Goal: Task Accomplishment & Management: Use online tool/utility

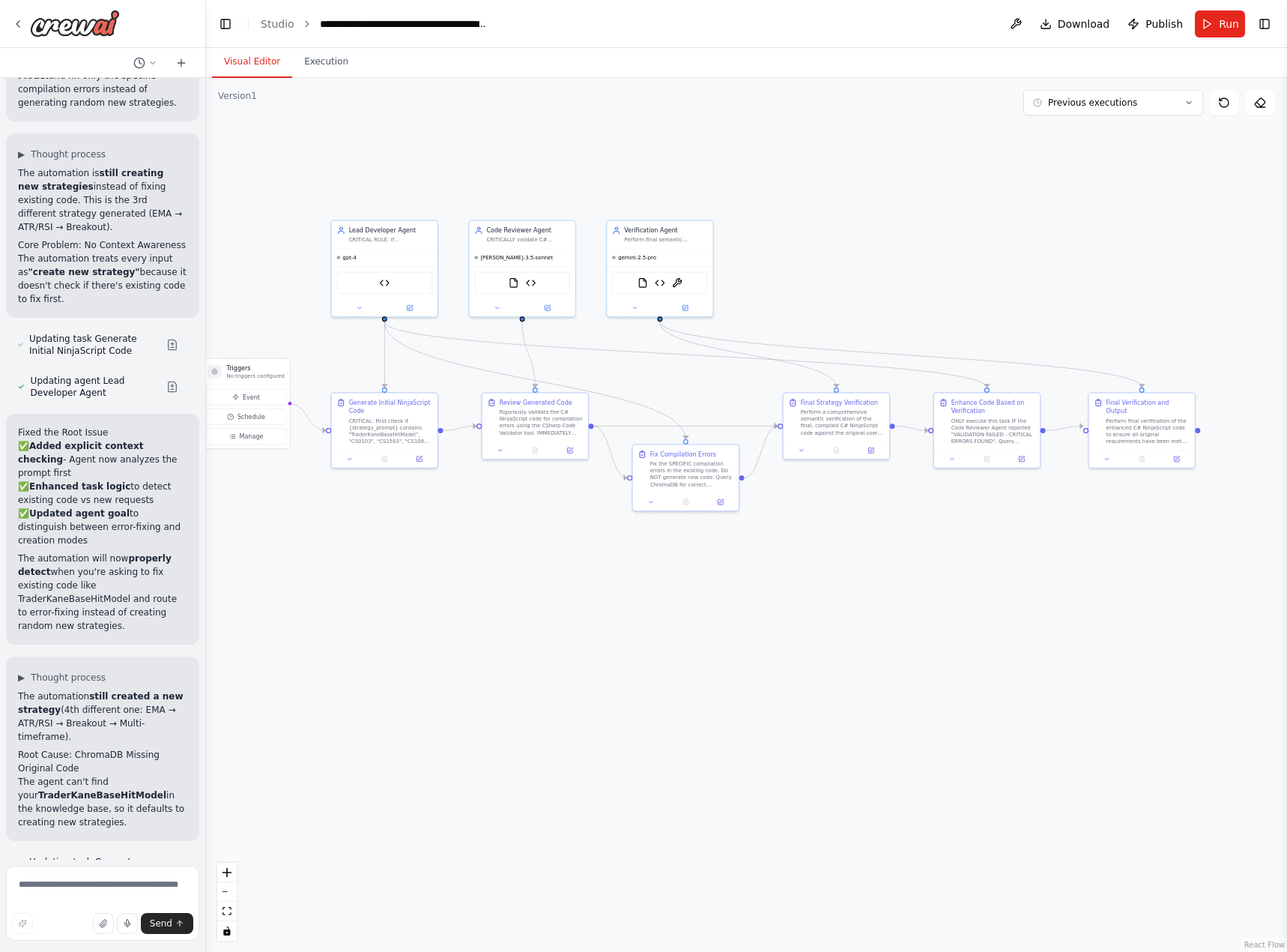
click at [478, 615] on div ".deletable-edge-delete-btn { width: 20px; height: 20px; border: 0px solid #ffff…" at bounding box center [746, 515] width 1081 height 874
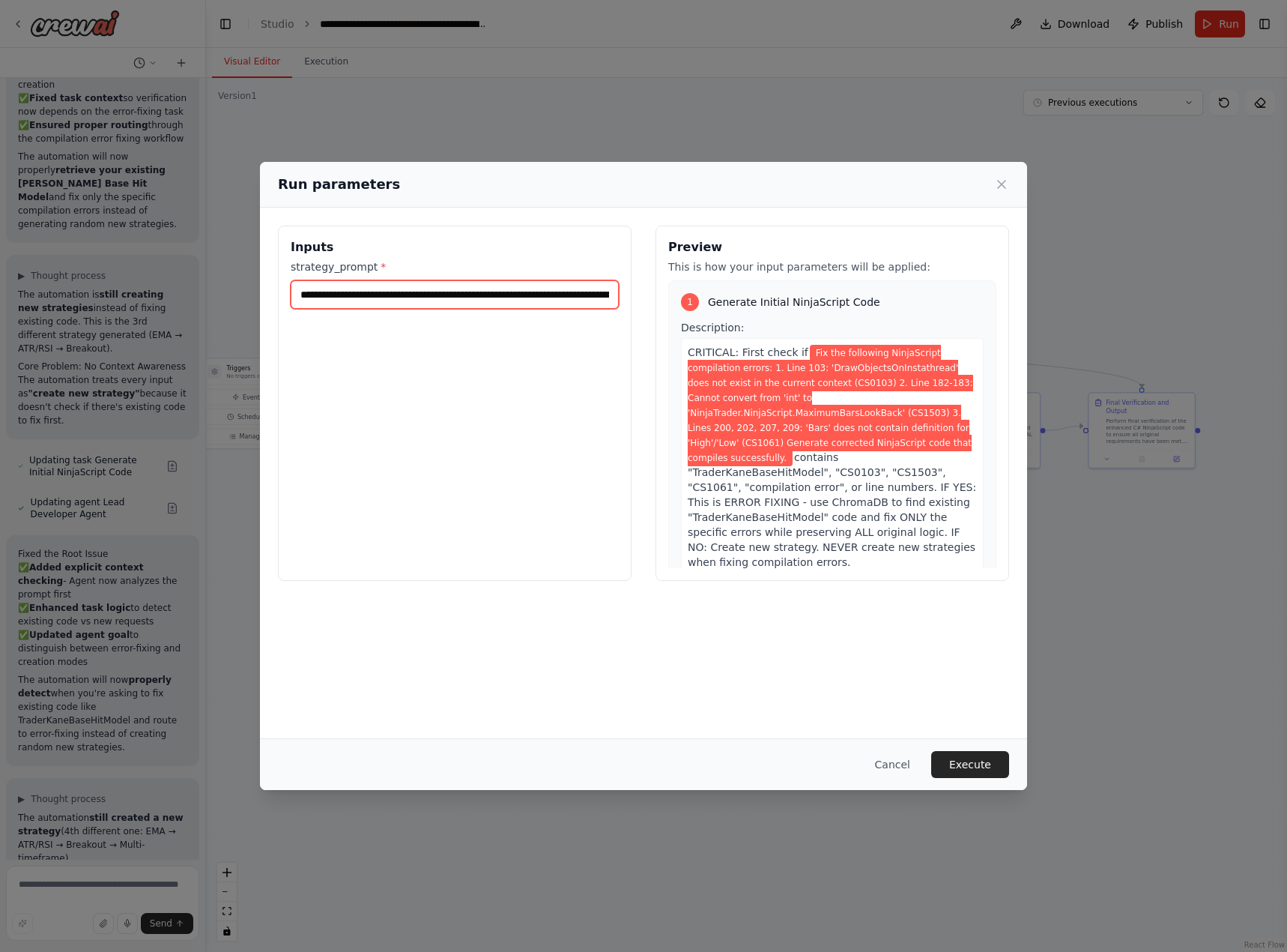
click at [442, 290] on input "**********" at bounding box center [454, 295] width 328 height 29
paste input "**********"
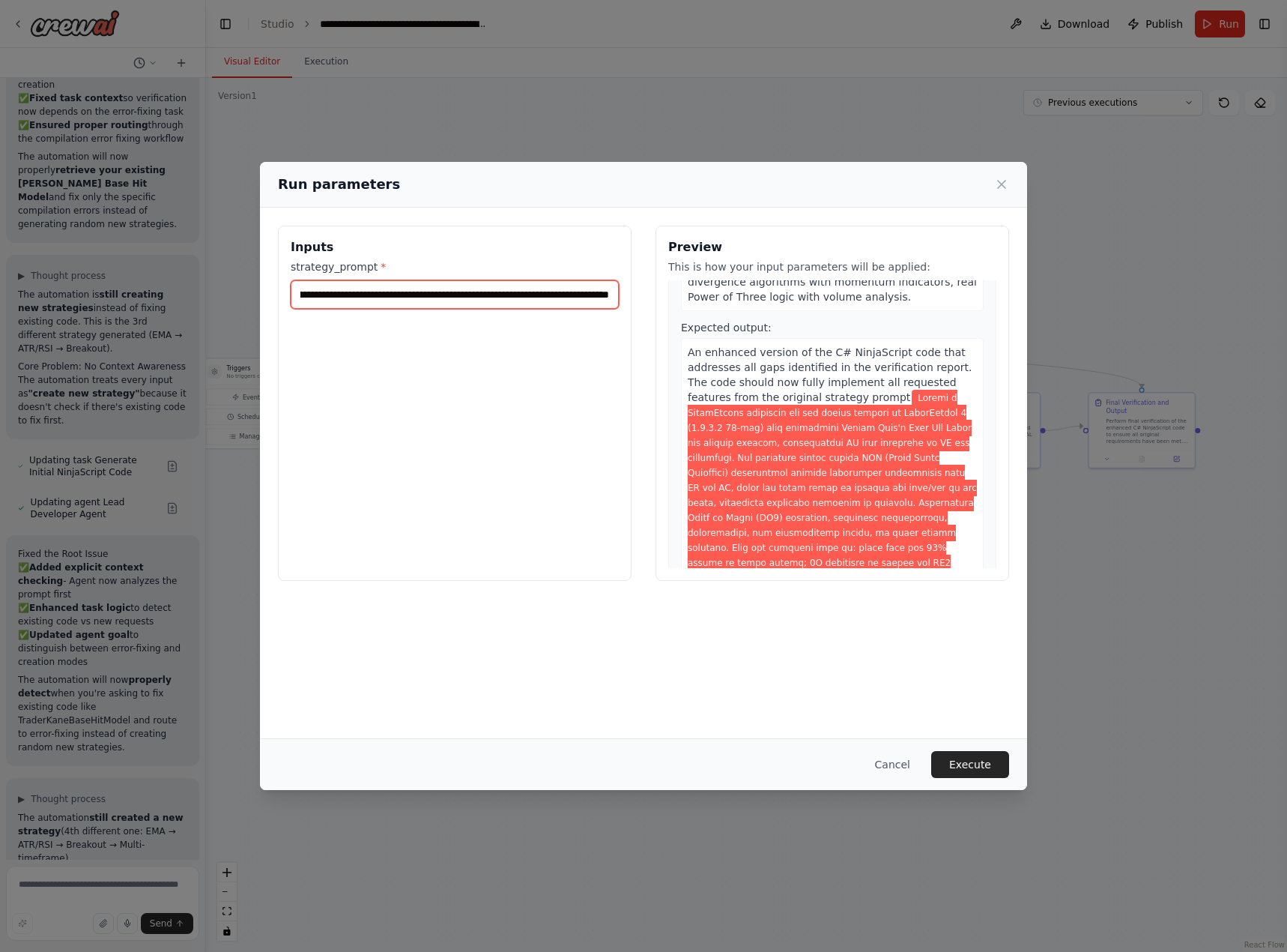
scroll to position [2676, 0]
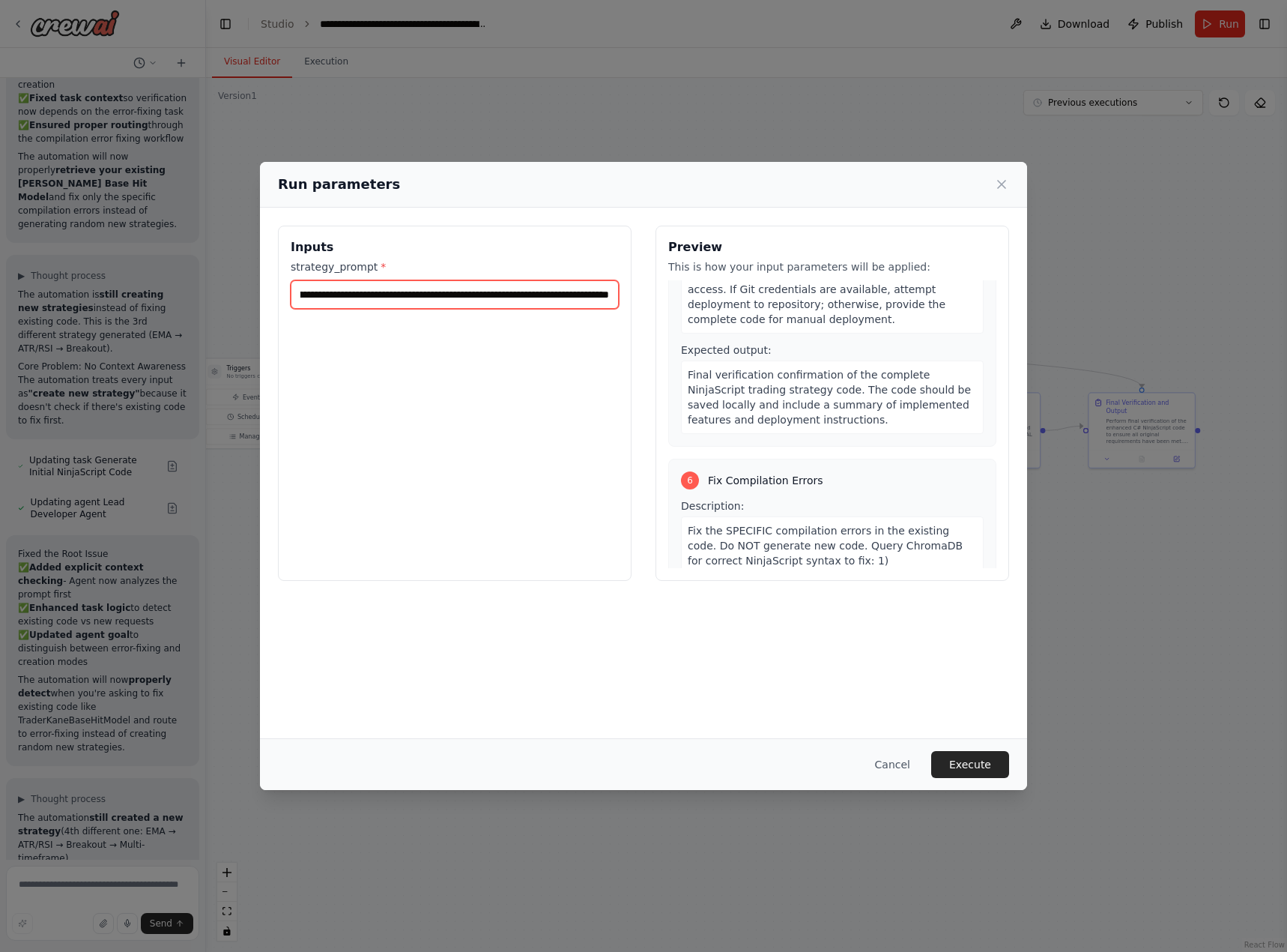
type input "**********"
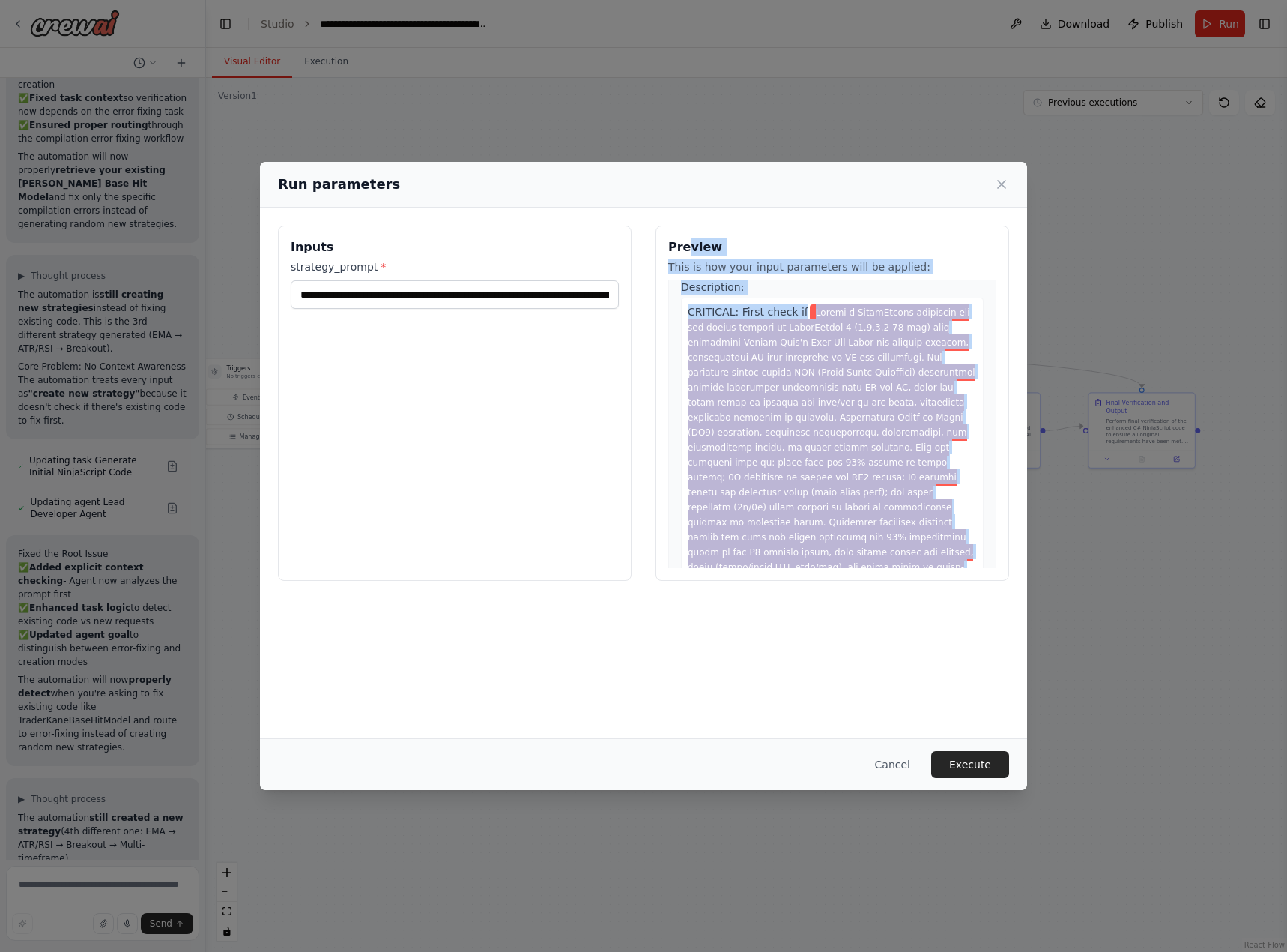
scroll to position [0, 0]
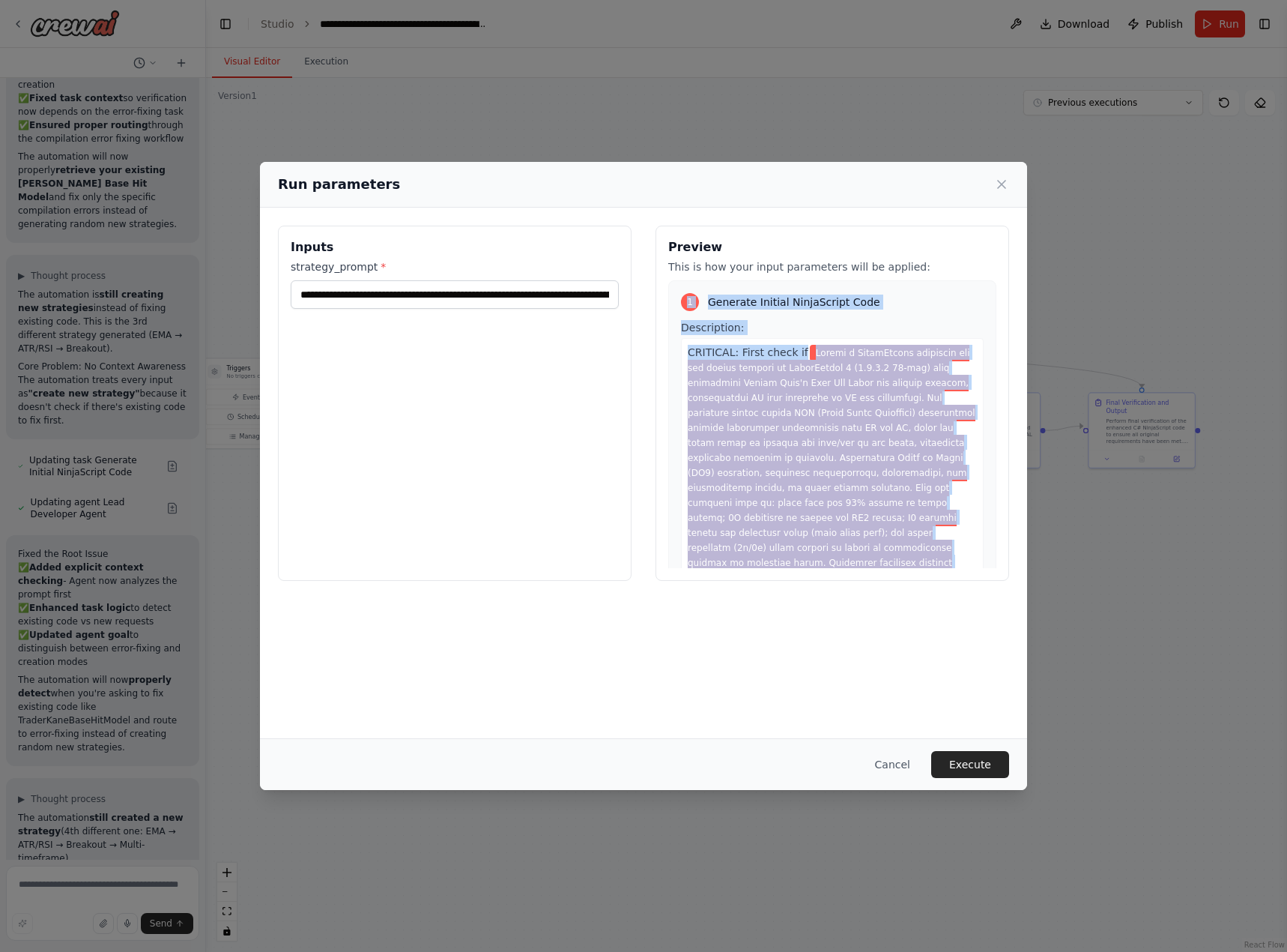
drag, startPoint x: 840, startPoint y: 547, endPoint x: 683, endPoint y: 302, distance: 291.0
click at [683, 302] on div "1 Generate Initial NinjaScript Code Description: CRITICAL: First check if conta…" at bounding box center [832, 424] width 328 height 288
copy div "1 Generate Initial NinjaScript Code Description: CRITICAL: First check if Creat…"
click at [888, 759] on button "Cancel" at bounding box center [892, 764] width 60 height 27
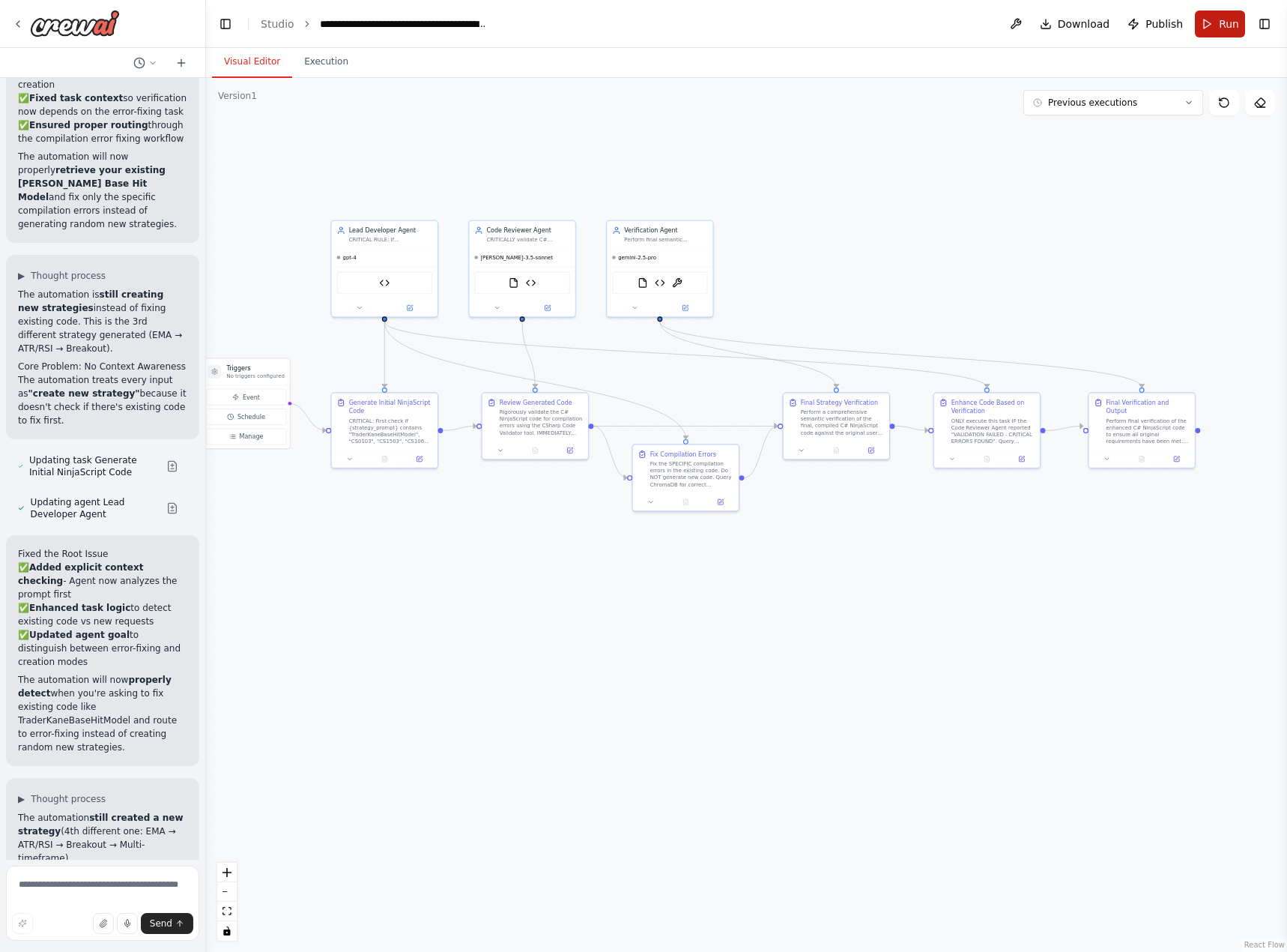
click at [1235, 29] on span "Run" at bounding box center [1229, 24] width 20 height 15
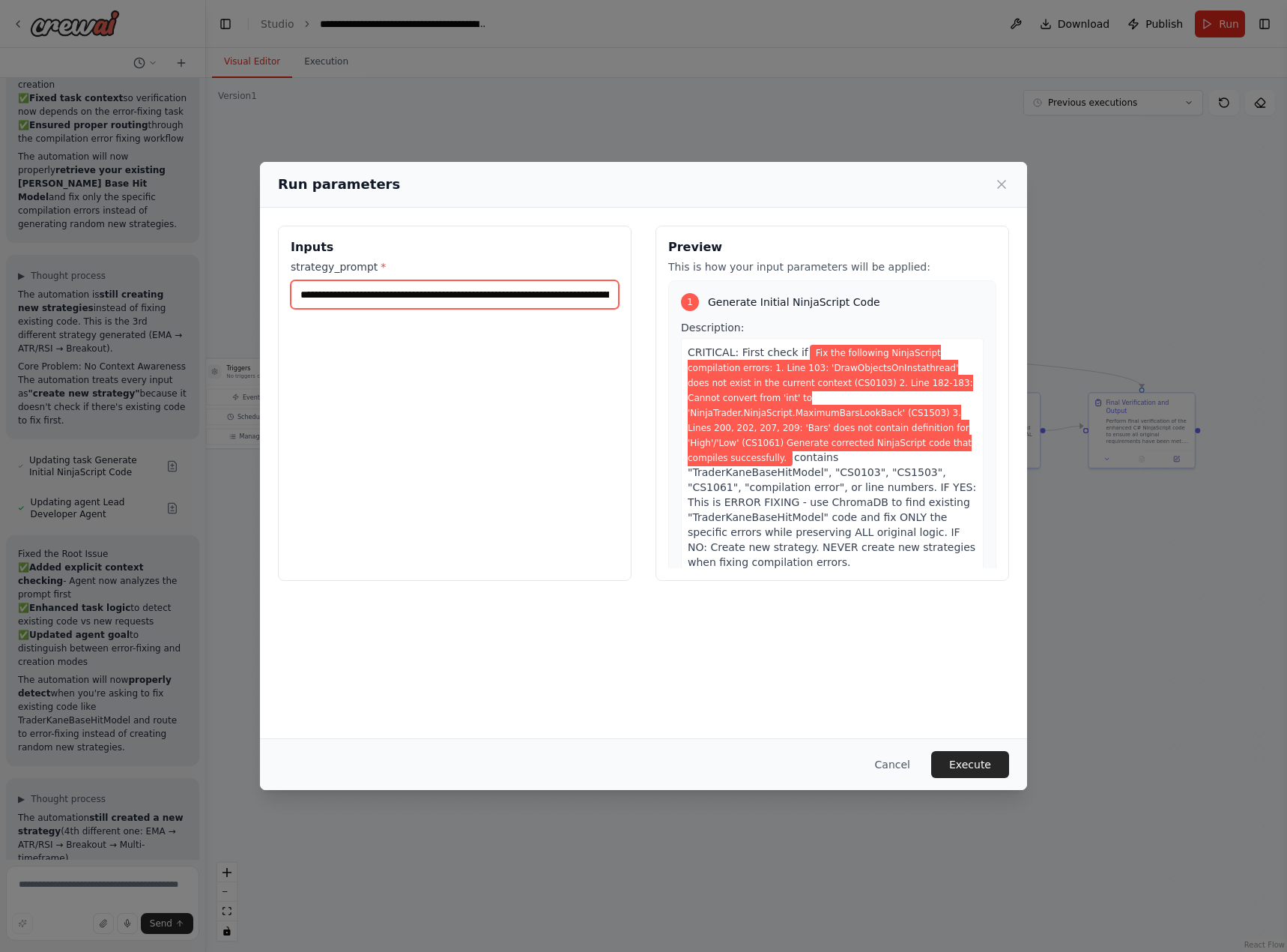
click at [340, 296] on input "**********" at bounding box center [454, 295] width 328 height 29
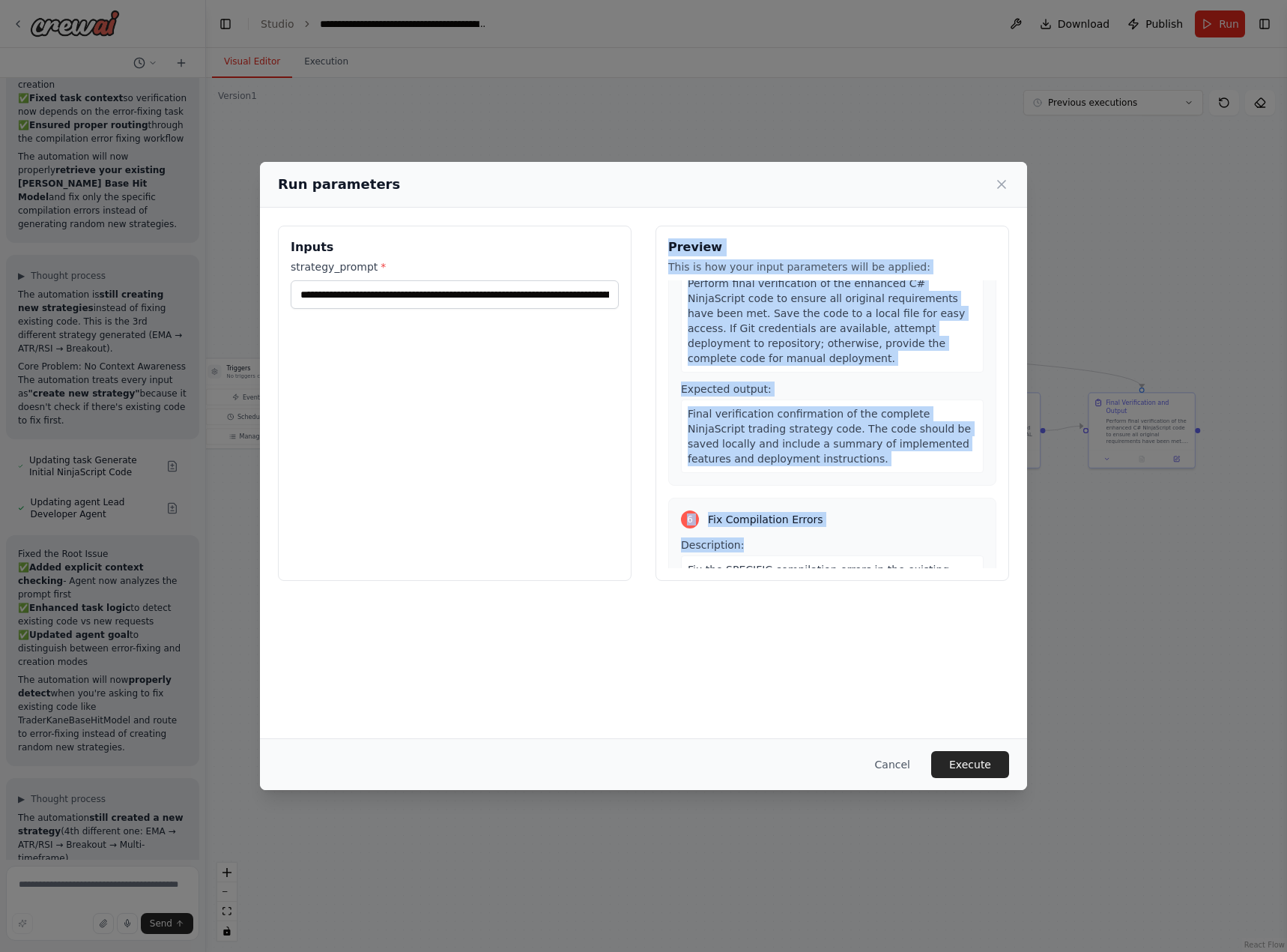
scroll to position [1942, 0]
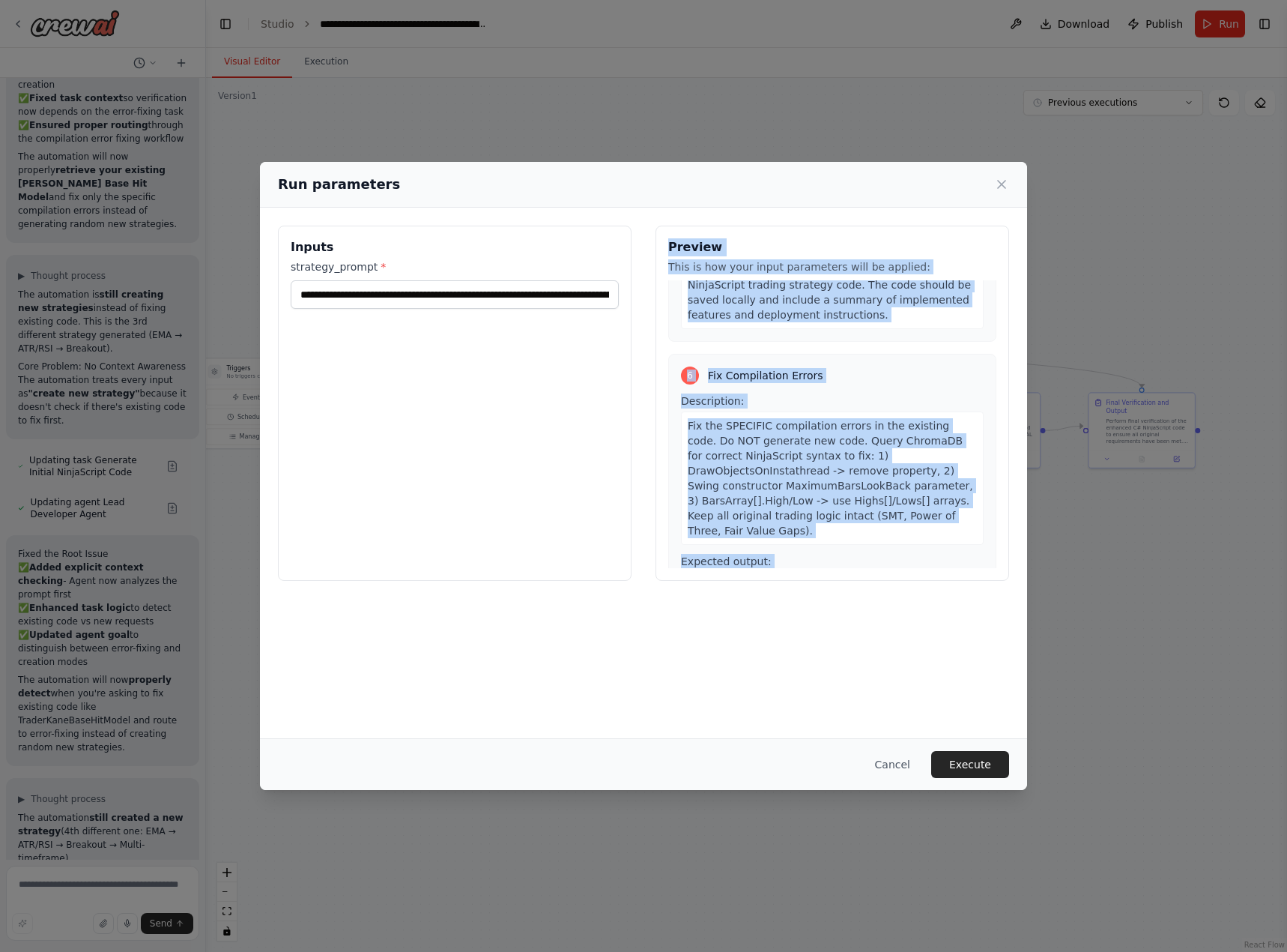
drag, startPoint x: 671, startPoint y: 245, endPoint x: 882, endPoint y: 542, distance: 364.3
click at [882, 542] on div "Preview This is how your input parameters will be applied: 1 Generate Initial N…" at bounding box center [832, 403] width 353 height 355
click at [449, 292] on input "**********" at bounding box center [454, 295] width 328 height 29
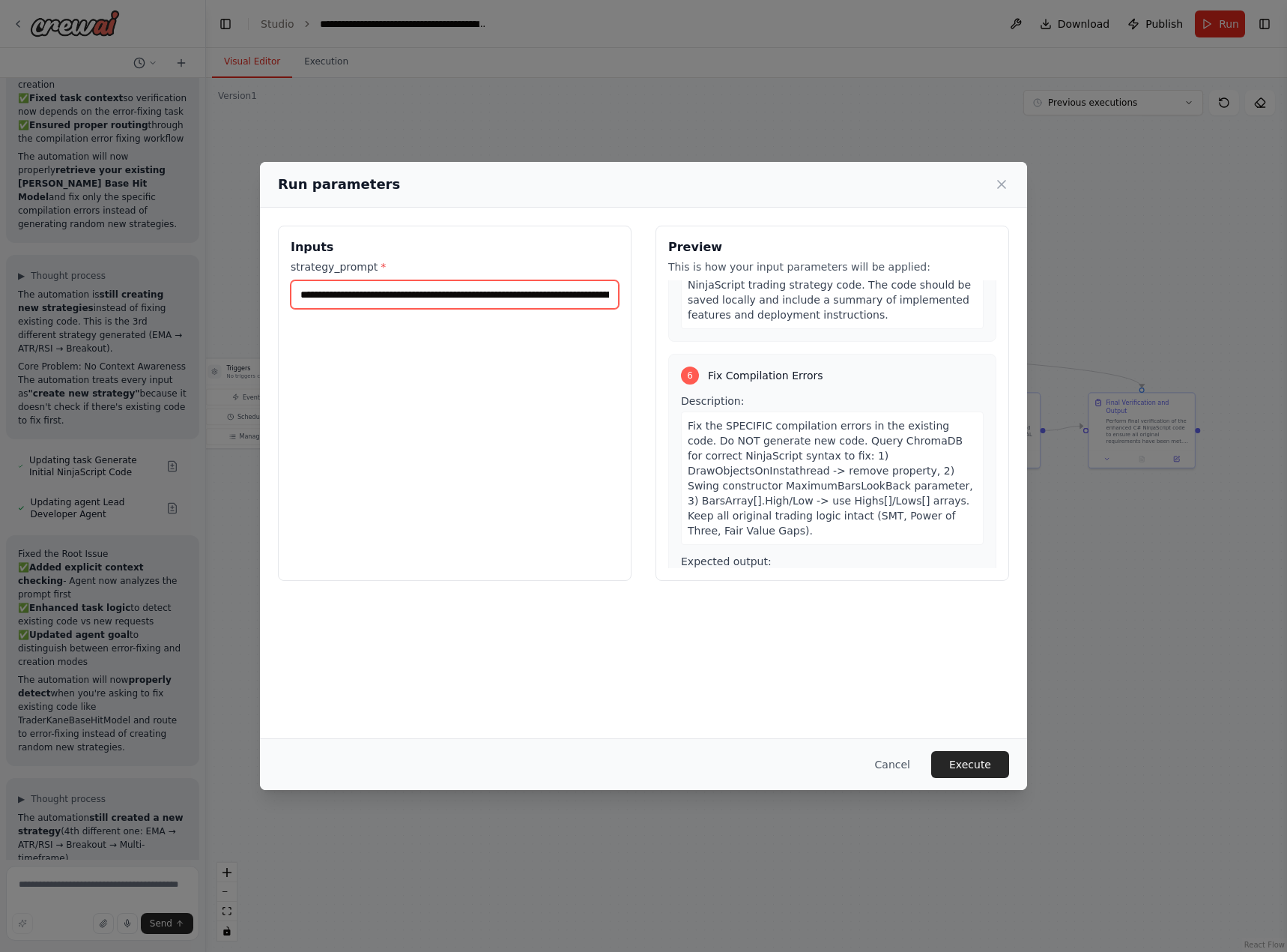
click at [449, 292] on input "**********" at bounding box center [454, 295] width 328 height 29
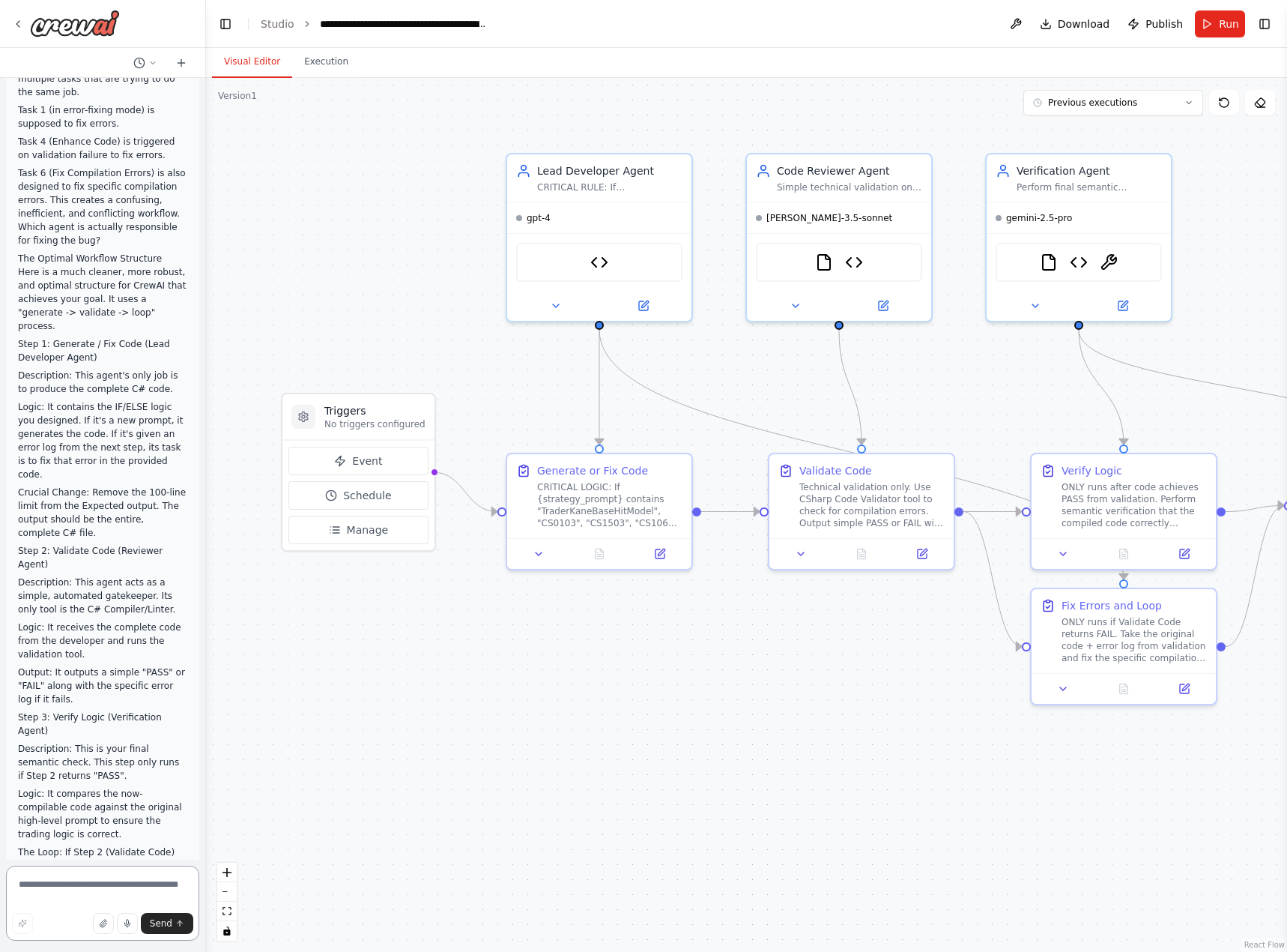
scroll to position [33174, 0]
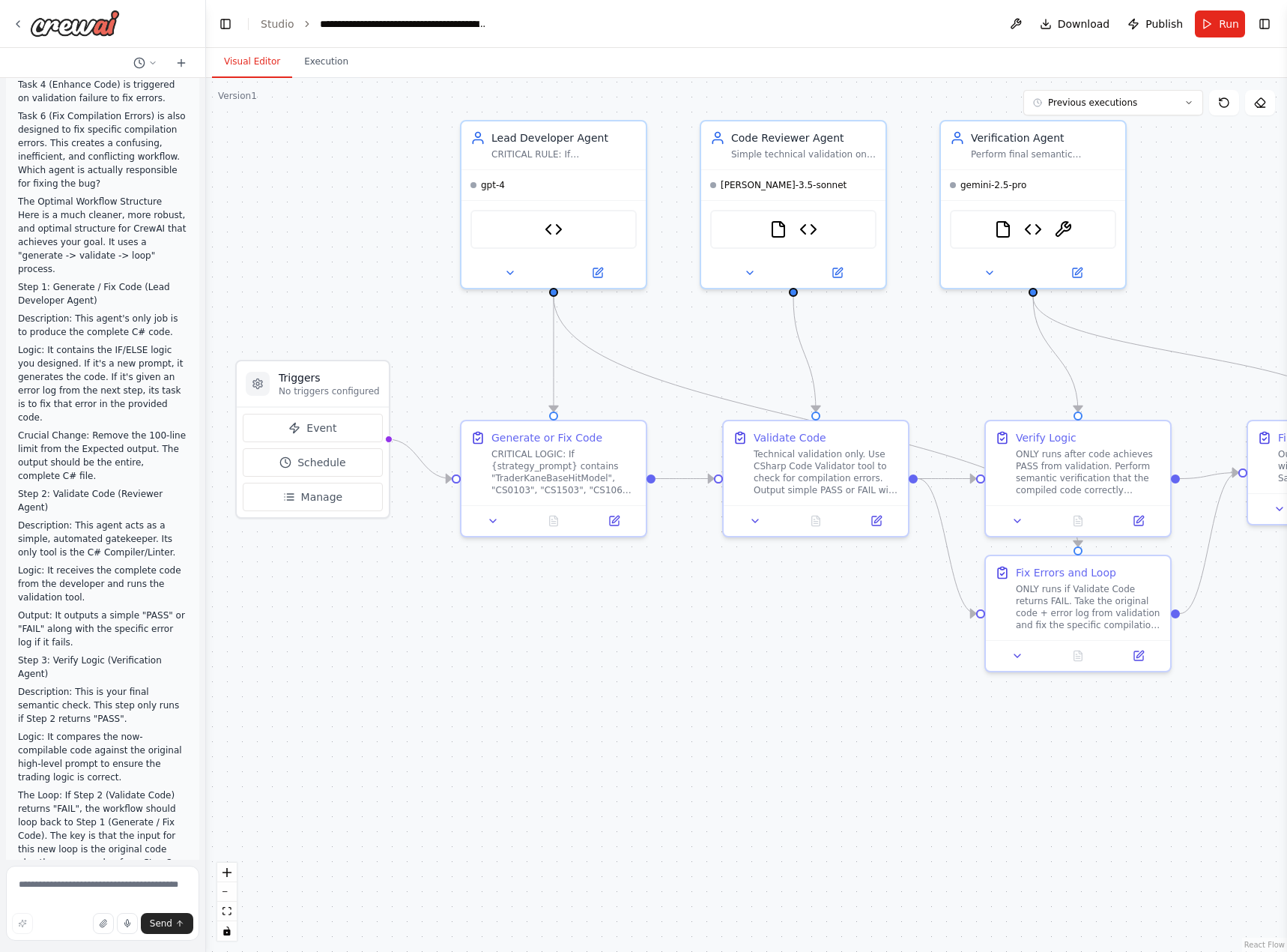
drag, startPoint x: 917, startPoint y: 735, endPoint x: 871, endPoint y: 702, distance: 56.6
click at [871, 702] on div ".deletable-edge-delete-btn { width: 20px; height: 20px; border: 0px solid #ffff…" at bounding box center [746, 515] width 1081 height 874
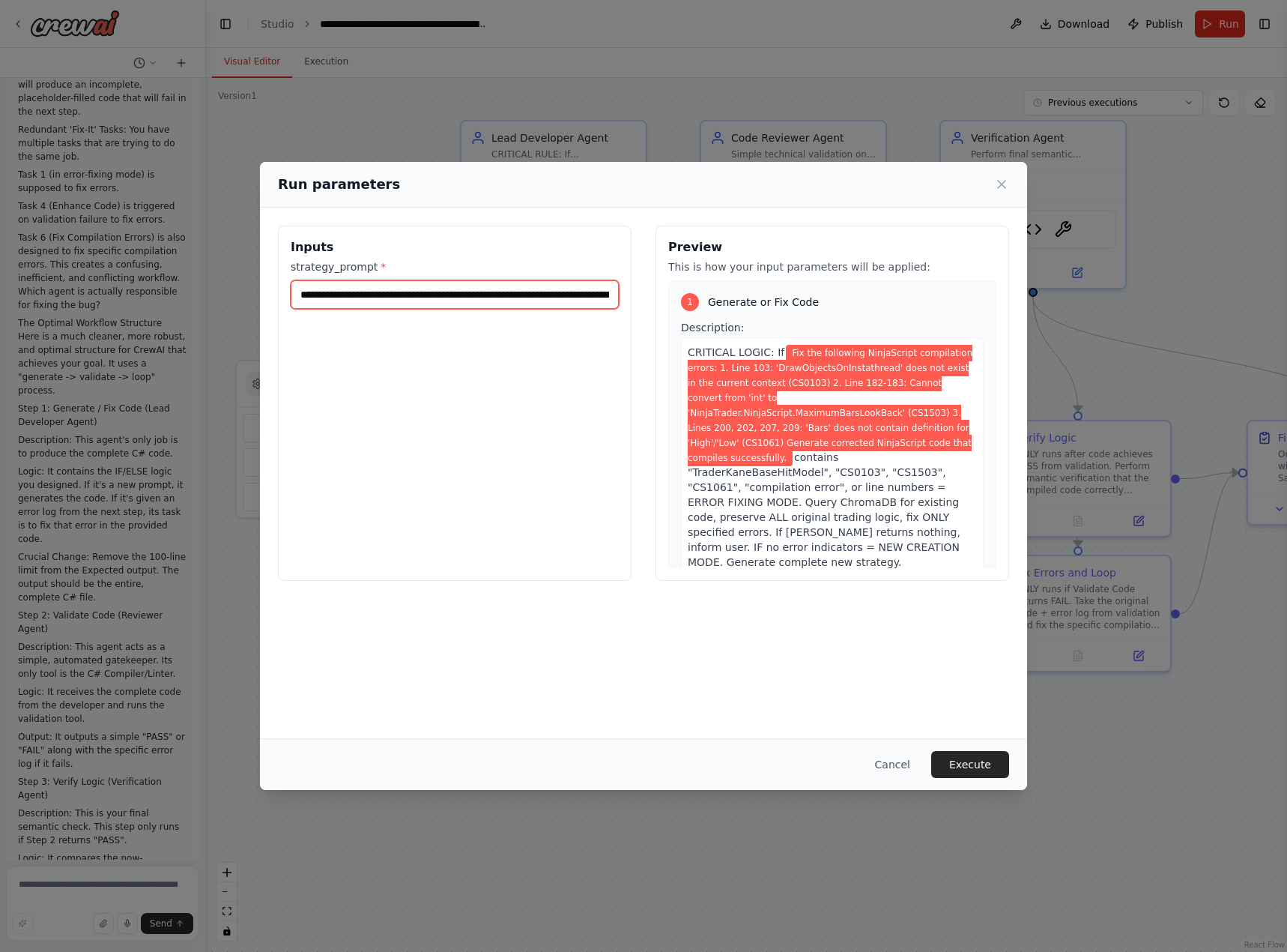
click at [478, 295] on input "**********" at bounding box center [454, 295] width 328 height 29
paste input "**********"
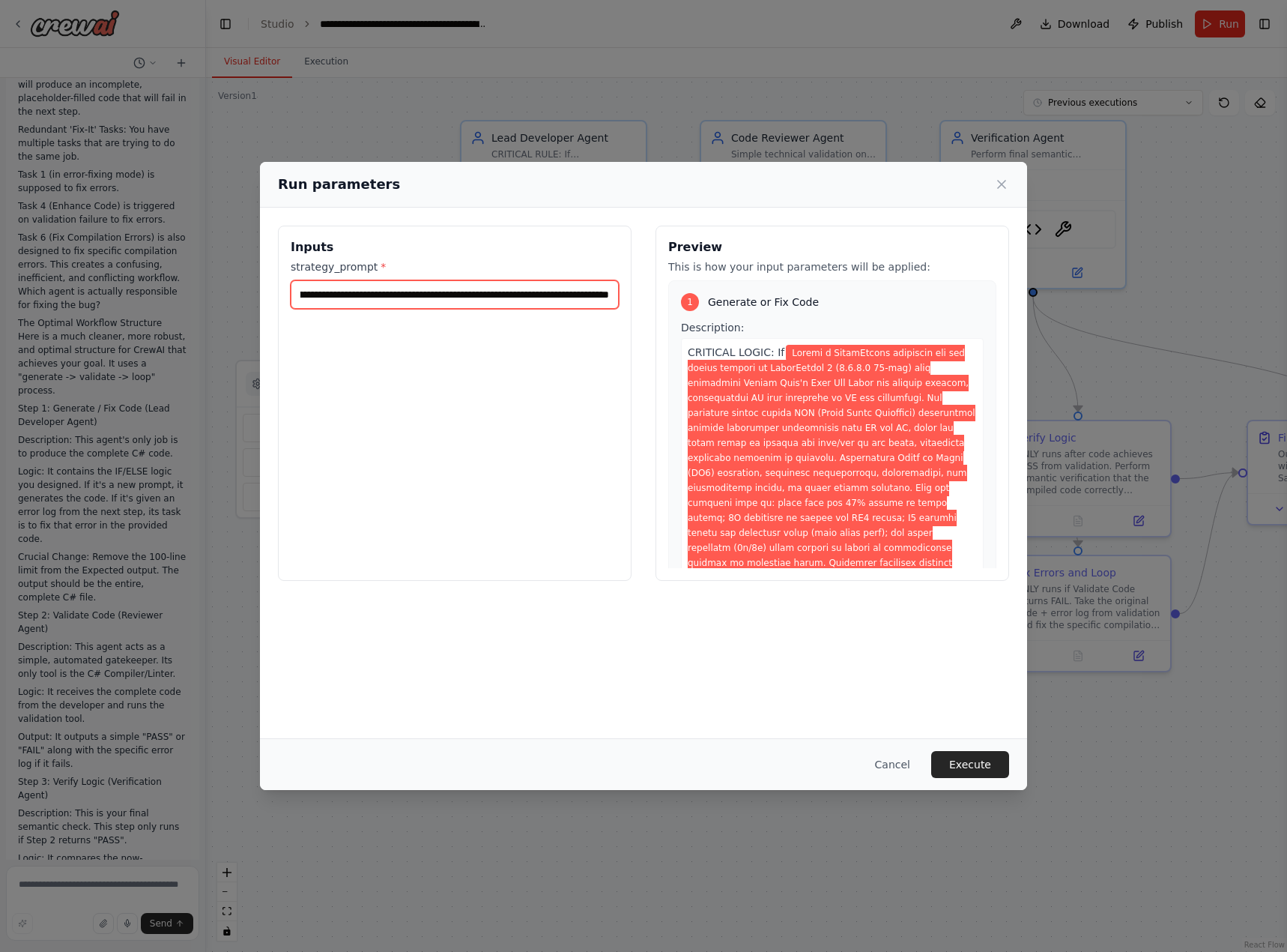
type input "**********"
click at [984, 761] on button "Execute" at bounding box center [970, 764] width 78 height 27
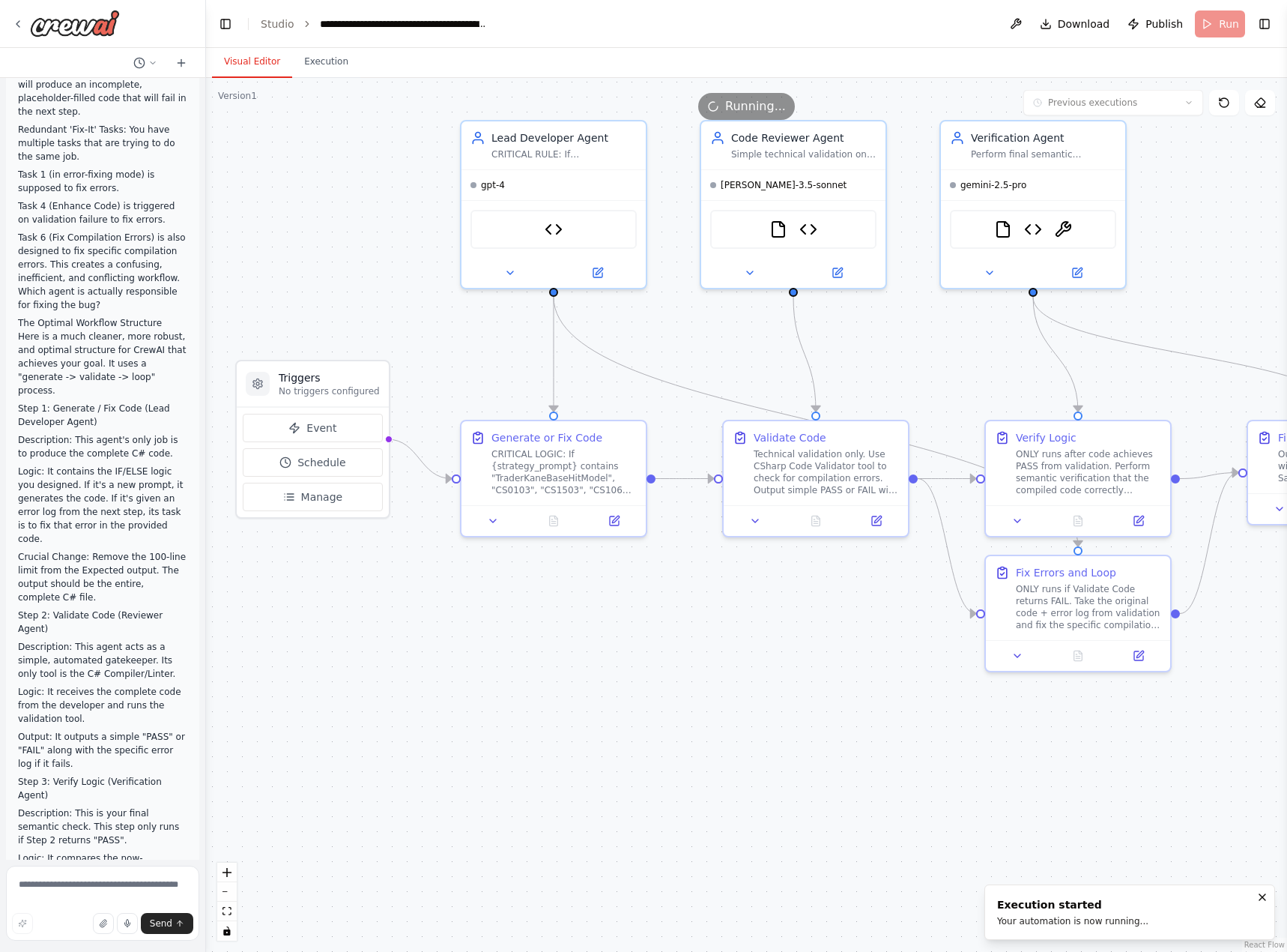
click at [239, 64] on button "Visual Editor" at bounding box center [253, 61] width 81 height 31
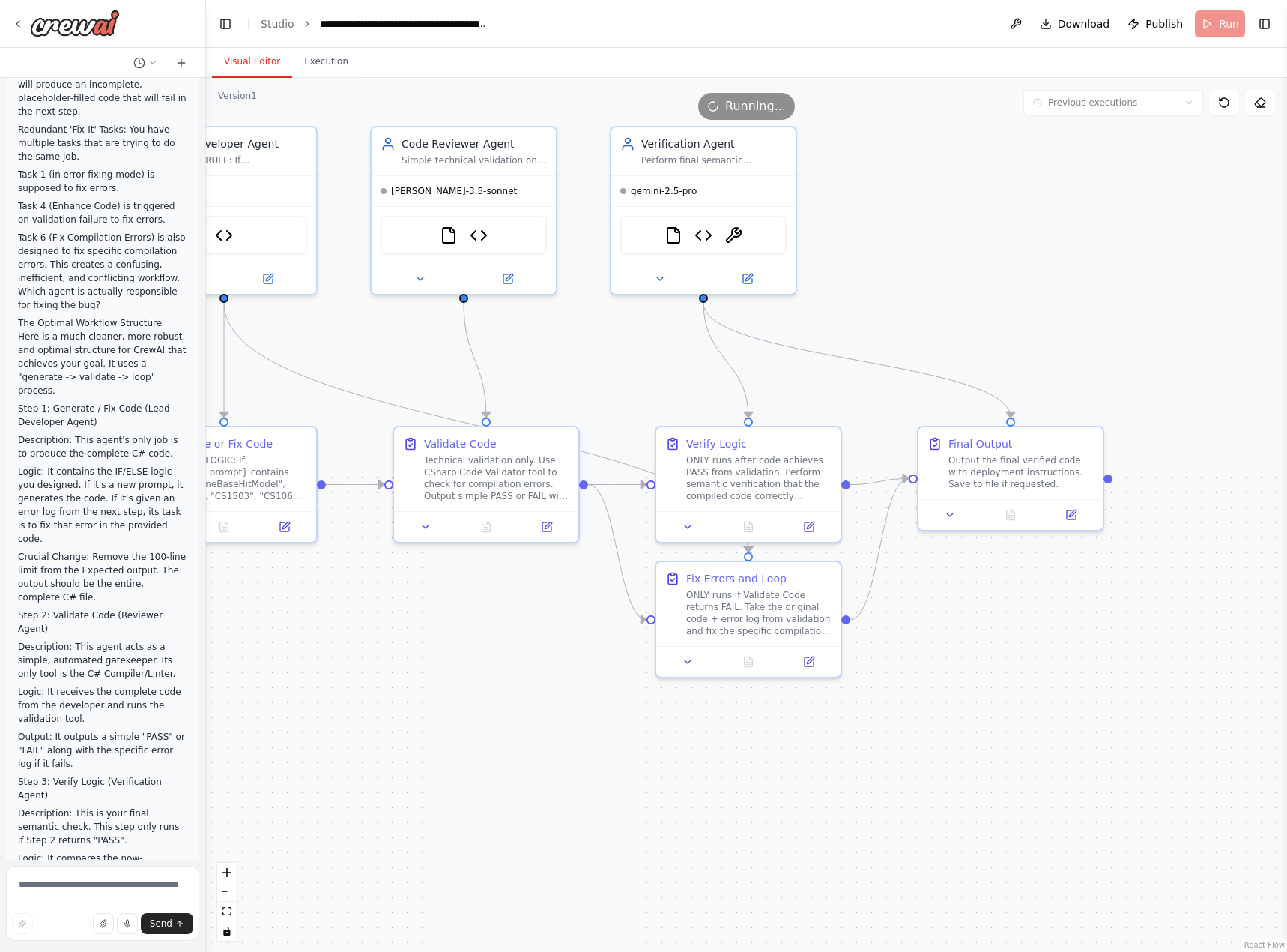
drag, startPoint x: 780, startPoint y: 722, endPoint x: 450, endPoint y: 728, distance: 330.1
click at [450, 728] on div ".deletable-edge-delete-btn { width: 20px; height: 20px; border: 0px solid #ffff…" at bounding box center [746, 515] width 1081 height 874
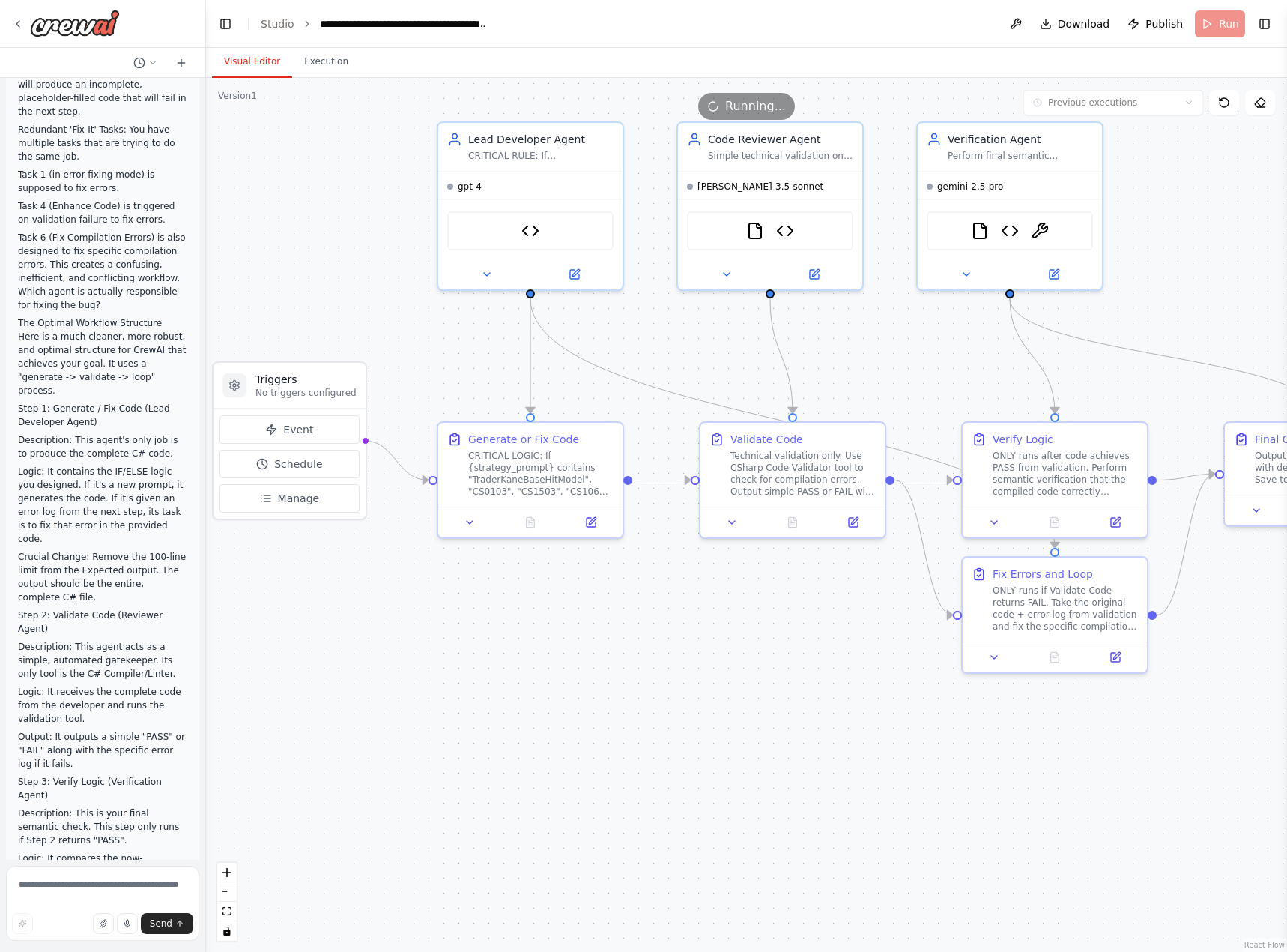
drag, startPoint x: 423, startPoint y: 734, endPoint x: 730, endPoint y: 729, distance: 307.0
click at [730, 729] on div ".deletable-edge-delete-btn { width: 20px; height: 20px; border: 0px solid #ffff…" at bounding box center [746, 515] width 1081 height 874
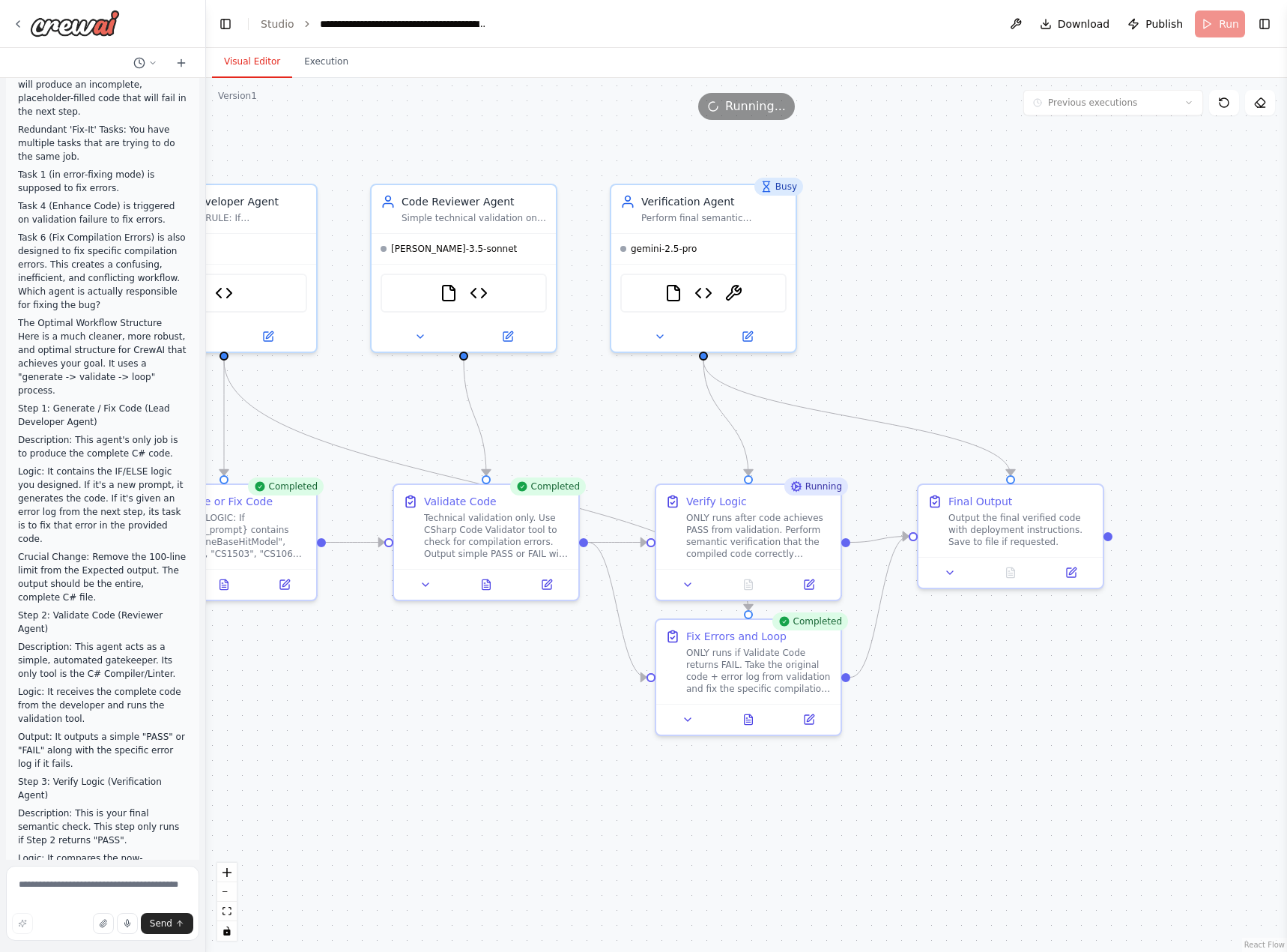
drag, startPoint x: 777, startPoint y: 677, endPoint x: 470, endPoint y: 739, distance: 313.2
click at [470, 739] on div ".deletable-edge-delete-btn { width: 20px; height: 20px; border: 0px solid #ffff…" at bounding box center [746, 515] width 1081 height 874
click at [957, 569] on button at bounding box center [950, 569] width 52 height 18
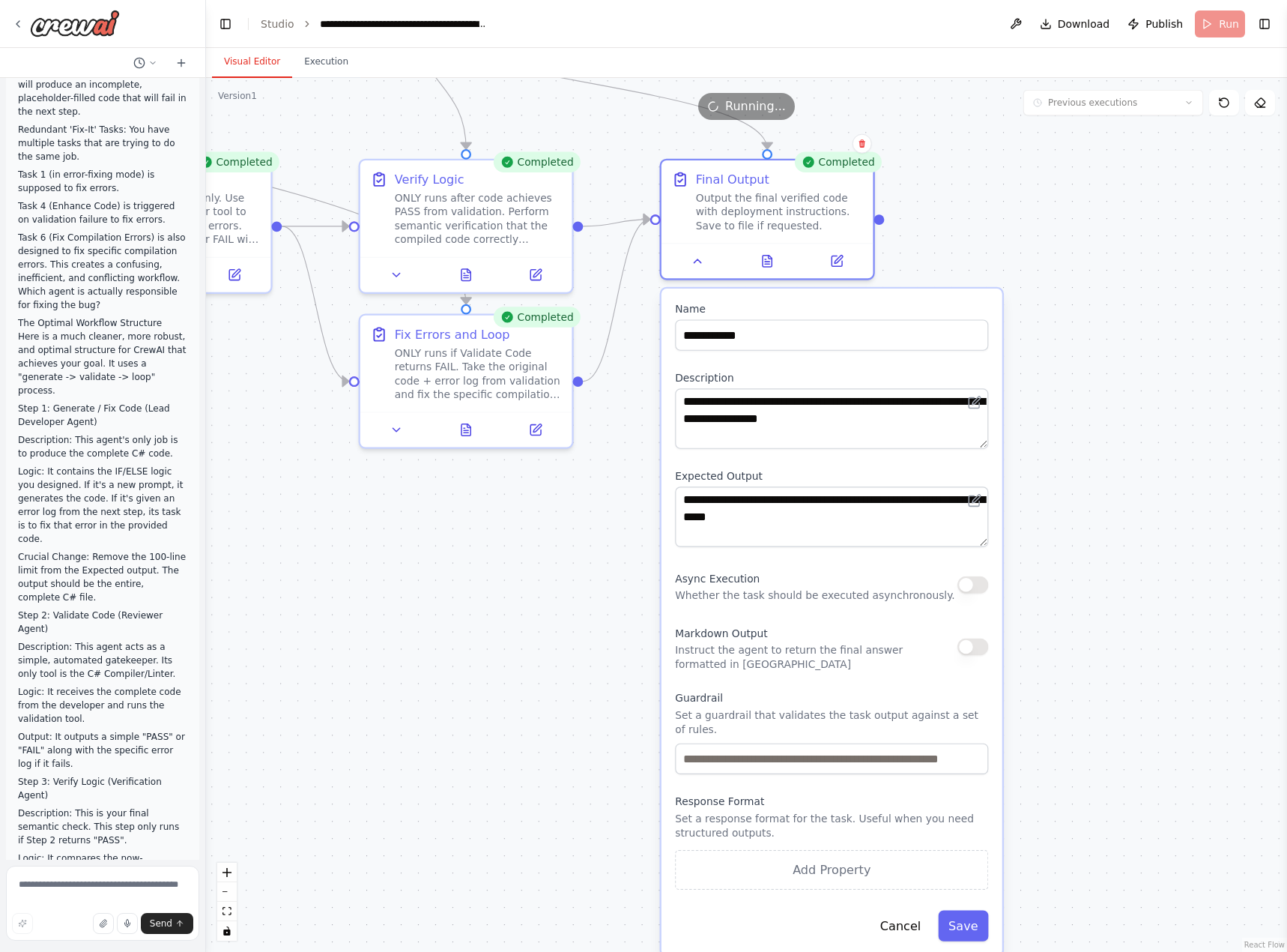
scroll to position [33174, 0]
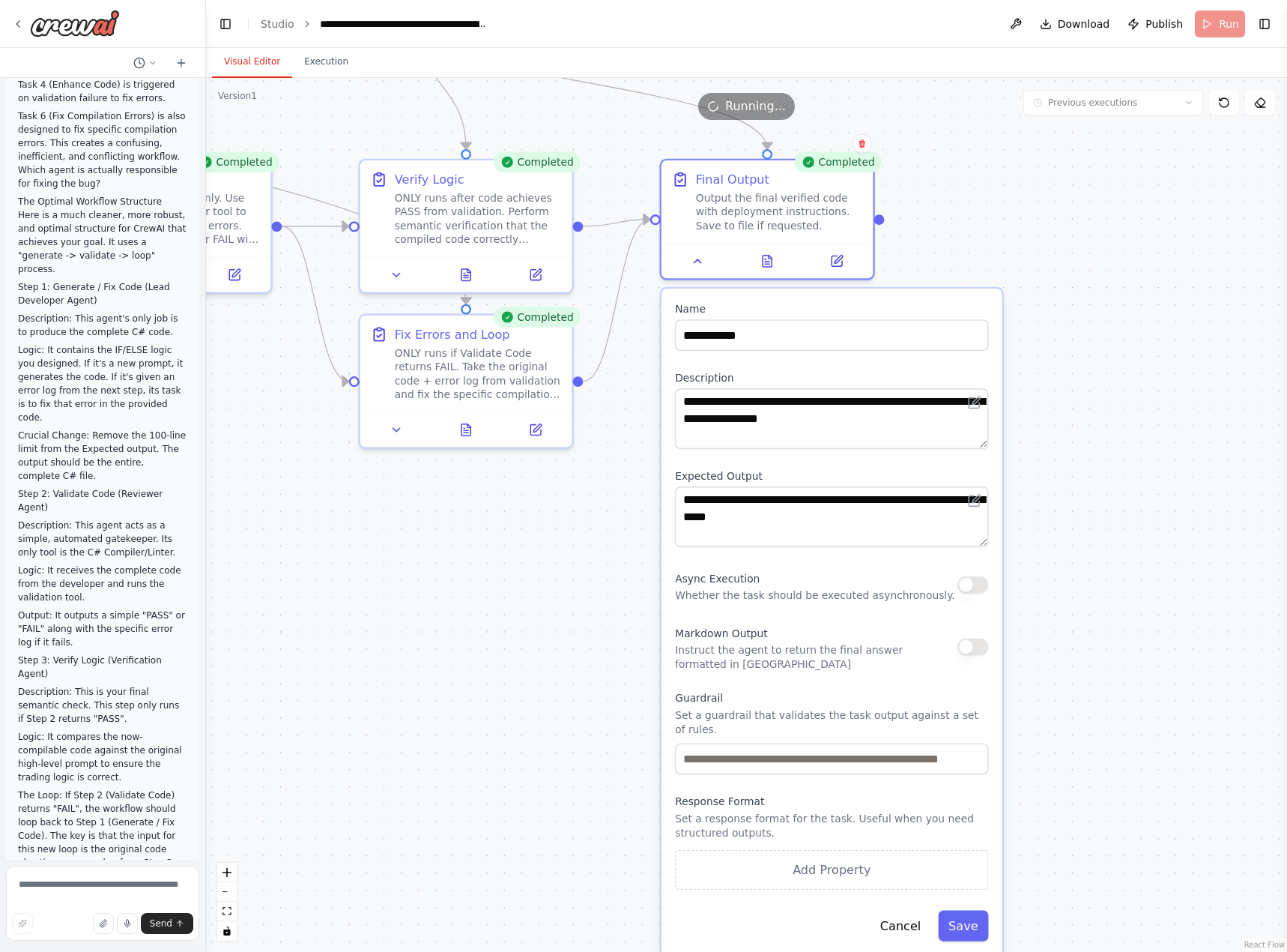
drag, startPoint x: 850, startPoint y: 813, endPoint x: 600, endPoint y: 533, distance: 375.4
click at [600, 533] on div ".deletable-edge-delete-btn { width: 20px; height: 20px; border: 0px solid #ffff…" at bounding box center [746, 515] width 1081 height 874
click at [766, 268] on button at bounding box center [767, 258] width 73 height 21
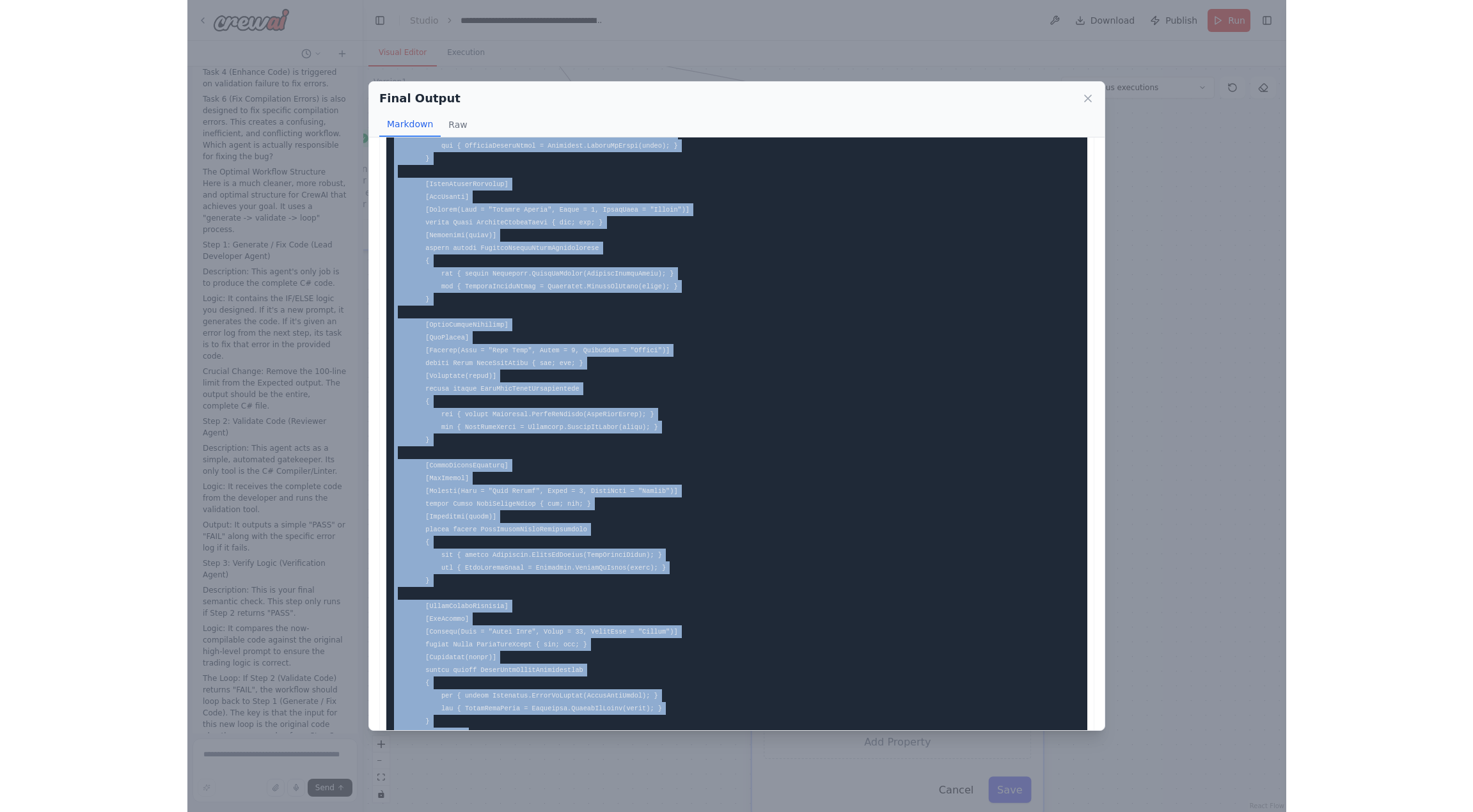
scroll to position [6669, 0]
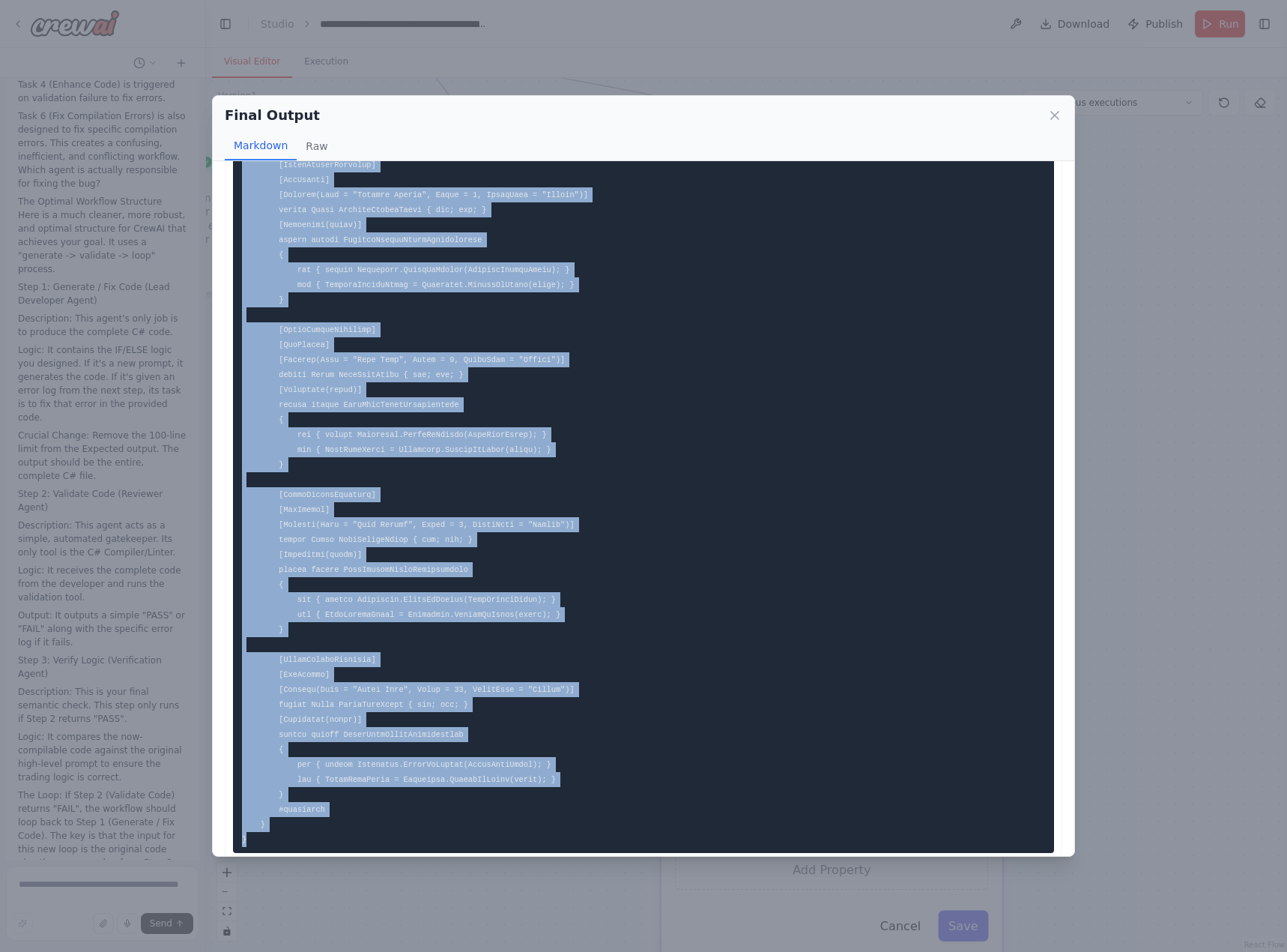
drag, startPoint x: 241, startPoint y: 311, endPoint x: 311, endPoint y: 806, distance: 499.9
copy code "// // Copyright (C) 2025. All rights reserved. // Trader Kane's Base Hit Model …"
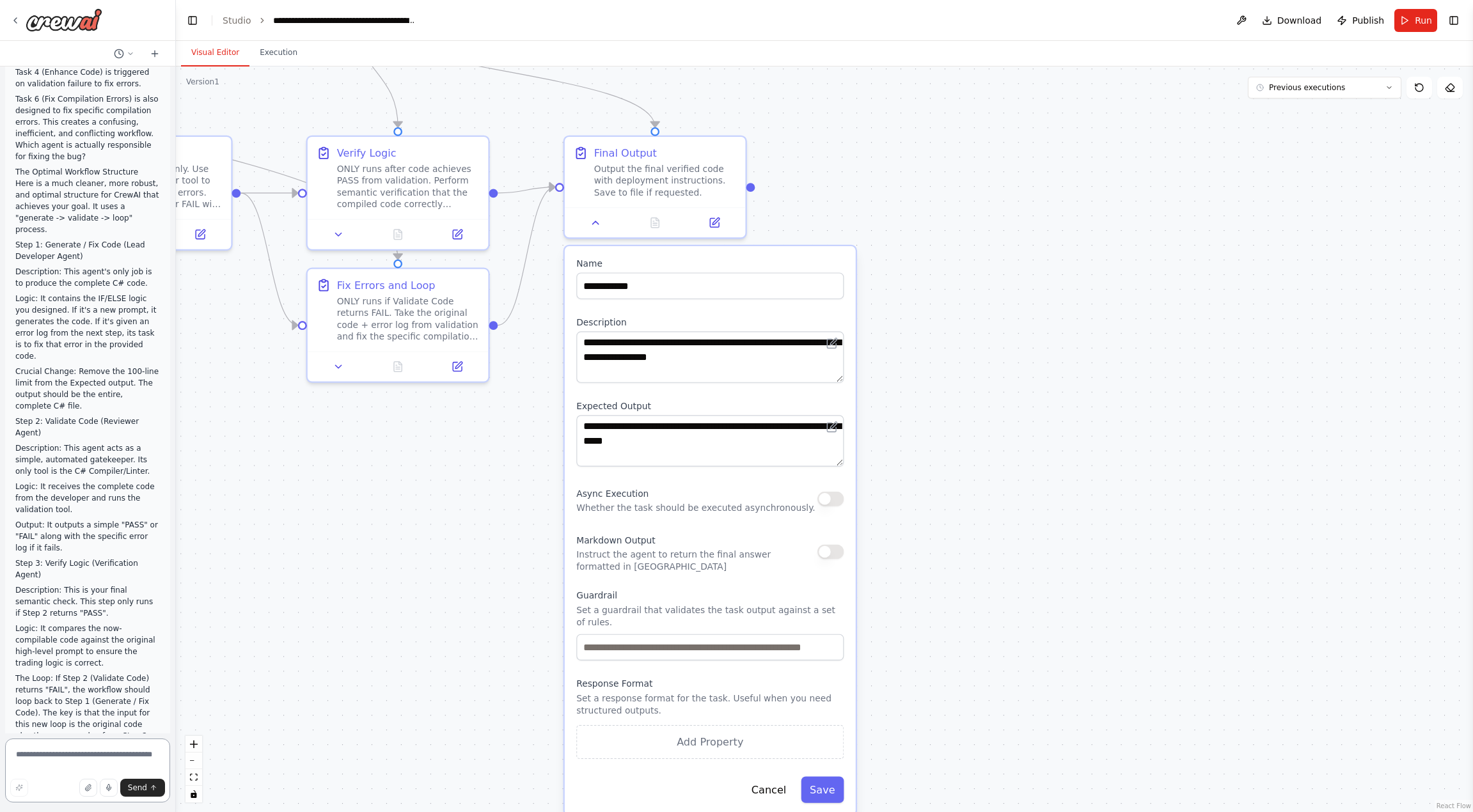
click at [39, 758] on textarea at bounding box center [87, 770] width 165 height 64
drag, startPoint x: 39, startPoint y: 757, endPoint x: 18, endPoint y: 672, distance: 87.6
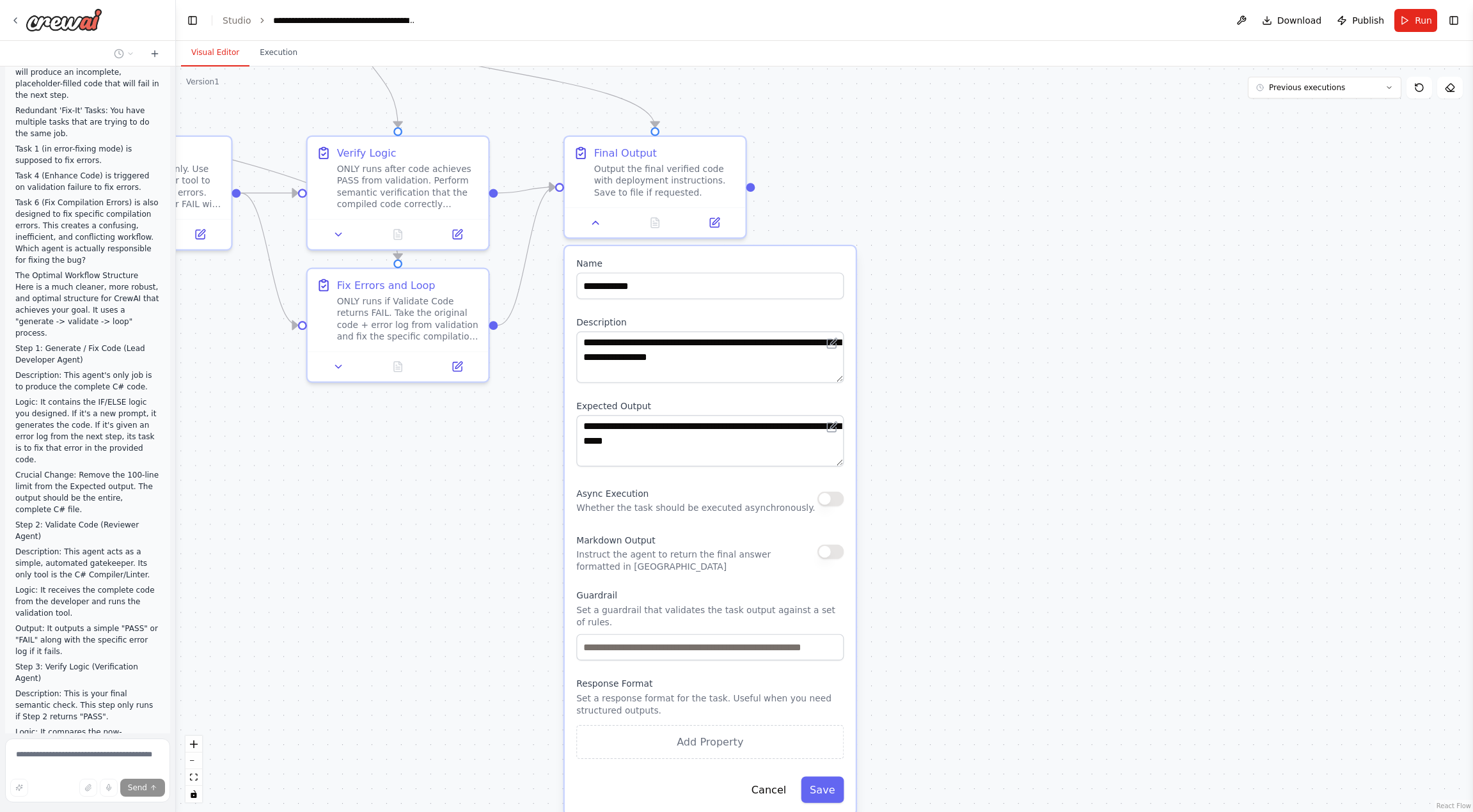
scroll to position [28242, 0]
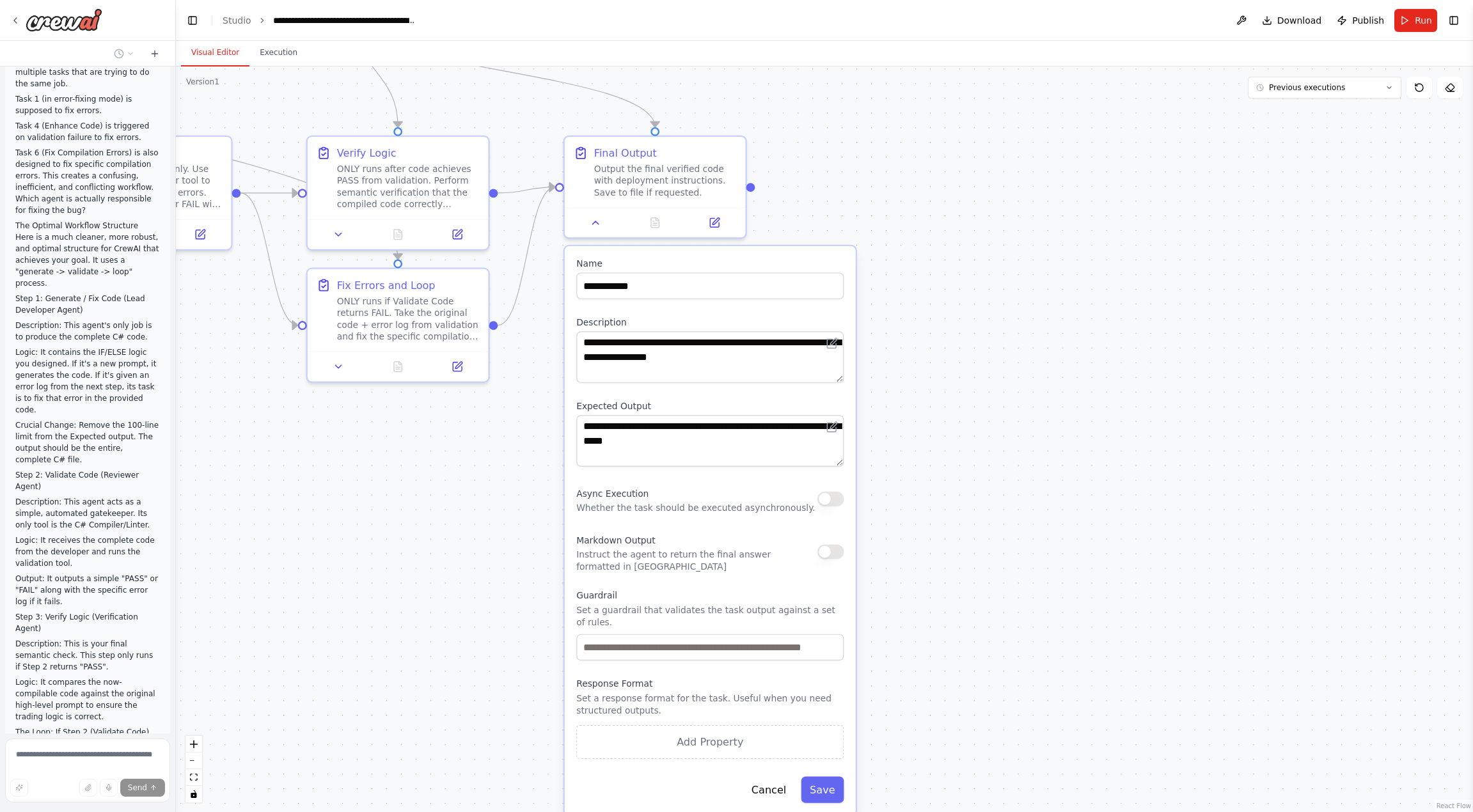
click at [774, 793] on div "**********" at bounding box center [710, 530] width 291 height 568
click at [774, 786] on button "Cancel" at bounding box center [768, 789] width 52 height 26
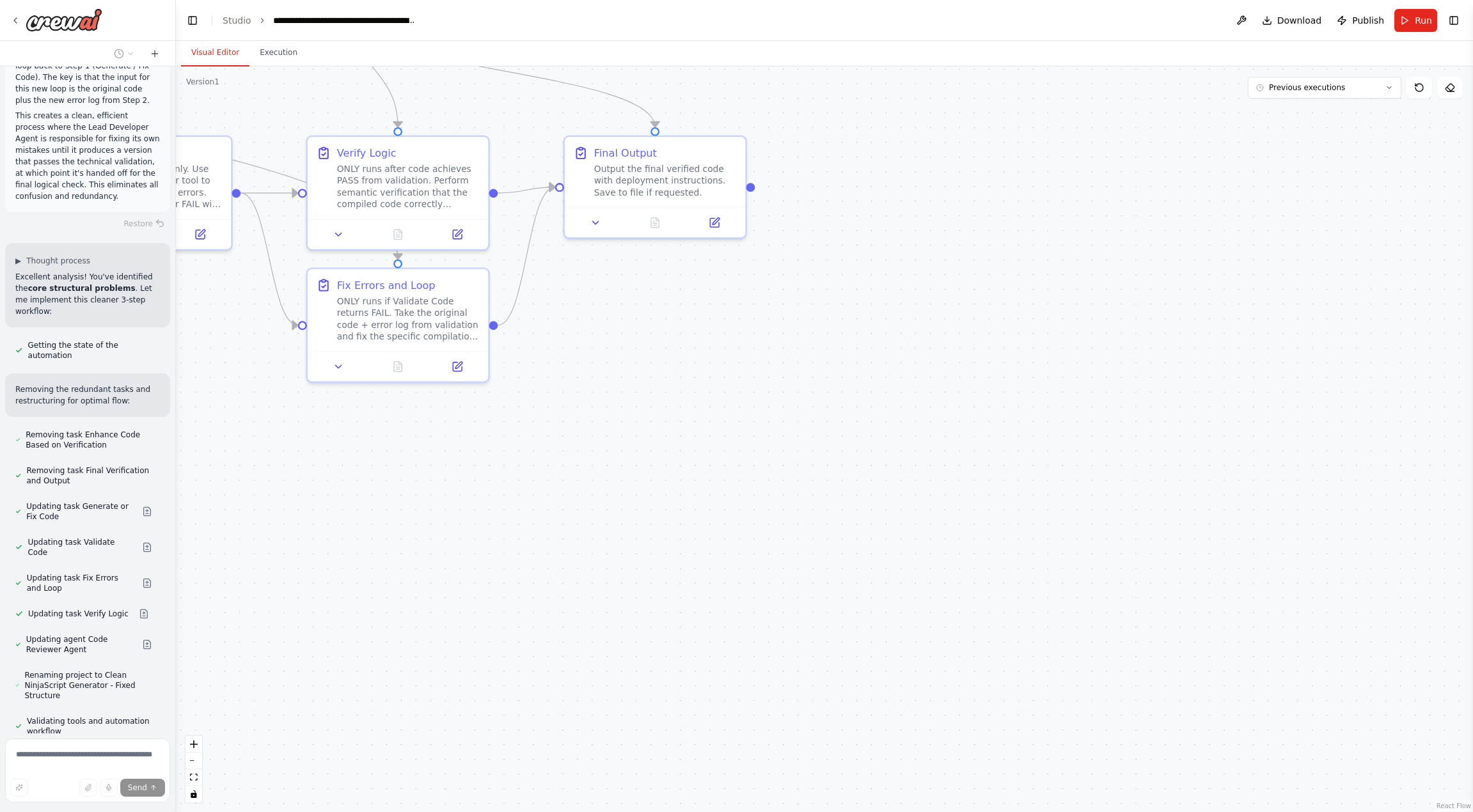
scroll to position [28942, 0]
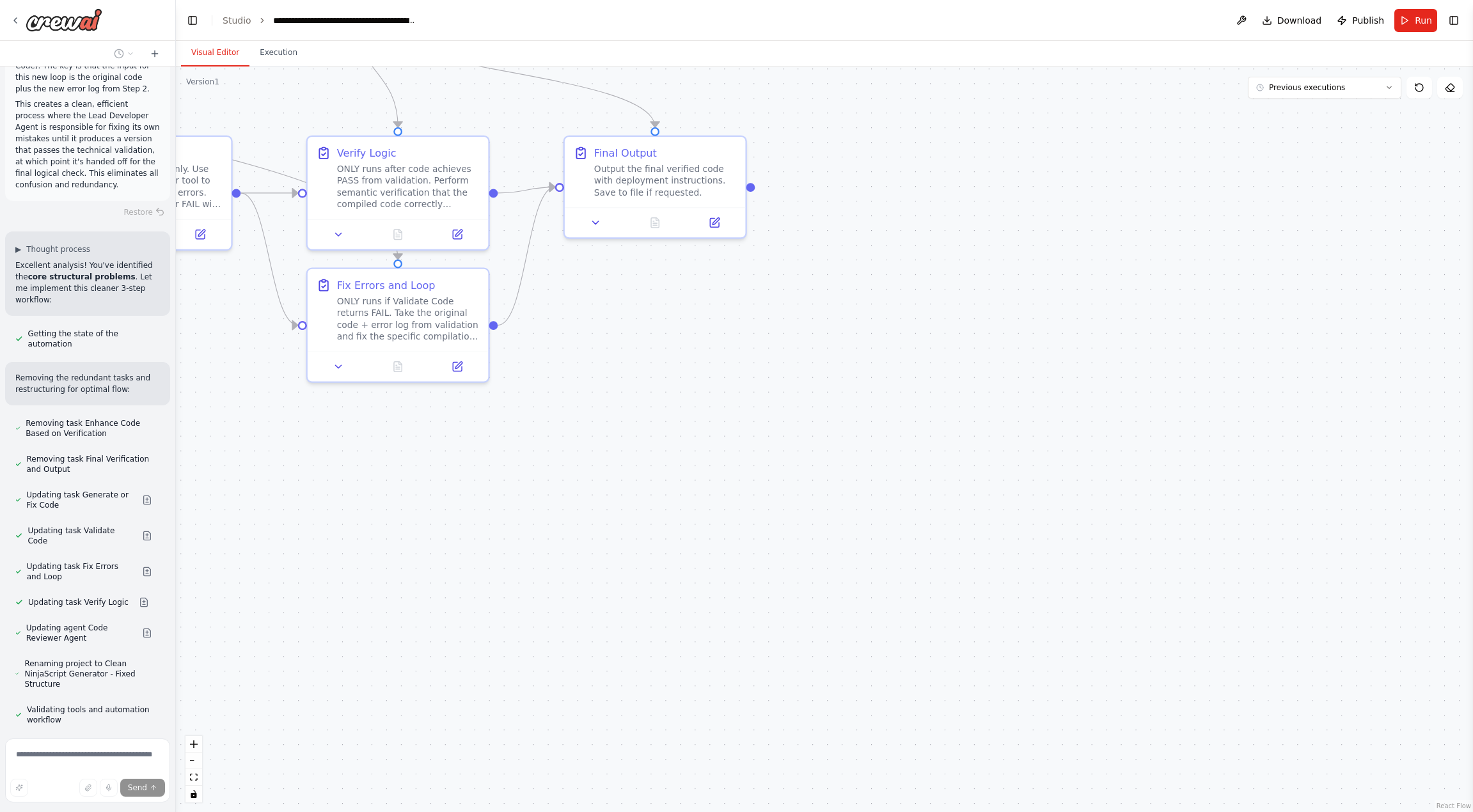
drag, startPoint x: 25, startPoint y: 534, endPoint x: 142, endPoint y: 553, distance: 118.5
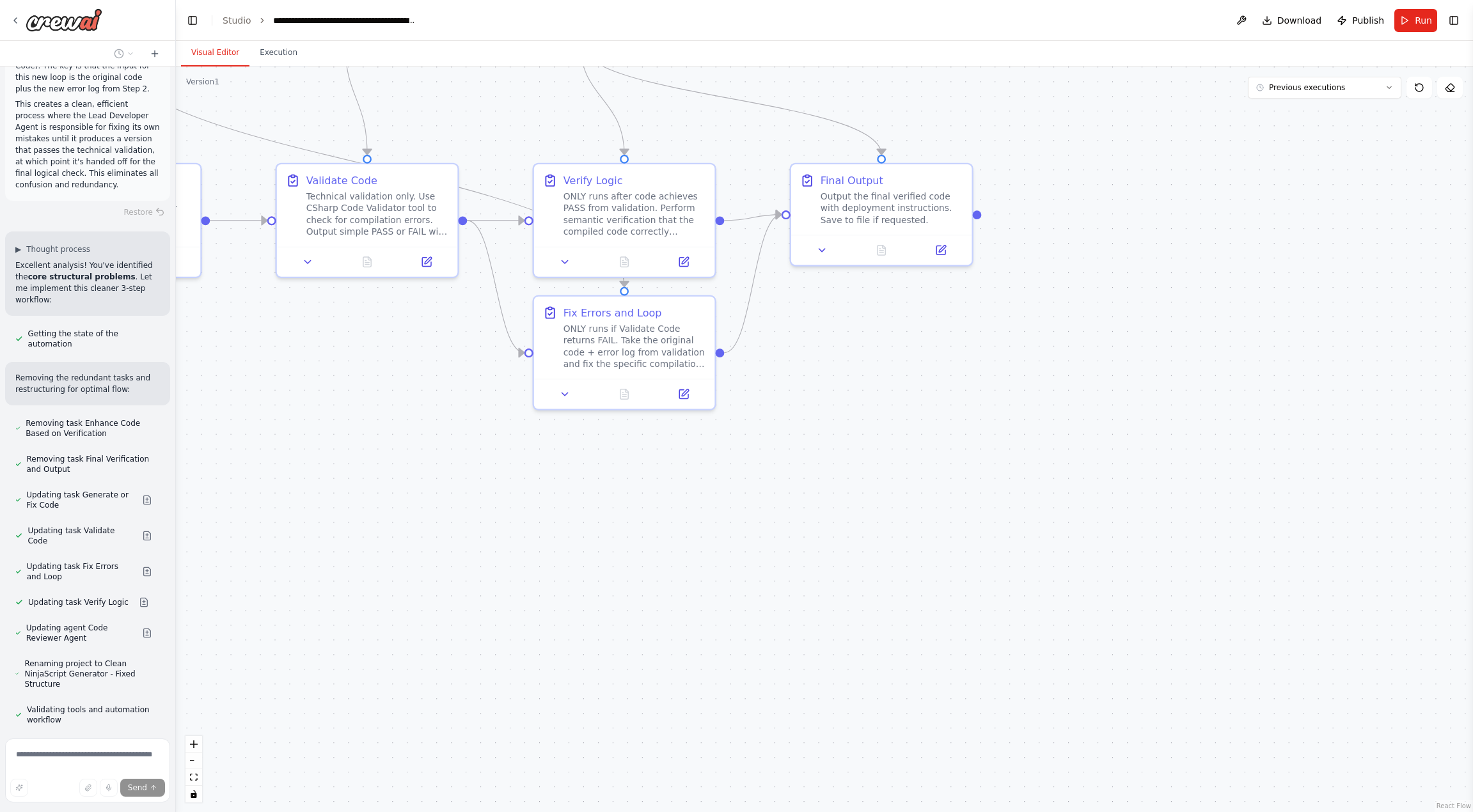
drag, startPoint x: 344, startPoint y: 503, endPoint x: 570, endPoint y: 530, distance: 227.6
click at [570, 530] on div ".deletable-edge-delete-btn { width: 20px; height: 20px; border: 0px solid #ffff…" at bounding box center [824, 439] width 1297 height 745
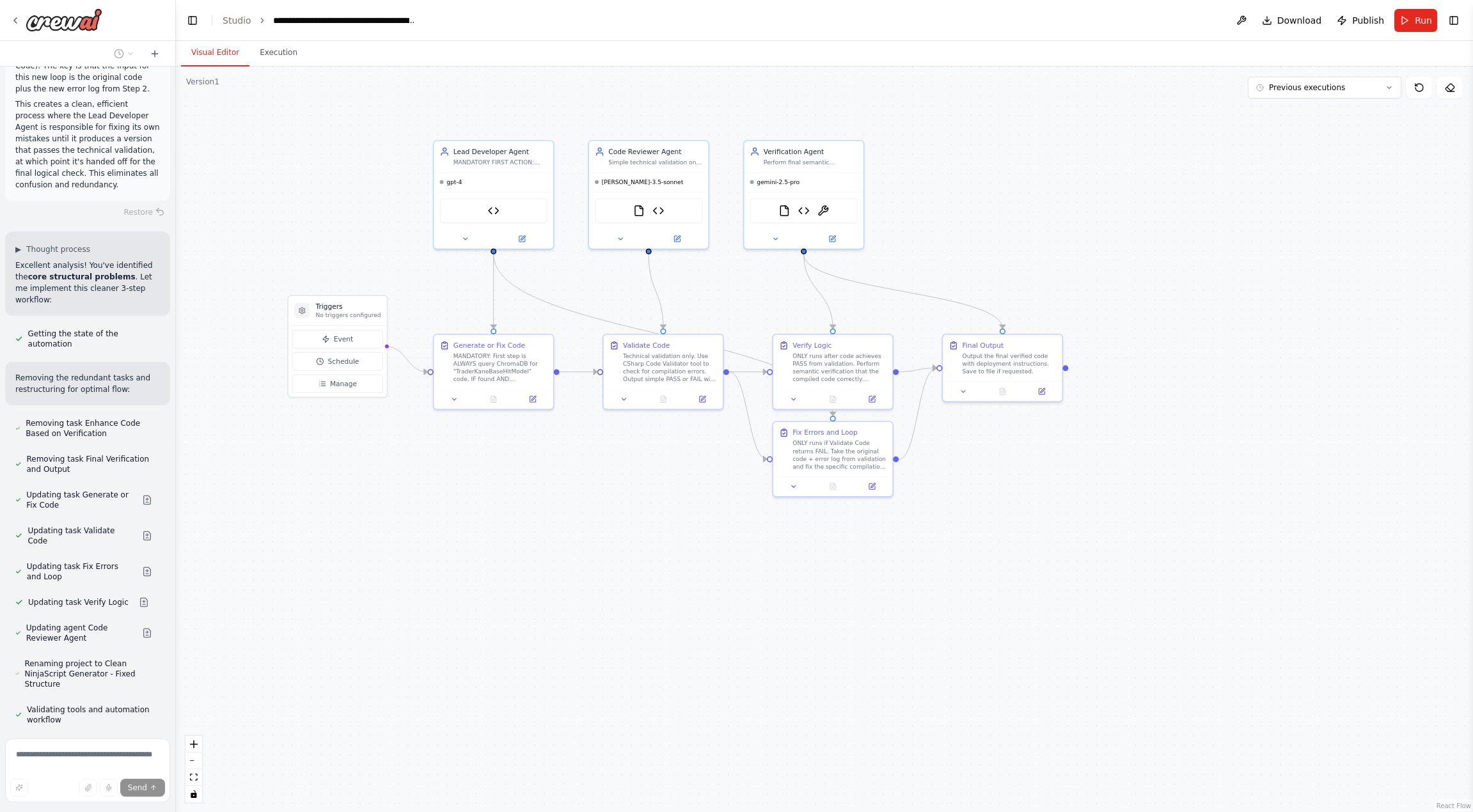
drag, startPoint x: 415, startPoint y: 479, endPoint x: 641, endPoint y: 526, distance: 230.8
click at [641, 526] on div ".deletable-edge-delete-btn { width: 20px; height: 20px; border: 0px solid #ffff…" at bounding box center [824, 439] width 1297 height 745
drag, startPoint x: 100, startPoint y: 474, endPoint x: 167, endPoint y: 480, distance: 67.3
click at [175, 473] on div "Overall Goal Create a CrewAI Flow that orchestrates multiple specialized Crews …" at bounding box center [87, 406] width 176 height 812
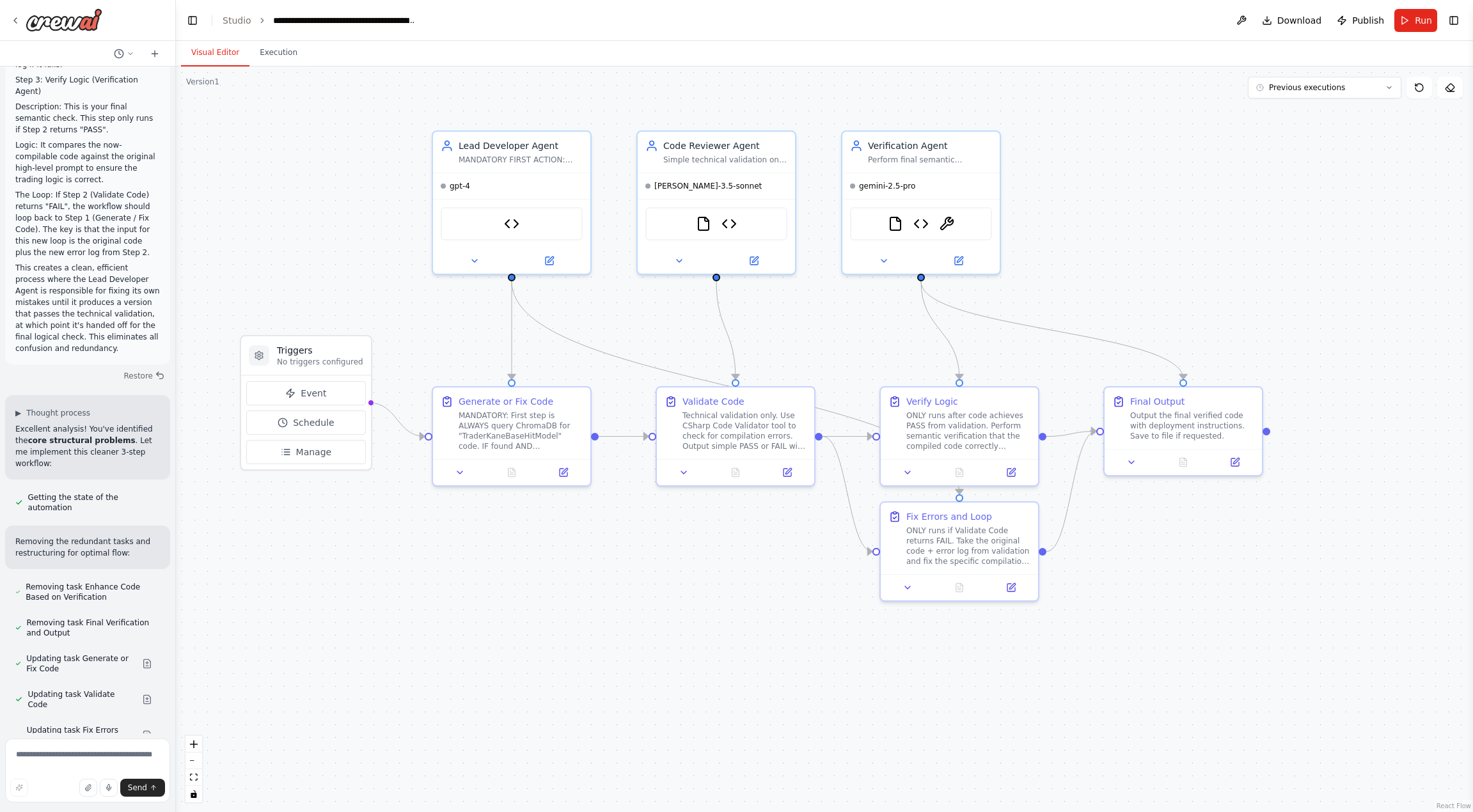
scroll to position [28789, 0]
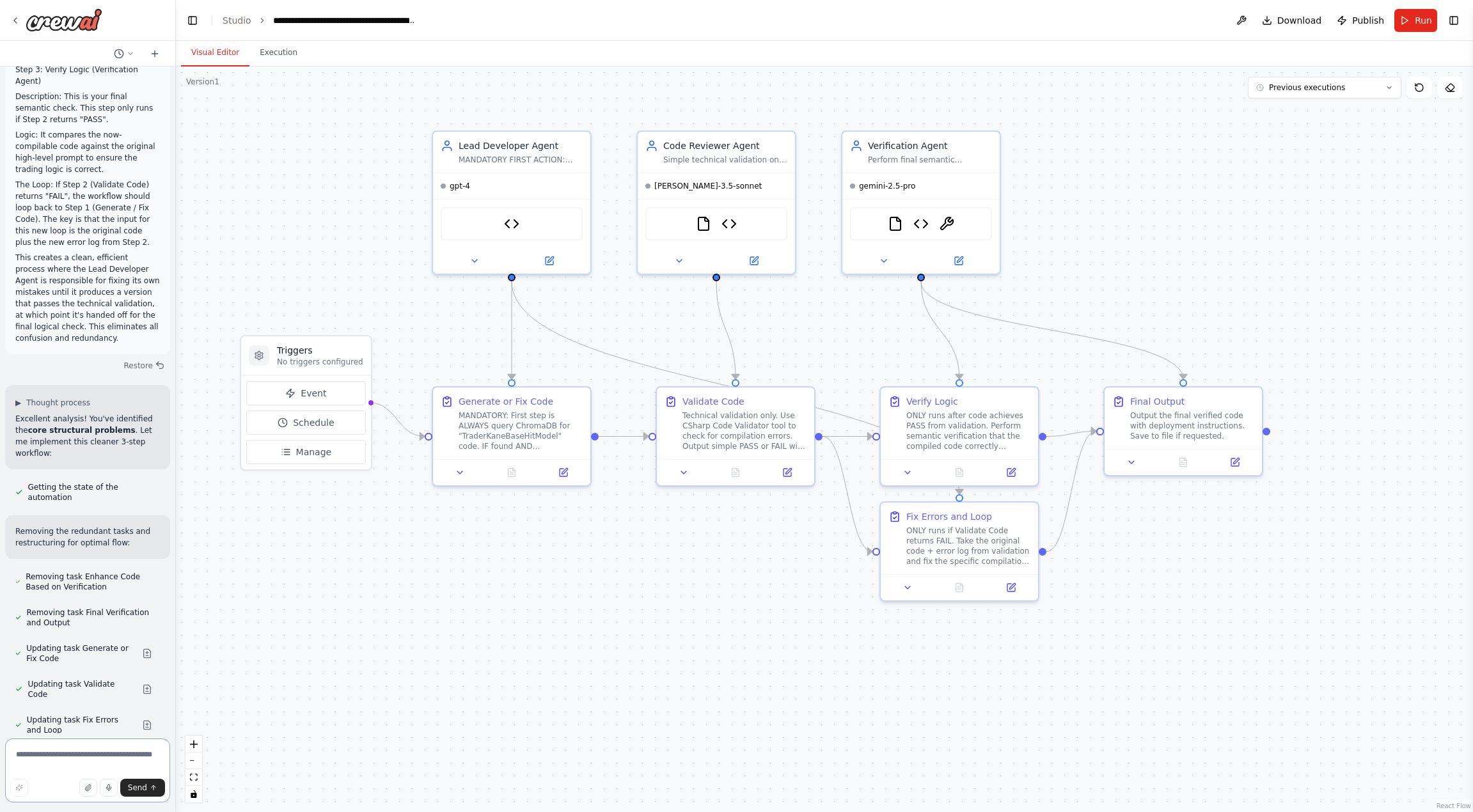
click at [62, 755] on textarea at bounding box center [87, 770] width 165 height 64
paste textarea "**********"
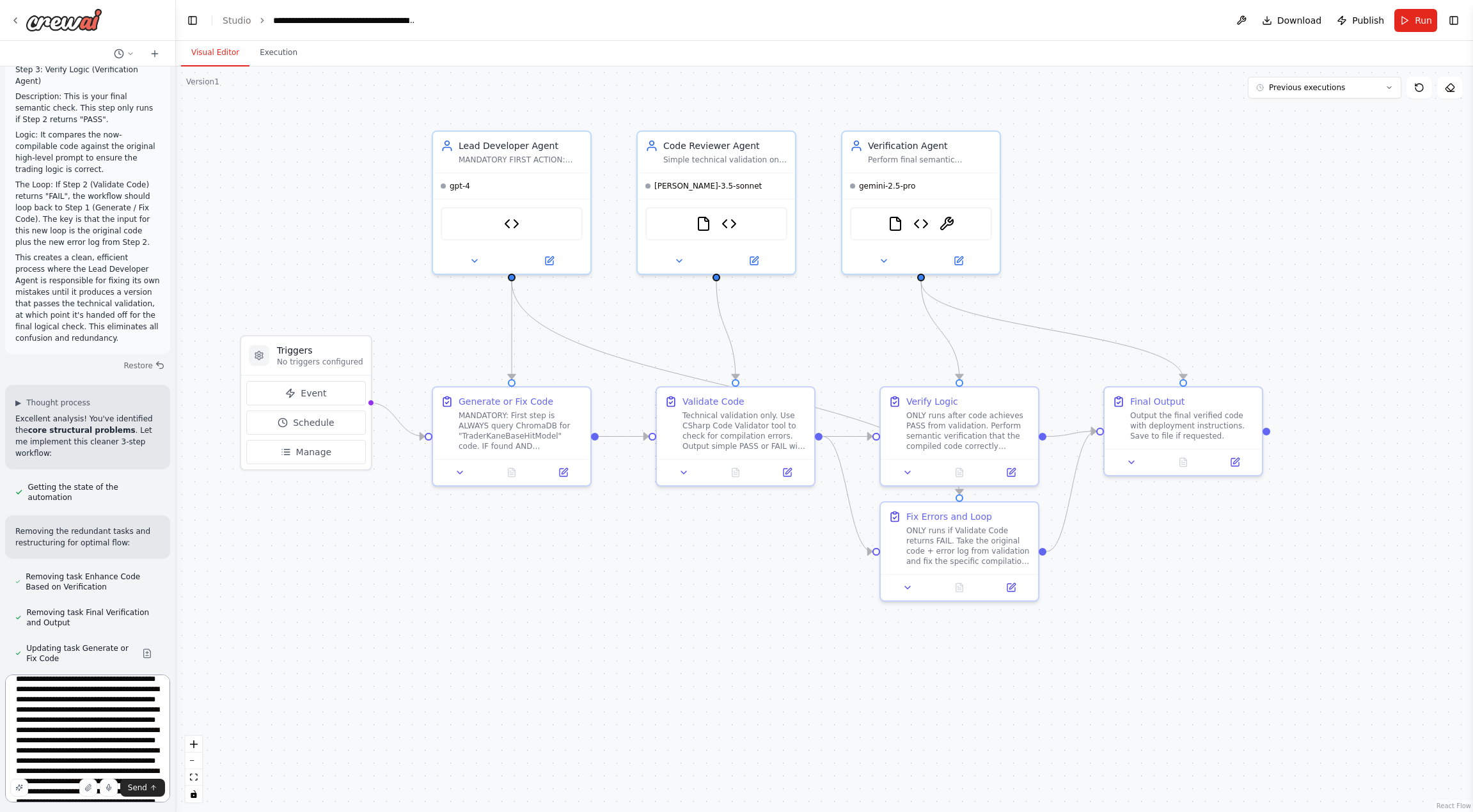
scroll to position [1438, 0]
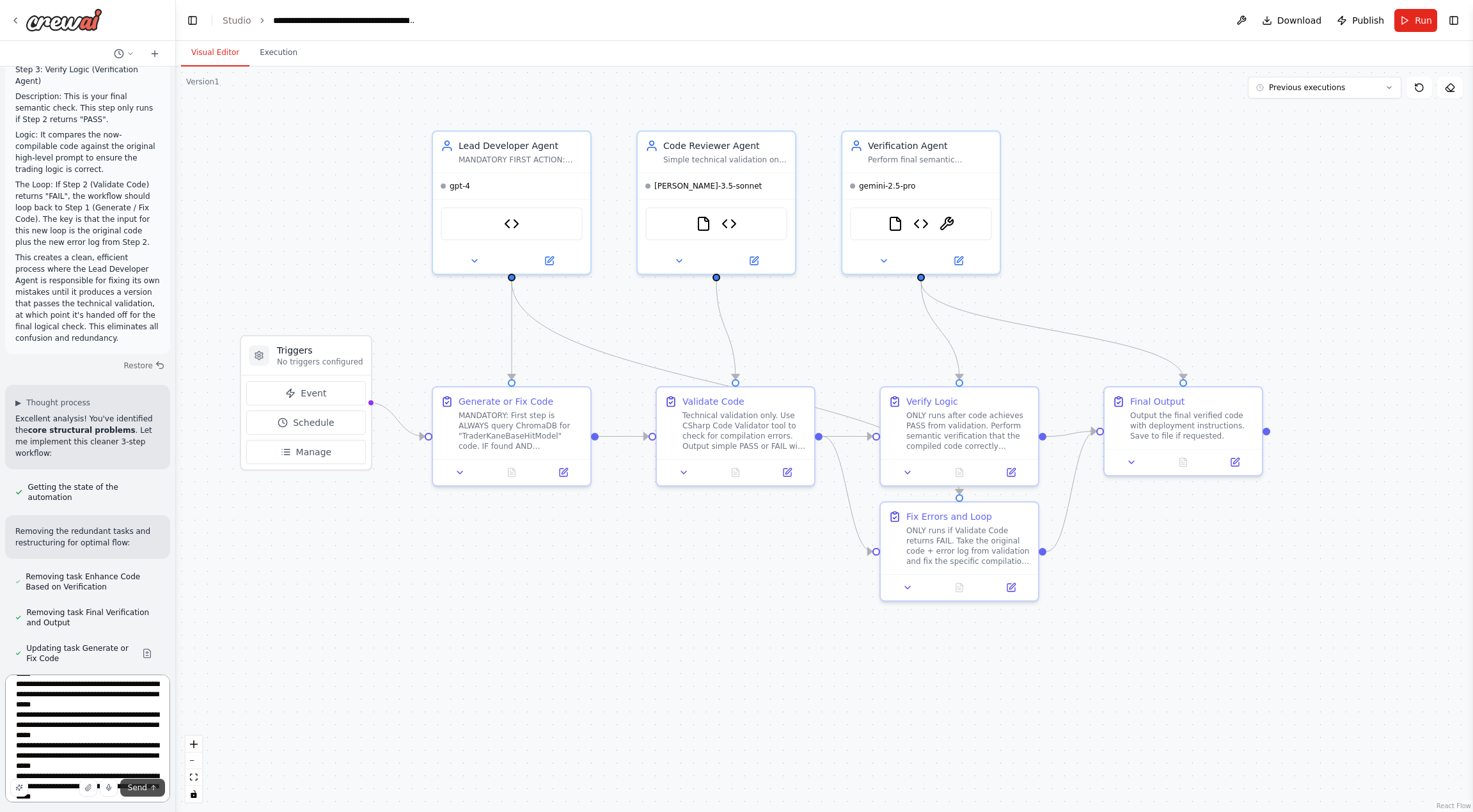
type textarea "**********"
click at [140, 786] on span "Send" at bounding box center [138, 787] width 19 height 10
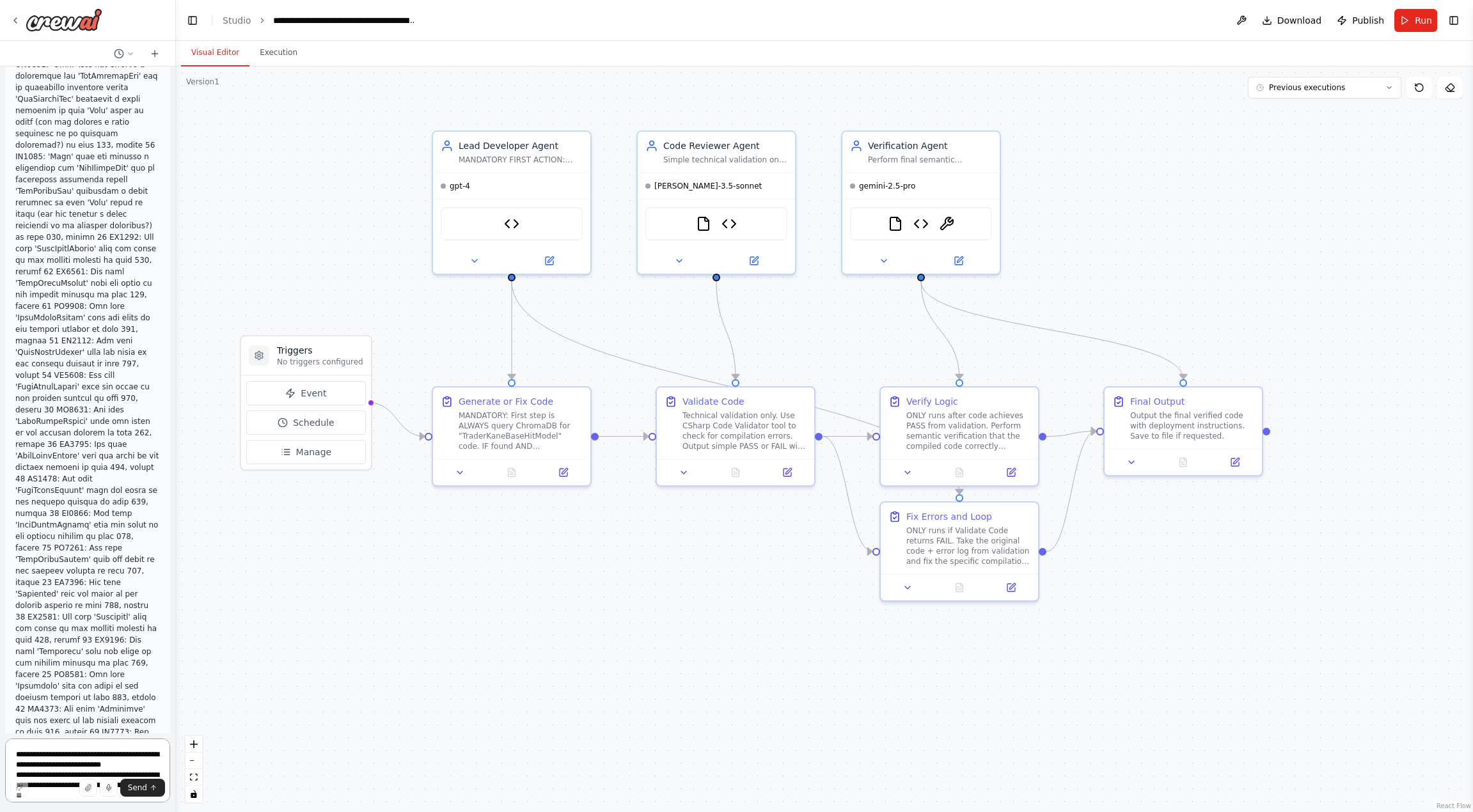
scroll to position [32236, 0]
click at [1421, 21] on span "Run" at bounding box center [1423, 21] width 17 height 13
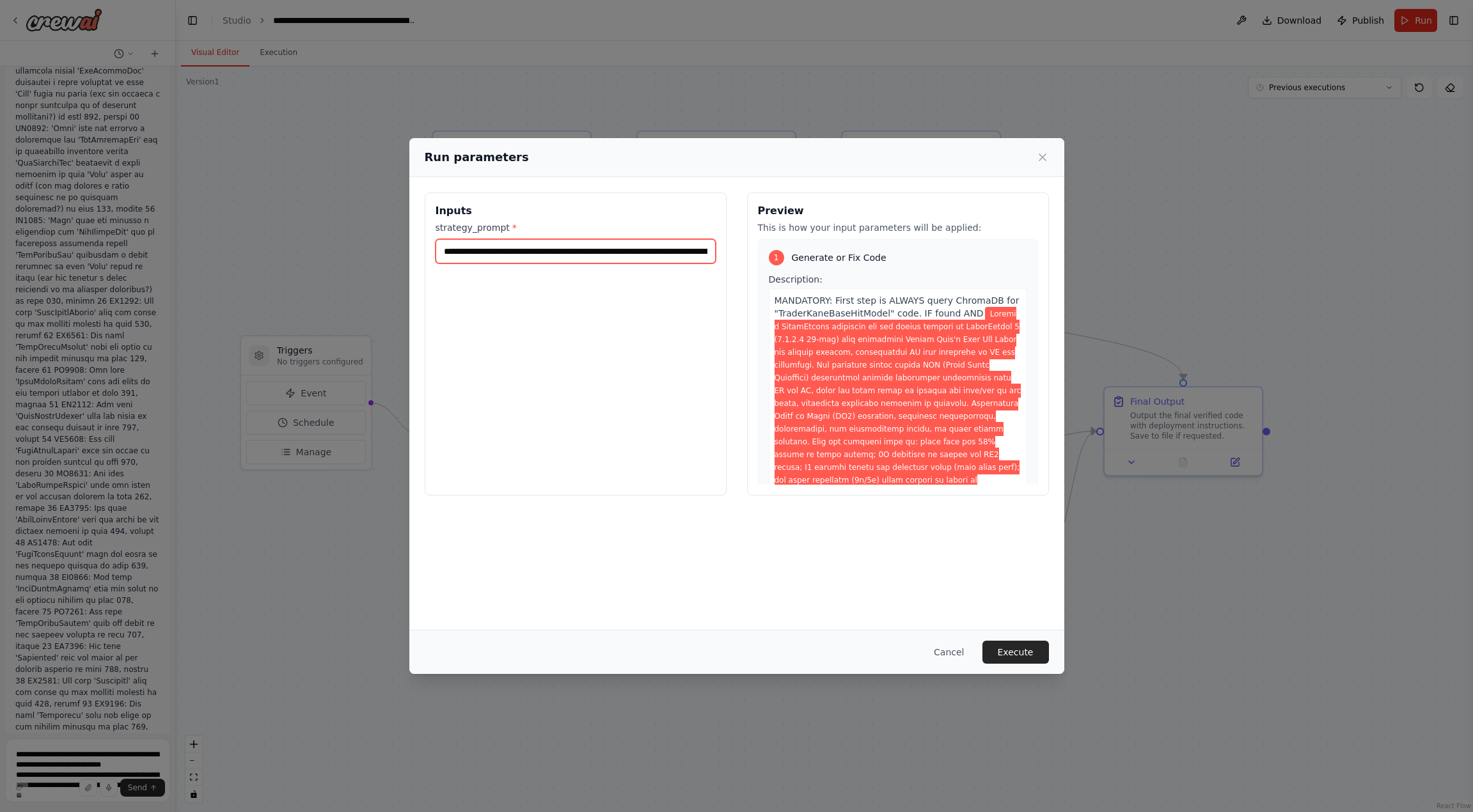
click at [538, 251] on input "strategy_prompt *" at bounding box center [575, 251] width 280 height 24
click at [537, 251] on input "strategy_prompt *" at bounding box center [575, 251] width 280 height 24
paste input "**********"
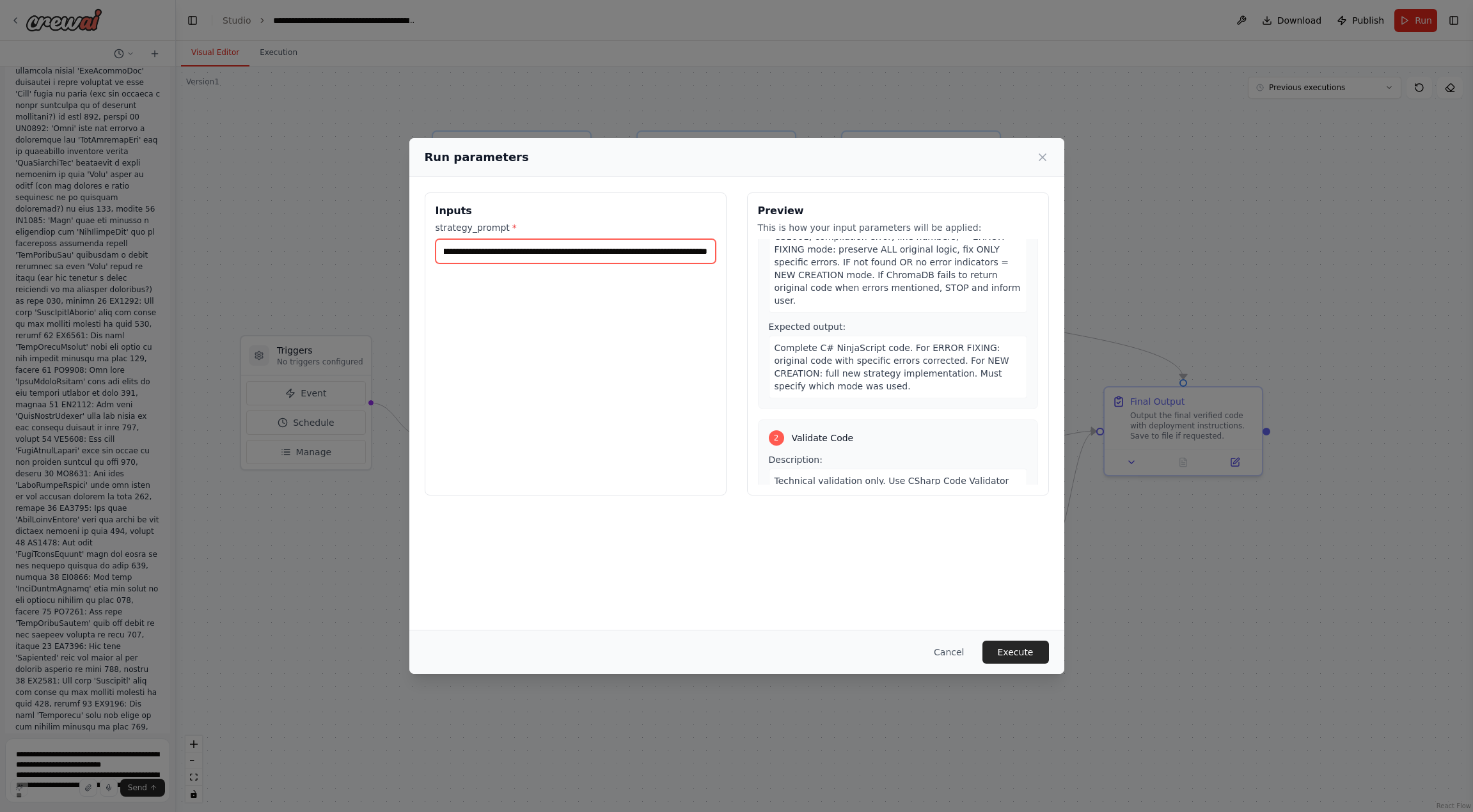
scroll to position [2173, 0]
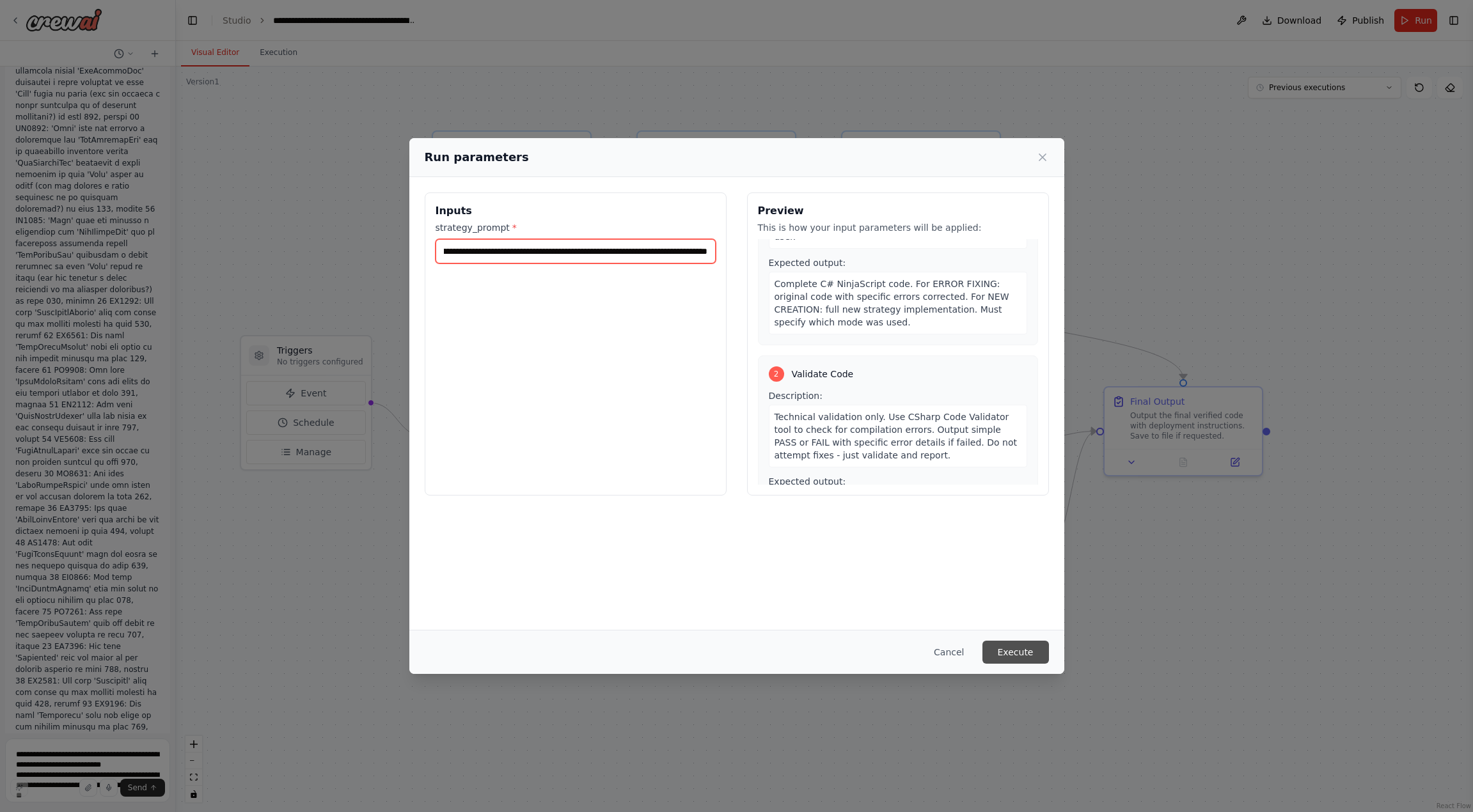
type input "**********"
click at [1027, 651] on button "Execute" at bounding box center [1015, 652] width 67 height 23
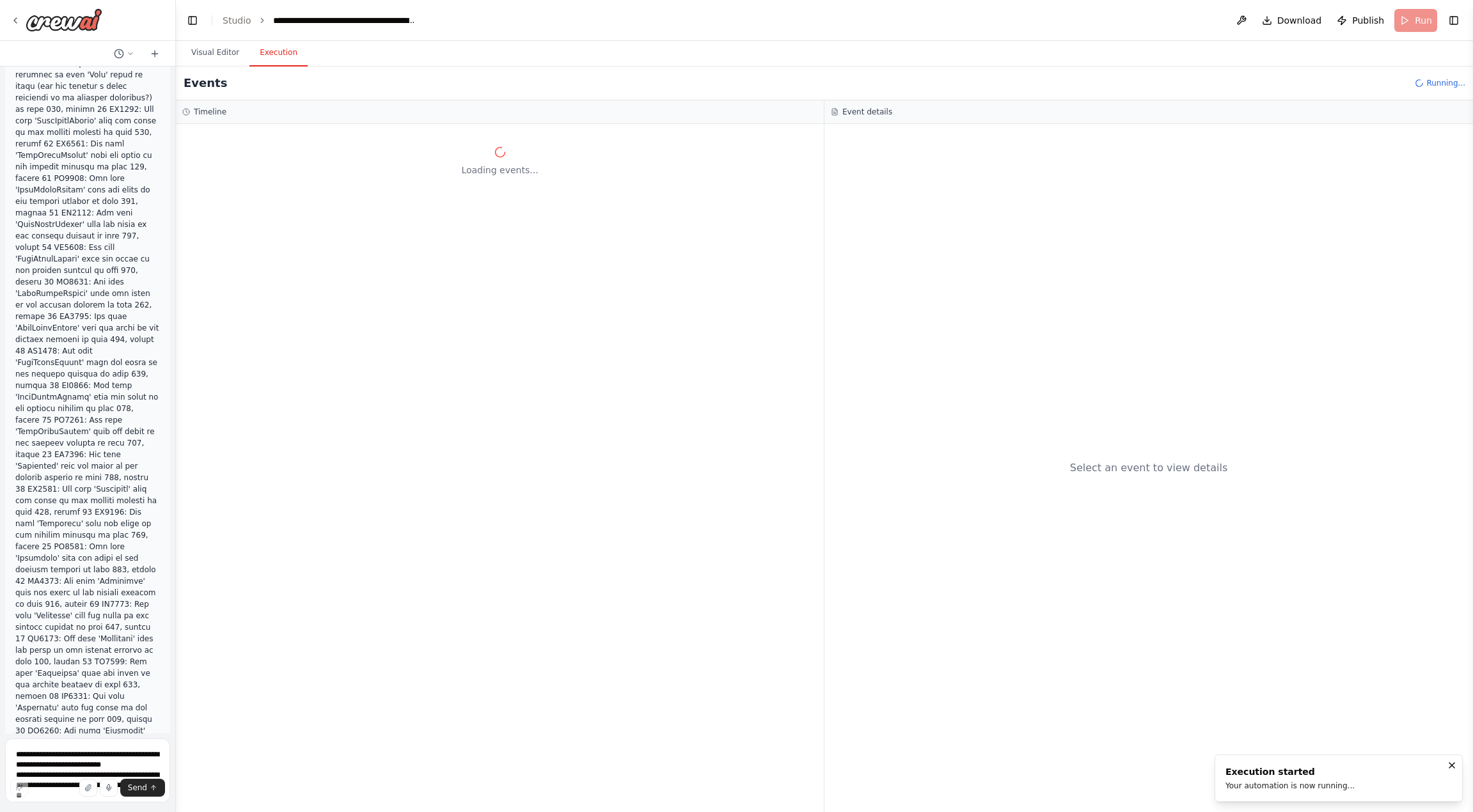
scroll to position [32438, 0]
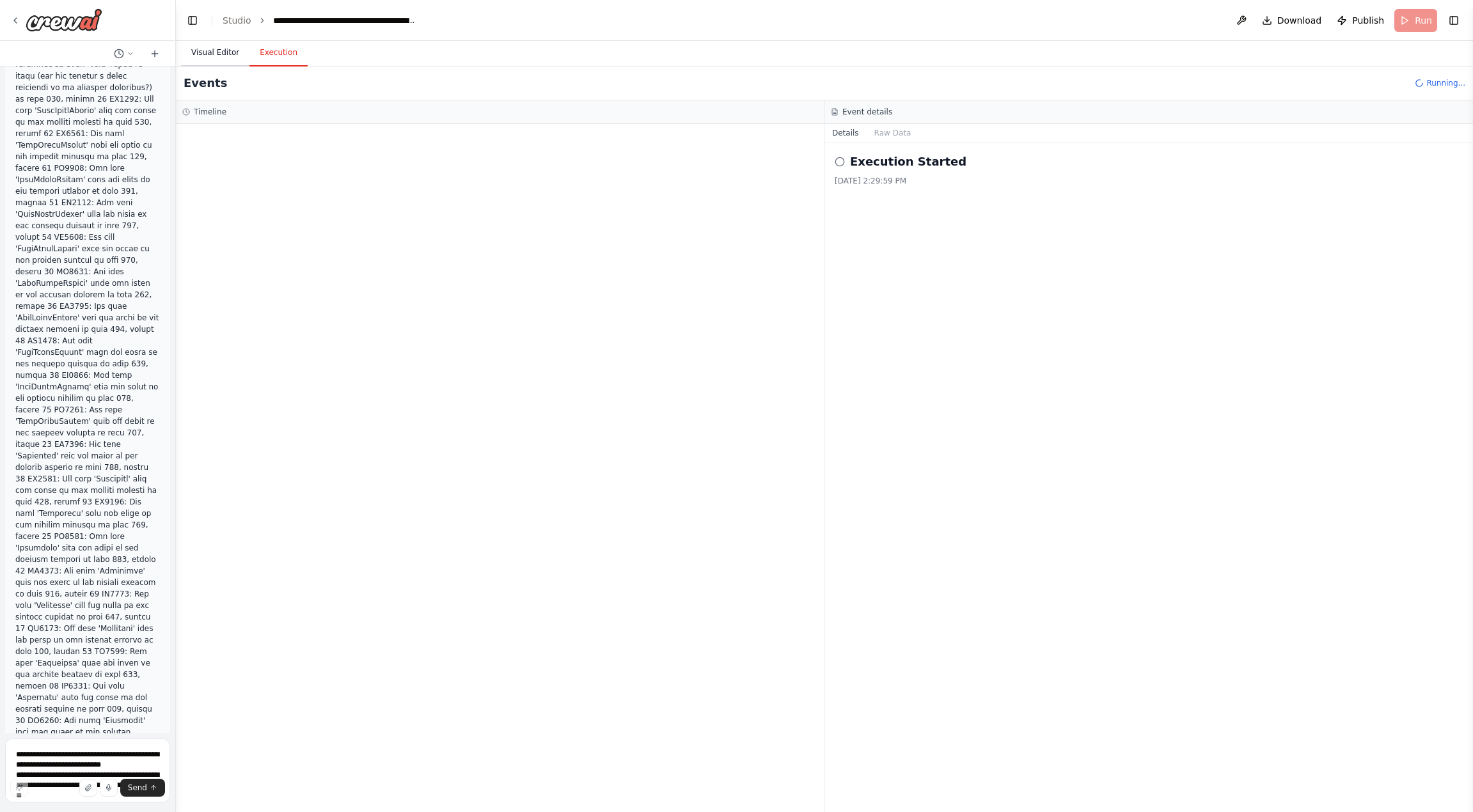
click at [214, 52] on button "Visual Editor" at bounding box center [216, 52] width 69 height 26
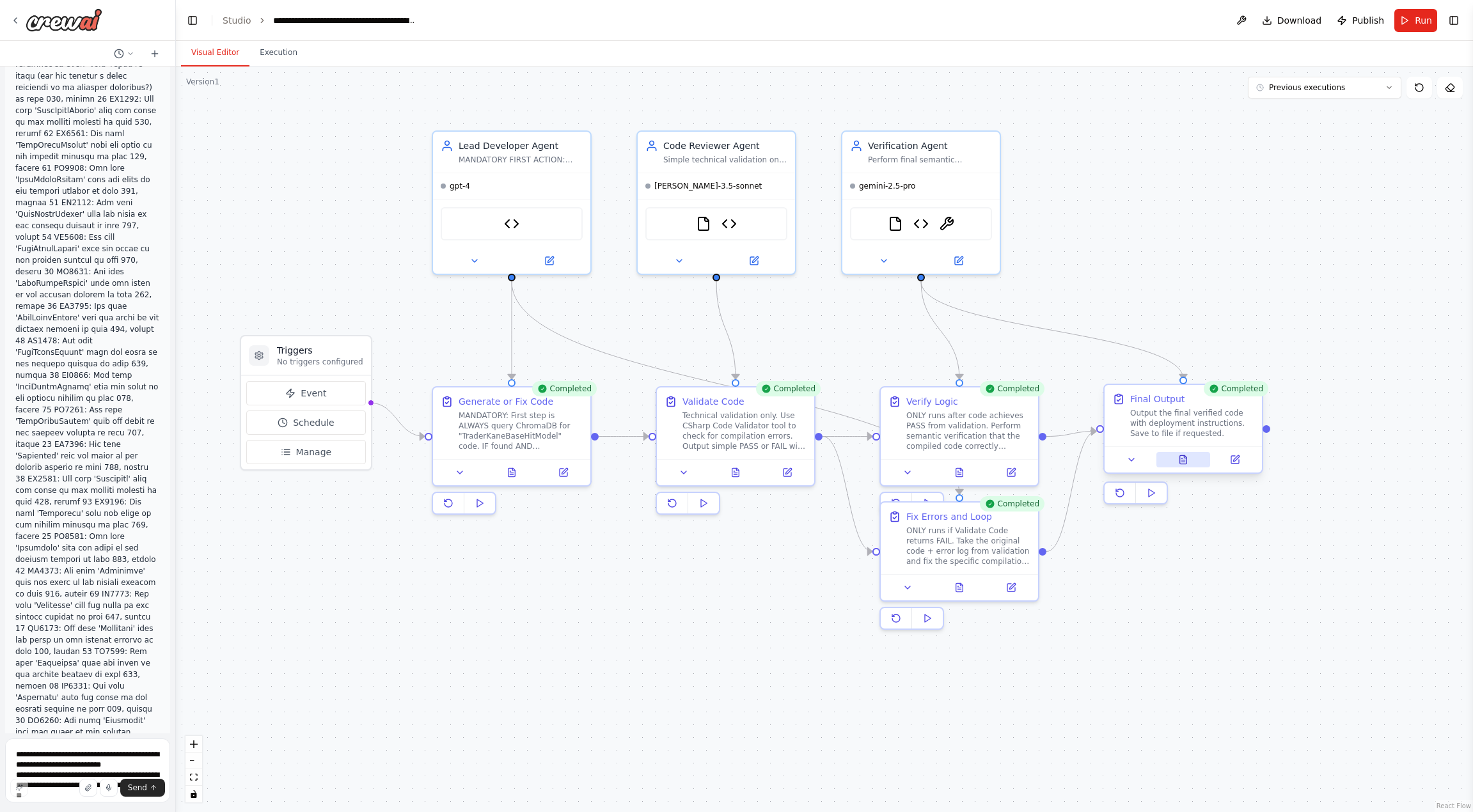
click at [1186, 463] on icon at bounding box center [1183, 460] width 10 height 10
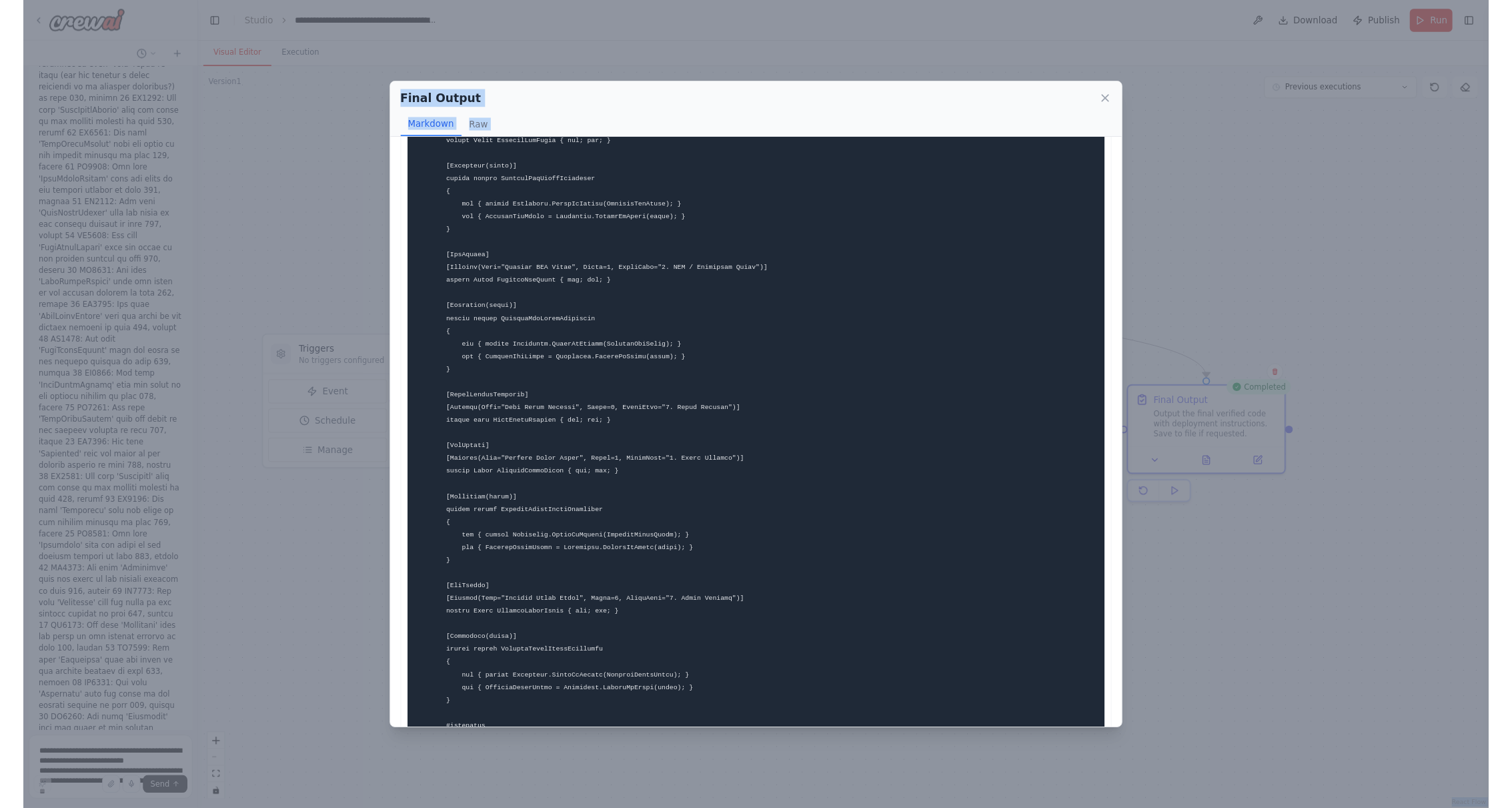
scroll to position [6310, 0]
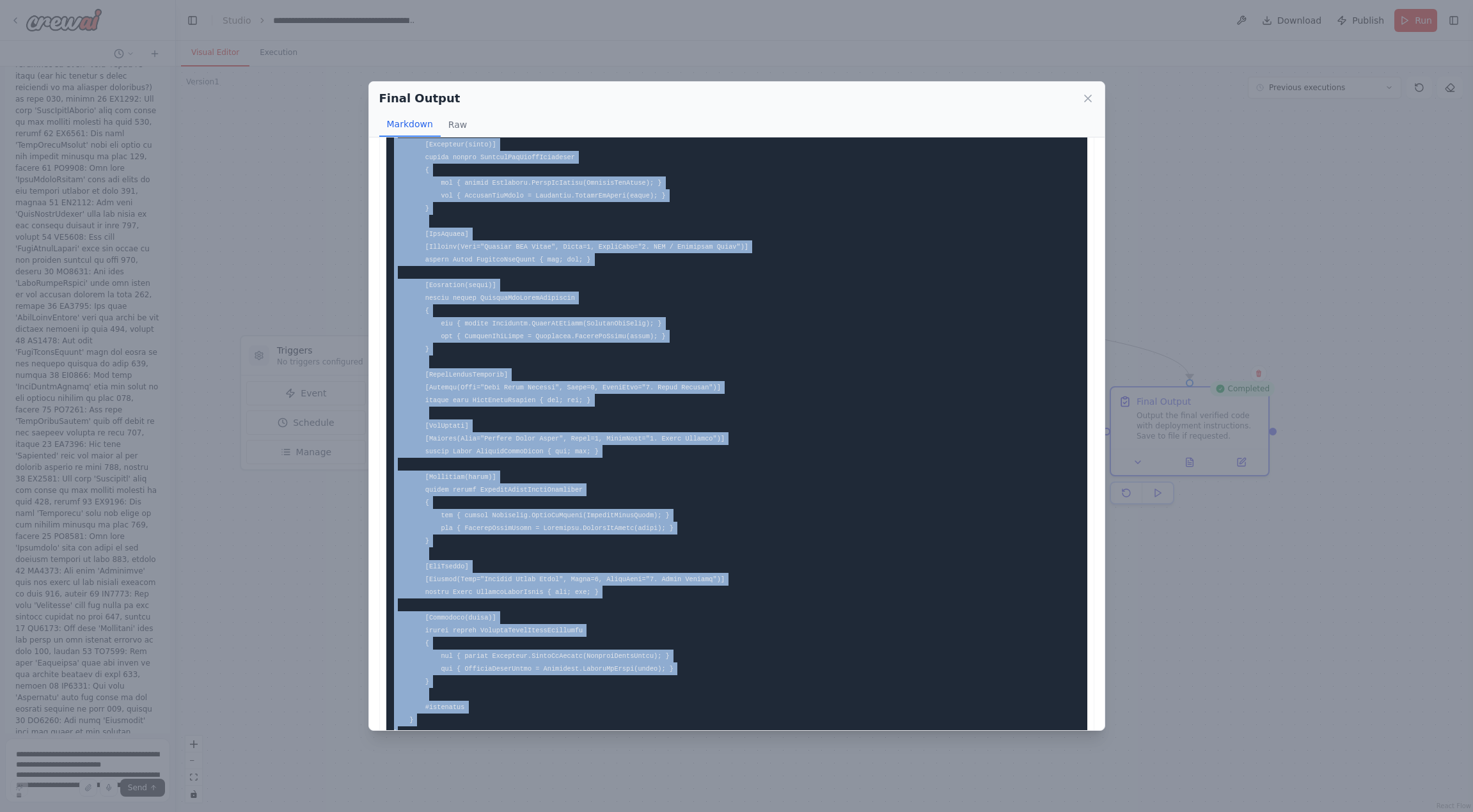
drag, startPoint x: 395, startPoint y: 243, endPoint x: 430, endPoint y: 701, distance: 459.3
copy code "// // Copyright (C) 2025, Kane's Models // #region Using declarations using Sys…"
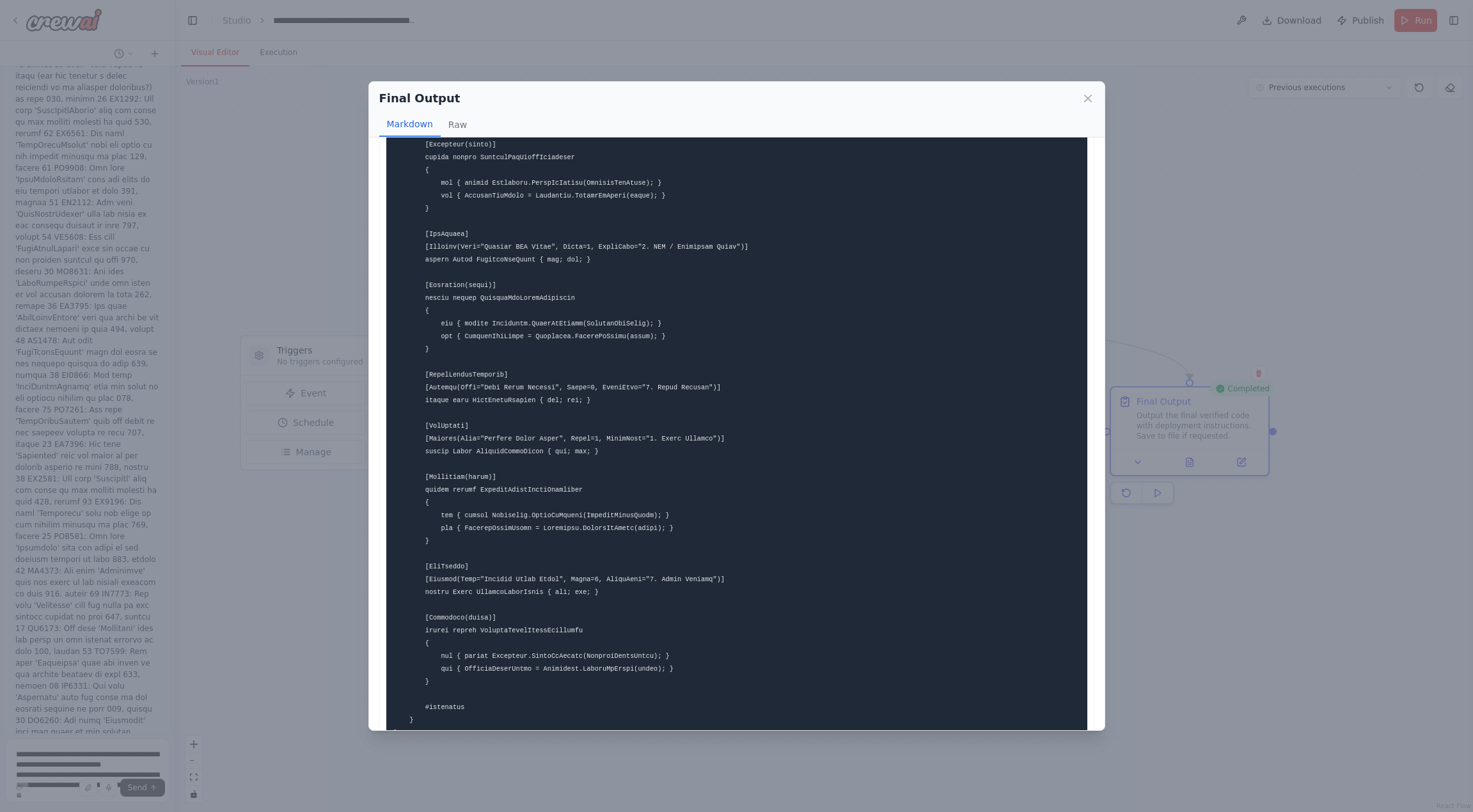
click at [1086, 97] on icon at bounding box center [1088, 98] width 6 height 6
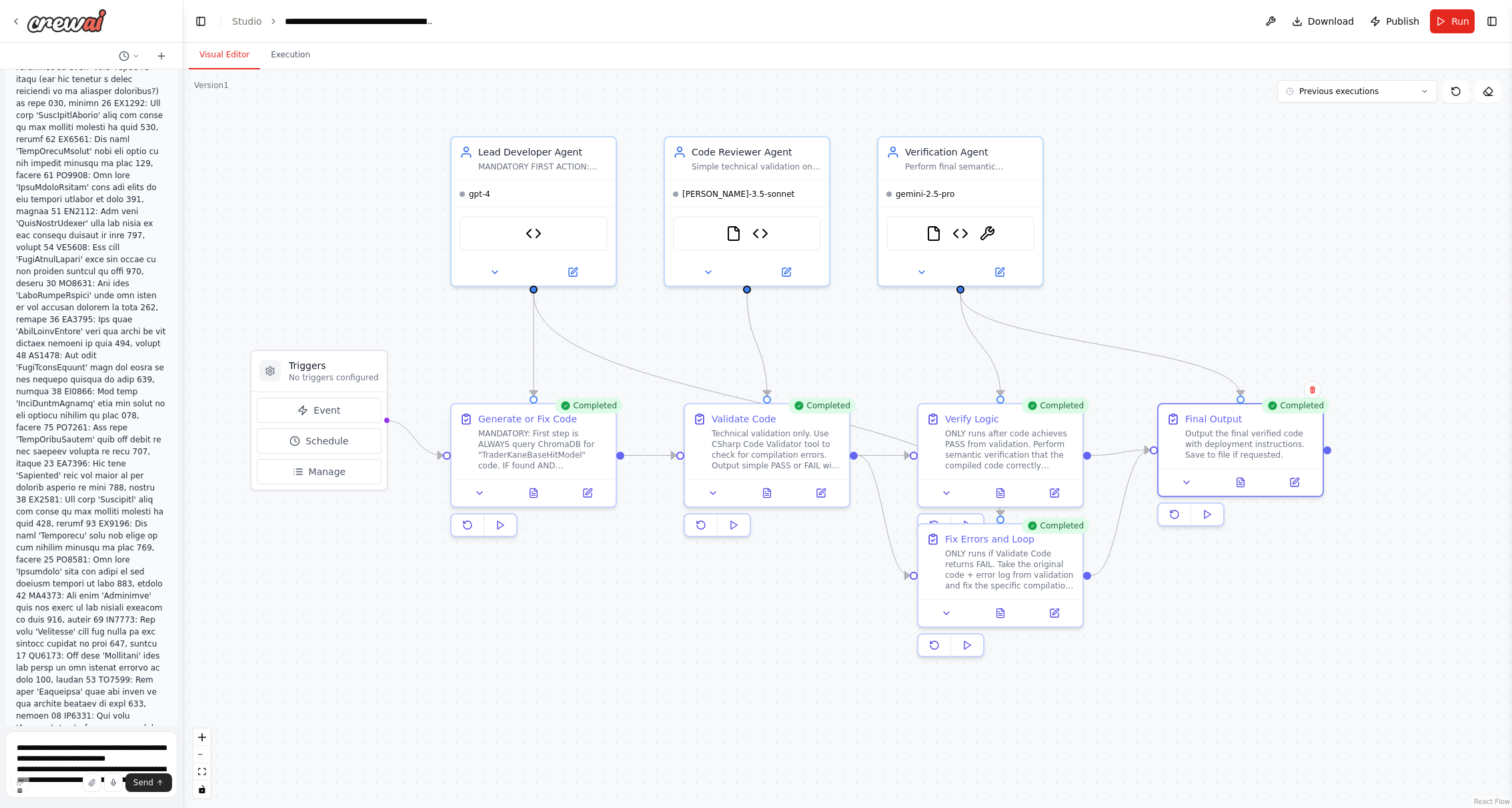
scroll to position [33900, 0]
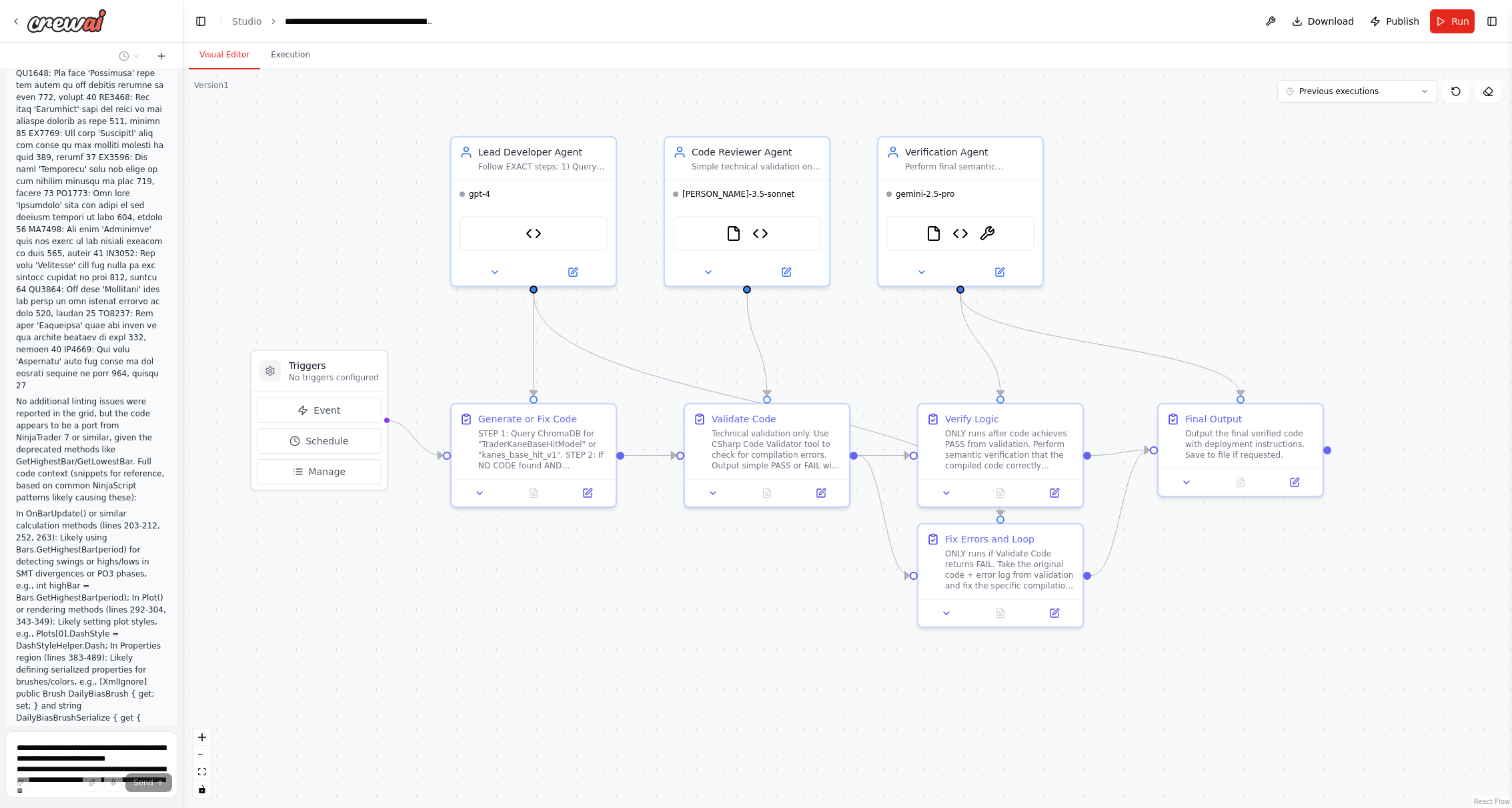
scroll to position [34587, 0]
drag, startPoint x: 39, startPoint y: 351, endPoint x: 93, endPoint y: 510, distance: 167.9
drag, startPoint x: 16, startPoint y: 301, endPoint x: 84, endPoint y: 538, distance: 246.6
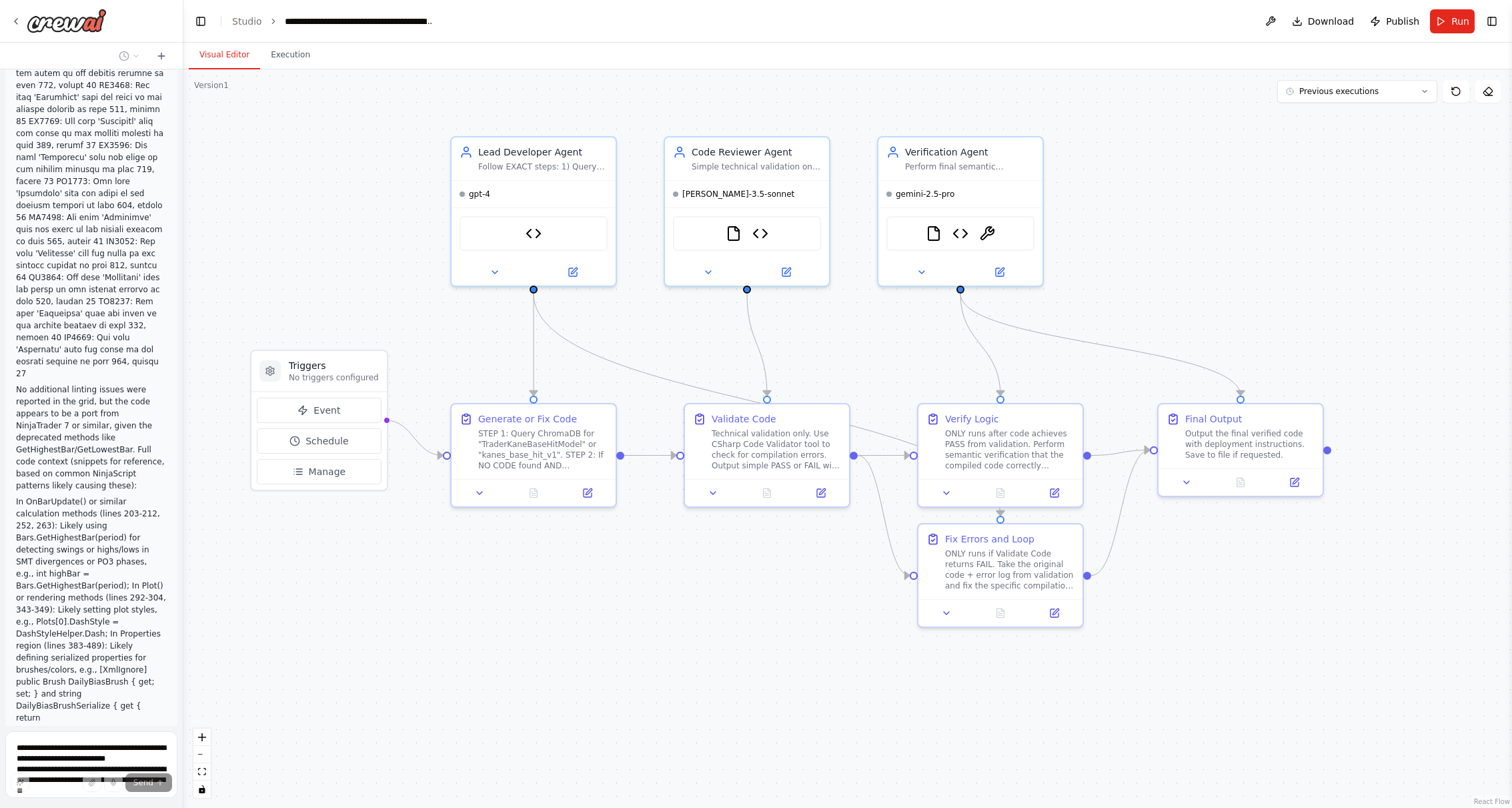
click at [84, 539] on div "Overall Goal Create a CrewAI Flow that orchestrates multiple specialized Crews …" at bounding box center [91, 398] width 183 height 656
copy div "Analysis: SAME ISSUE PERSISTS The automation still created brand new code (600+…"
click at [1084, 102] on div ".deletable-edge-delete-btn { width: 20px; height: 20px; border: 0px solid #ffff…" at bounding box center [848, 439] width 1329 height 738
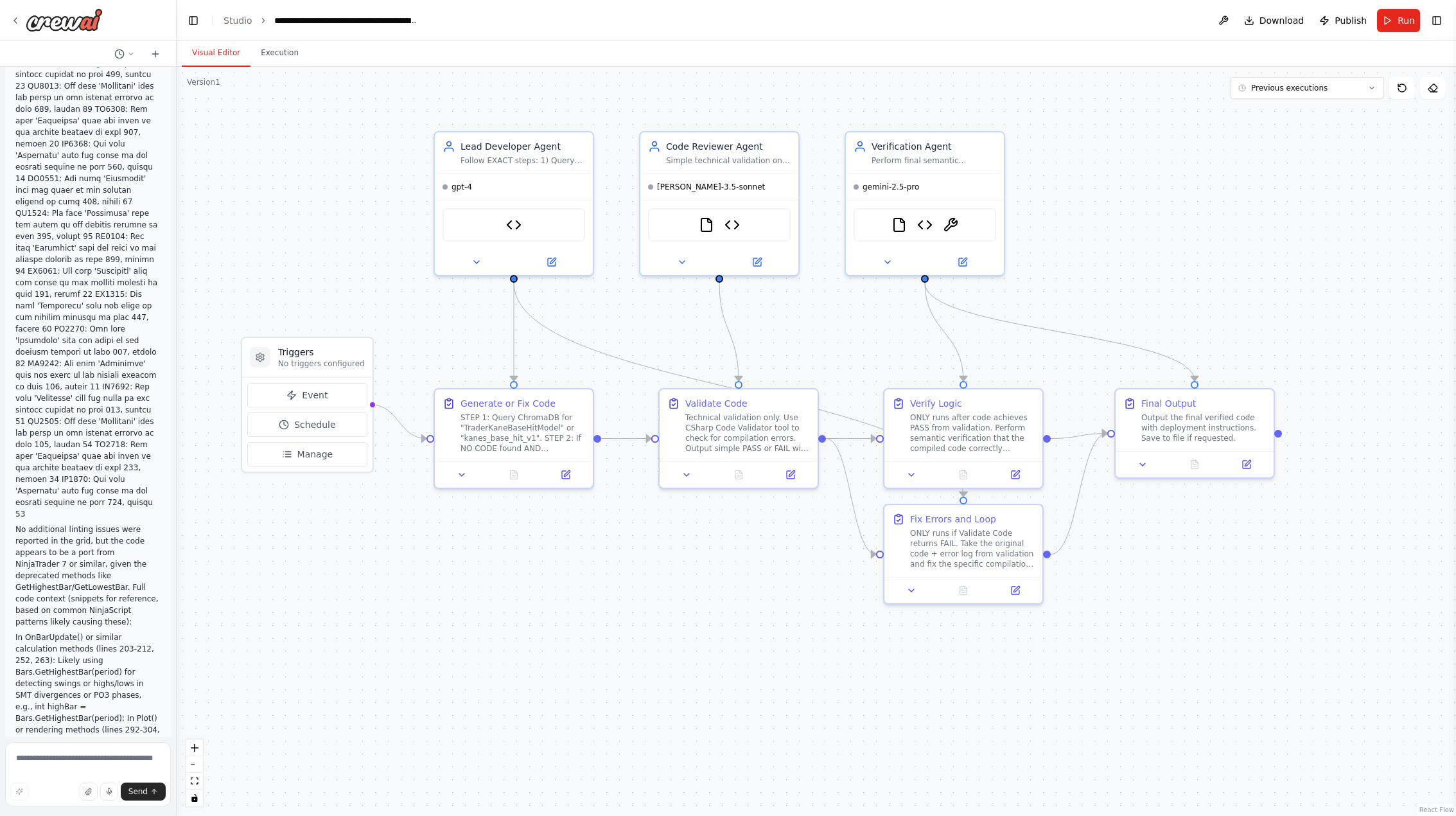
scroll to position [33105, 0]
click at [80, 756] on textarea at bounding box center [88, 774] width 166 height 64
paste textarea "**********"
type textarea "**********"
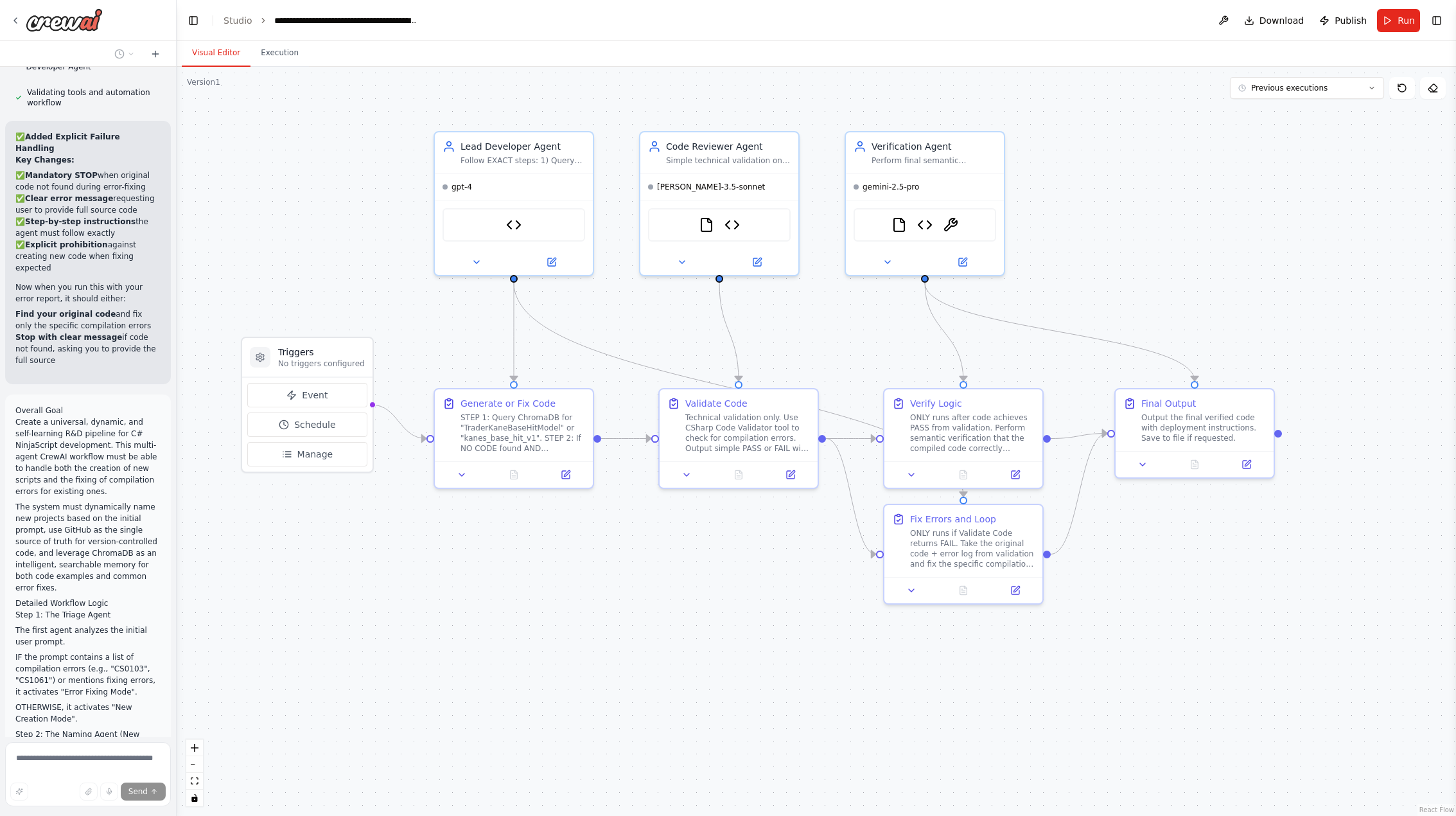
scroll to position [35223, 0]
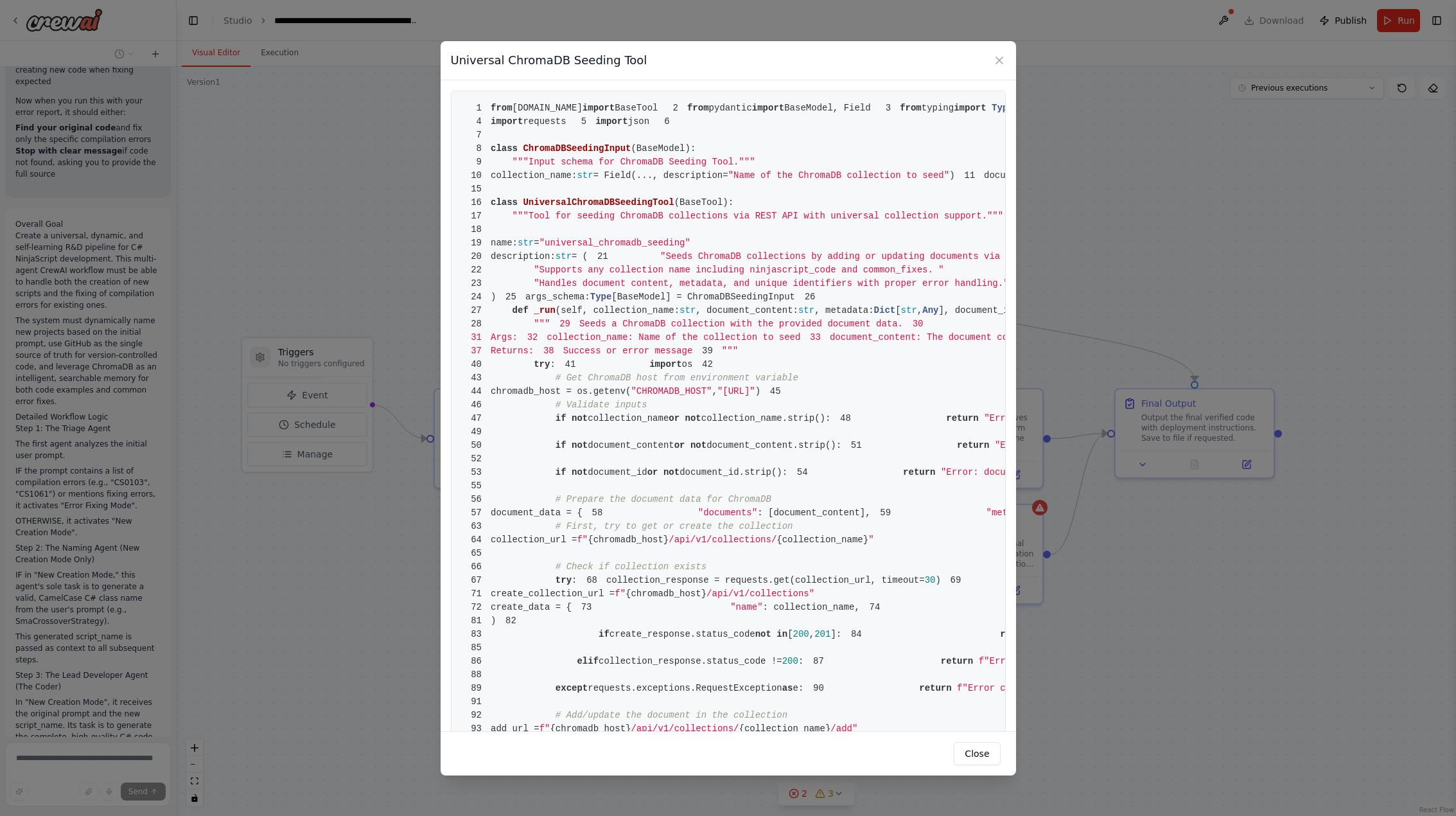
scroll to position [35313, 0]
click at [602, 315] on span "self, collection_name:" at bounding box center [620, 310] width 119 height 10
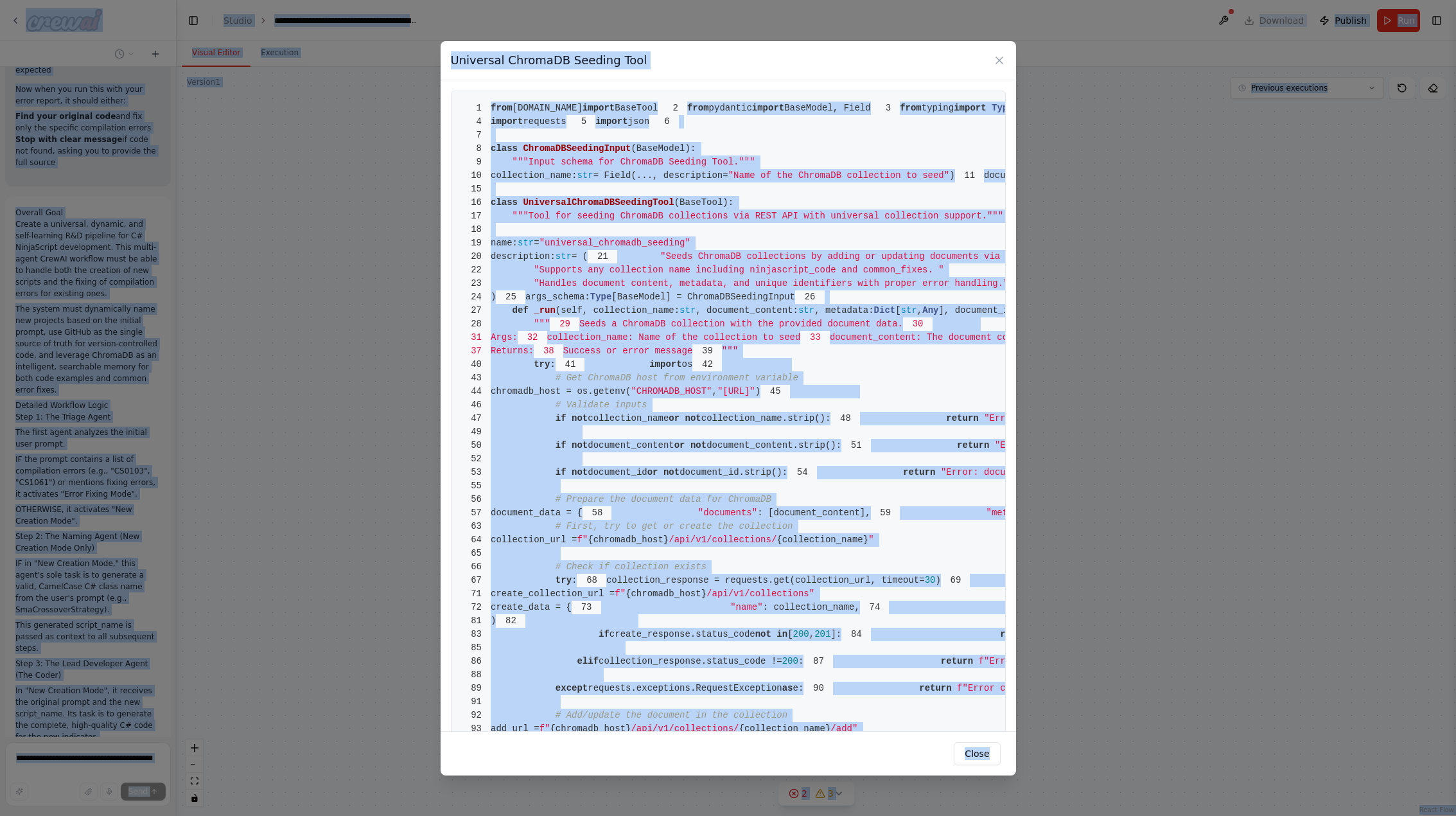
scroll to position [35349, 0]
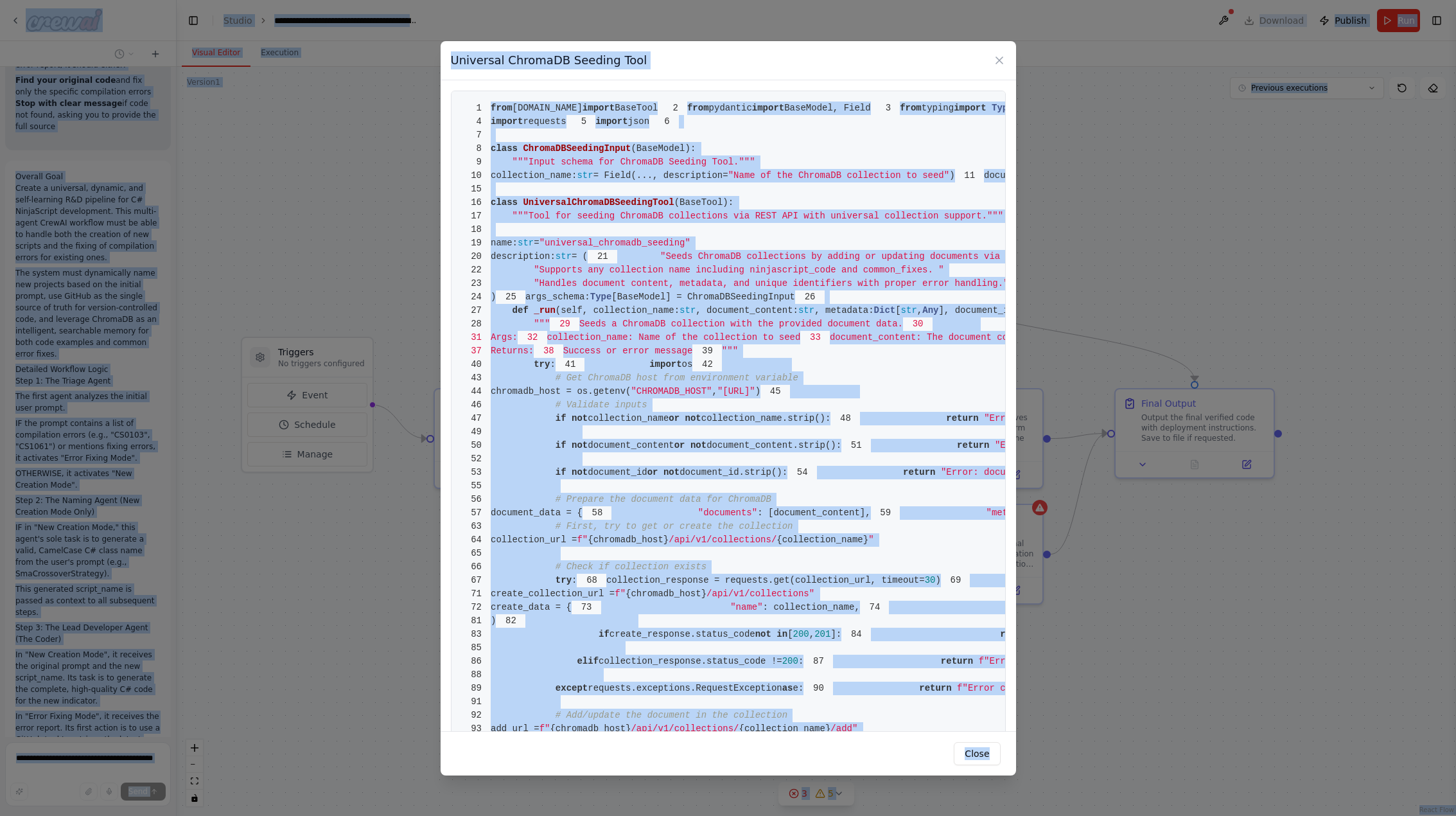
click at [609, 452] on pre "1 from [DOMAIN_NAME] import BaseTool 2 from pydantic import BaseModel, Field 3 …" at bounding box center [728, 492] width 555 height 804
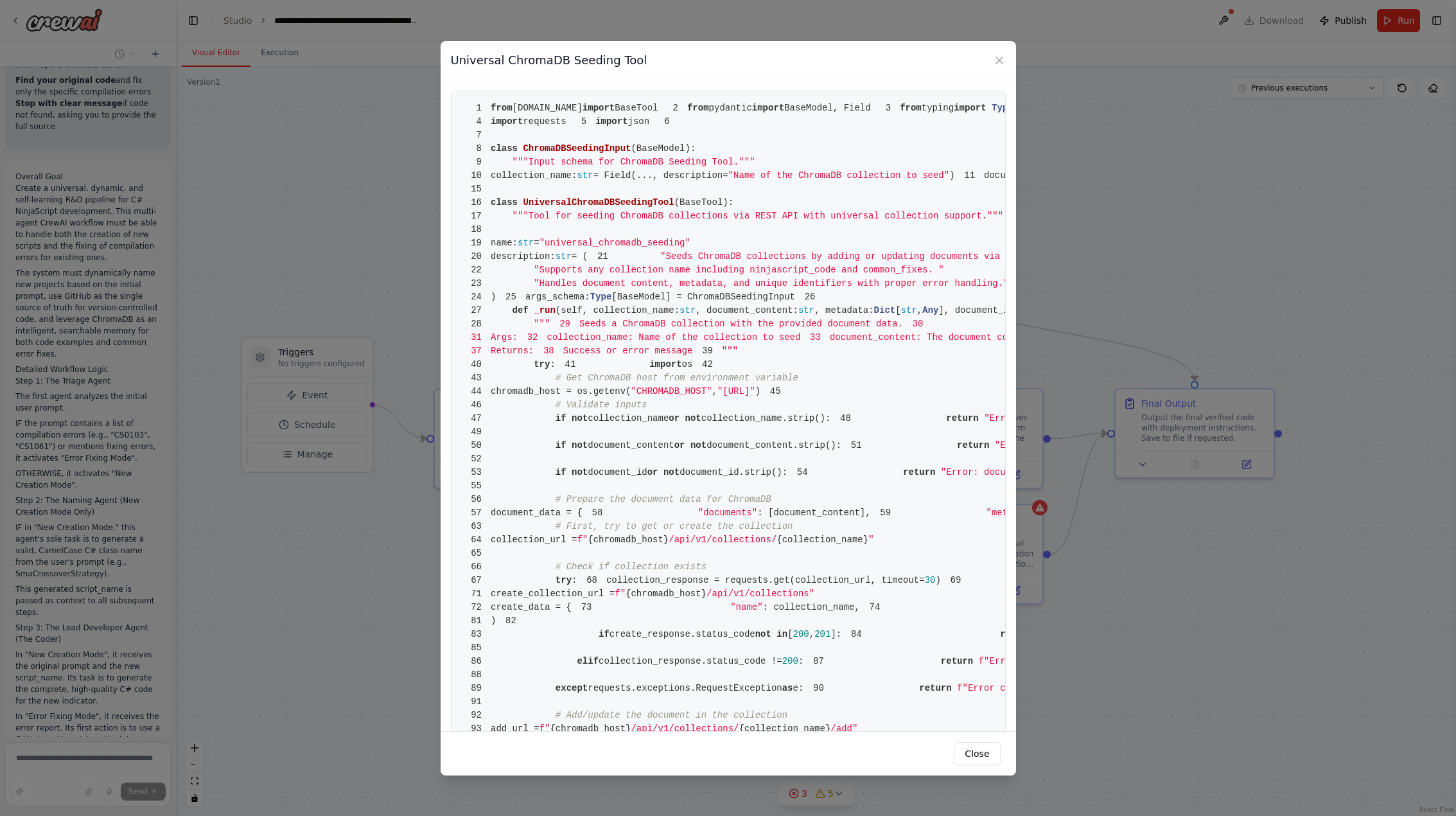
drag, startPoint x: 493, startPoint y: 109, endPoint x: 692, endPoint y: 463, distance: 406.1
click at [810, 744] on div "Universal ChromaDB Seeding Tool 1 from [DOMAIN_NAME] import BaseTool 2 from pyd…" at bounding box center [728, 408] width 576 height 734
drag, startPoint x: 515, startPoint y: 117, endPoint x: 497, endPoint y: 107, distance: 20.6
click at [709, 113] on span "pydantic" at bounding box center [731, 108] width 43 height 10
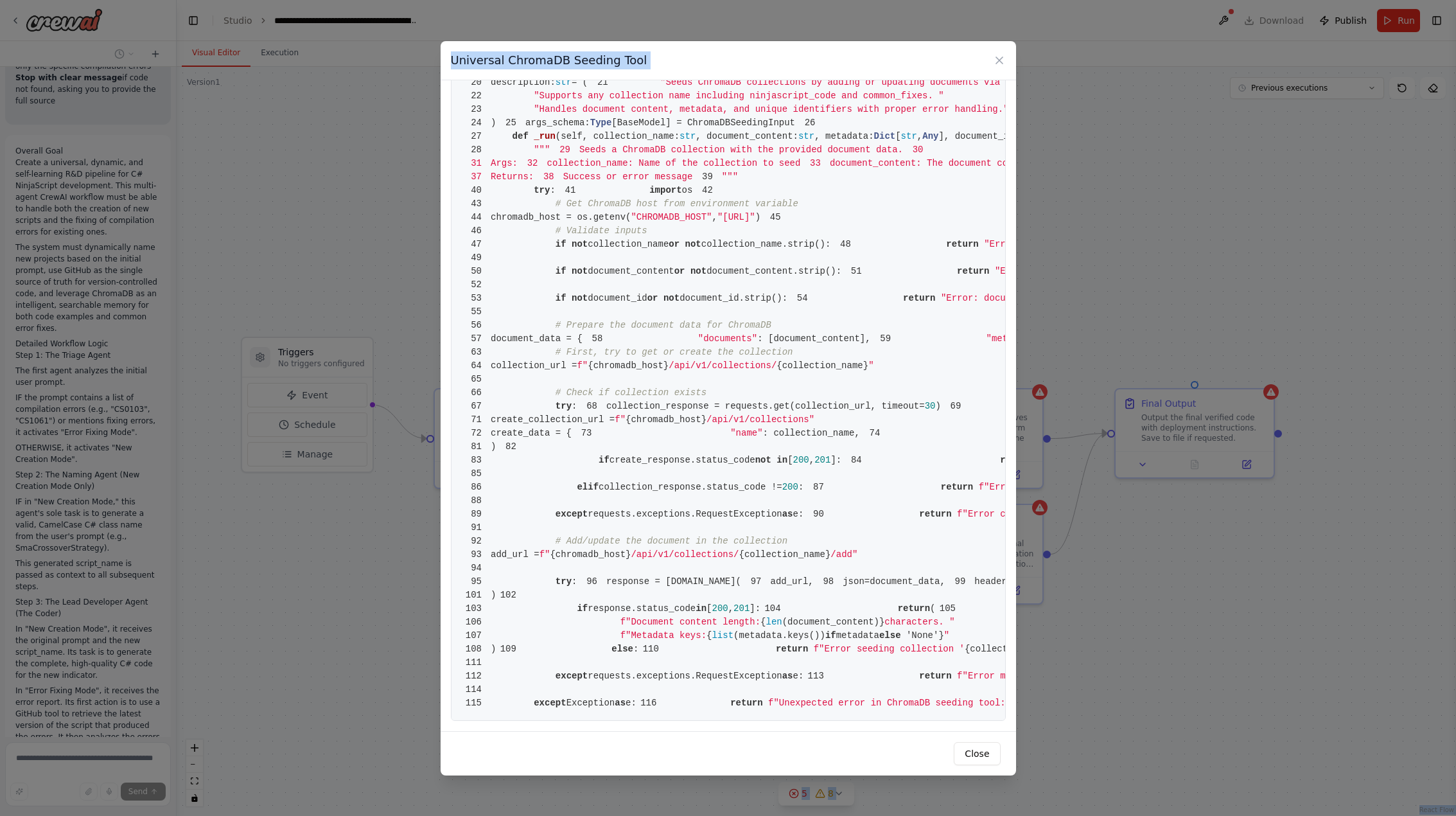
scroll to position [966, 0]
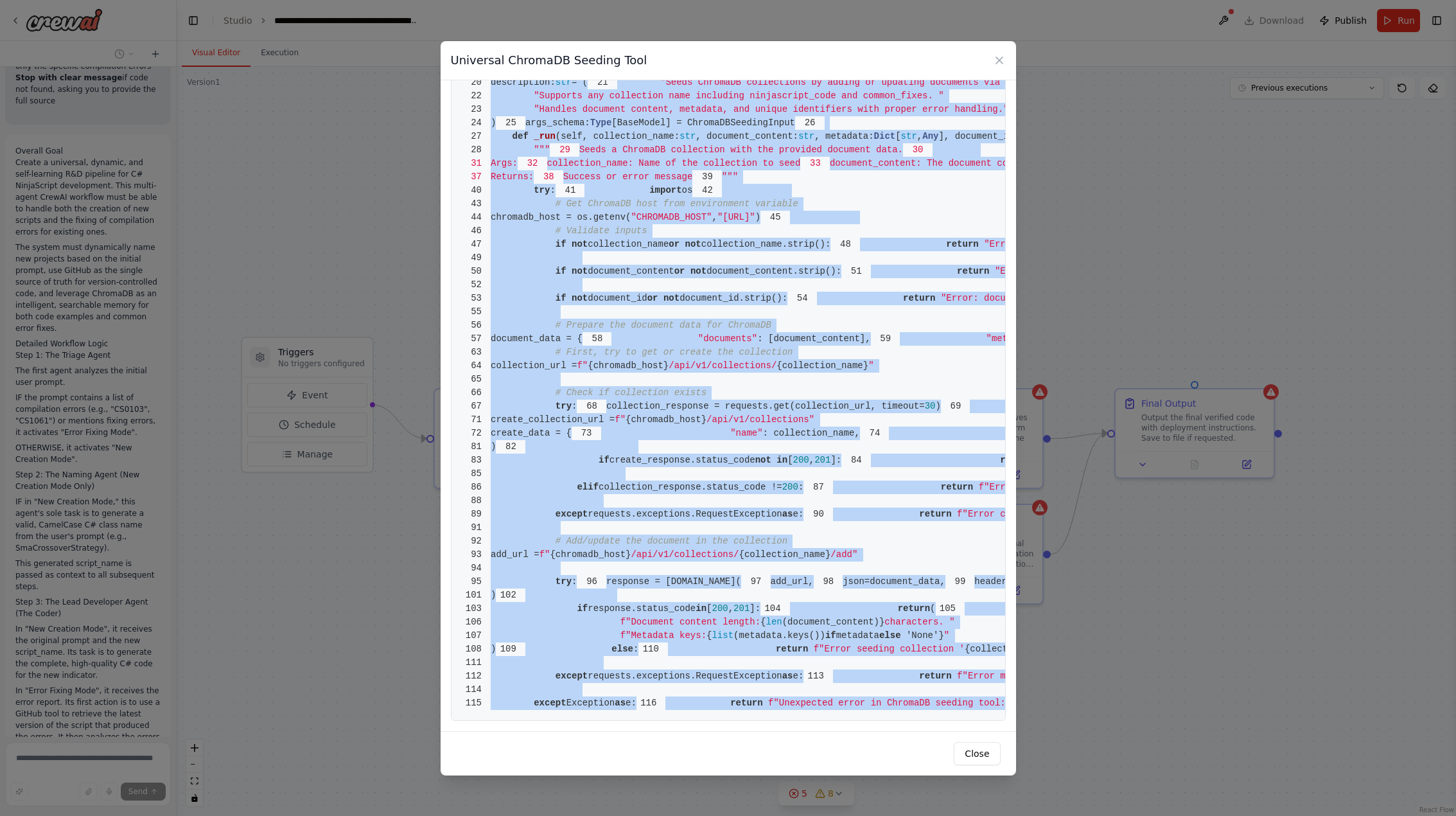
drag, startPoint x: 492, startPoint y: 106, endPoint x: 834, endPoint y: 681, distance: 669.0
click at [867, 706] on pre "1 from [DOMAIN_NAME] import BaseTool 2 from pydantic import BaseModel, Field 3 …" at bounding box center [728, 318] width 555 height 804
copy code "from [DOMAIN_NAME] import BaseTool 2 from pydantic import BaseModel, Field 3 fr…"
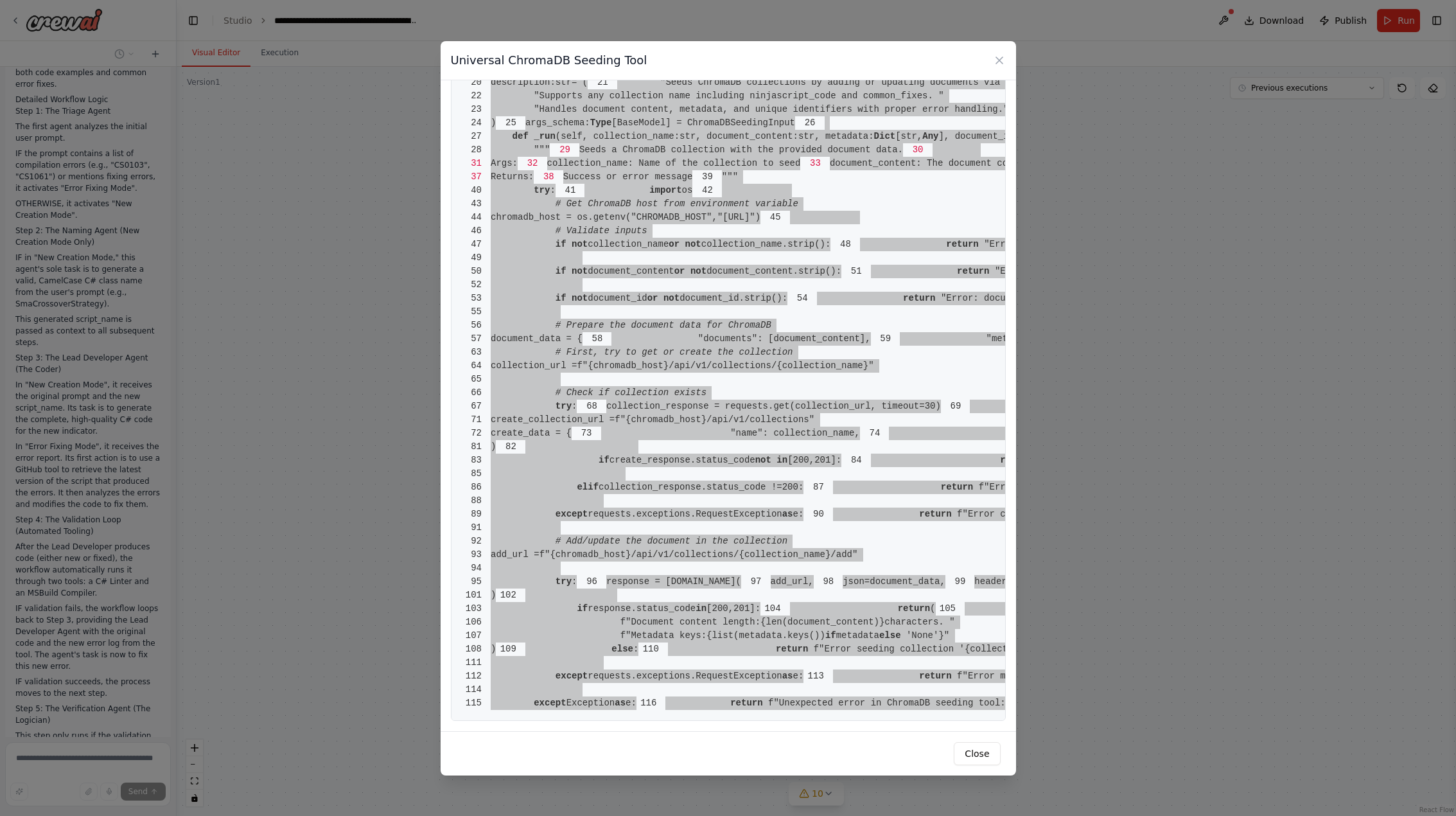
scroll to position [35655, 0]
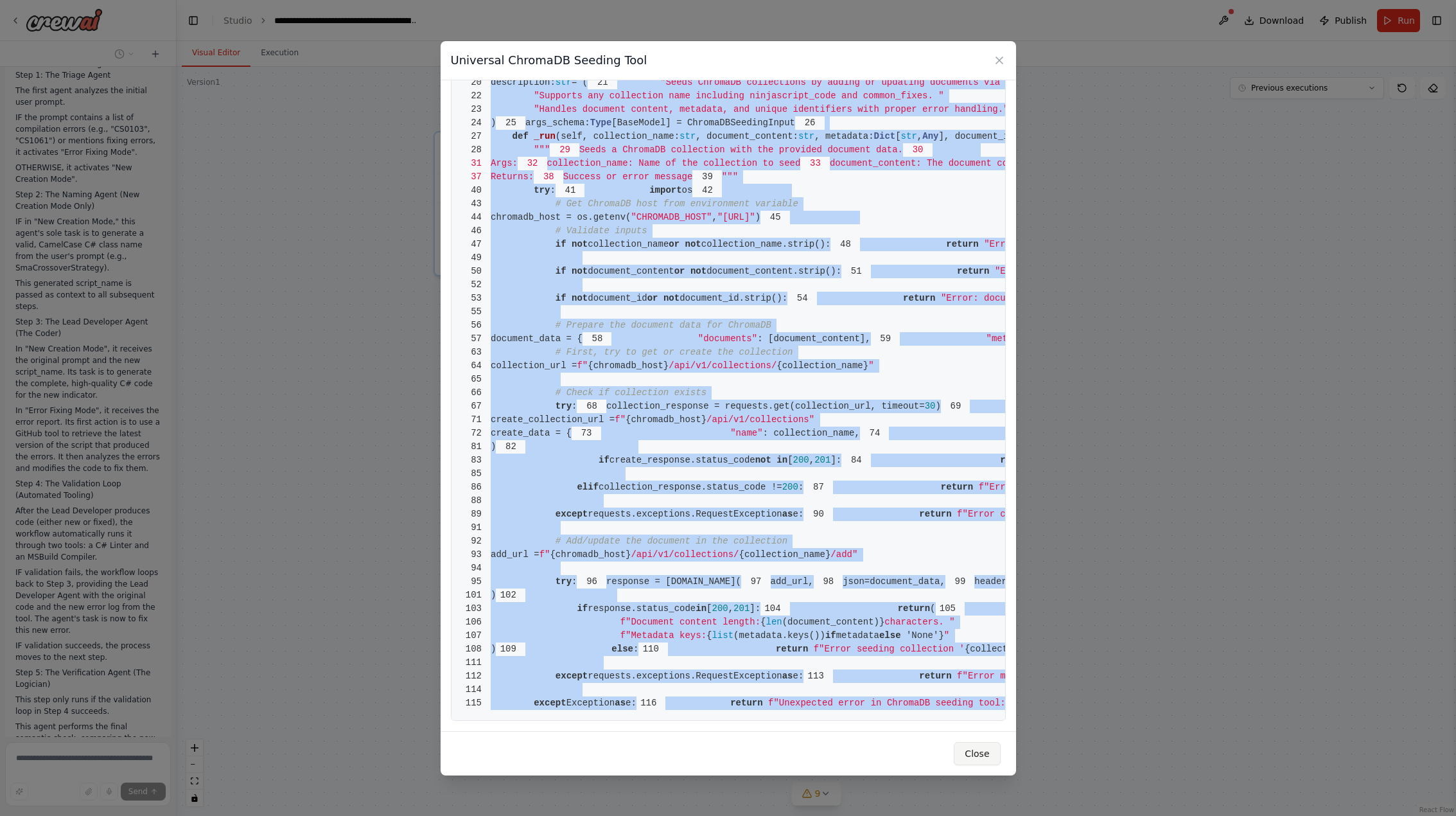
click at [990, 751] on button "Close" at bounding box center [977, 753] width 46 height 23
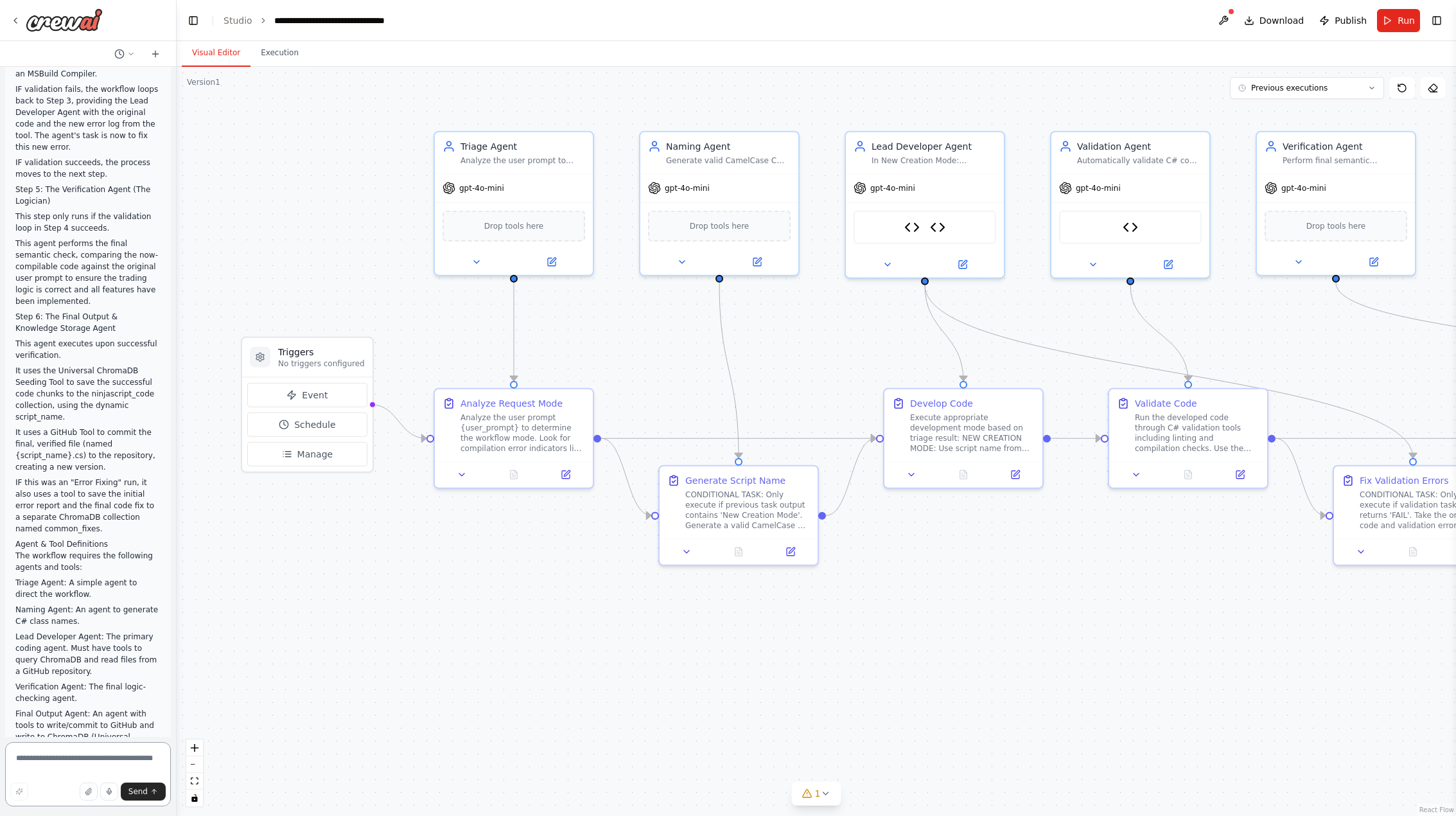
scroll to position [36149, 0]
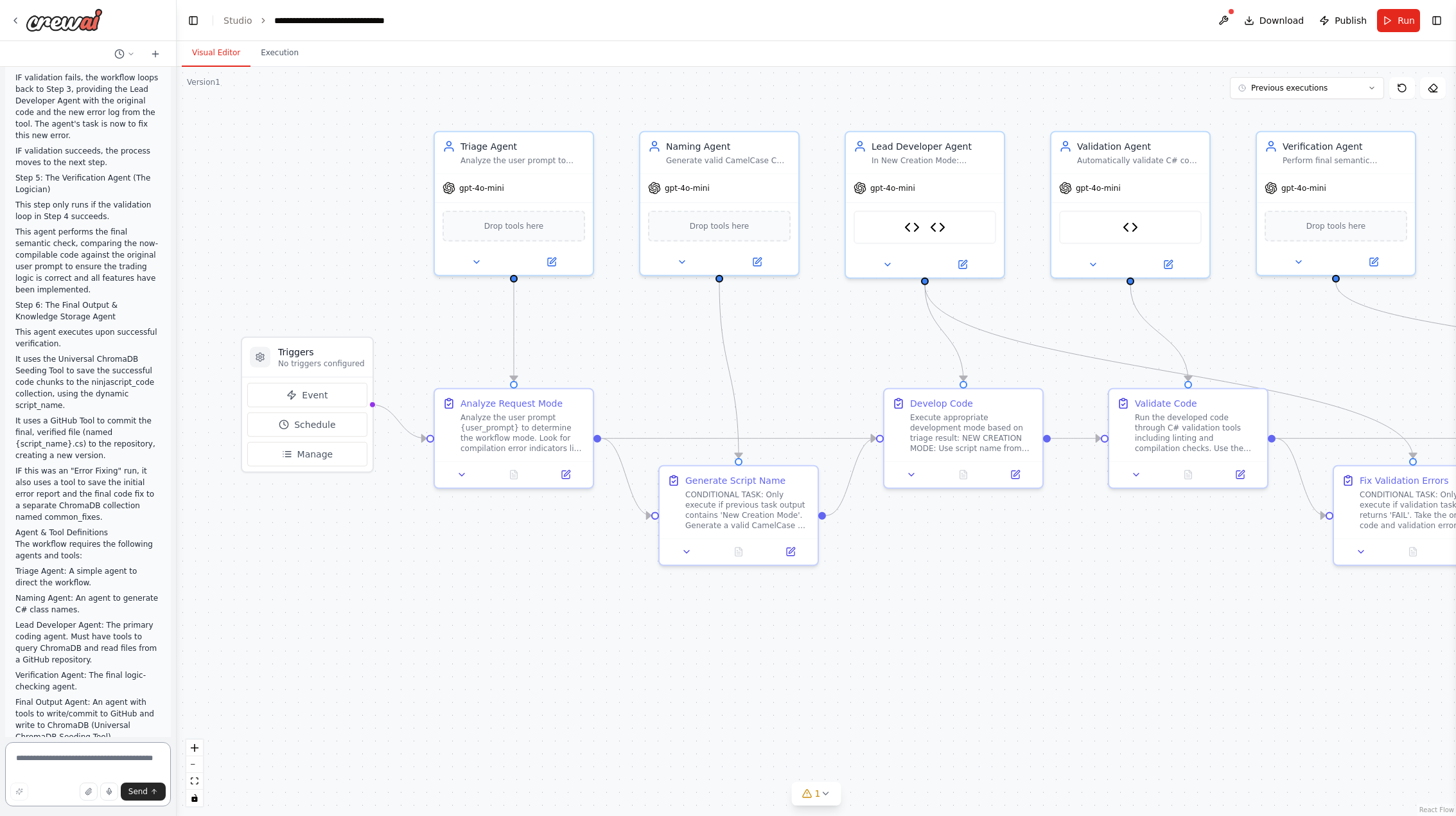
click at [35, 753] on textarea at bounding box center [88, 774] width 166 height 64
click at [40, 761] on textarea at bounding box center [88, 774] width 166 height 64
paste textarea "**********"
type textarea "**********"
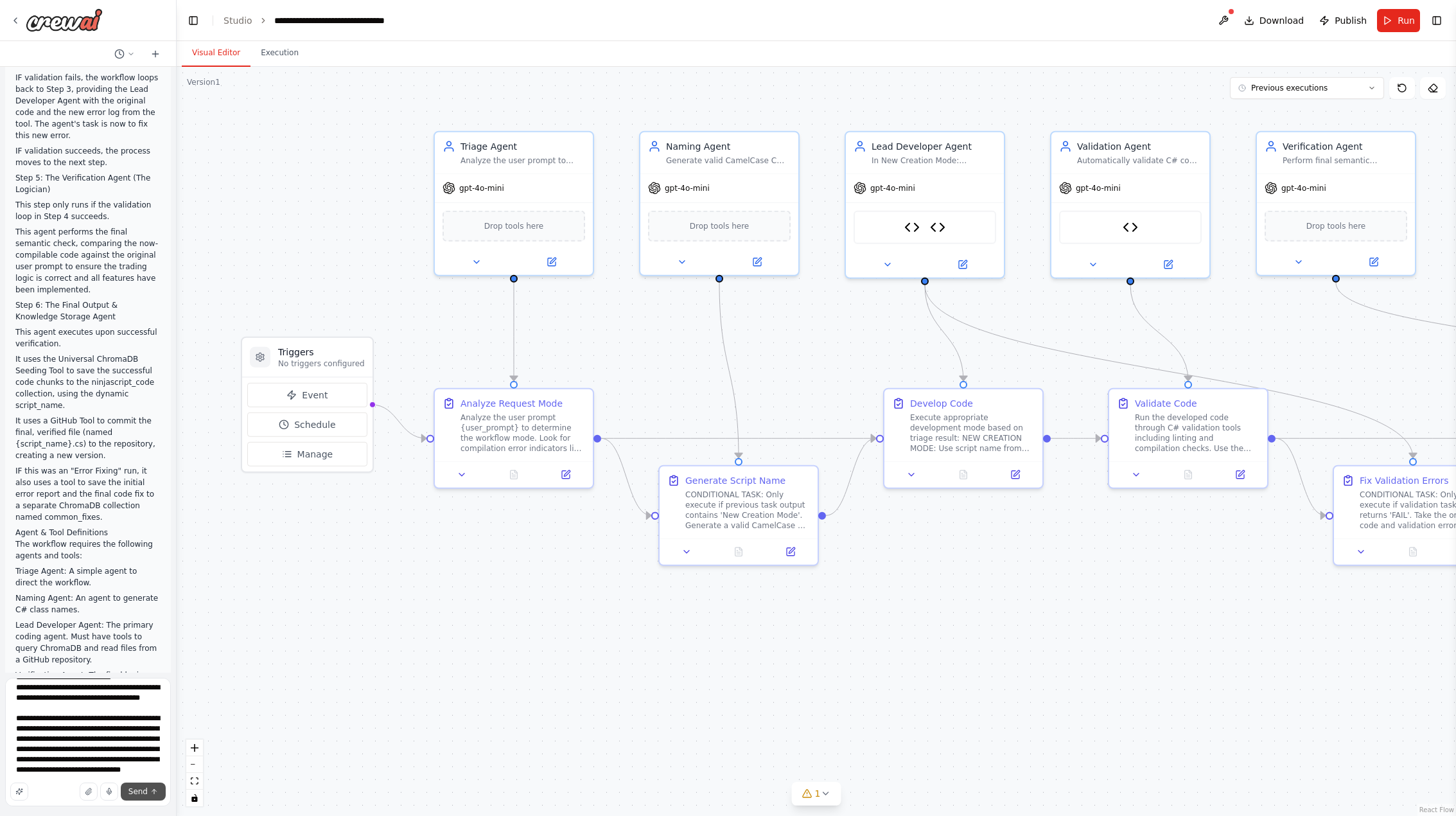
click at [135, 777] on span "Send" at bounding box center [138, 791] width 19 height 10
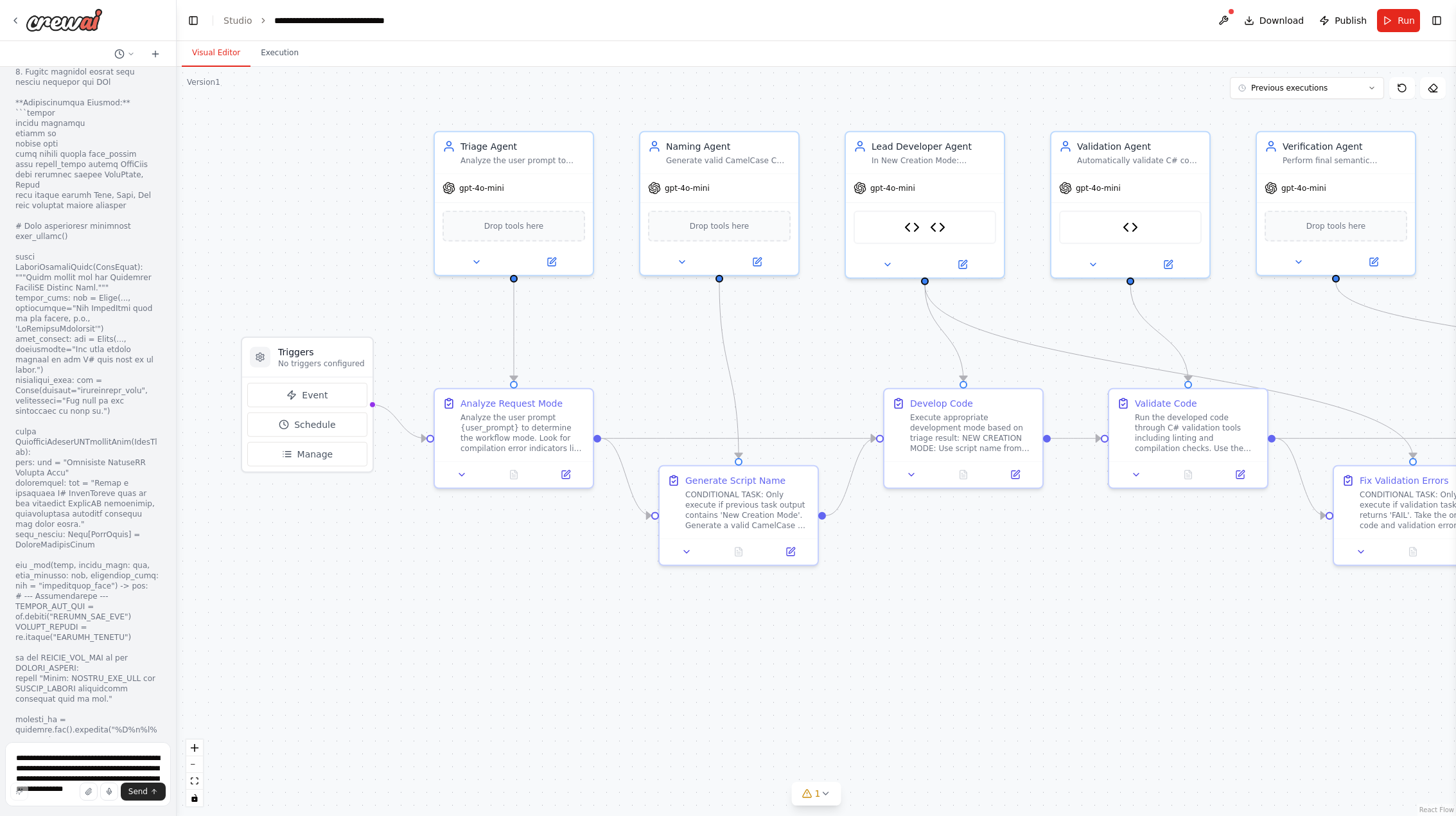
scroll to position [41081, 0]
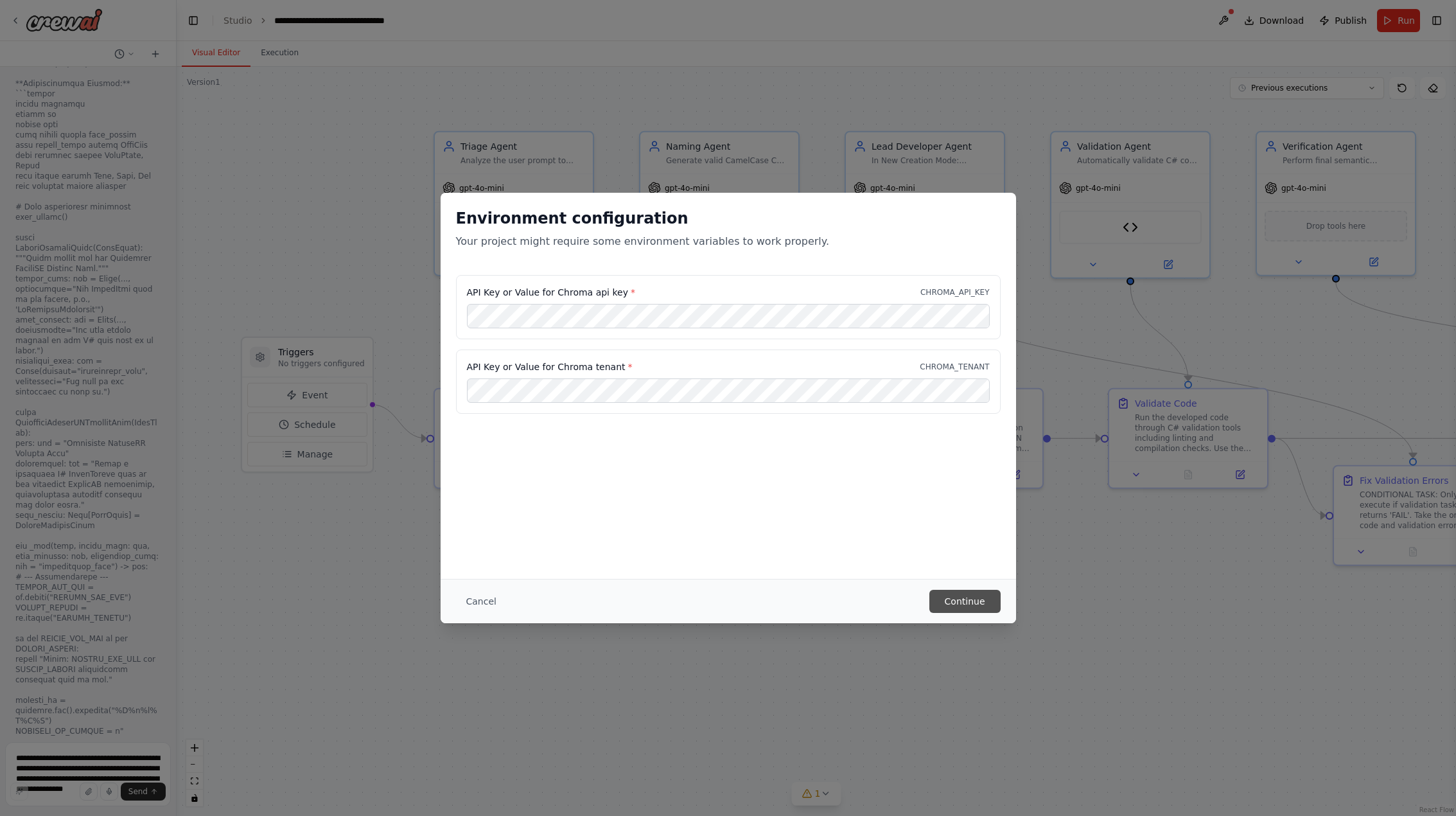
click at [960, 599] on button "Continue" at bounding box center [964, 601] width 71 height 23
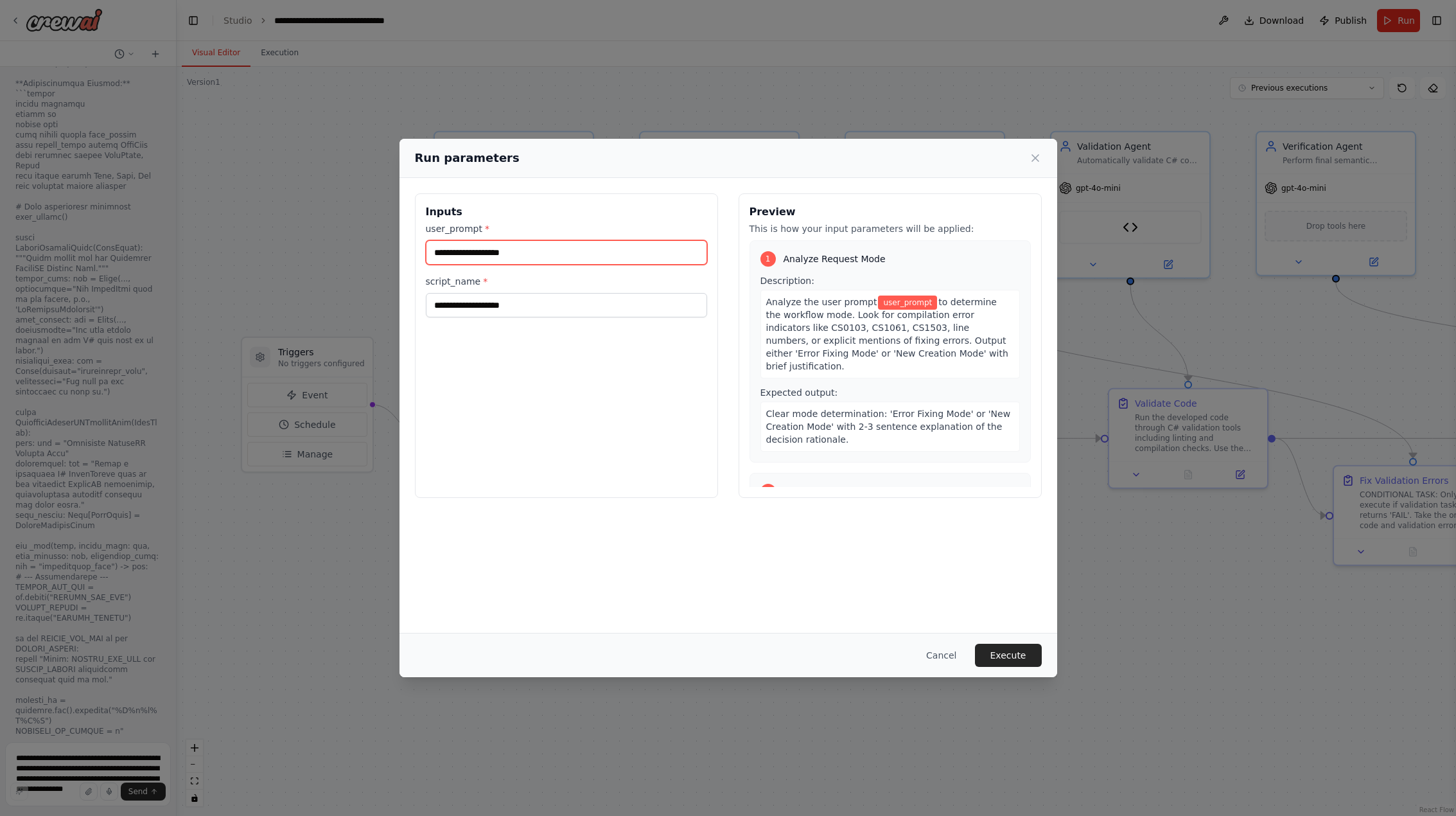
click at [502, 254] on input "user_prompt *" at bounding box center [566, 253] width 281 height 24
click at [474, 254] on input "user_prompt *" at bounding box center [566, 253] width 281 height 24
paste input "**********"
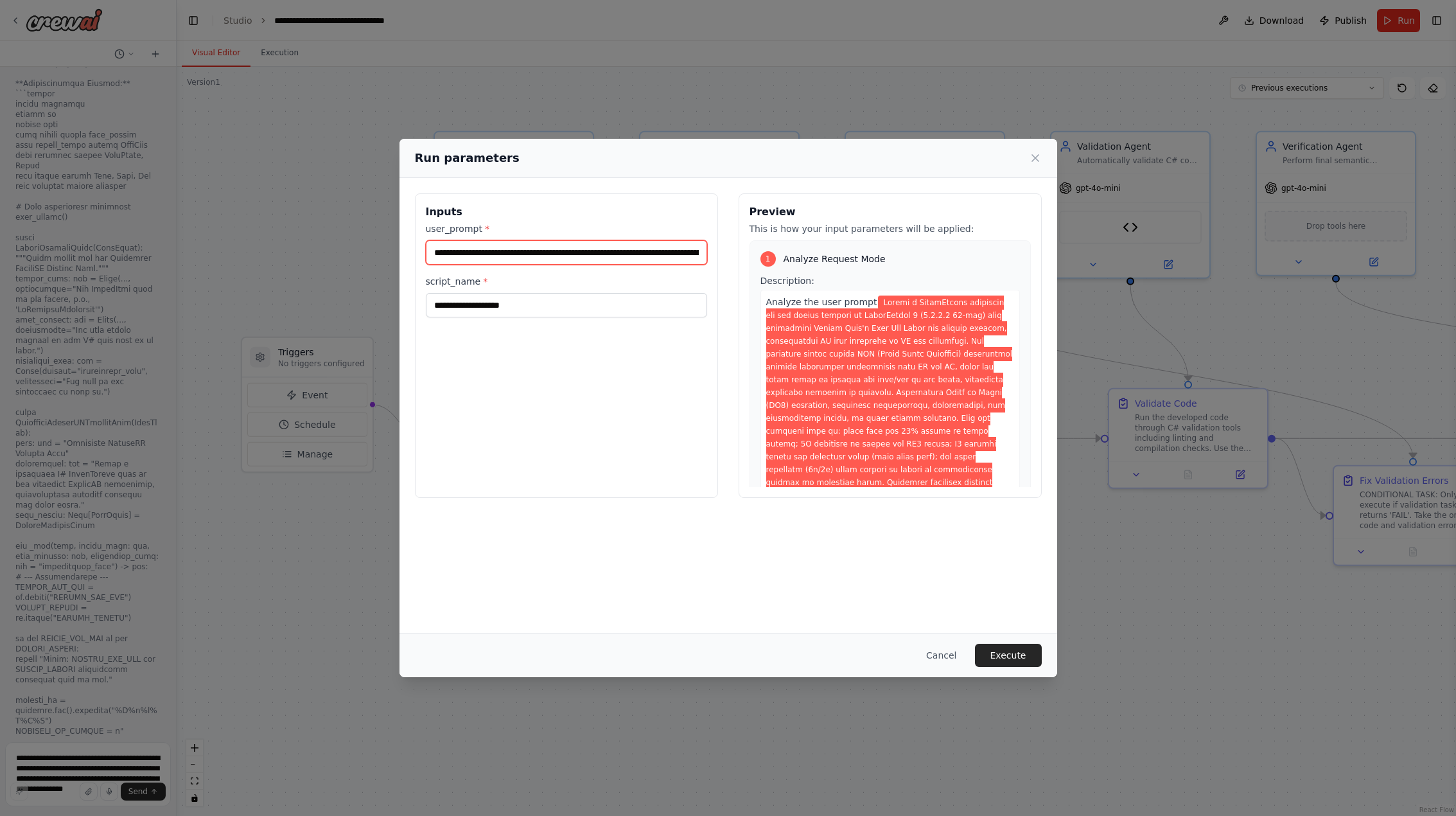
scroll to position [0, 4606]
type input "**********"
click at [470, 302] on input "script_name *" at bounding box center [566, 305] width 281 height 24
click at [462, 307] on input "script_name *" at bounding box center [566, 305] width 281 height 24
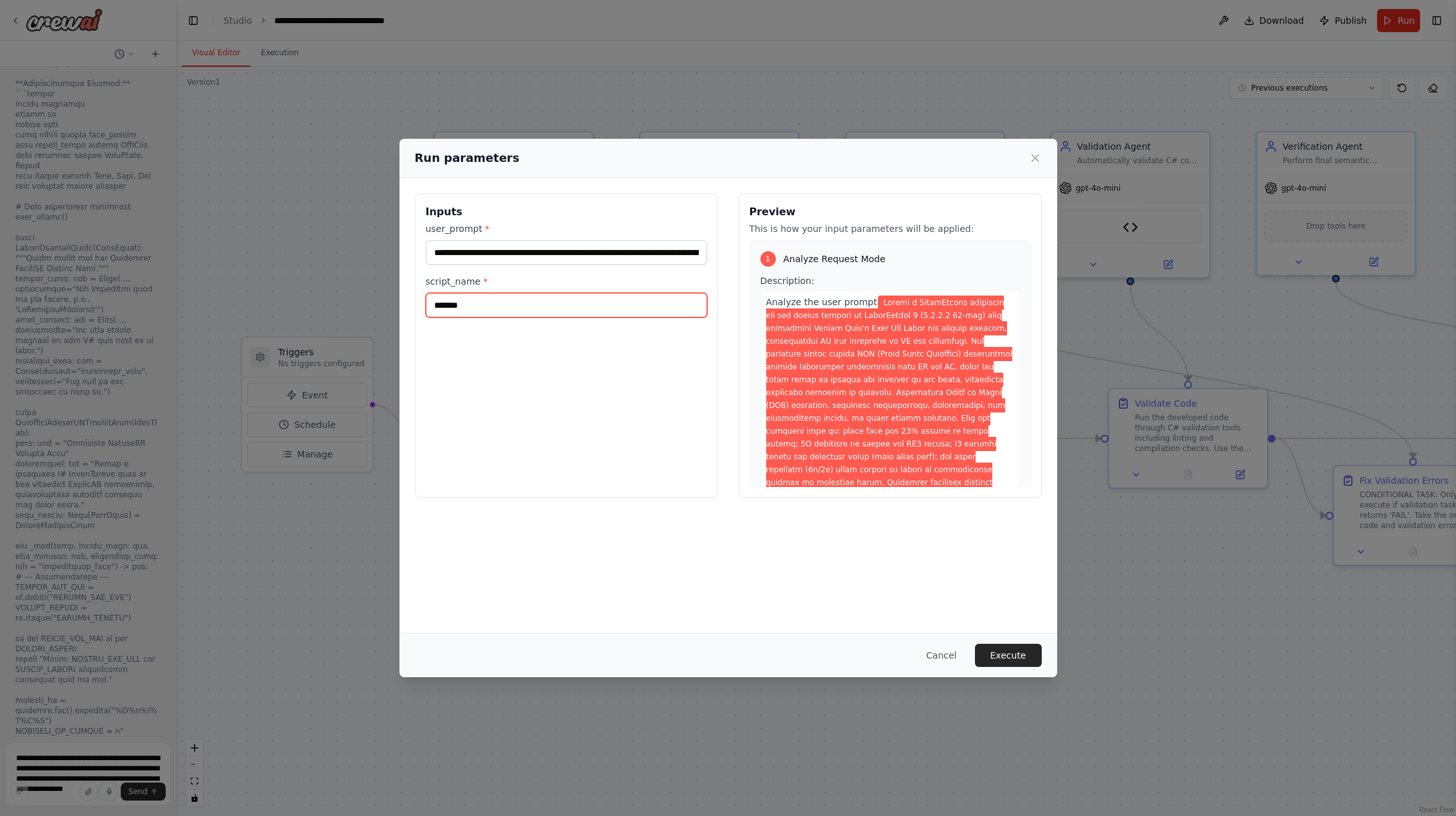
type input "*******"
click at [520, 358] on div "Inputs user_prompt * script_name * *******" at bounding box center [566, 345] width 303 height 304
click at [1011, 656] on button "Execute" at bounding box center [1008, 655] width 67 height 23
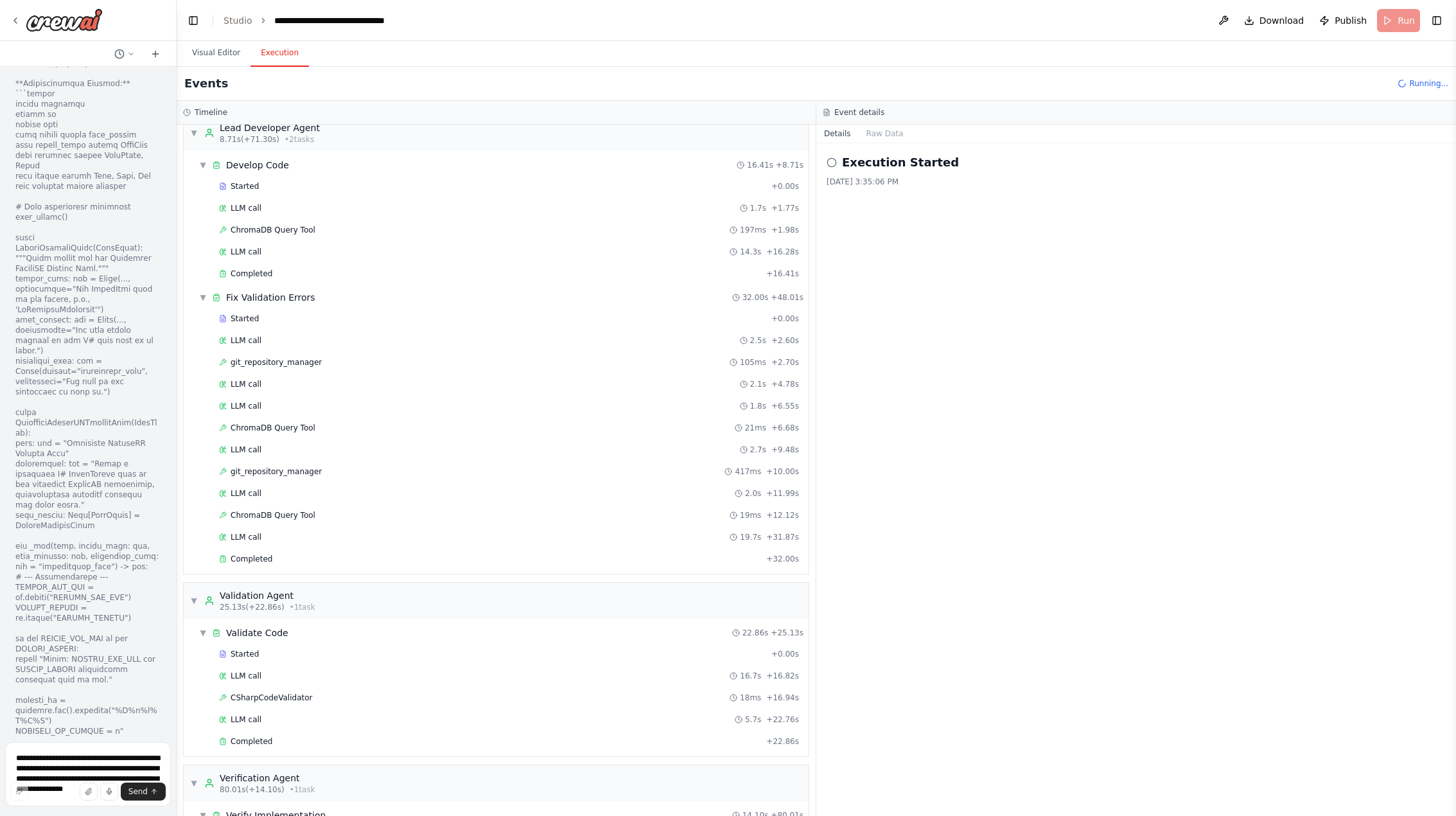
scroll to position [41081, 0]
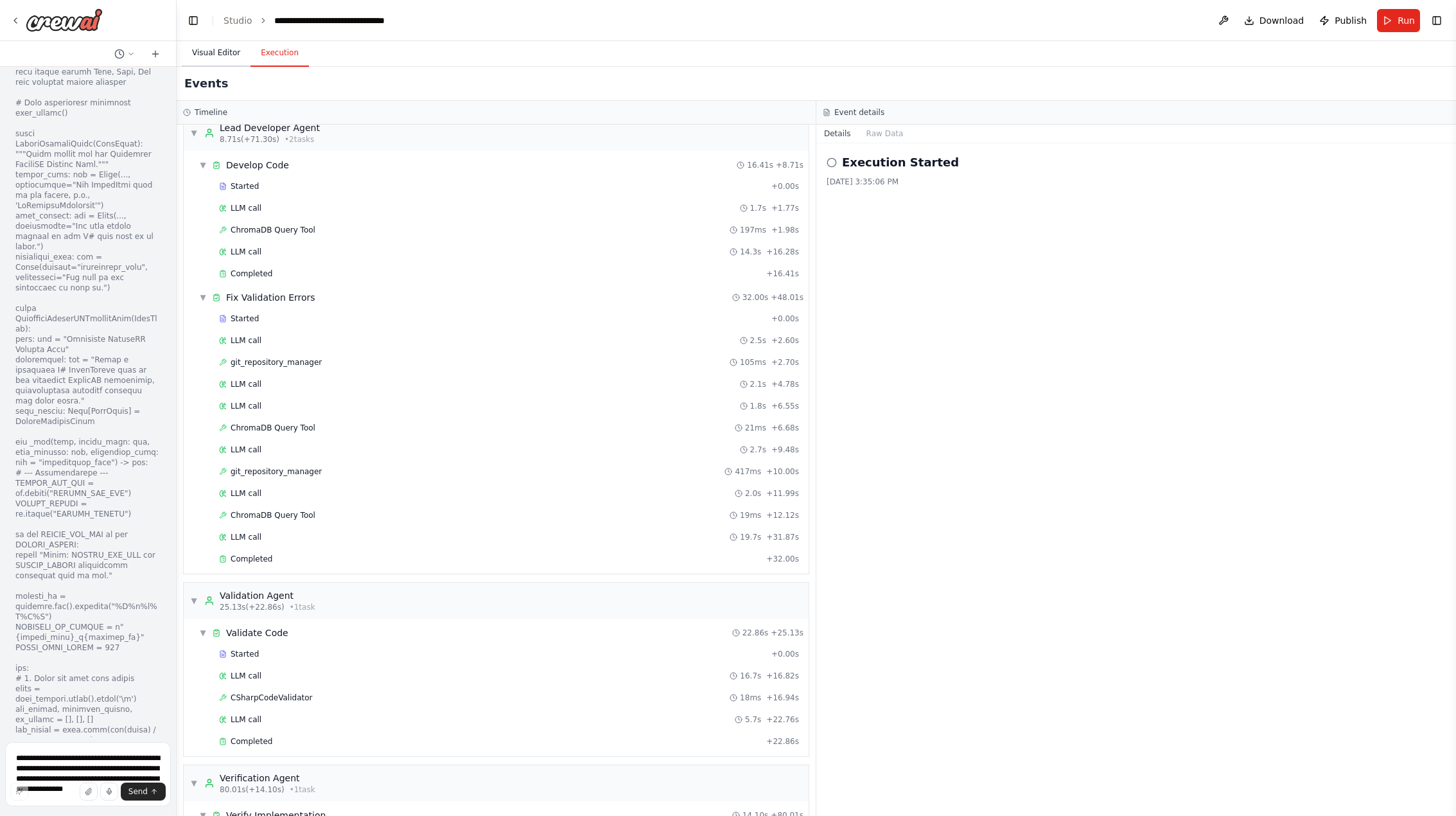
click at [212, 51] on button "Visual Editor" at bounding box center [217, 53] width 69 height 27
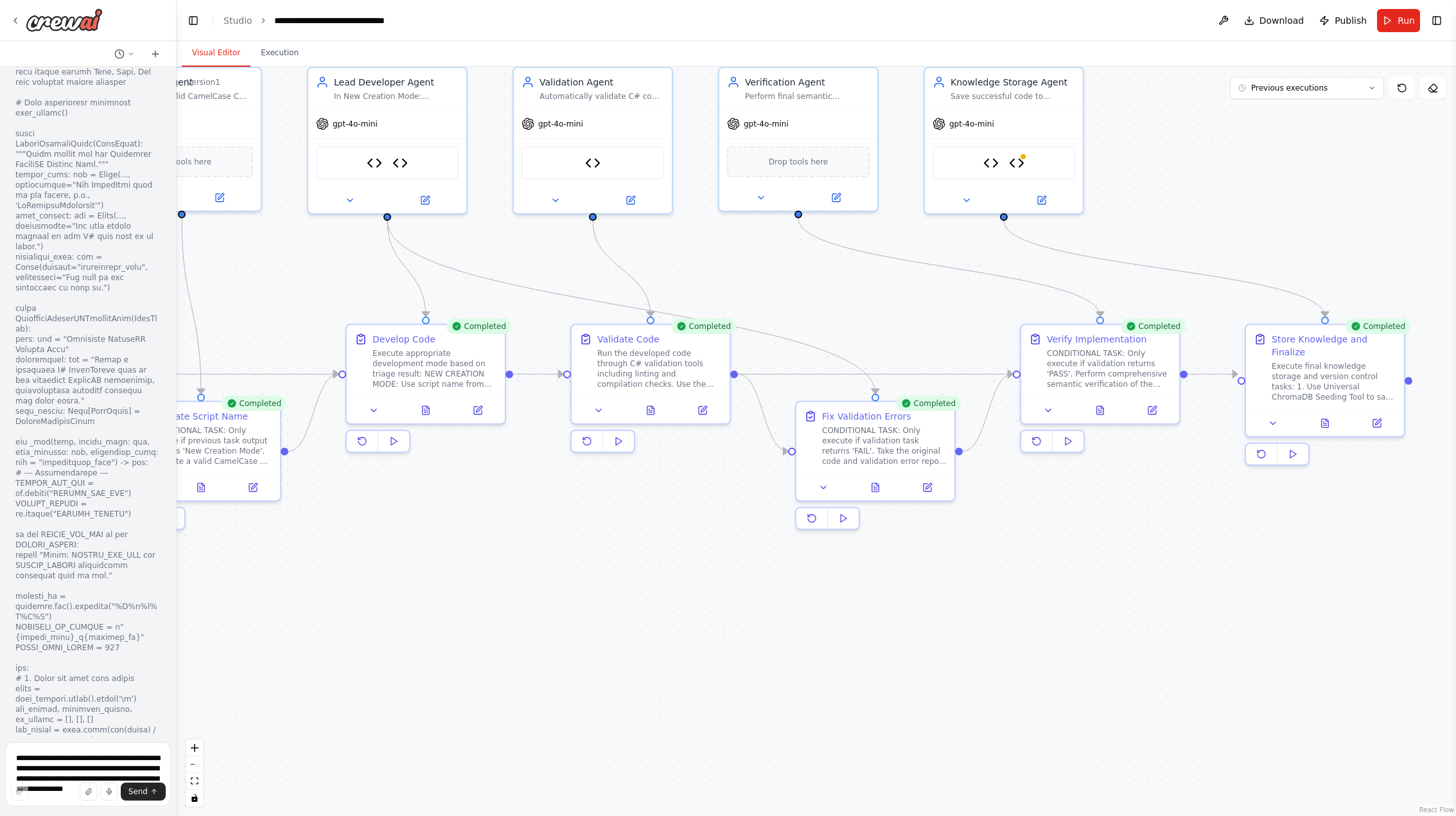
drag, startPoint x: 1059, startPoint y: 604, endPoint x: 619, endPoint y: 545, distance: 443.9
click at [619, 545] on div ".deletable-edge-delete-btn { width: 20px; height: 20px; border: 0px solid #ffff…" at bounding box center [816, 441] width 1280 height 749
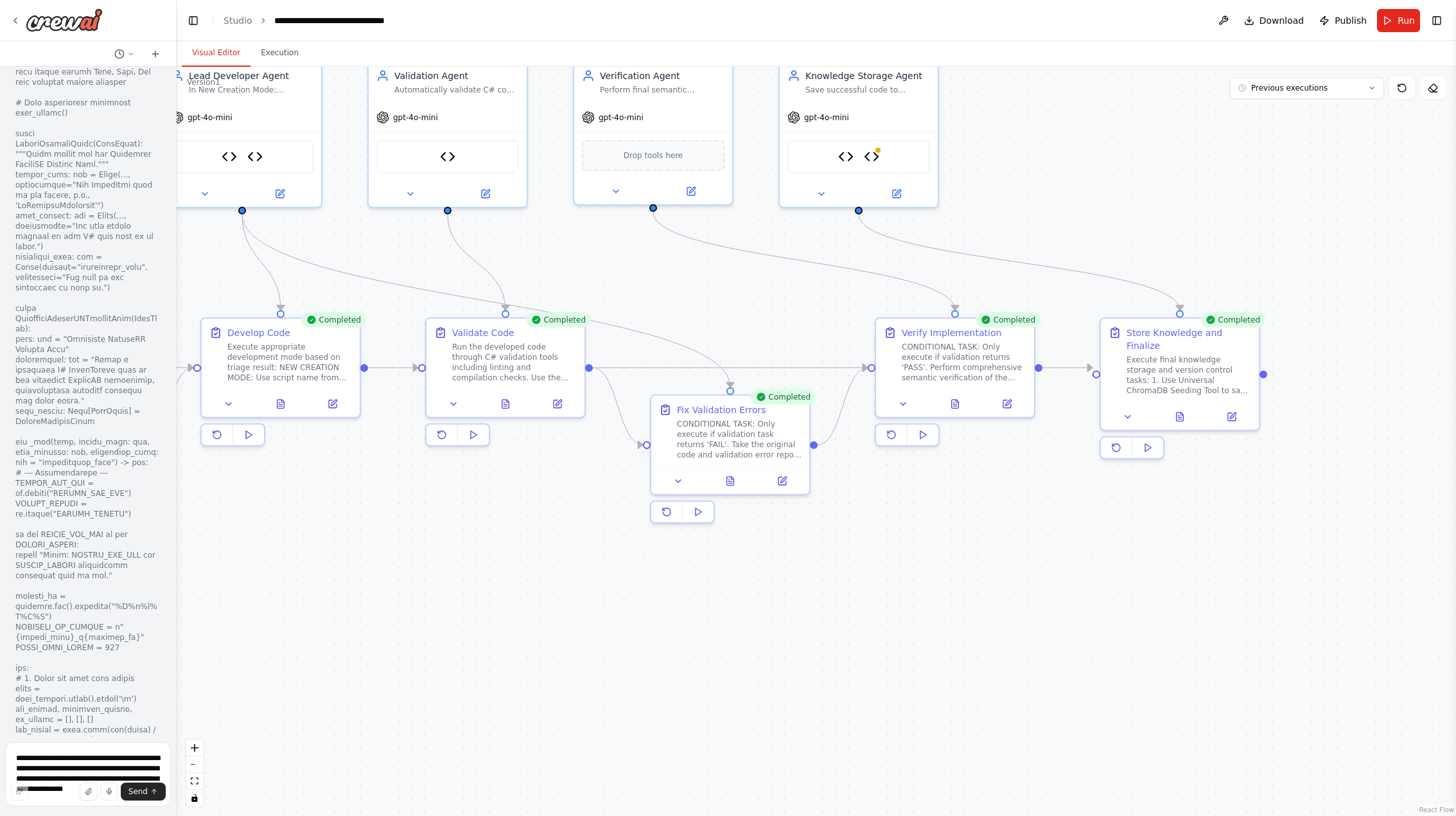
drag, startPoint x: 1181, startPoint y: 594, endPoint x: 1082, endPoint y: 593, distance: 99.0
click at [1082, 593] on div ".deletable-edge-delete-btn { width: 20px; height: 20px; border: 0px solid #ffff…" at bounding box center [816, 441] width 1280 height 749
click at [1177, 409] on icon at bounding box center [1180, 414] width 7 height 9
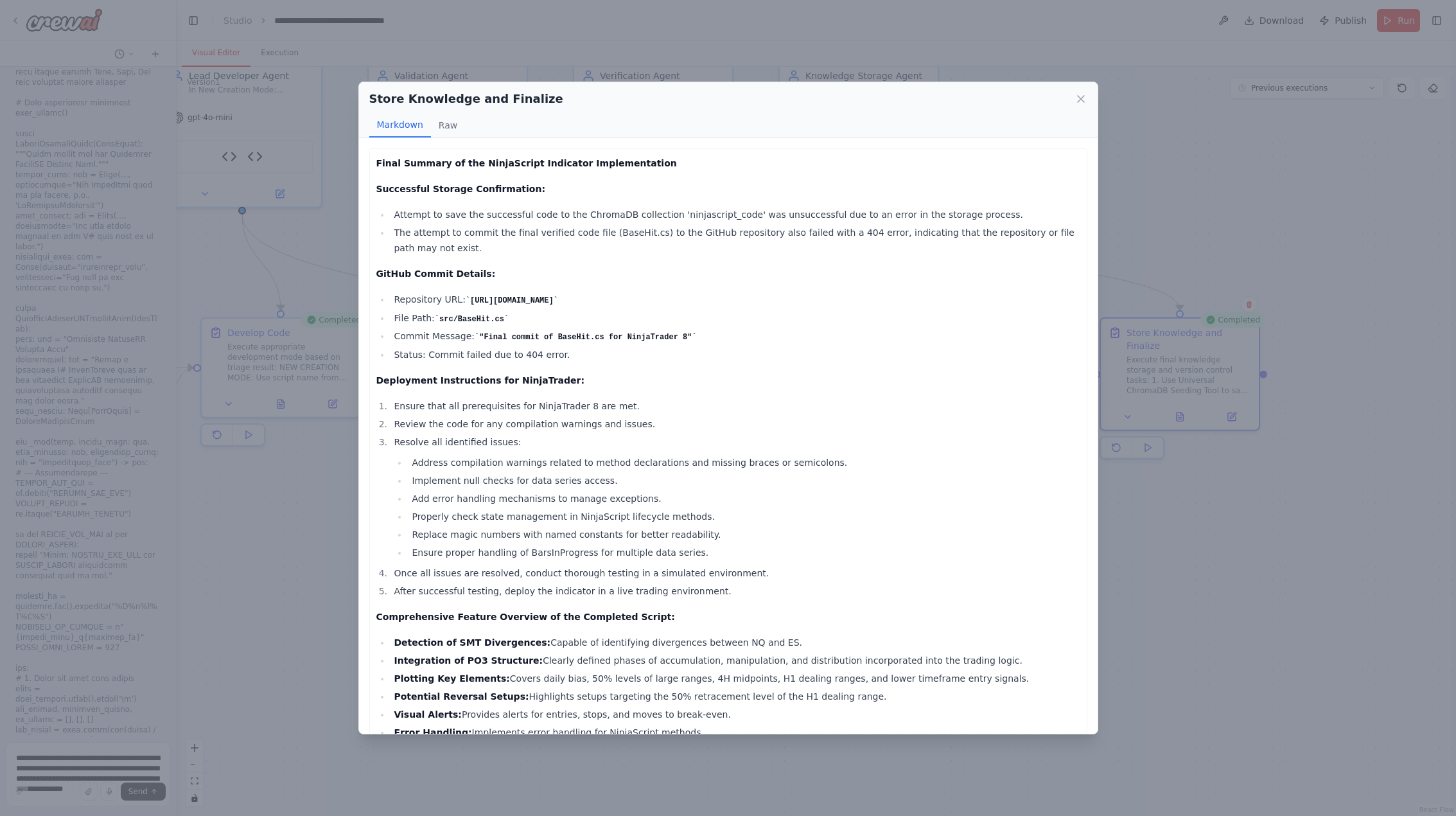
scroll to position [120, 0]
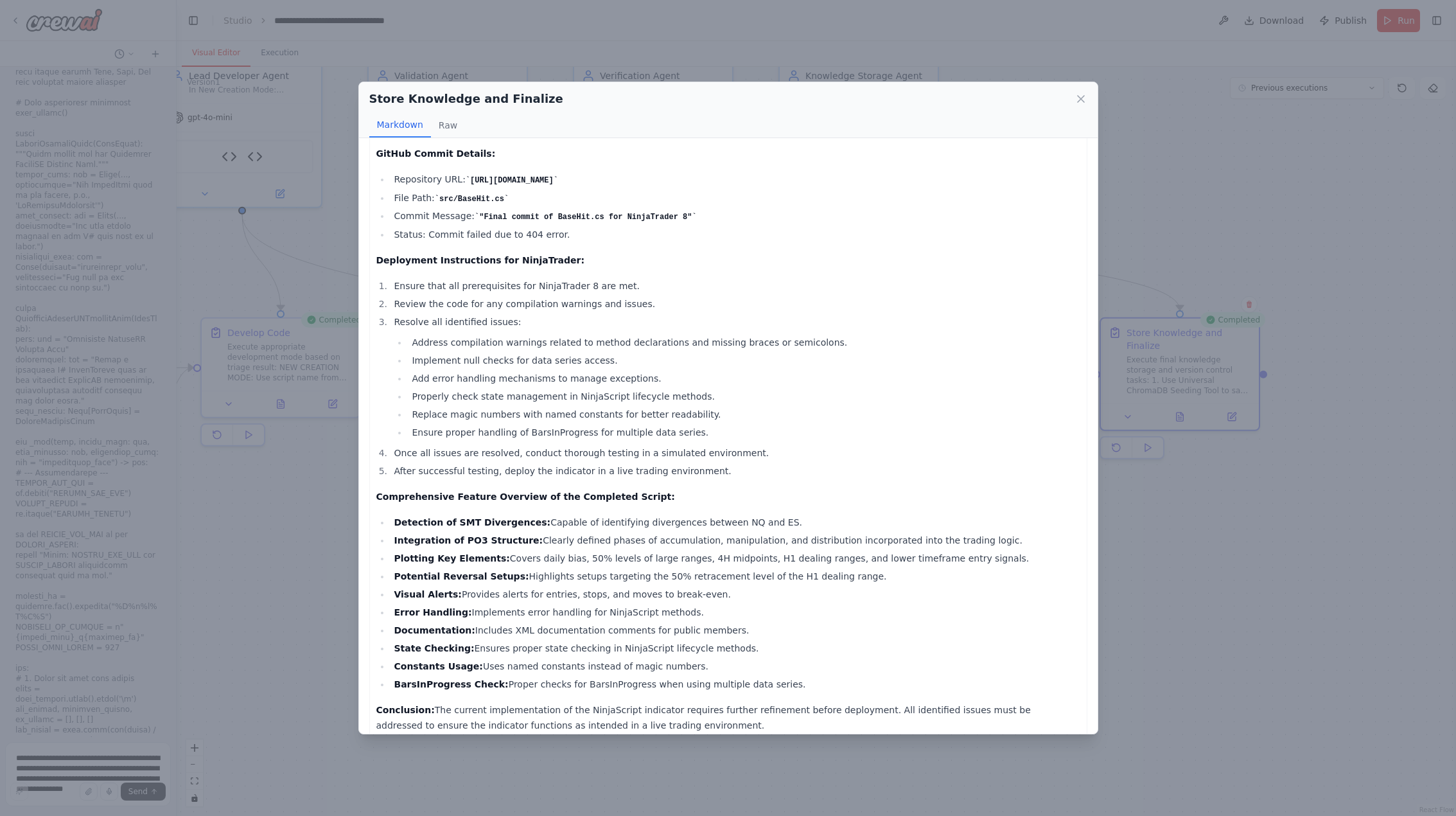
click at [1100, 615] on div "Store Knowledge and Finalize Markdown Raw Final Summary of the NinjaScript Indi…" at bounding box center [728, 408] width 1456 height 816
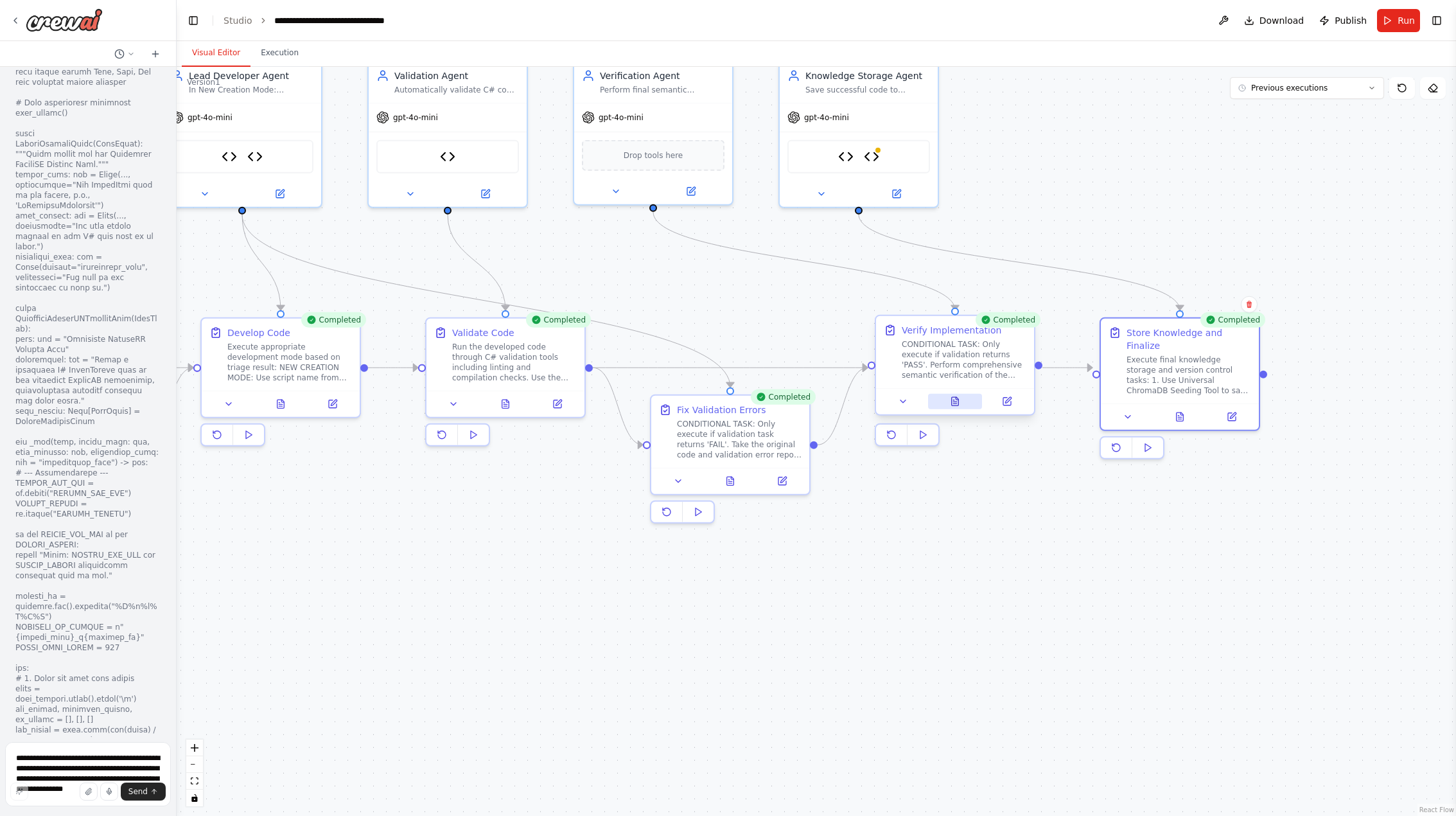
click at [953, 404] on icon at bounding box center [956, 402] width 7 height 9
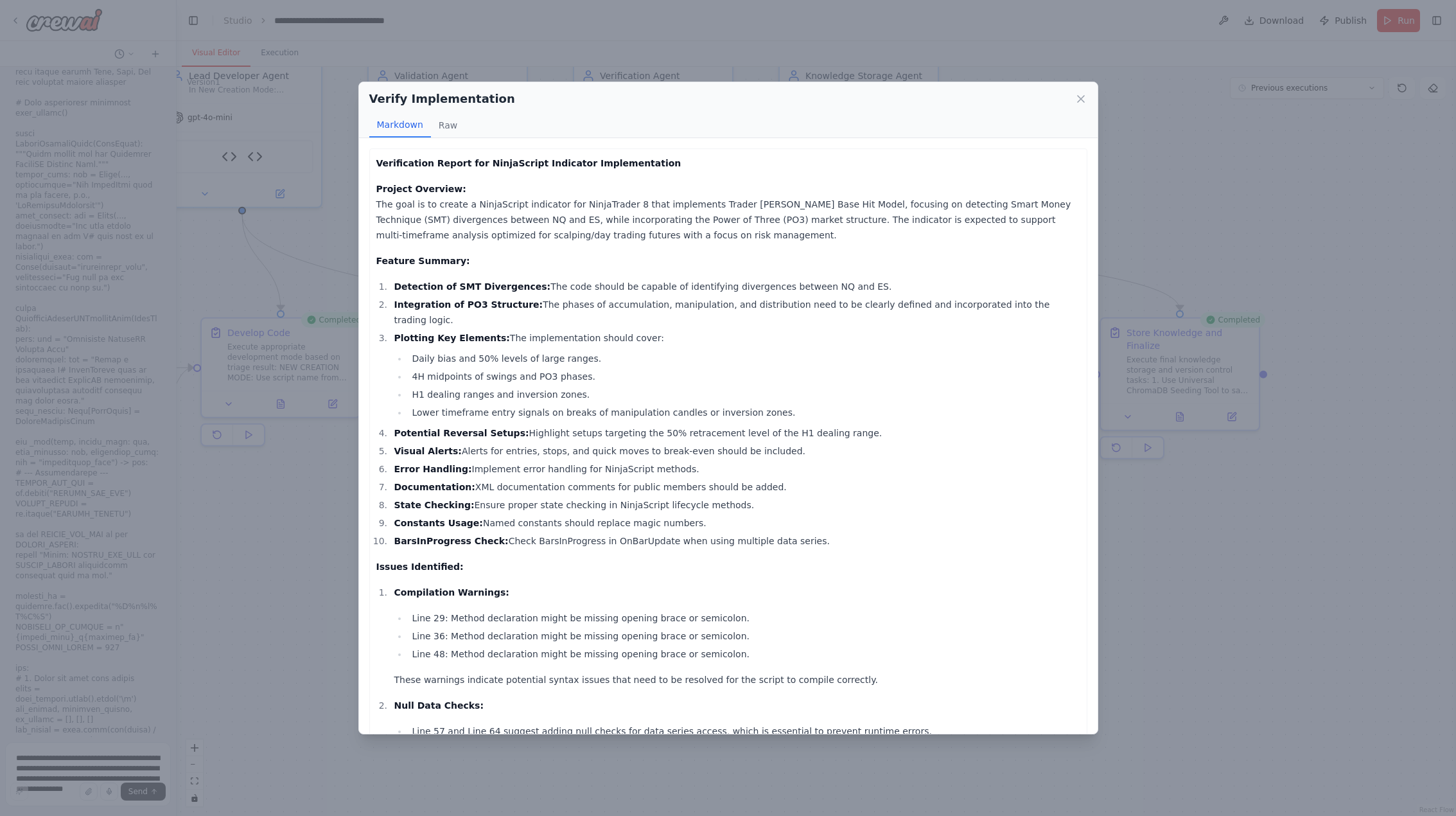
scroll to position [387, 0]
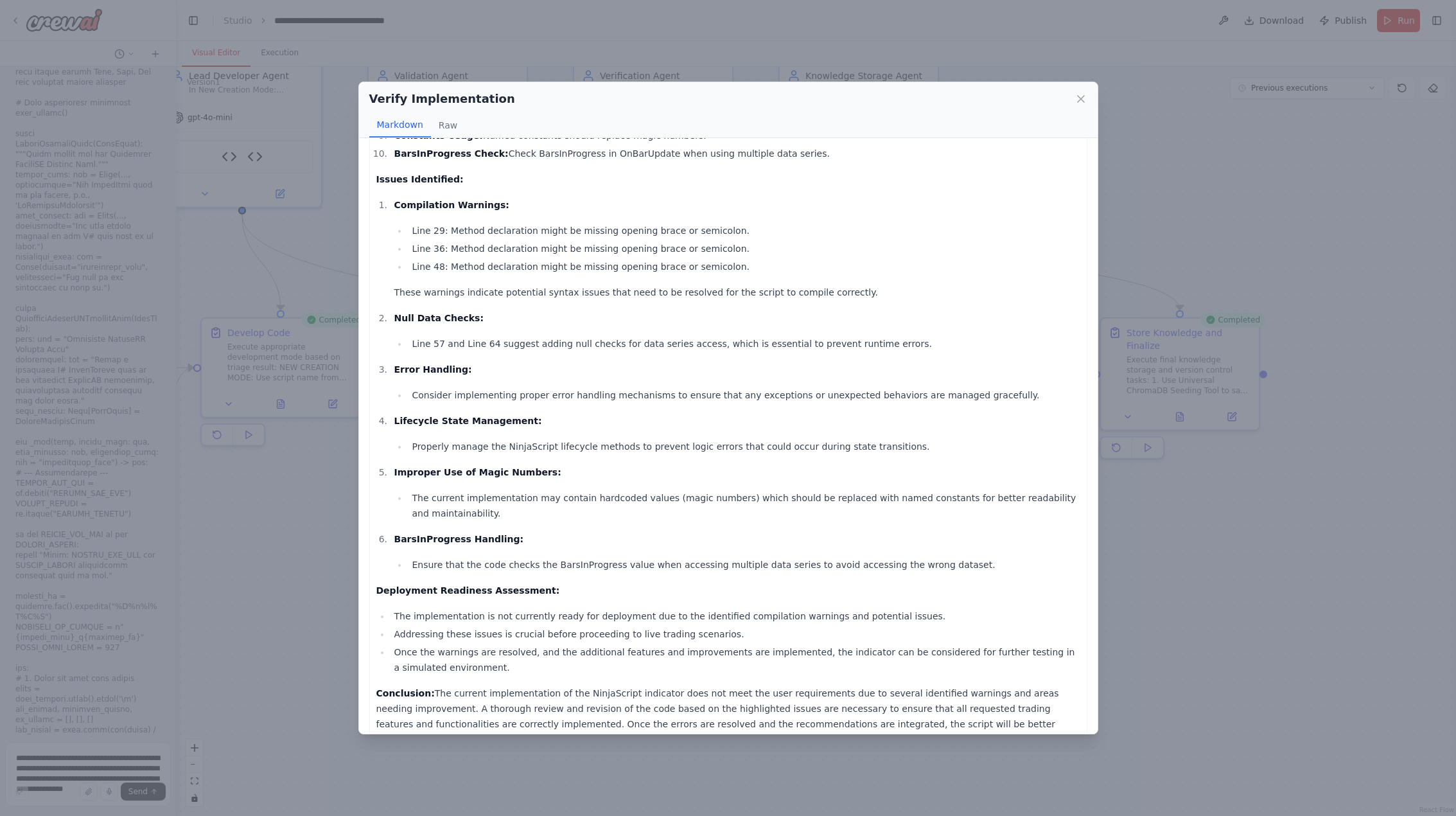
click at [1154, 590] on div "Verify Implementation Markdown Raw Verification Report for NinjaScript Indicato…" at bounding box center [728, 408] width 1456 height 816
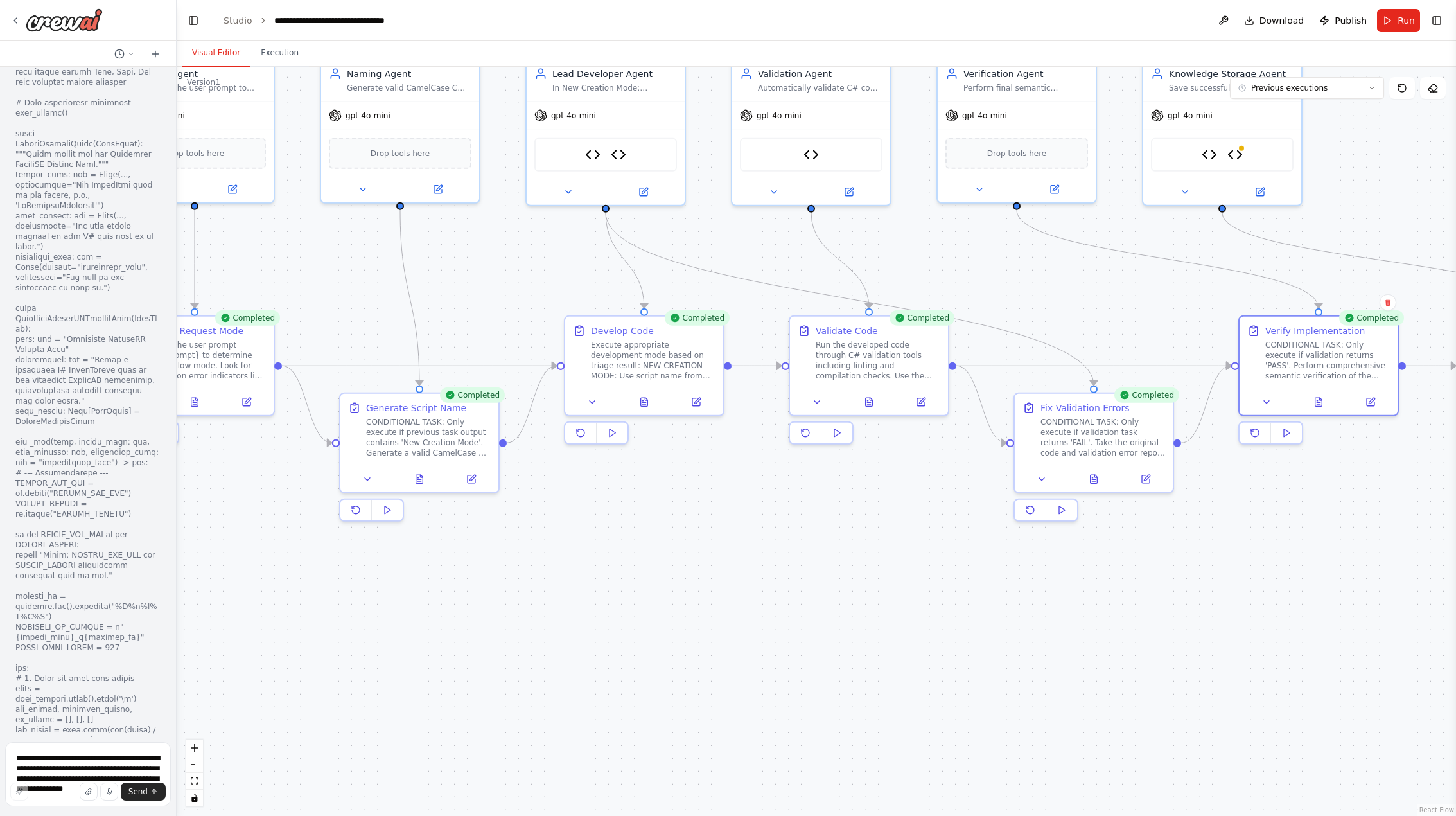
drag, startPoint x: 799, startPoint y: 617, endPoint x: 1162, endPoint y: 615, distance: 363.0
click at [1162, 615] on div ".deletable-edge-delete-btn { width: 20px; height: 20px; border: 0px solid #ffff…" at bounding box center [816, 441] width 1280 height 749
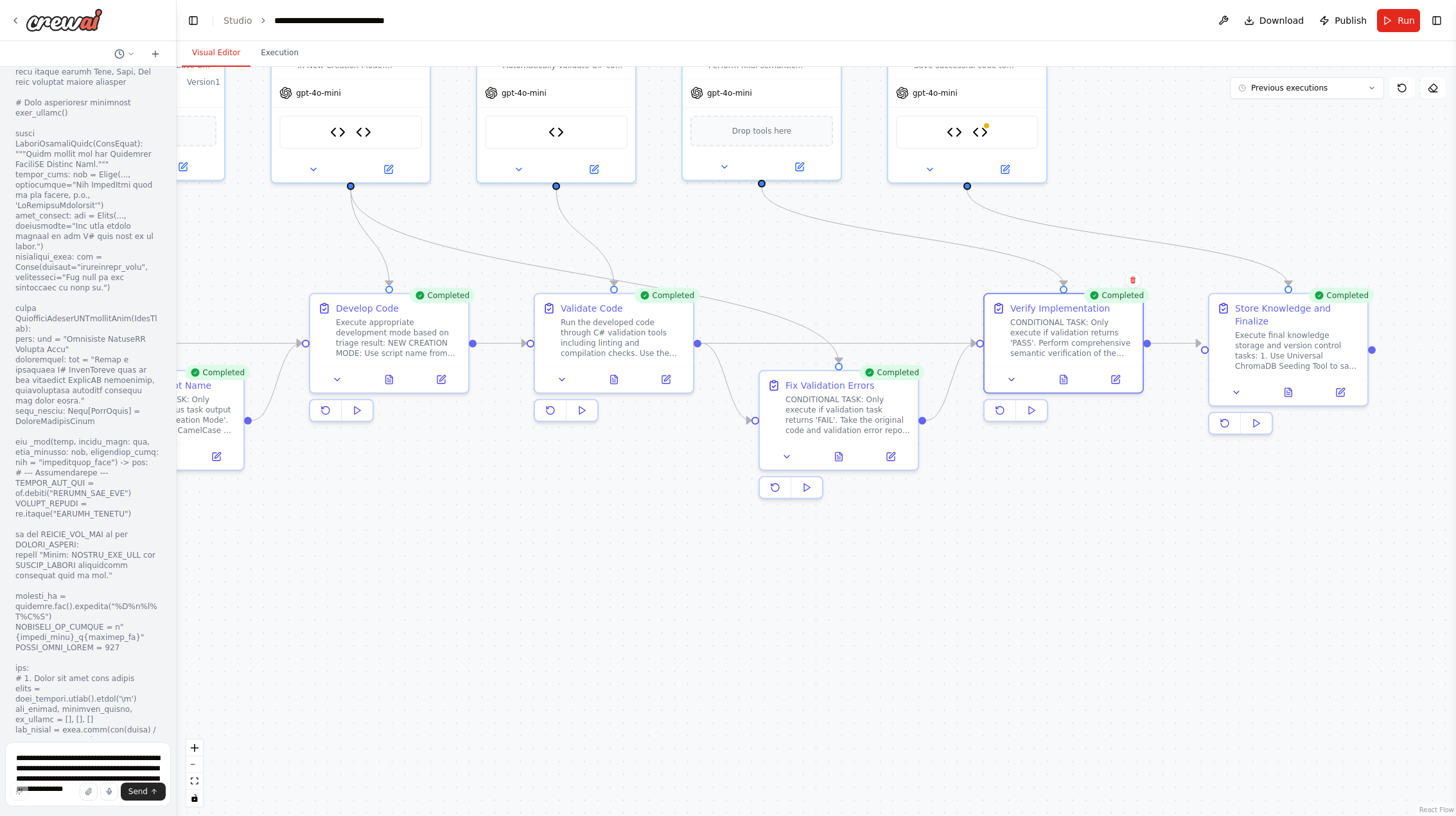
drag, startPoint x: 792, startPoint y: 623, endPoint x: 507, endPoint y: 604, distance: 285.6
click at [505, 603] on div ".deletable-edge-delete-btn { width: 20px; height: 20px; border: 0px solid #ffff…" at bounding box center [816, 441] width 1280 height 749
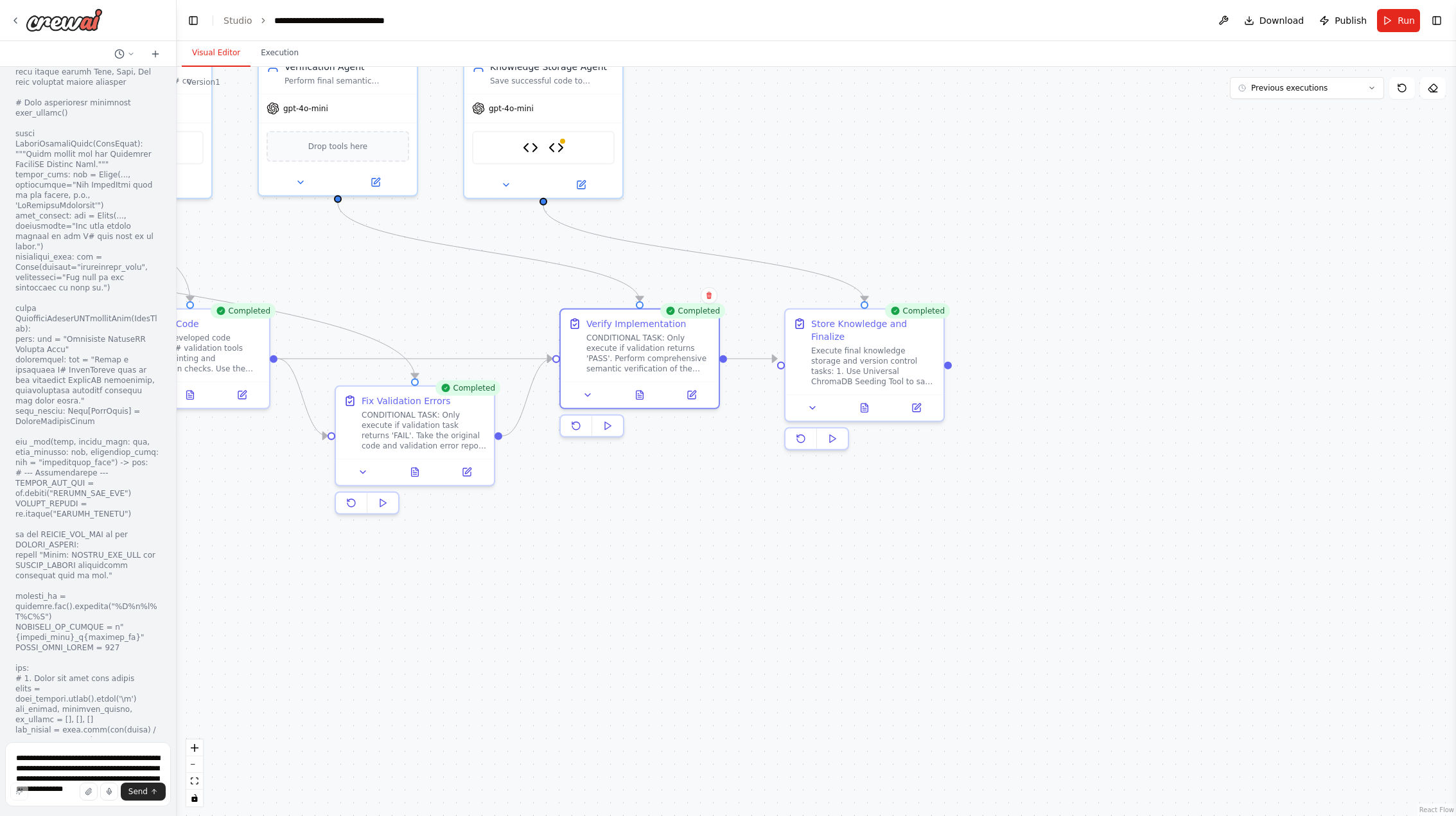
drag, startPoint x: 1070, startPoint y: 618, endPoint x: 708, endPoint y: 633, distance: 362.3
click at [708, 633] on div ".deletable-edge-delete-btn { width: 20px; height: 20px; border: 0px solid #ffff…" at bounding box center [816, 441] width 1280 height 749
click at [864, 399] on button at bounding box center [868, 405] width 55 height 15
click at [865, 402] on icon at bounding box center [868, 406] width 7 height 9
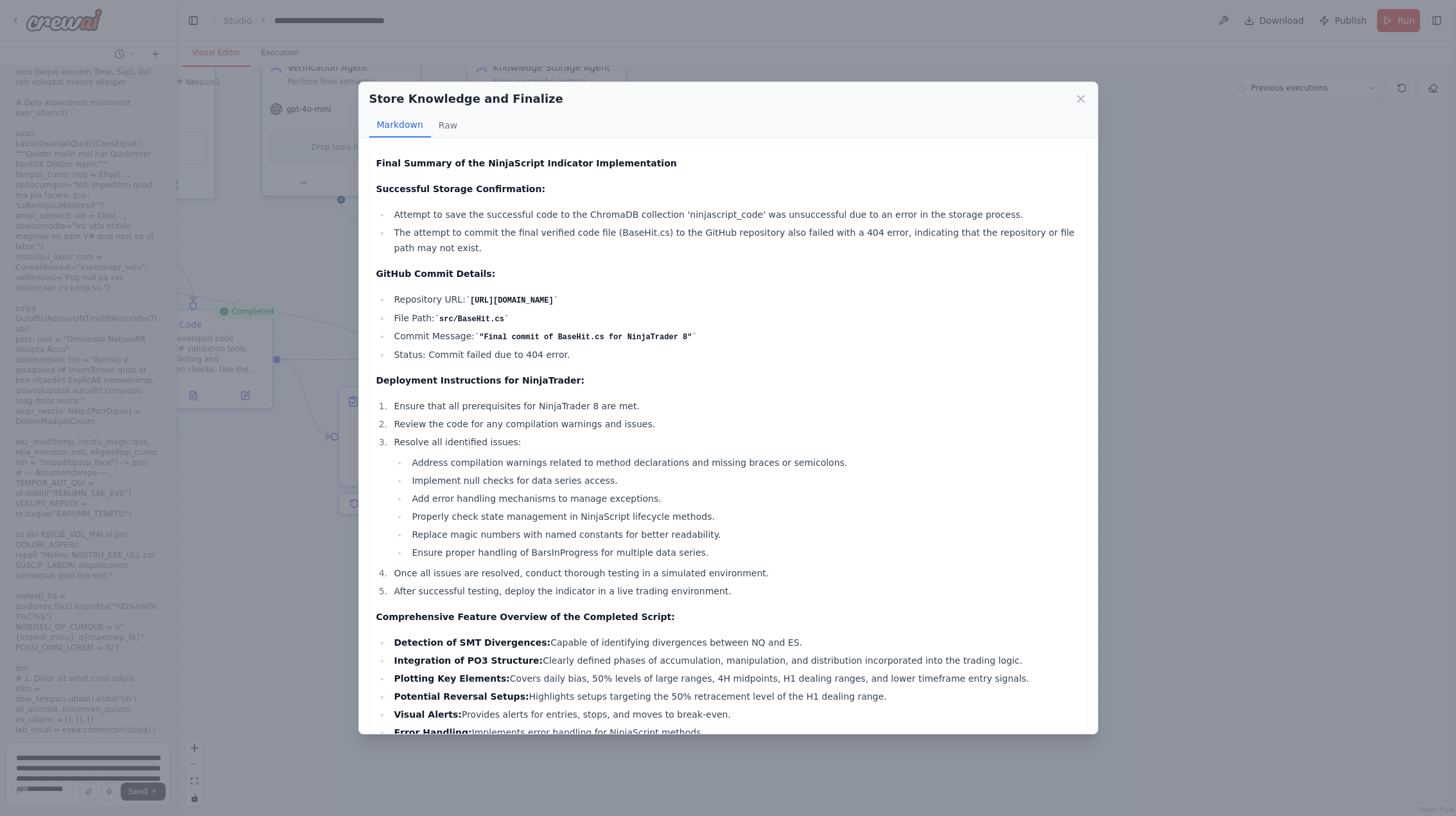
scroll to position [120, 0]
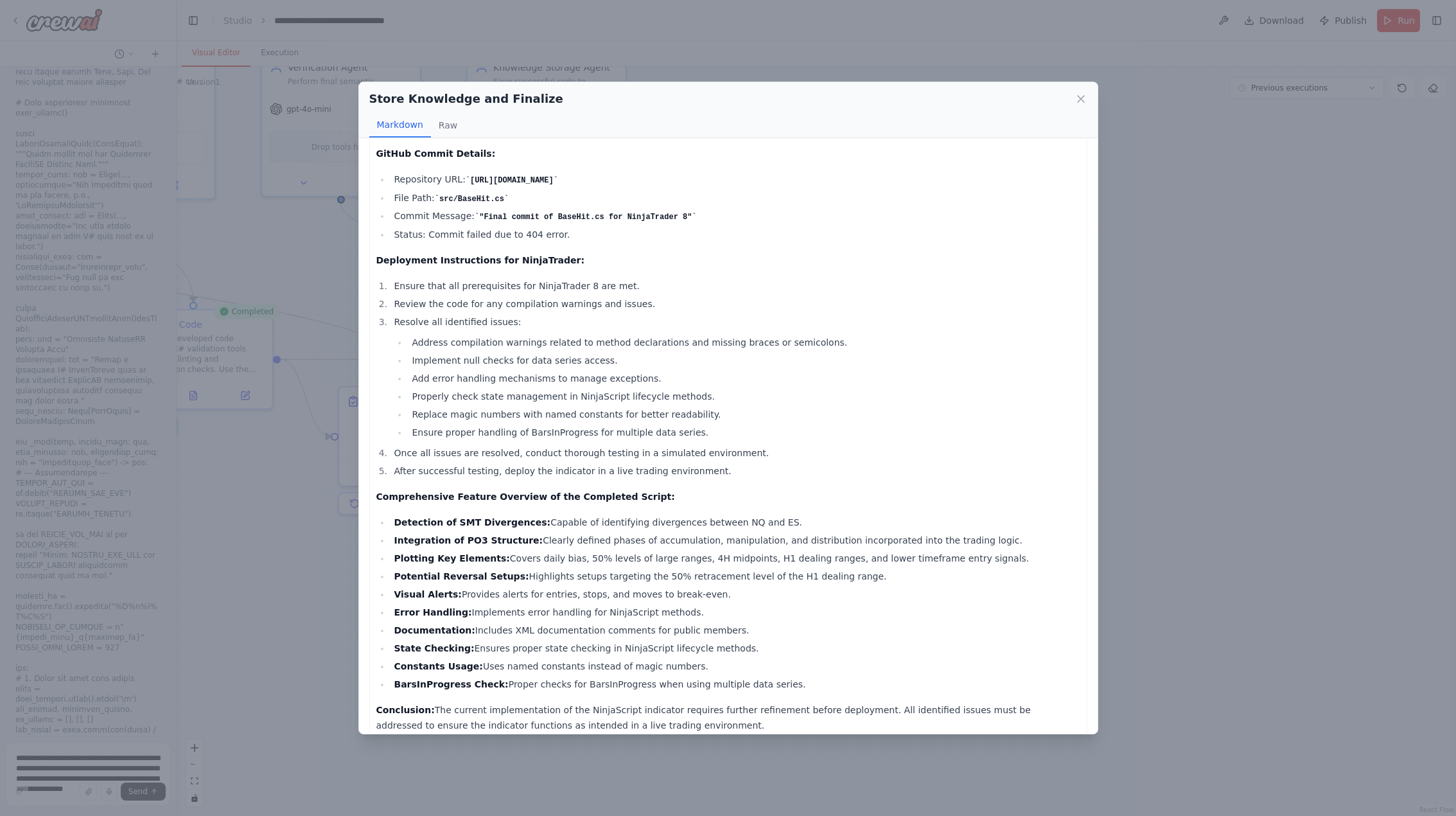
click at [1282, 531] on div "Store Knowledge and Finalize Markdown Raw Final Summary of the NinjaScript Indi…" at bounding box center [728, 408] width 1456 height 816
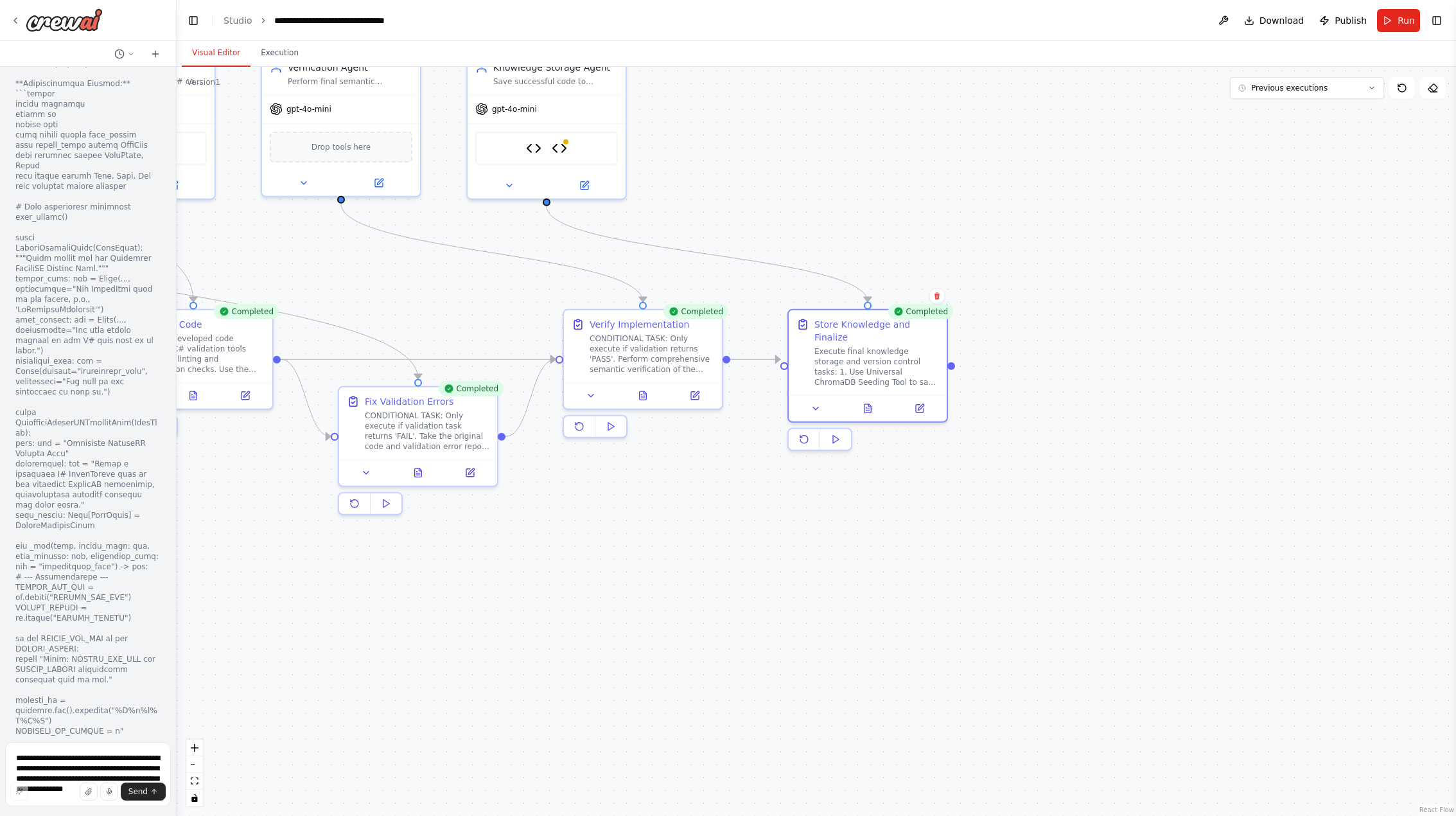
scroll to position [41027, 0]
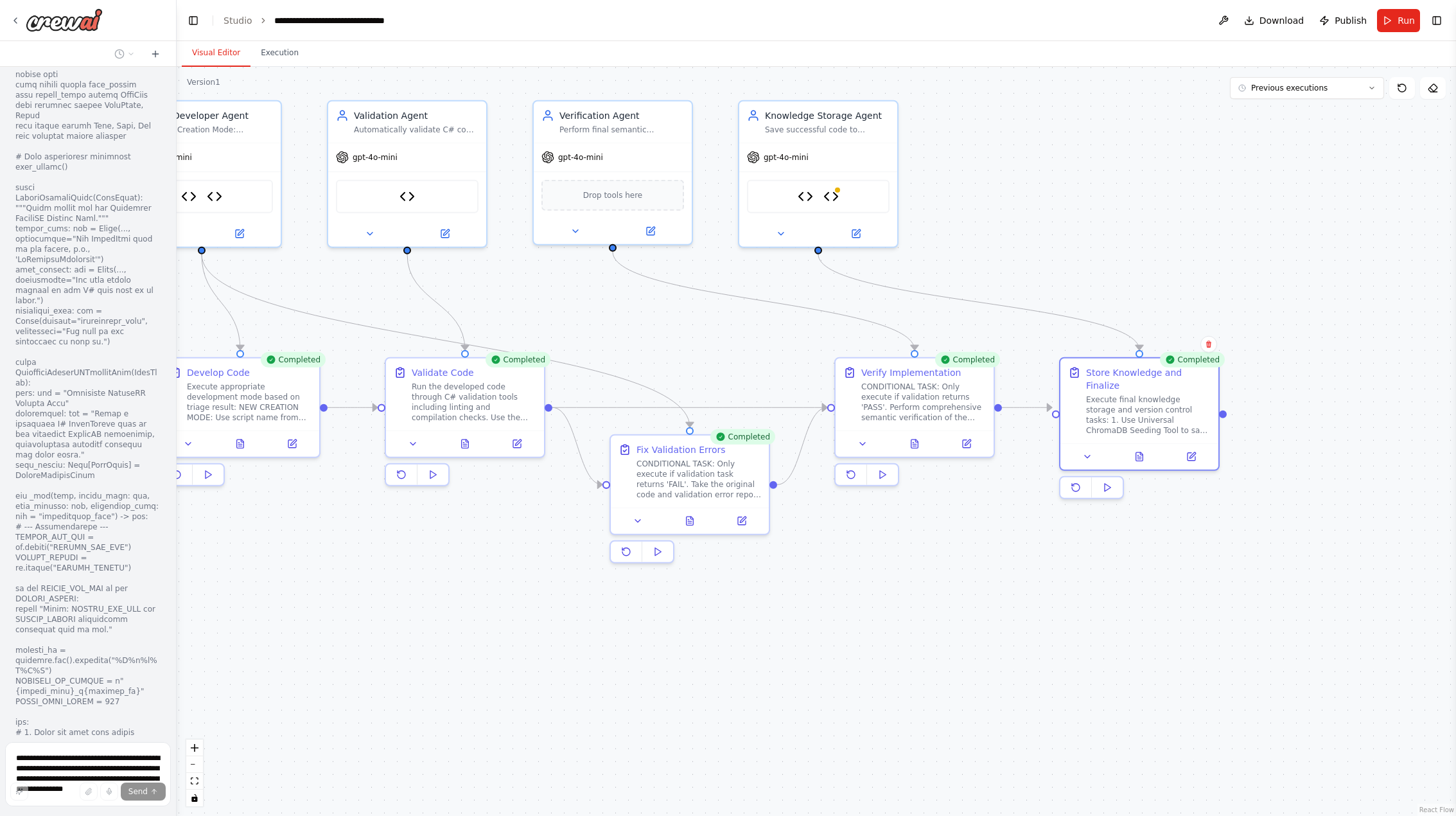
drag, startPoint x: 292, startPoint y: 602, endPoint x: 564, endPoint y: 650, distance: 276.2
click at [564, 650] on div ".deletable-edge-delete-btn { width: 20px; height: 20px; border: 0px solid #ffff…" at bounding box center [816, 441] width 1280 height 749
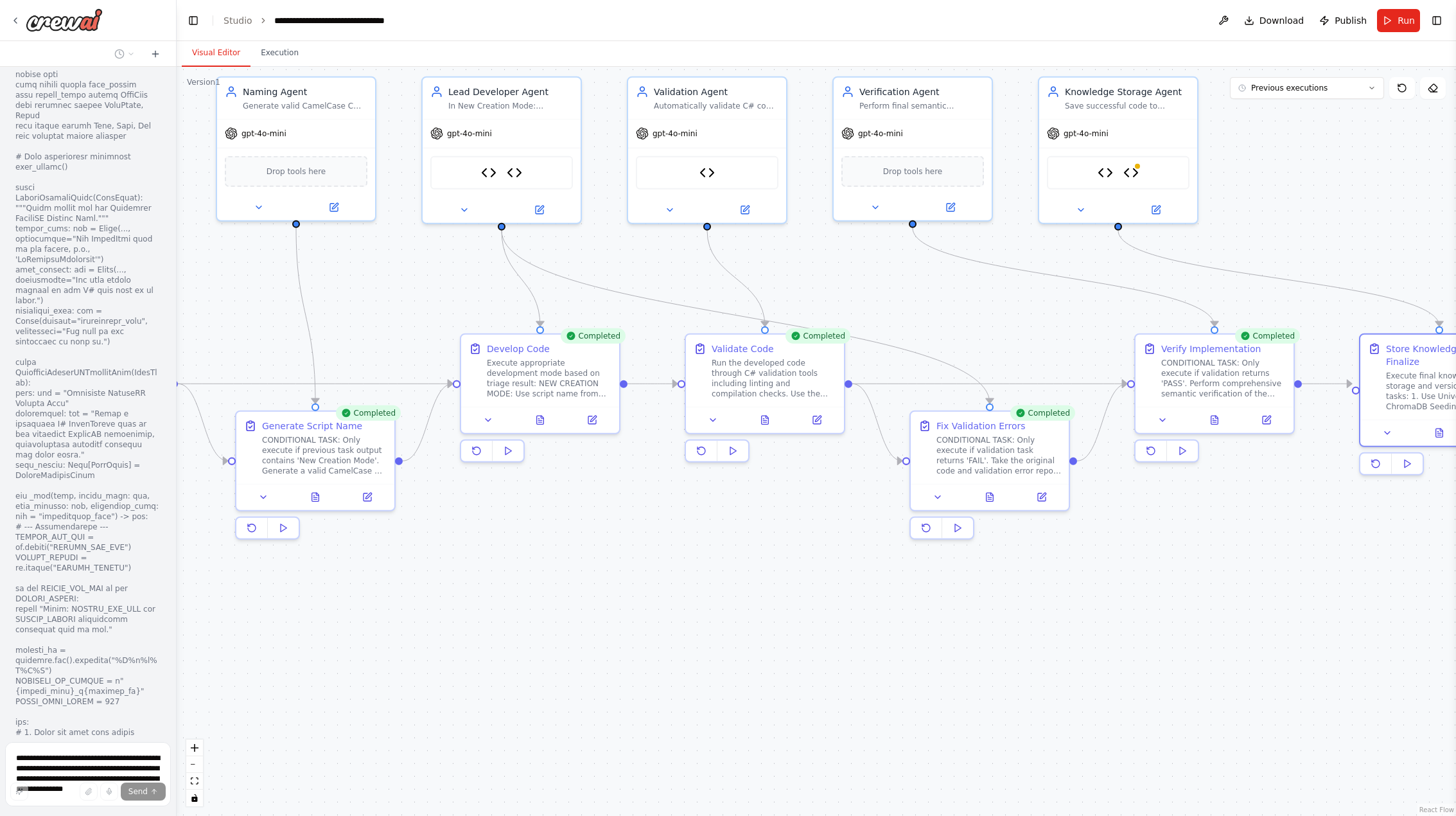
drag, startPoint x: 474, startPoint y: 661, endPoint x: 771, endPoint y: 637, distance: 298.0
click at [771, 637] on div ".deletable-edge-delete-btn { width: 20px; height: 20px; border: 0px solid #ffff…" at bounding box center [816, 441] width 1280 height 749
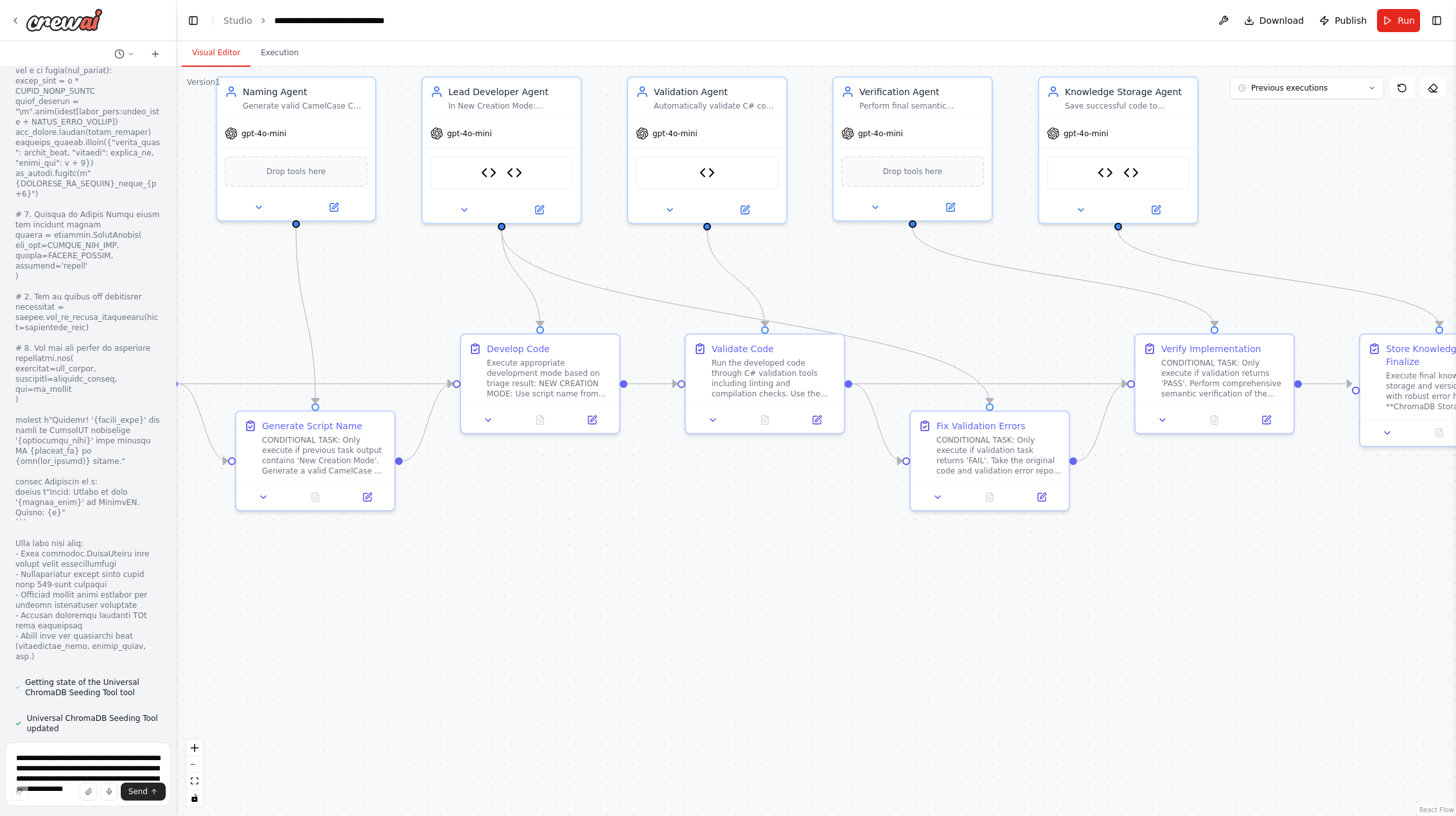
scroll to position [41835, 0]
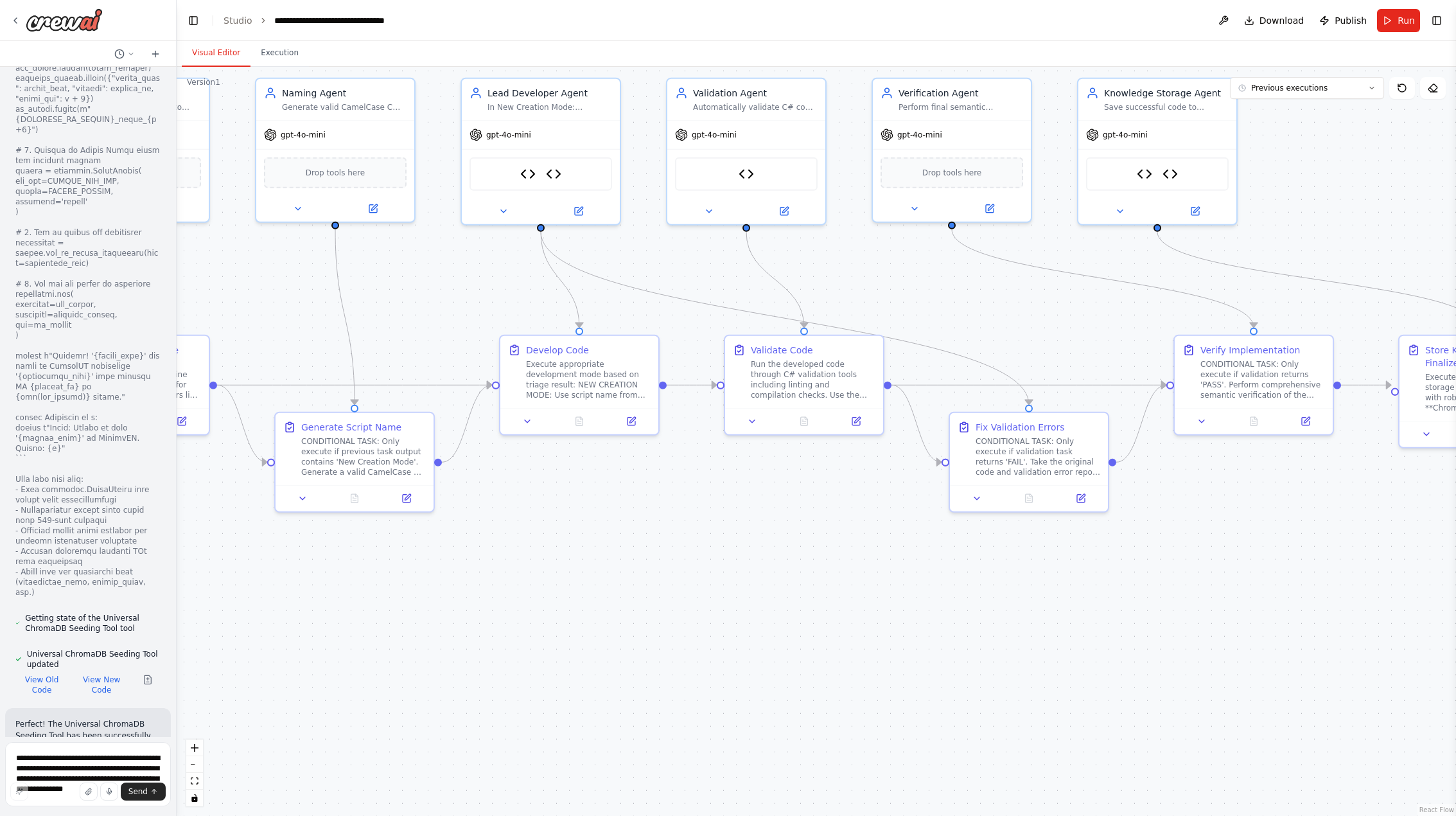
drag, startPoint x: 858, startPoint y: 594, endPoint x: 897, endPoint y: 594, distance: 39.0
click at [897, 594] on div ".deletable-edge-delete-btn { width: 20px; height: 20px; border: 0px solid #ffff…" at bounding box center [816, 441] width 1280 height 749
click at [579, 386] on div "Execute appropriate development mode based on triage result: NEW CREATION MODE:…" at bounding box center [588, 376] width 125 height 41
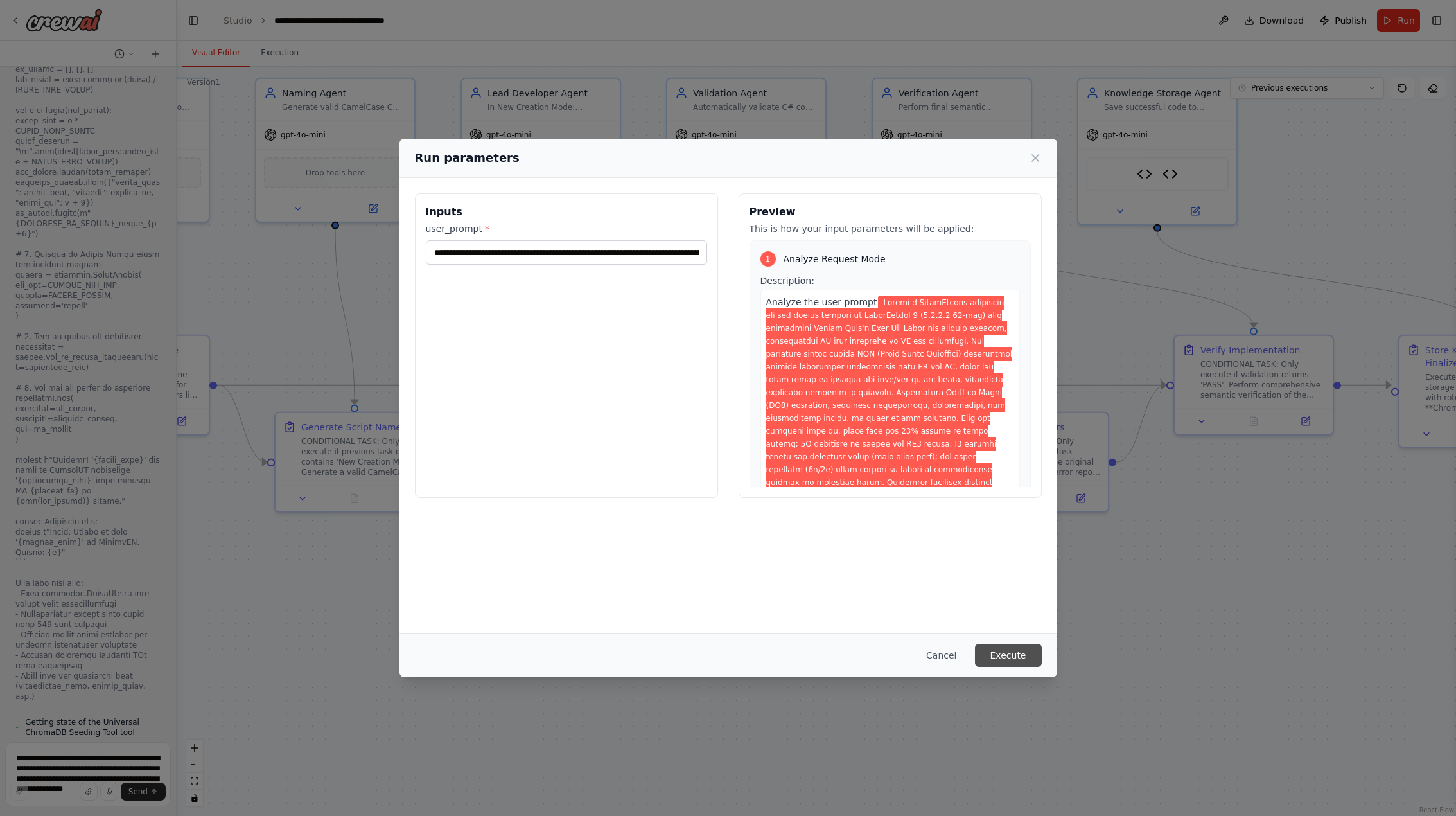
click at [1004, 656] on button "Execute" at bounding box center [1008, 655] width 67 height 23
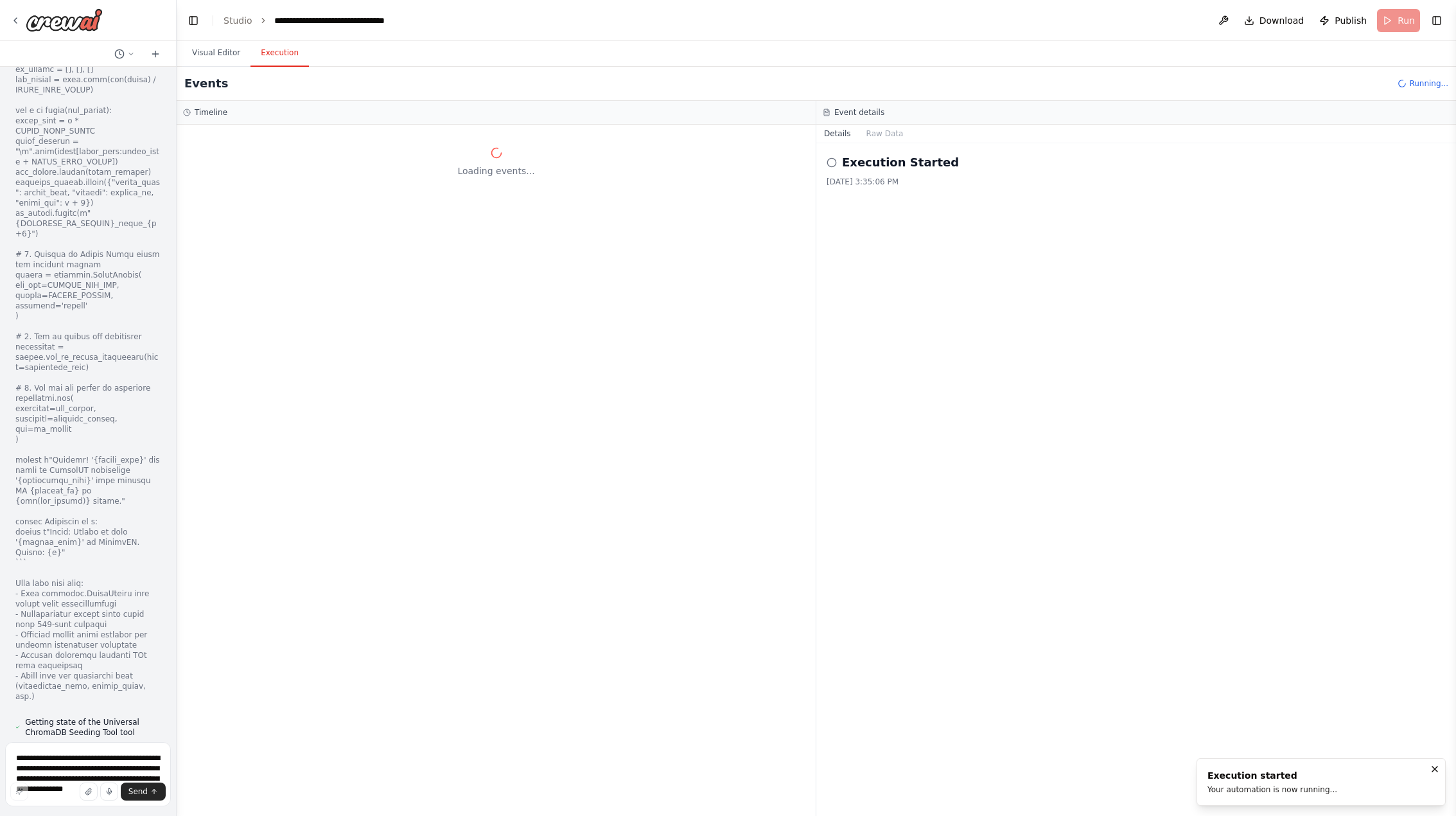
scroll to position [0, 0]
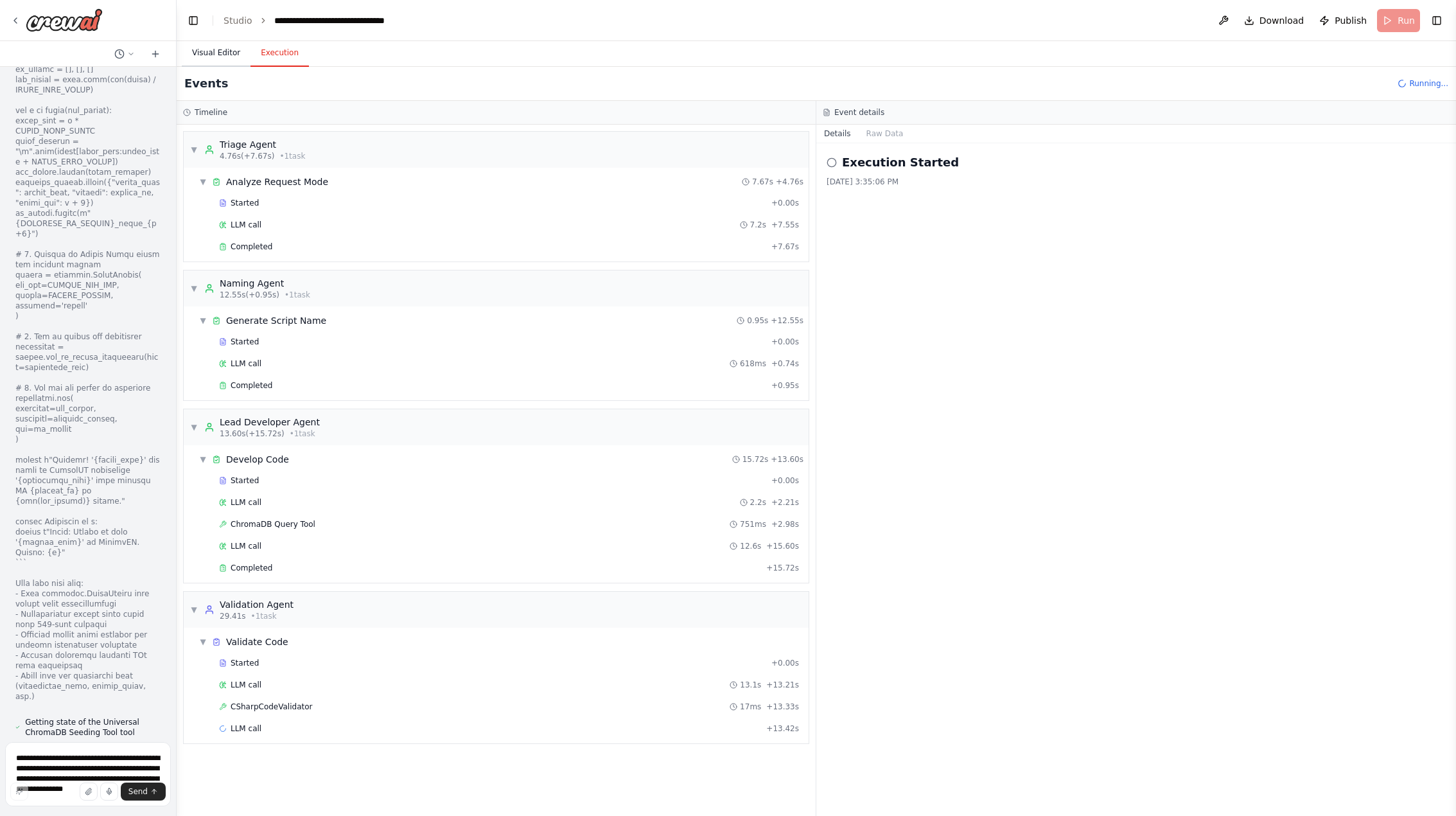
click at [220, 57] on button "Visual Editor" at bounding box center [217, 53] width 69 height 27
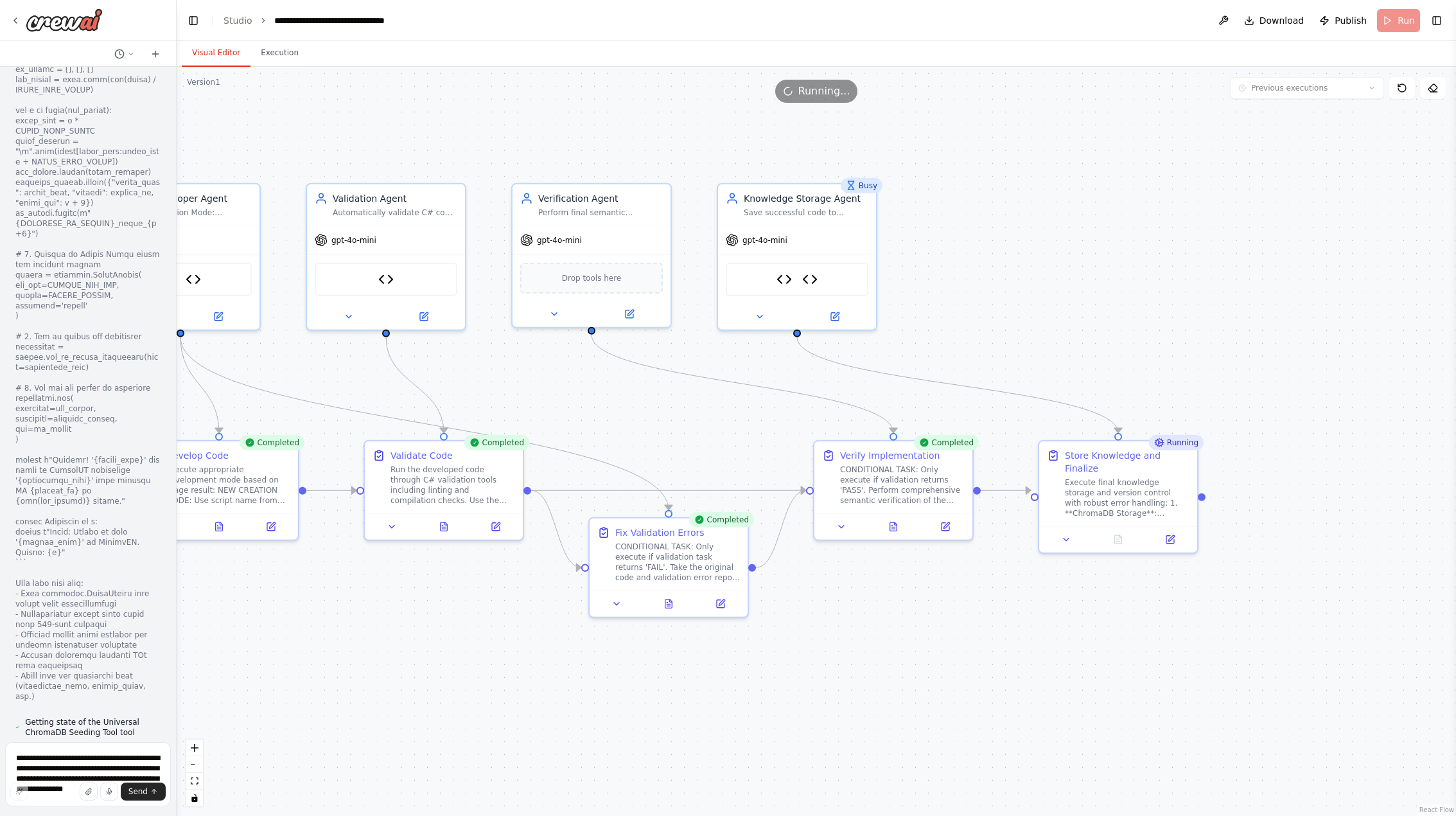
drag, startPoint x: 1120, startPoint y: 619, endPoint x: 759, endPoint y: 724, distance: 376.0
click at [759, 724] on div ".deletable-edge-delete-btn { width: 20px; height: 20px; border: 0px solid #ffff…" at bounding box center [816, 441] width 1280 height 749
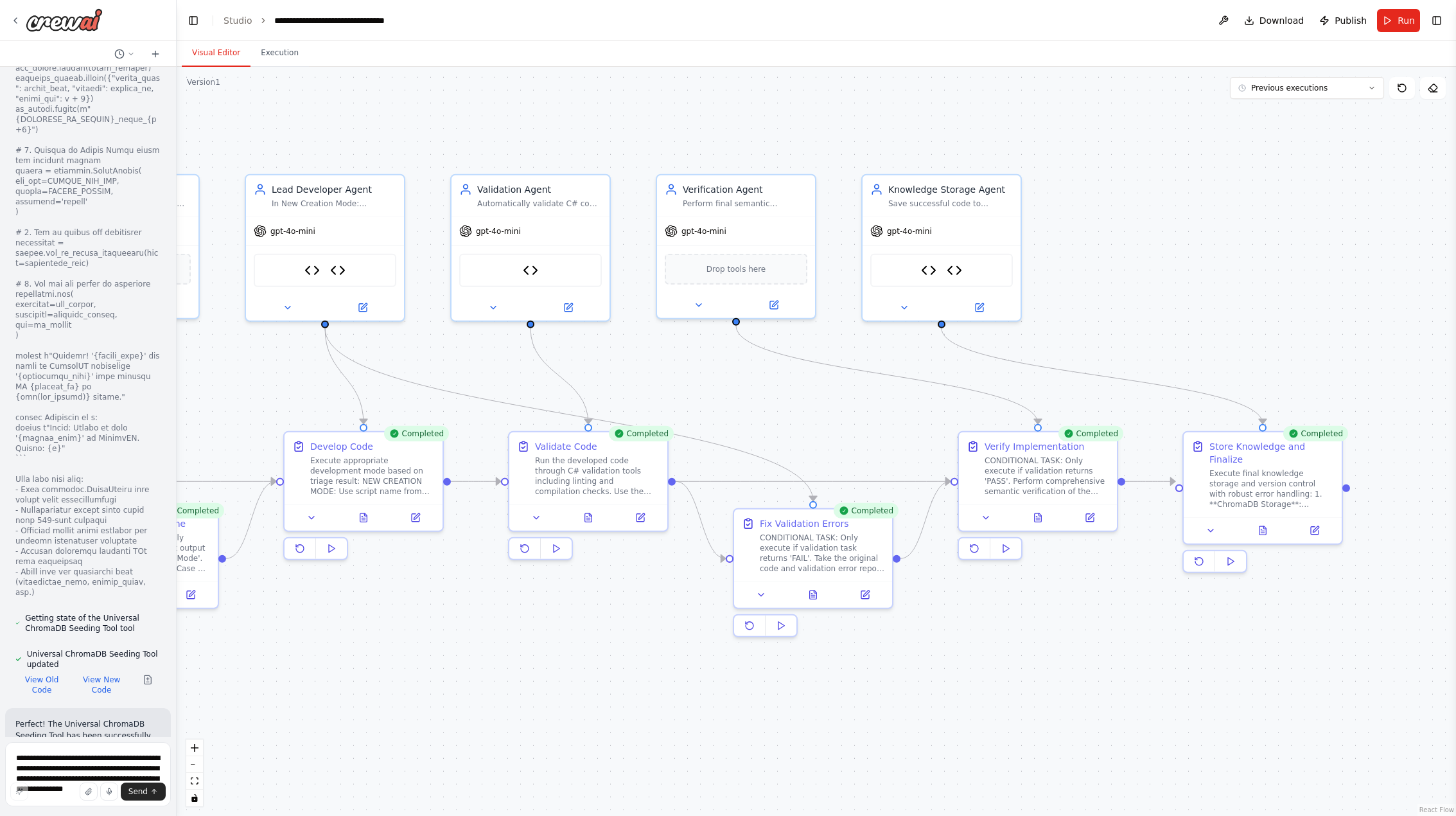
drag, startPoint x: 323, startPoint y: 656, endPoint x: 468, endPoint y: 647, distance: 145.3
click at [468, 647] on div ".deletable-edge-delete-btn { width: 20px; height: 20px; border: 0px solid #ffff…" at bounding box center [816, 441] width 1280 height 749
click at [592, 514] on icon at bounding box center [589, 515] width 7 height 9
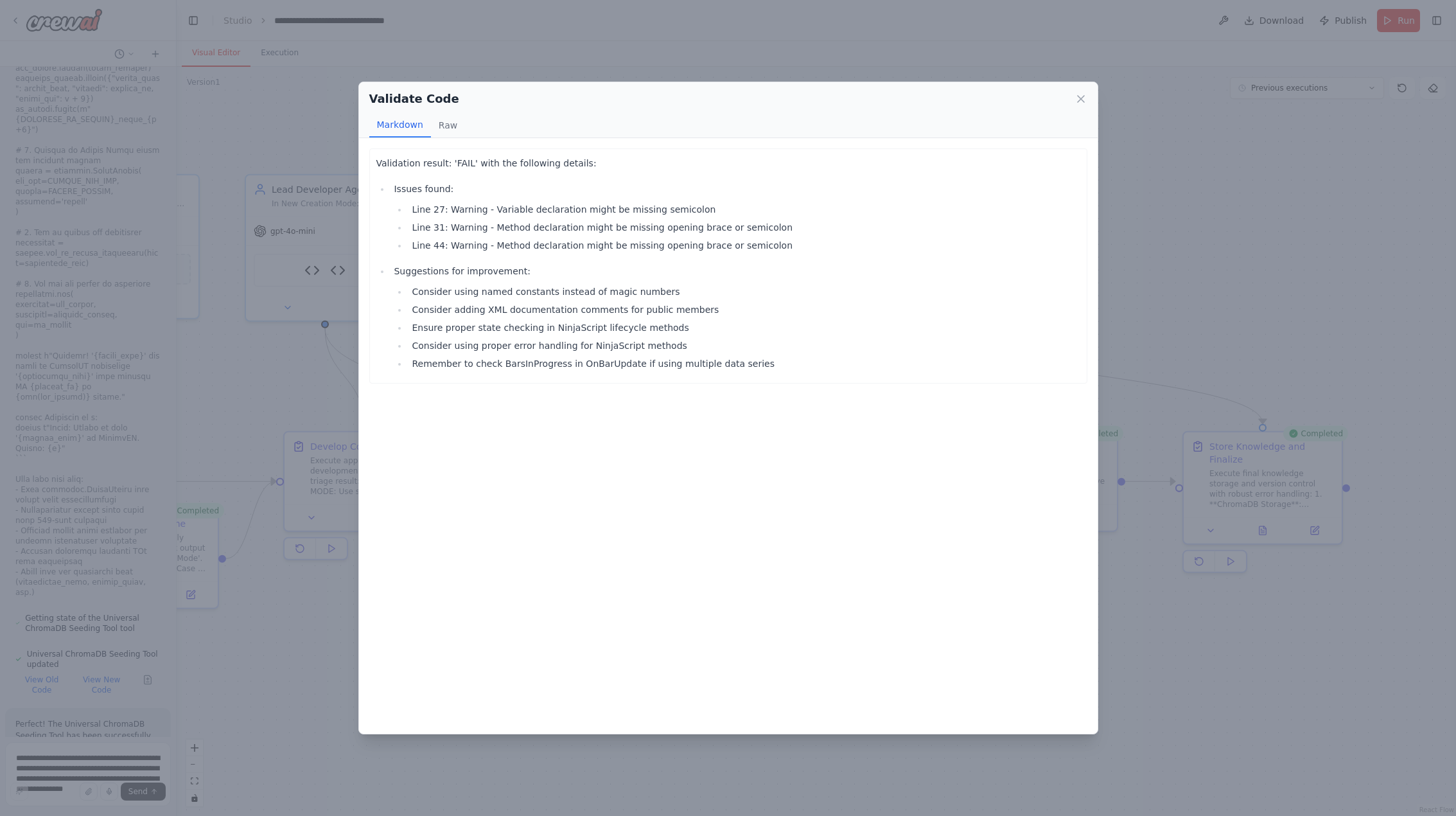
click at [326, 681] on div "Validate Code Markdown Raw Validation result: 'FAIL' with the following details…" at bounding box center [728, 408] width 1456 height 816
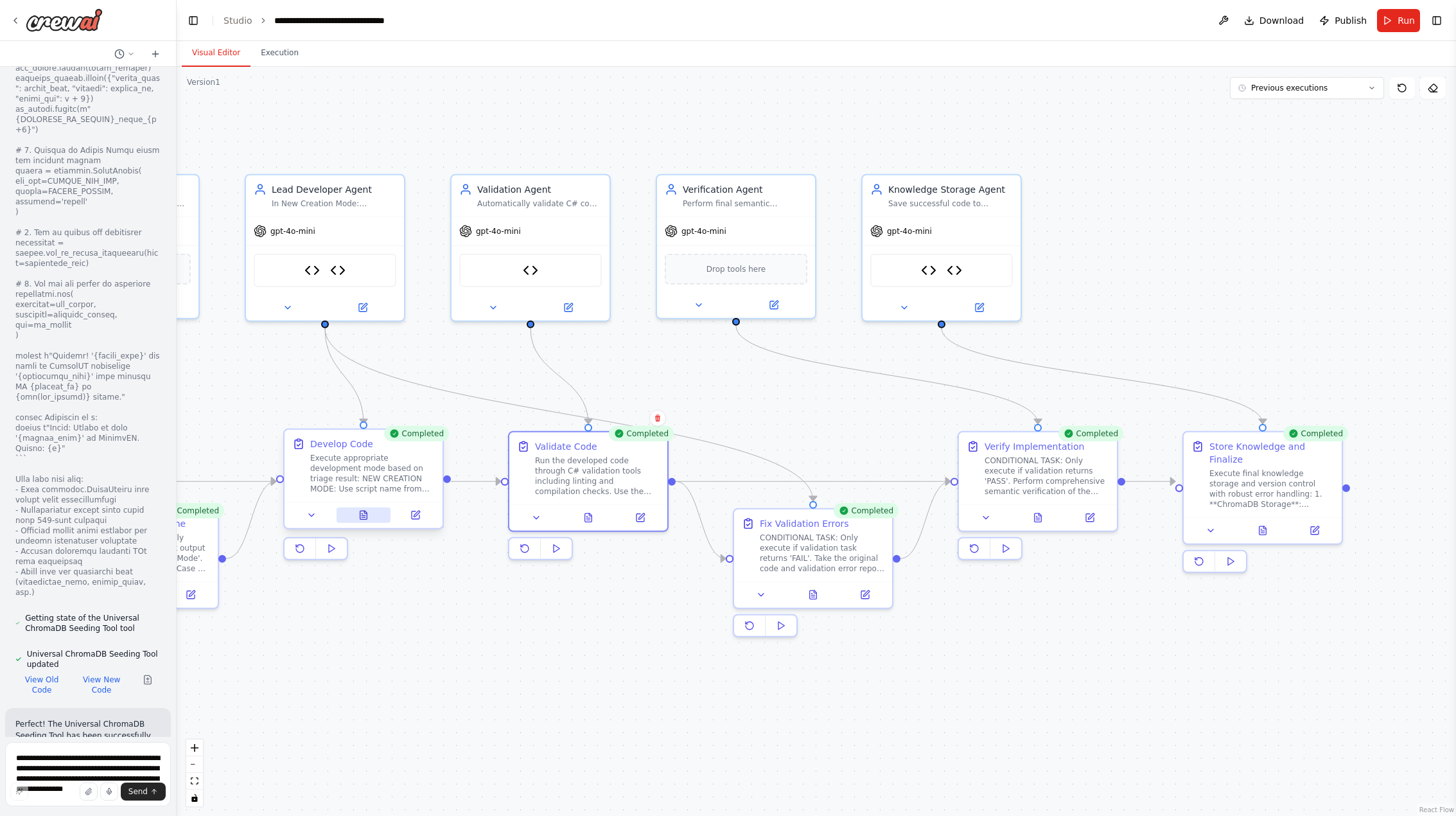
click at [366, 519] on icon at bounding box center [364, 515] width 7 height 9
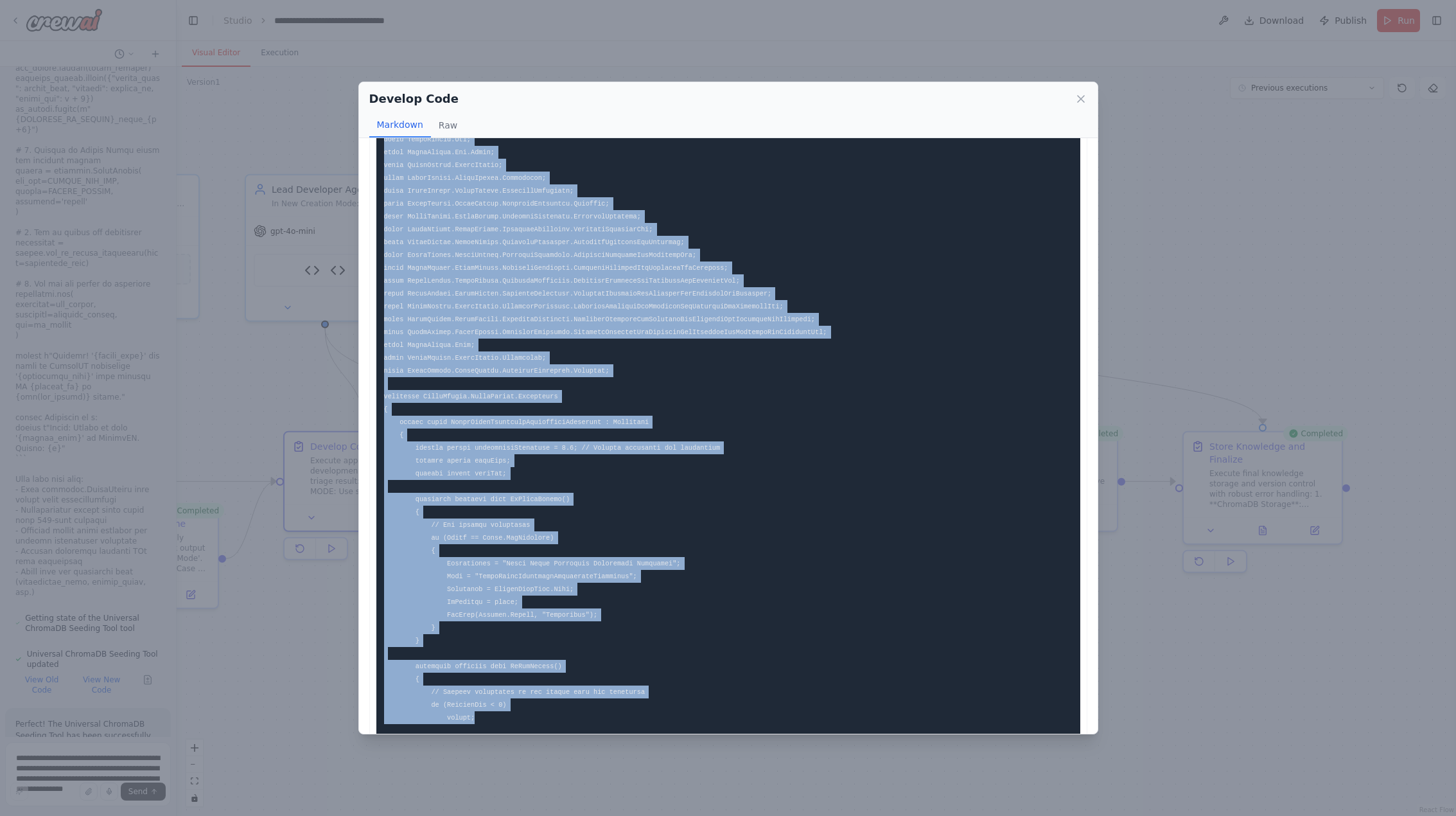
scroll to position [368, 0]
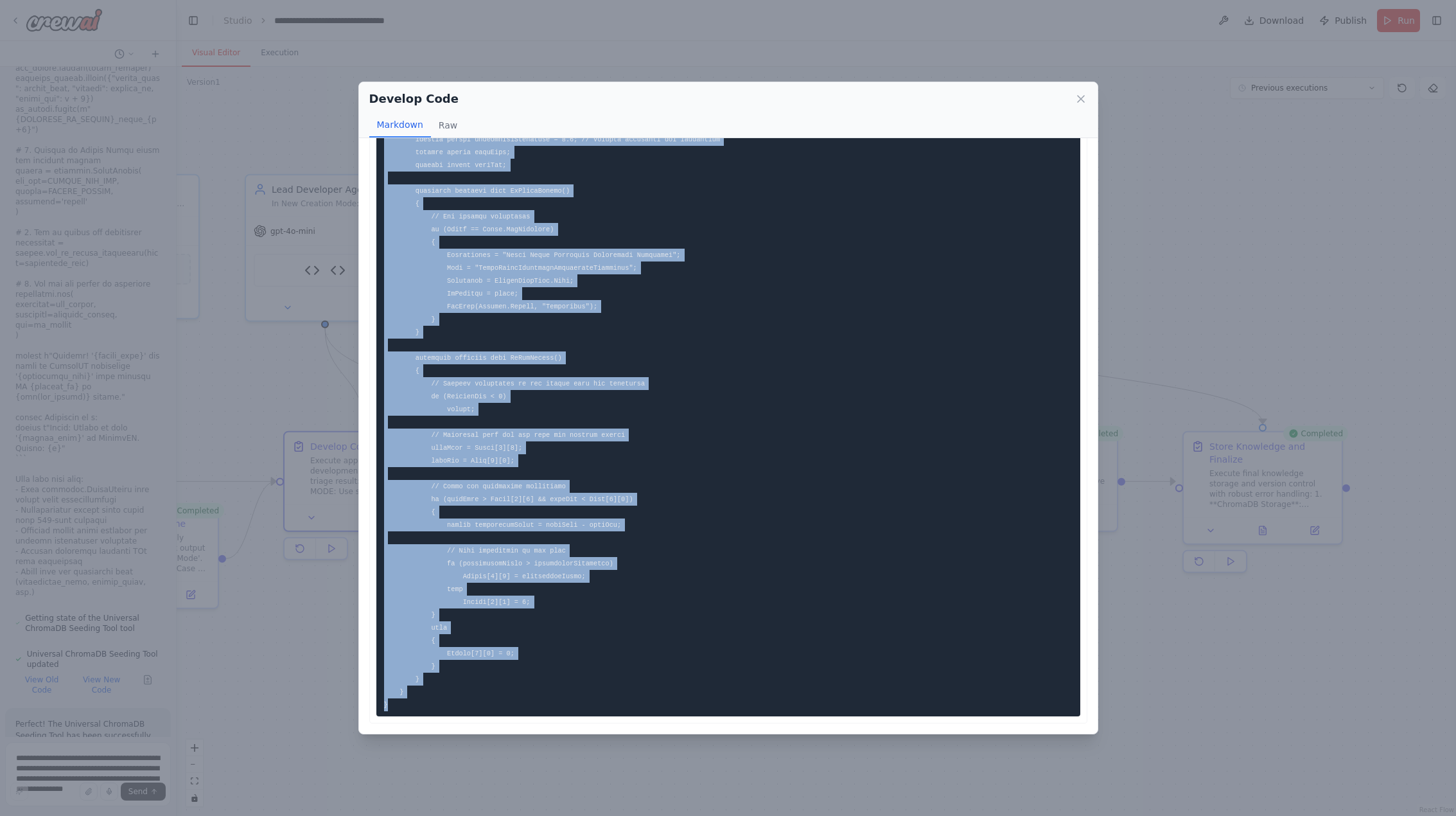
drag, startPoint x: 382, startPoint y: 165, endPoint x: 643, endPoint y: 770, distance: 658.9
click at [643, 771] on div "Develop Code Markdown Raw ... Show more Not valid JSON" at bounding box center [728, 408] width 1456 height 816
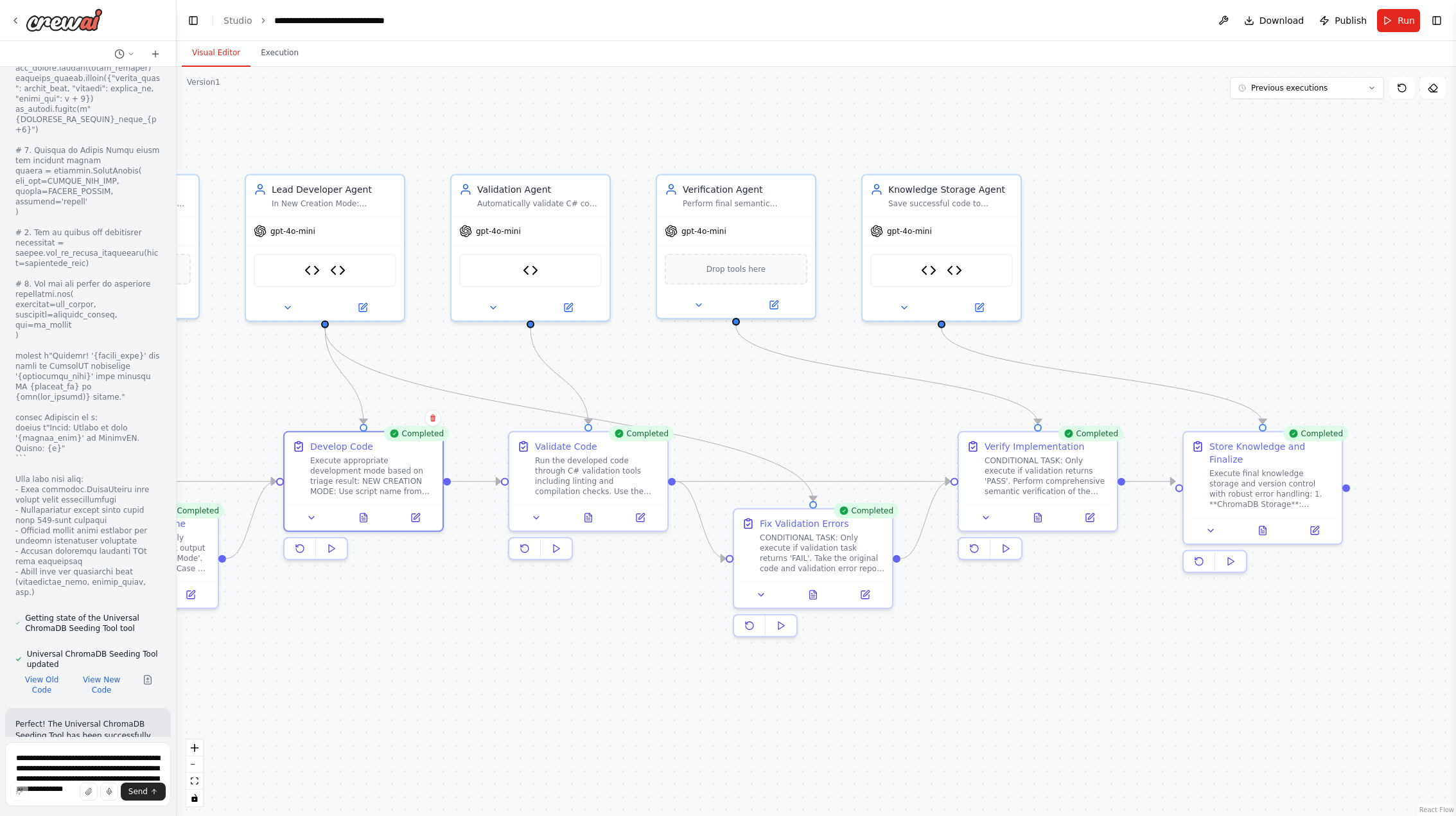
click at [643, 718] on div ".deletable-edge-delete-btn { width: 20px; height: 20px; border: 0px solid #ffff…" at bounding box center [816, 441] width 1280 height 749
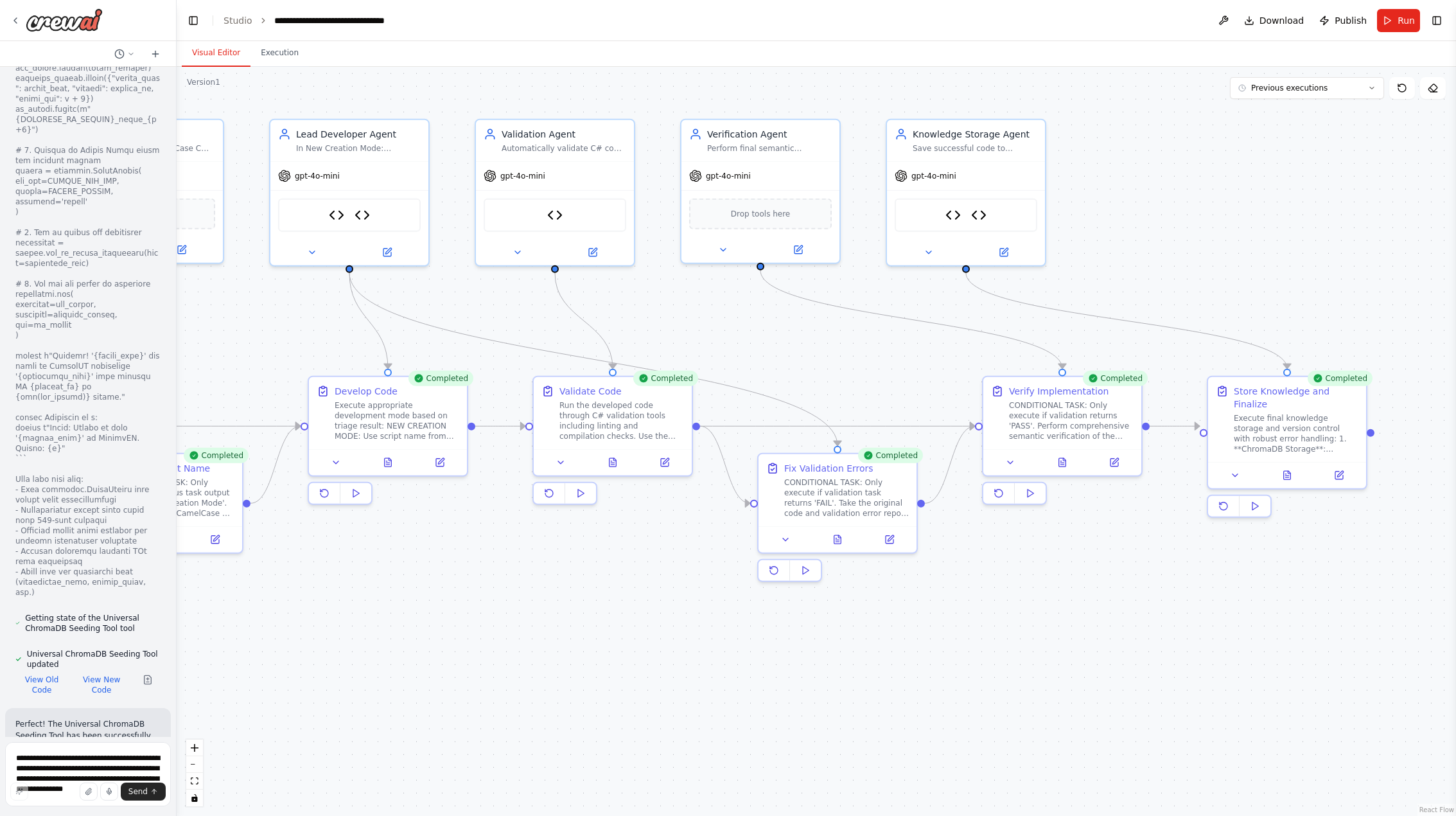
drag, startPoint x: 629, startPoint y: 706, endPoint x: 654, endPoint y: 650, distance: 61.3
click at [654, 650] on div ".deletable-edge-delete-btn { width: 20px; height: 20px; border: 0px solid #ffff…" at bounding box center [816, 441] width 1280 height 749
click at [1289, 468] on icon at bounding box center [1288, 473] width 7 height 9
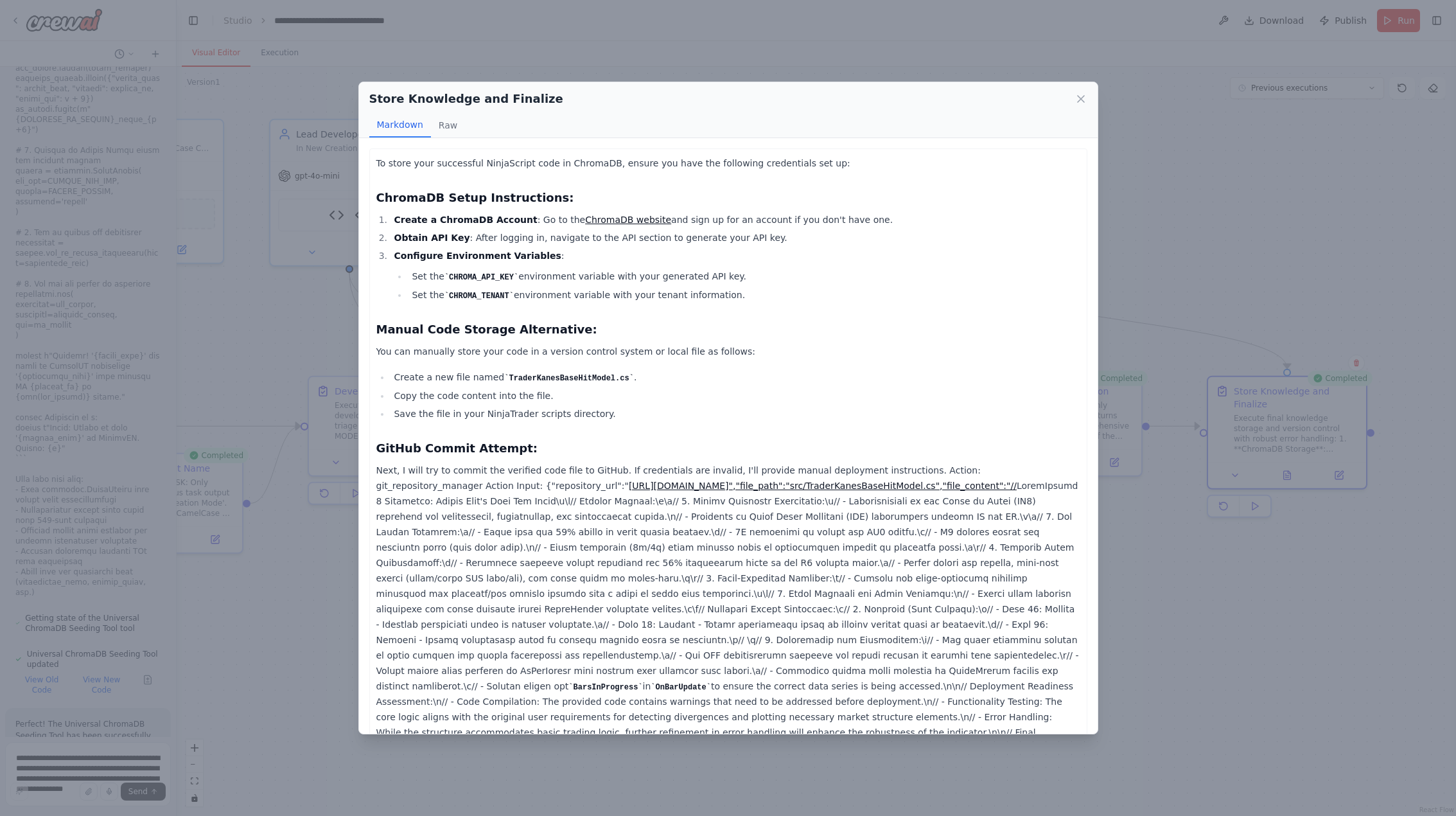
scroll to position [38, 0]
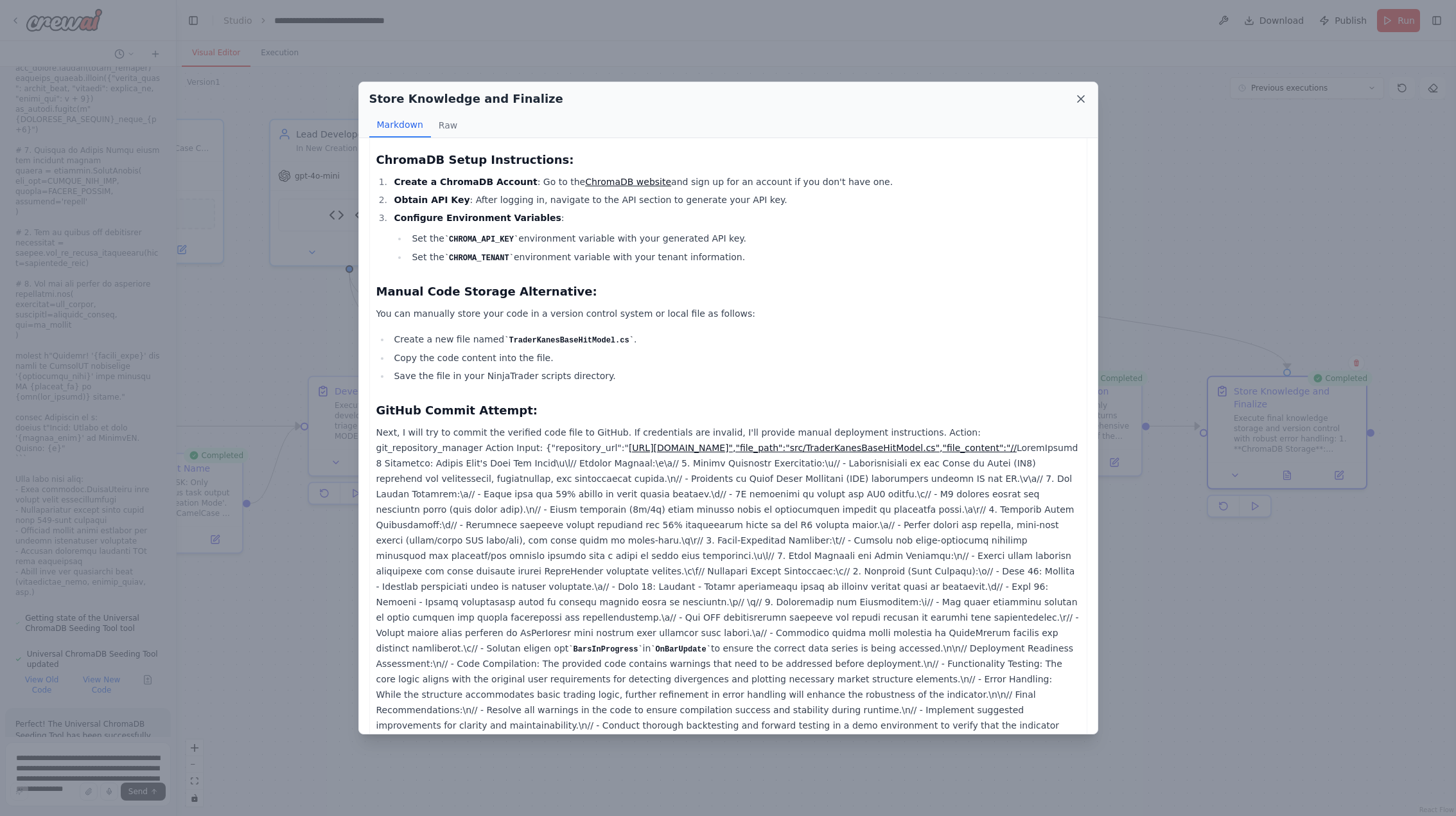
click at [1085, 99] on icon at bounding box center [1081, 99] width 13 height 13
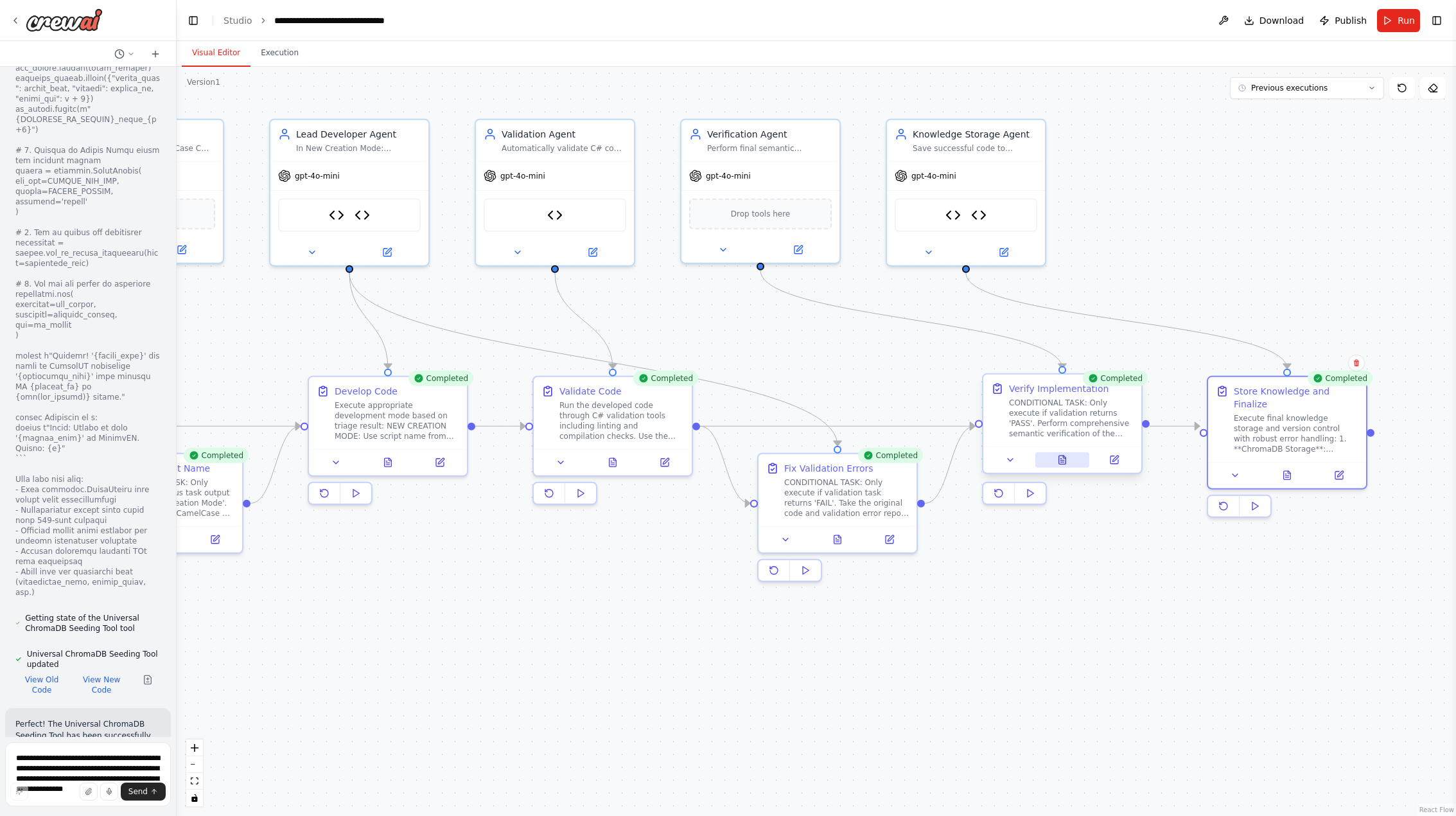
click at [1069, 460] on button at bounding box center [1063, 459] width 55 height 15
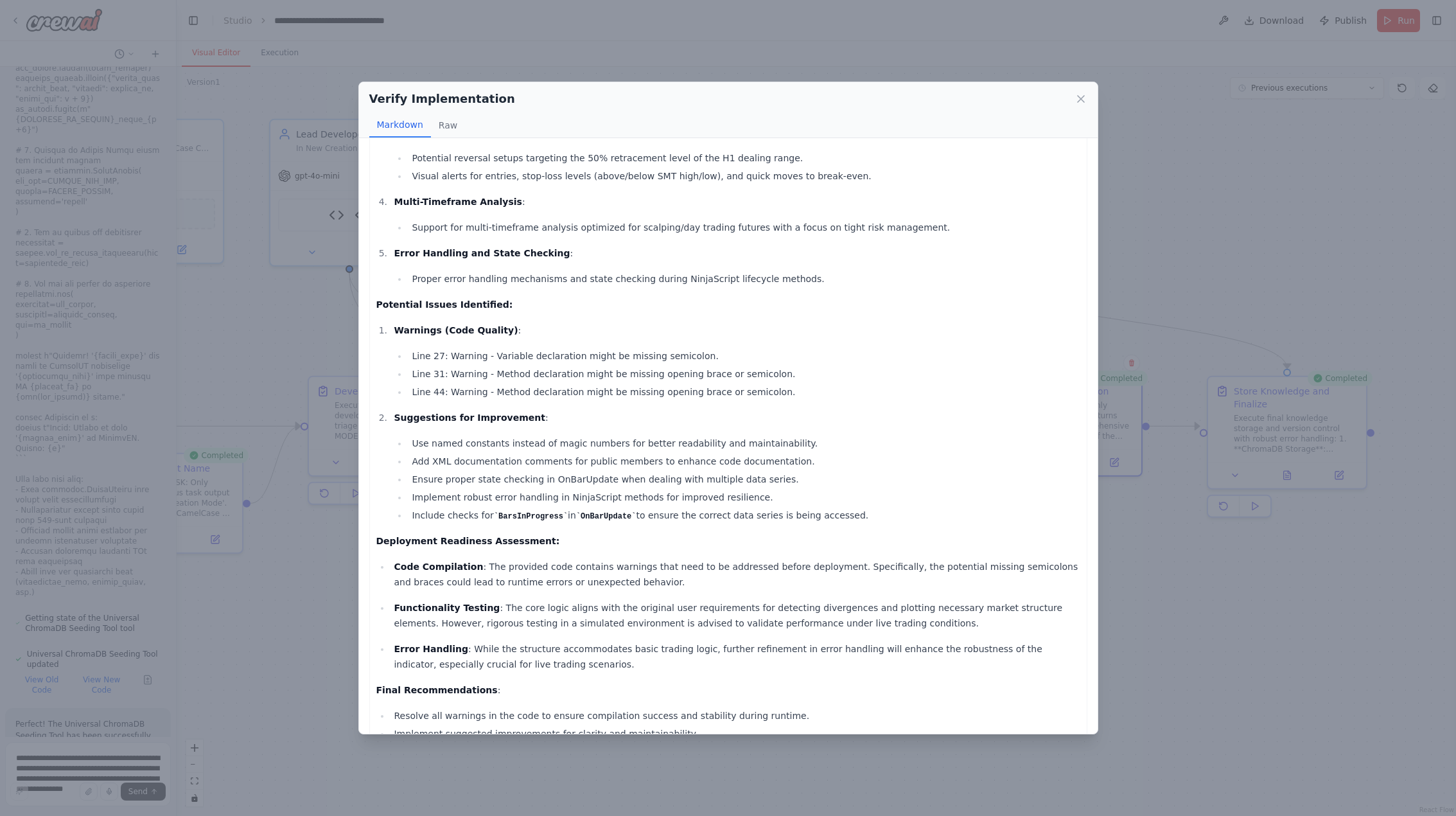
scroll to position [341, 0]
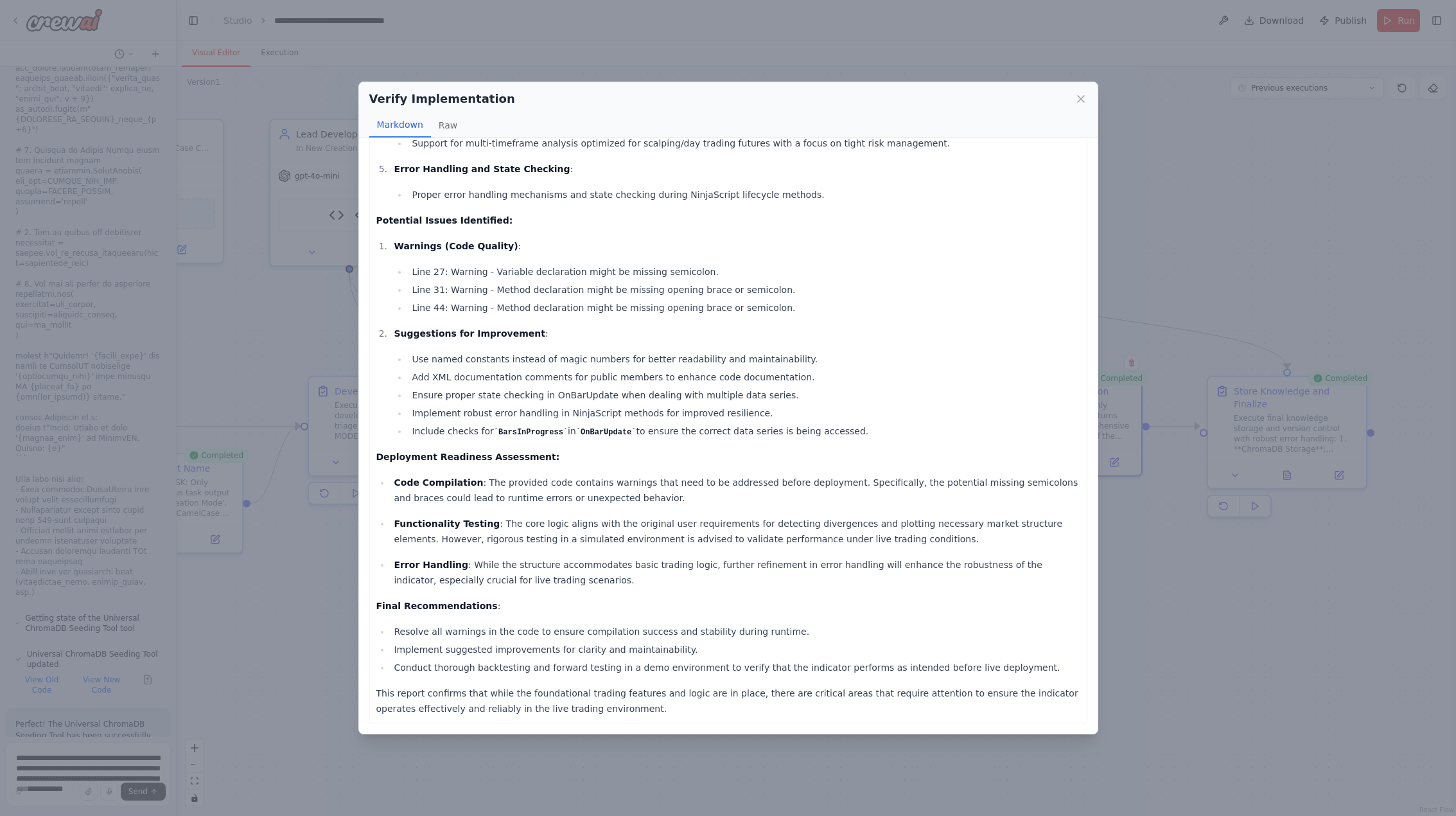
click at [1083, 101] on icon at bounding box center [1081, 99] width 13 height 13
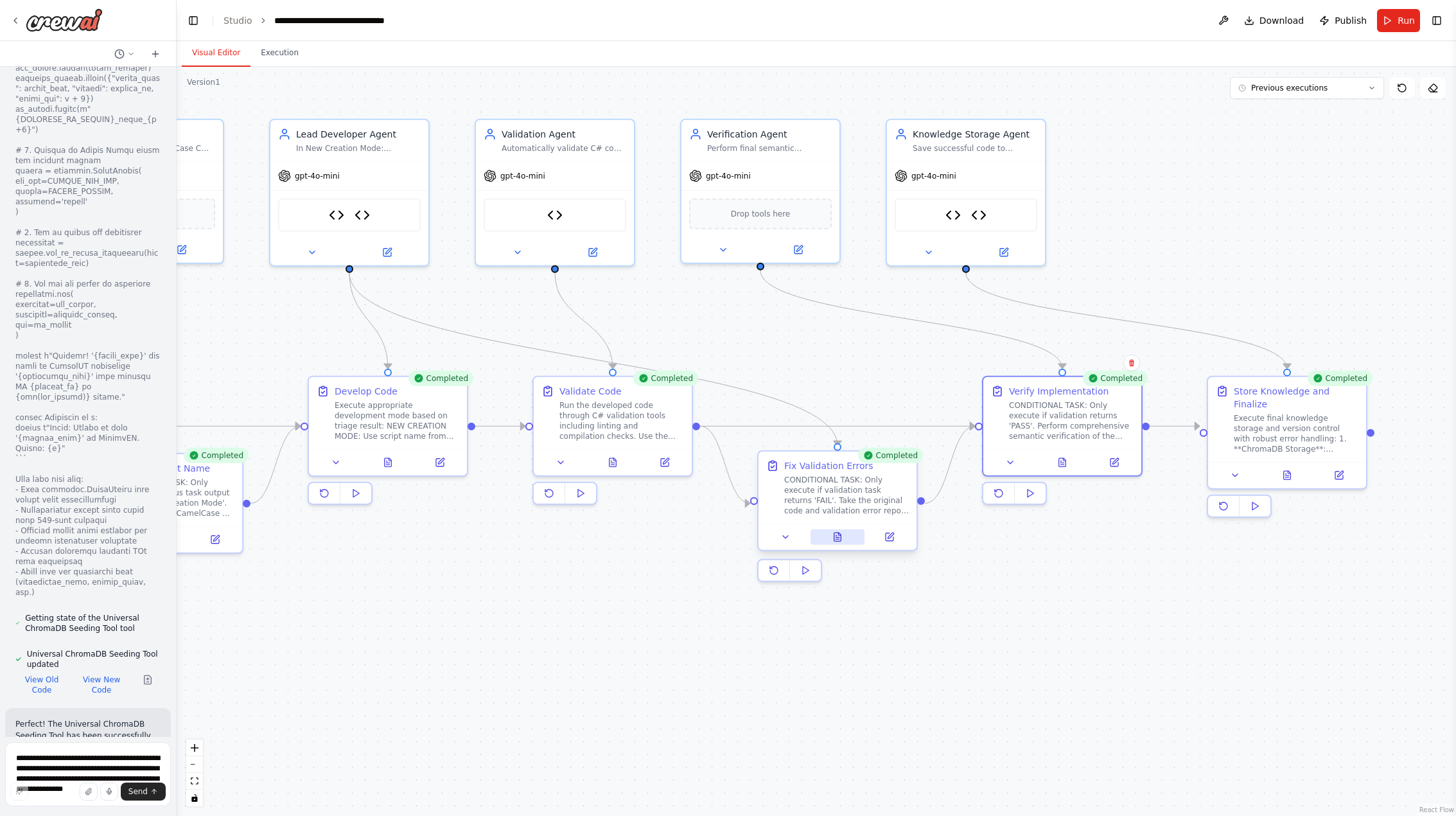
click at [837, 541] on icon at bounding box center [838, 537] width 7 height 9
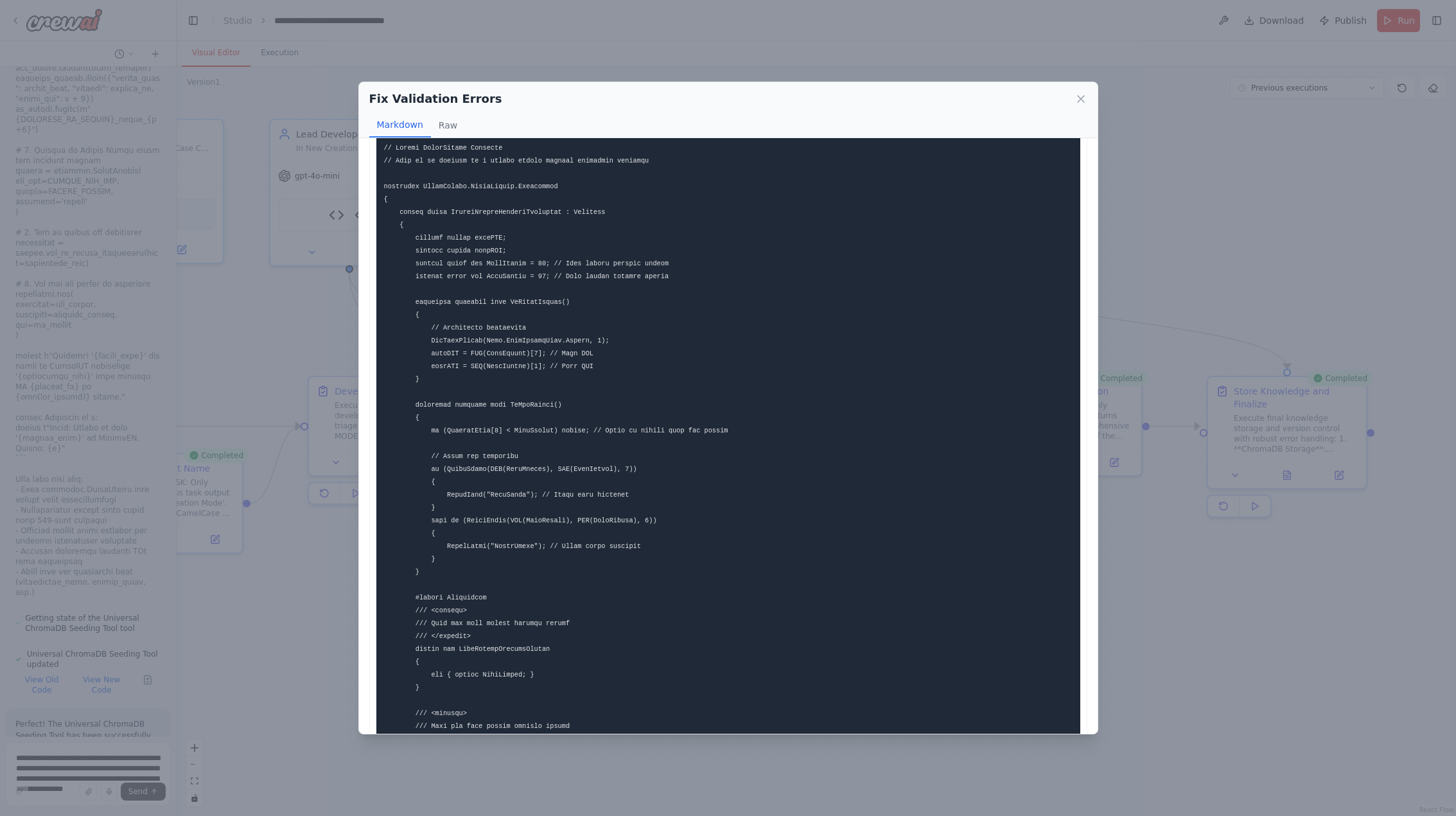
scroll to position [0, 0]
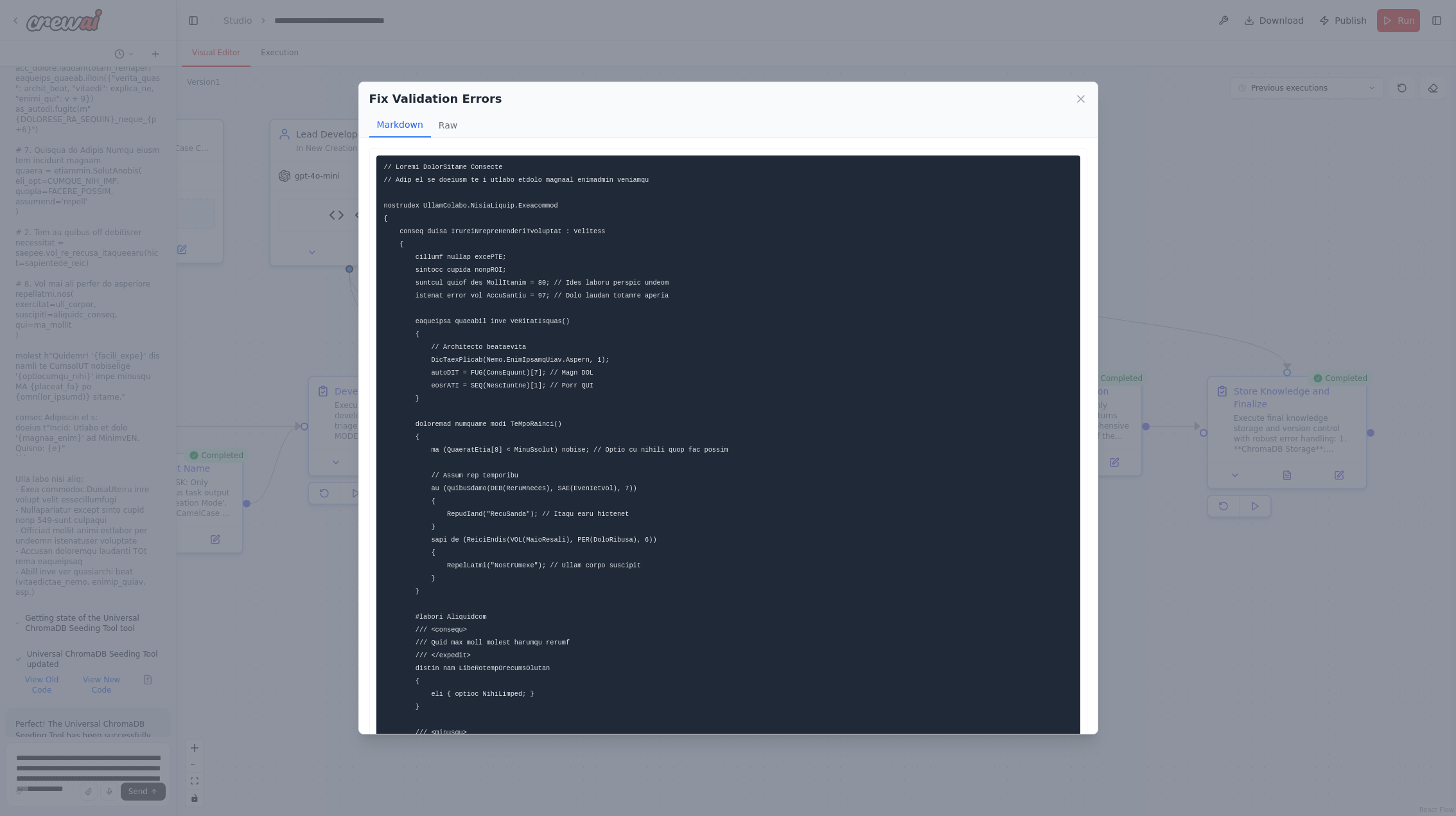
click at [1255, 673] on div "Fix Validation Errors Markdown Raw ... Show more Not valid JSON" at bounding box center [728, 408] width 1456 height 816
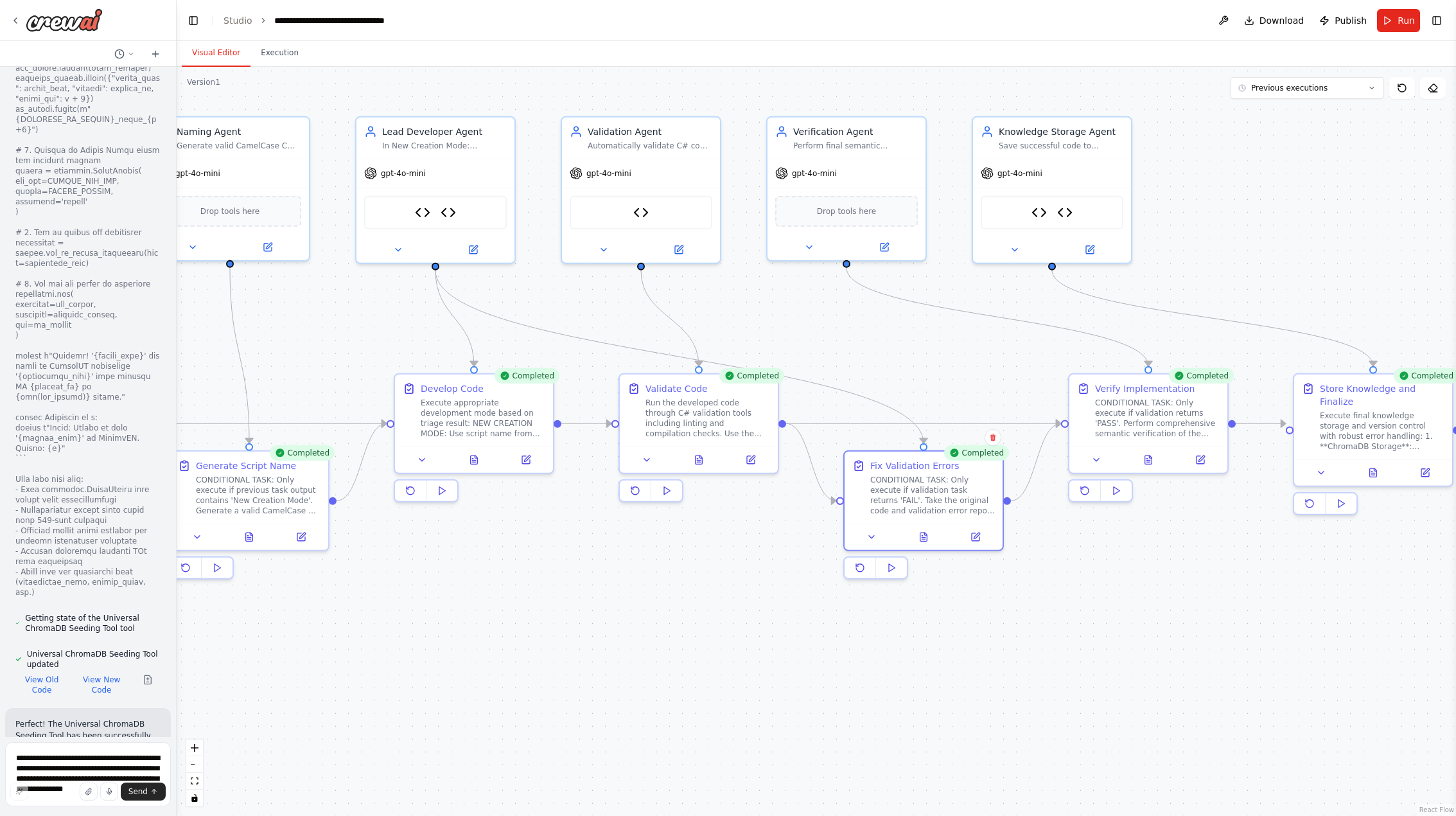
drag, startPoint x: 520, startPoint y: 634, endPoint x: 732, endPoint y: 632, distance: 212.0
click at [732, 632] on div ".deletable-edge-delete-btn { width: 20px; height: 20px; border: 0px solid #ffff…" at bounding box center [816, 441] width 1280 height 749
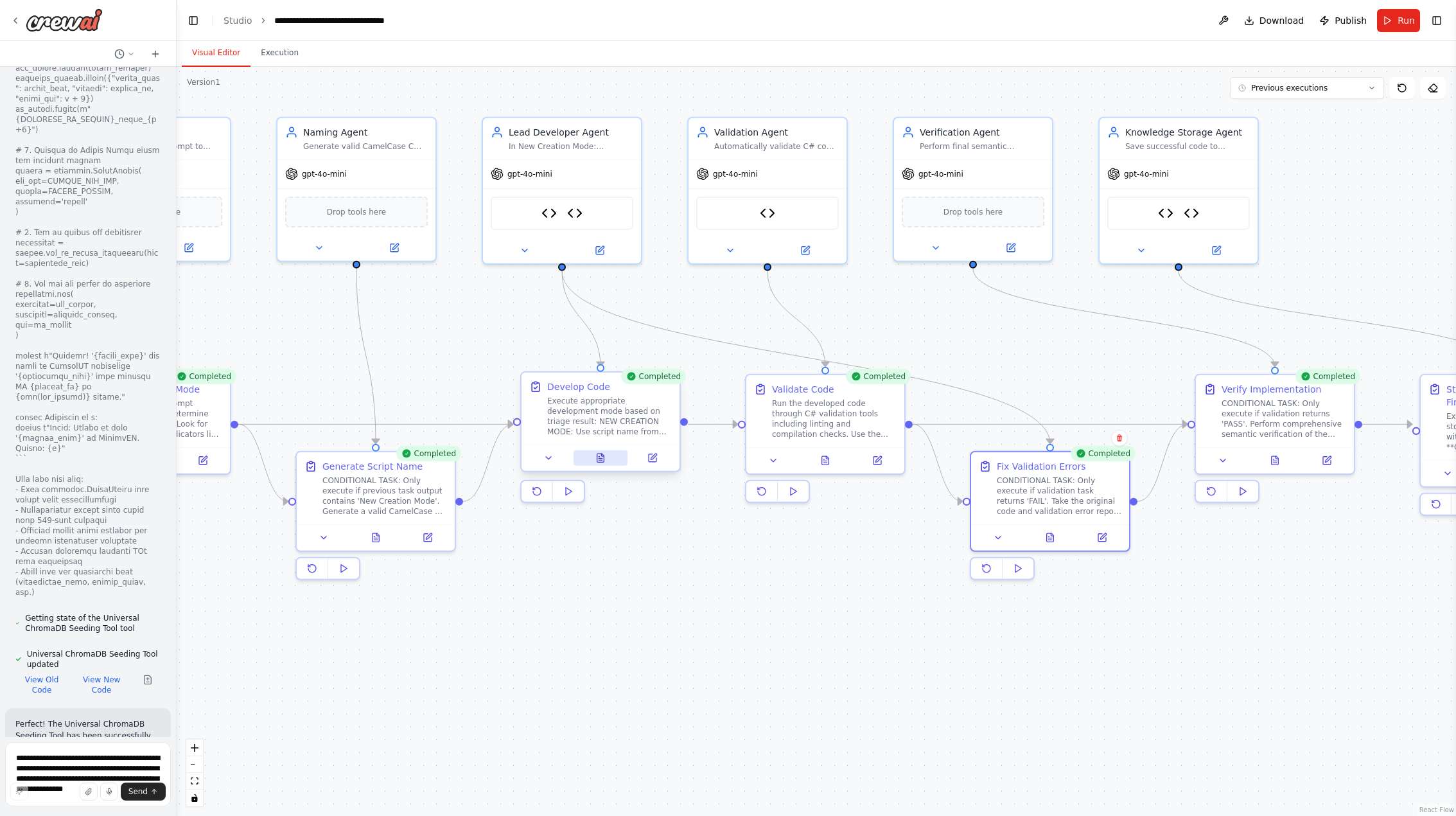
click at [595, 456] on icon at bounding box center [600, 458] width 10 height 10
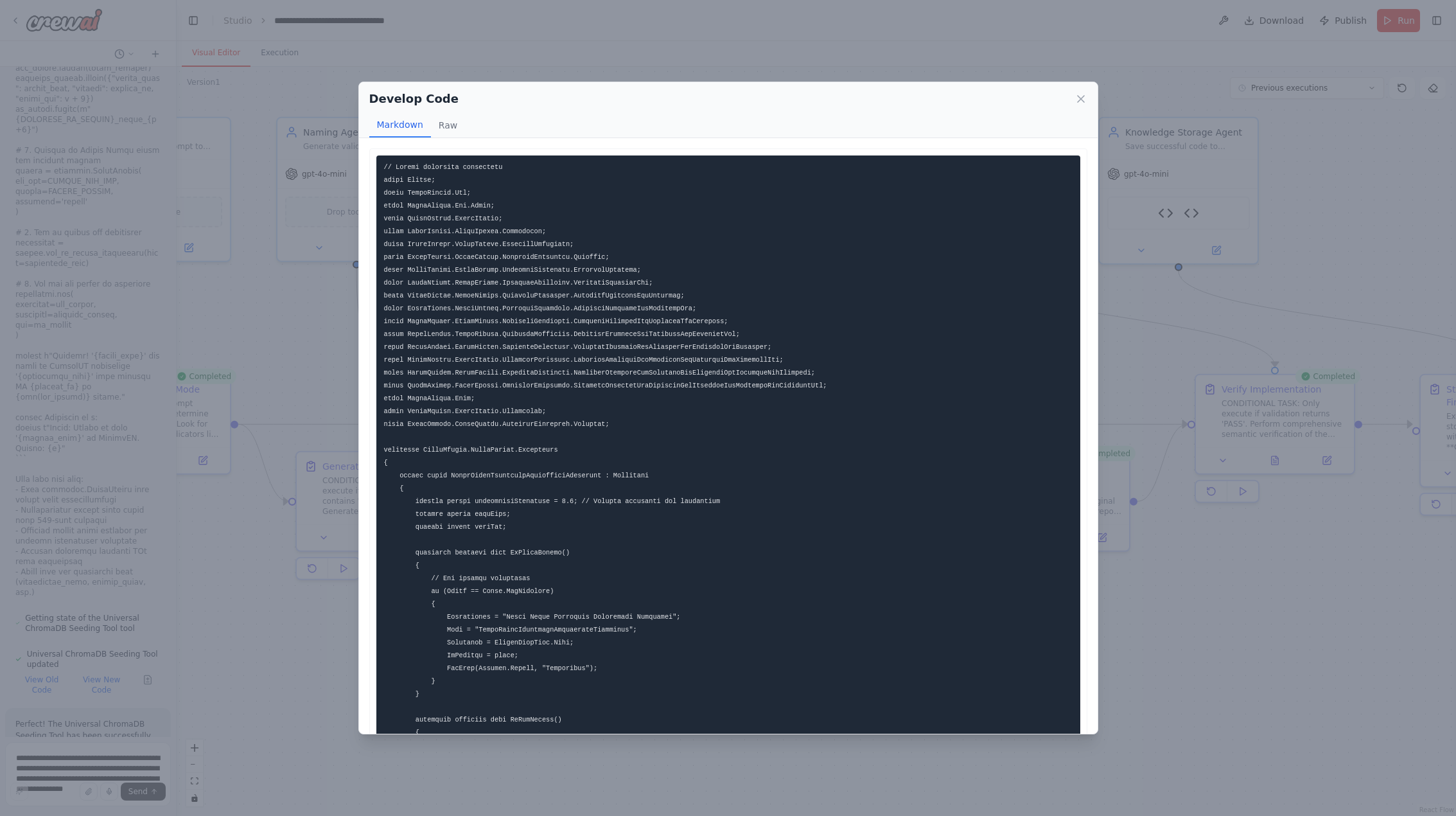
click at [1188, 702] on div "Develop Code Markdown Raw ... Show more Not valid JSON" at bounding box center [728, 408] width 1456 height 816
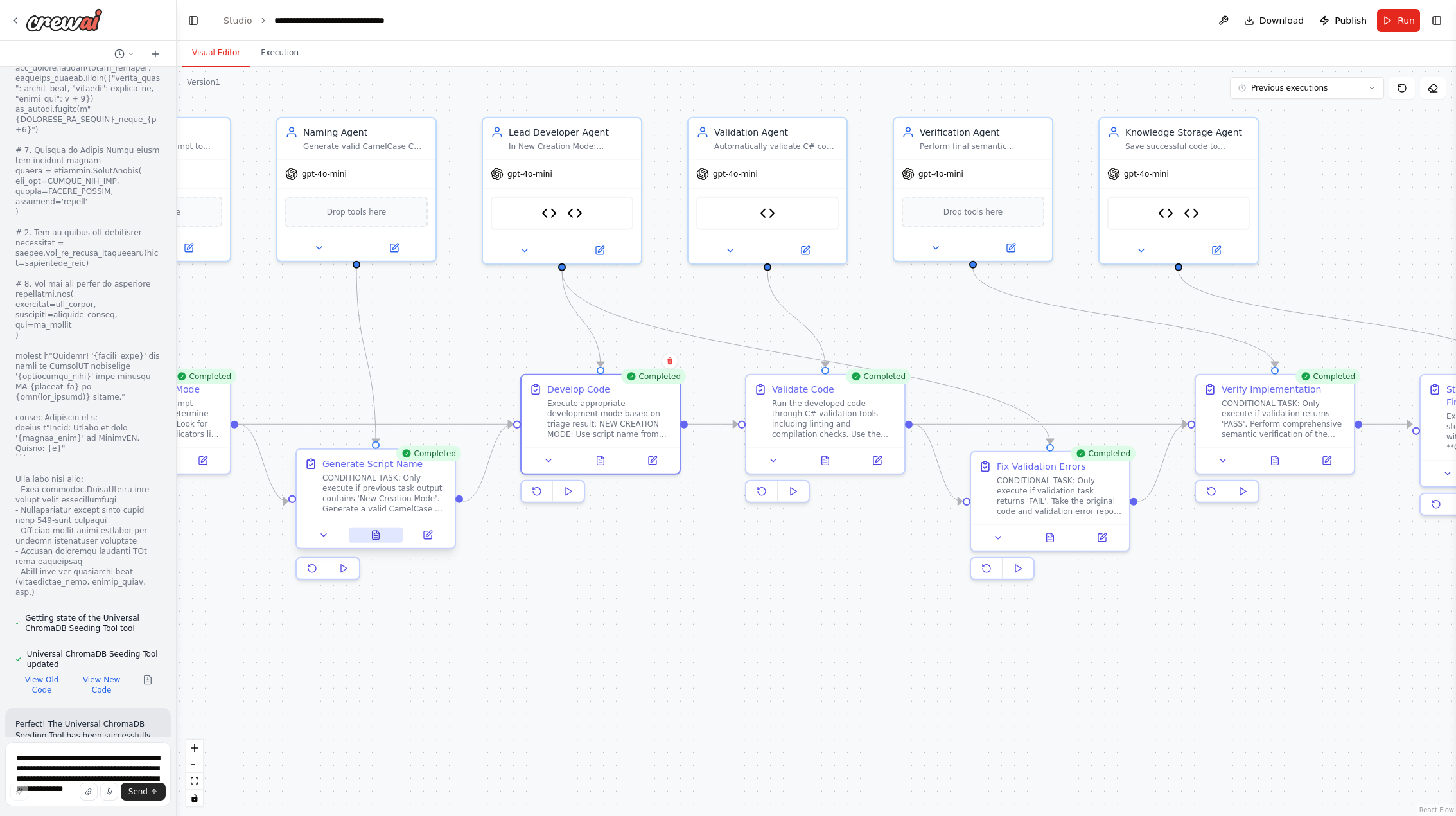
click at [374, 536] on button at bounding box center [376, 535] width 55 height 15
click at [374, 535] on button at bounding box center [383, 535] width 55 height 15
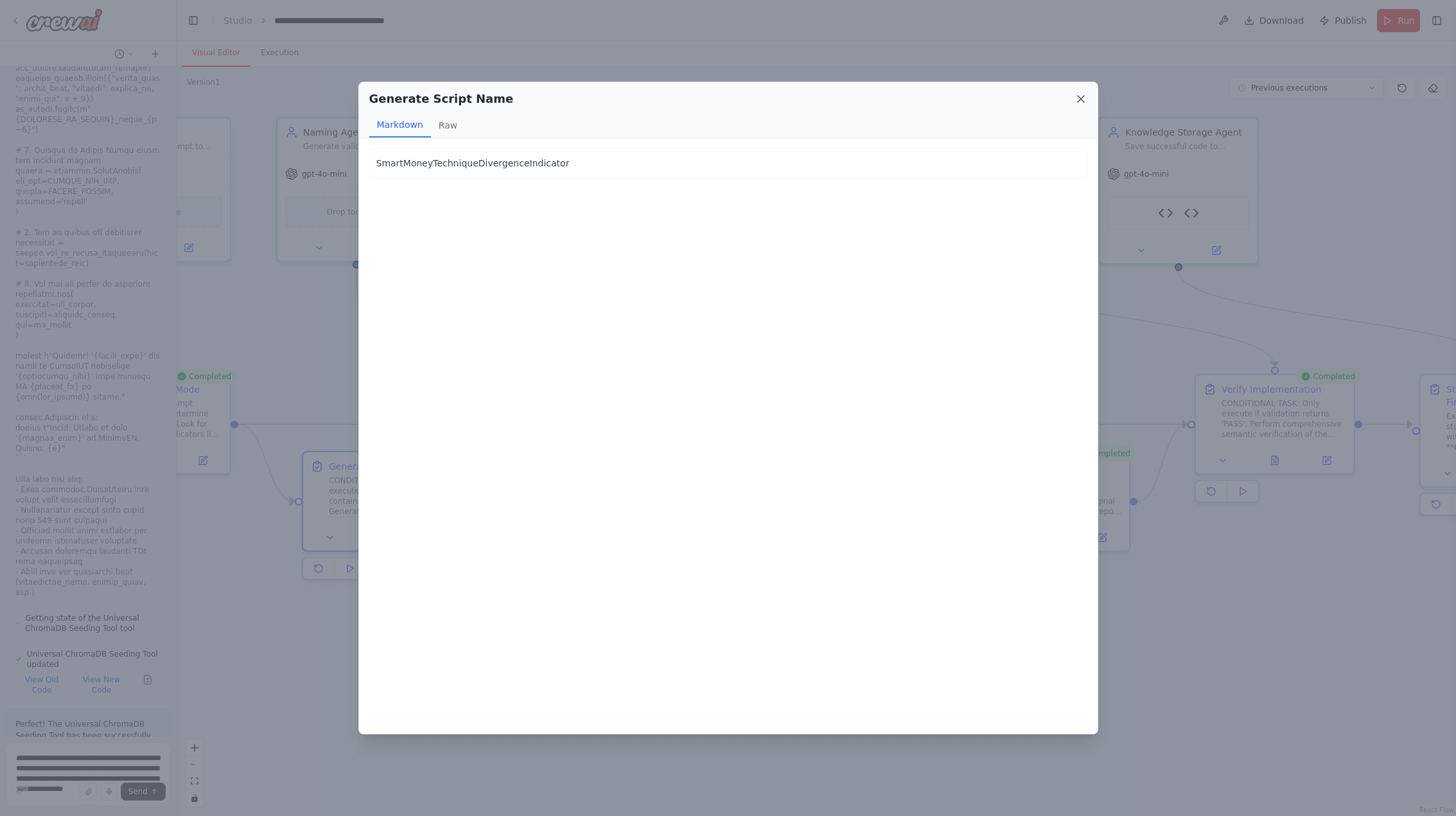
click at [1080, 103] on icon at bounding box center [1081, 99] width 13 height 13
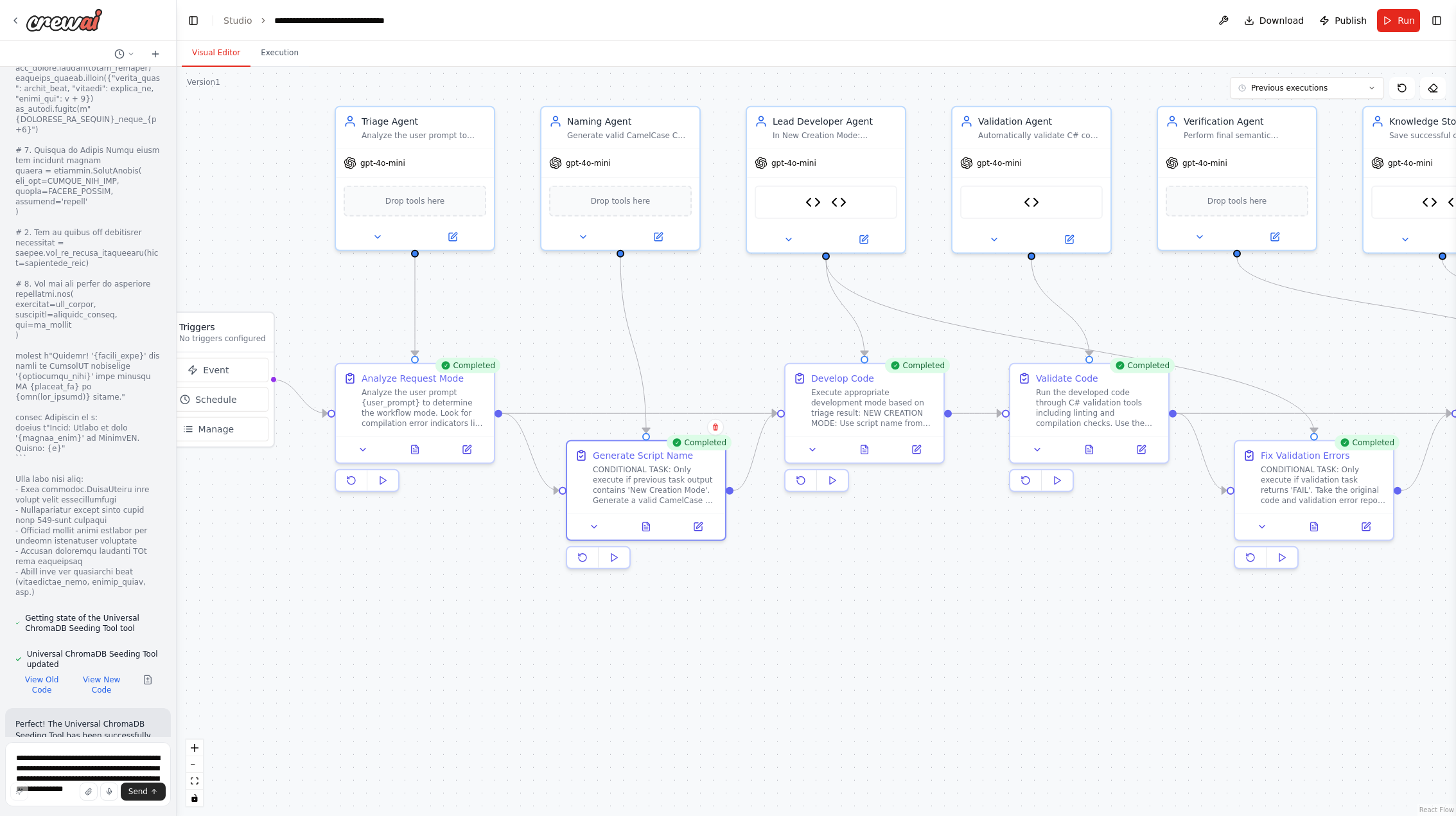
drag, startPoint x: 453, startPoint y: 663, endPoint x: 717, endPoint y: 653, distance: 264.2
click at [717, 653] on div ".deletable-edge-delete-btn { width: 20px; height: 20px; border: 0px solid #ffff…" at bounding box center [816, 441] width 1280 height 749
click at [414, 451] on icon at bounding box center [415, 447] width 7 height 9
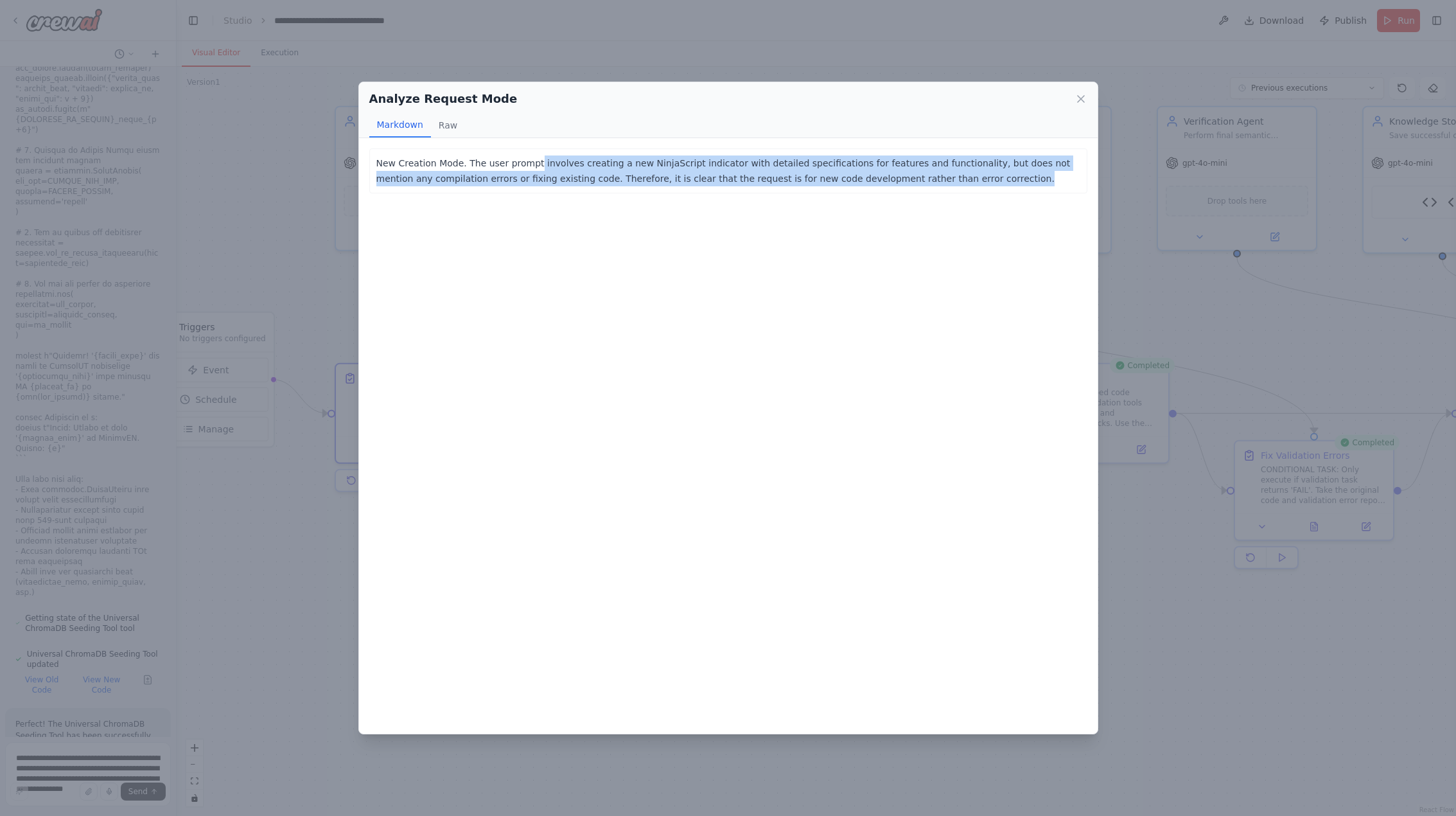
drag, startPoint x: 528, startPoint y: 164, endPoint x: 936, endPoint y: 182, distance: 408.4
click at [936, 182] on p "New Creation Mode. The user prompt involves creating a new NinjaScript indicato…" at bounding box center [728, 171] width 704 height 31
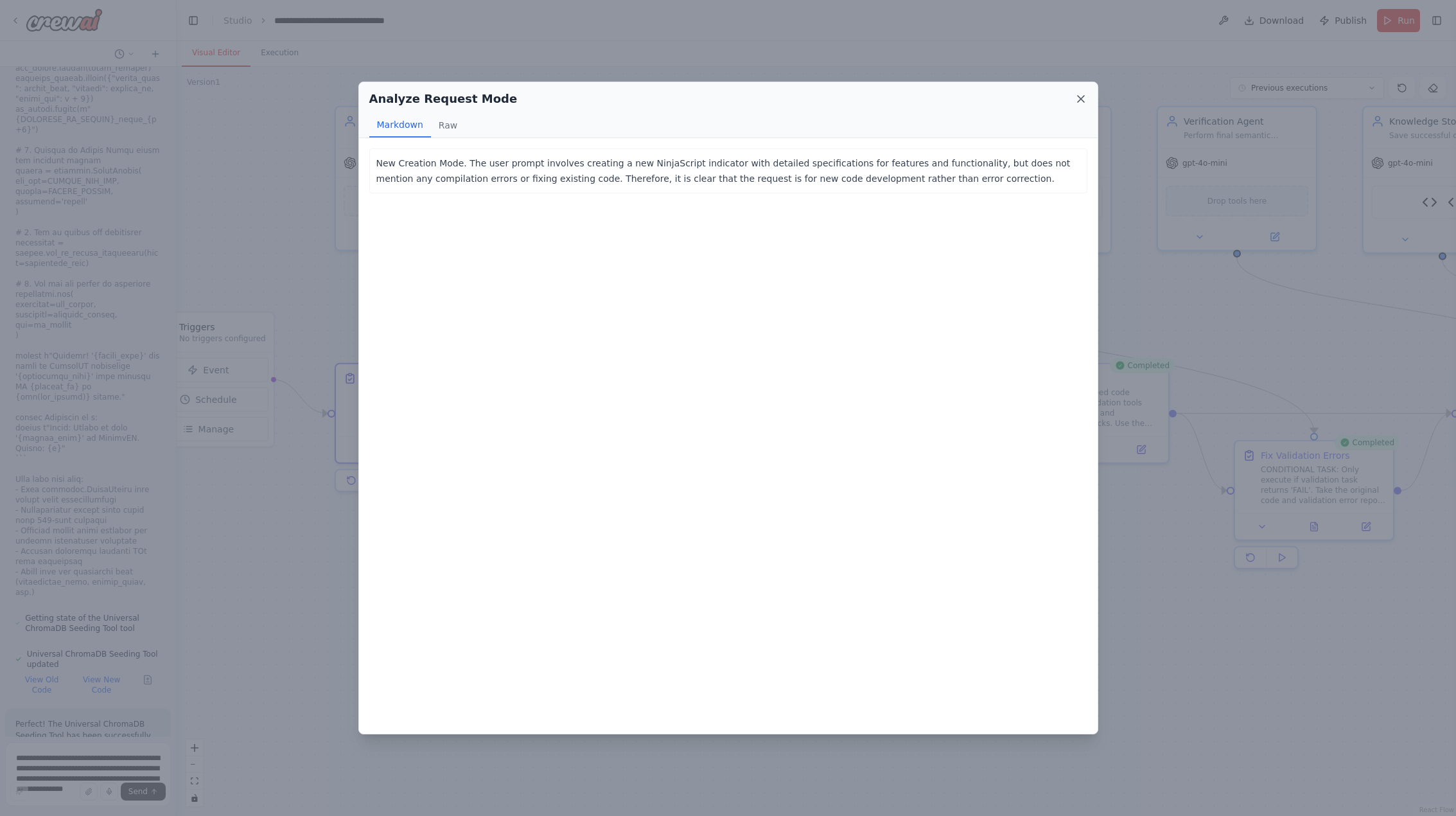
click at [1078, 103] on icon at bounding box center [1081, 99] width 13 height 13
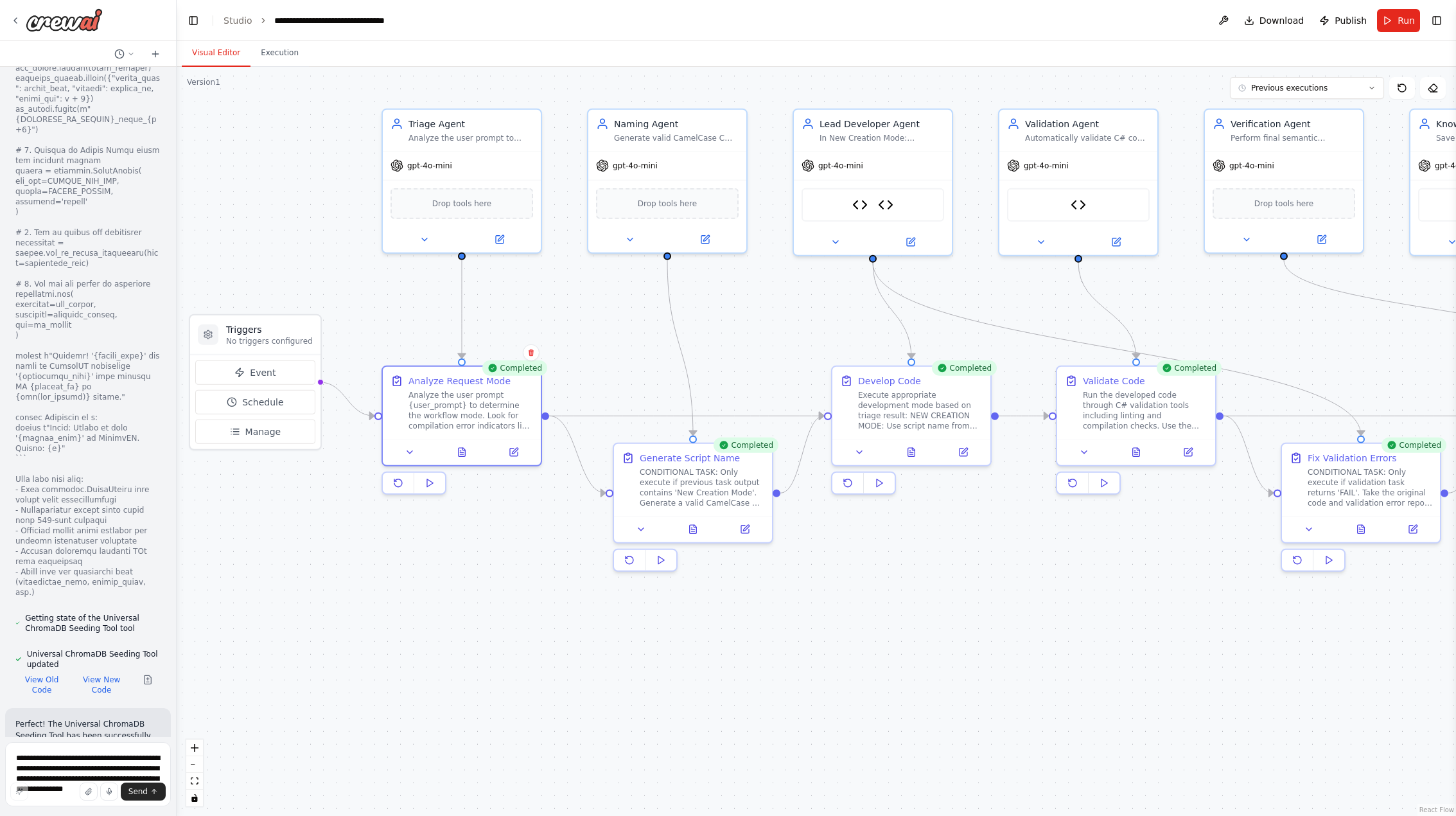
drag, startPoint x: 384, startPoint y: 636, endPoint x: 431, endPoint y: 638, distance: 47.0
click at [431, 638] on div ".deletable-edge-delete-btn { width: 20px; height: 20px; border: 0px solid #ffff…" at bounding box center [816, 441] width 1280 height 749
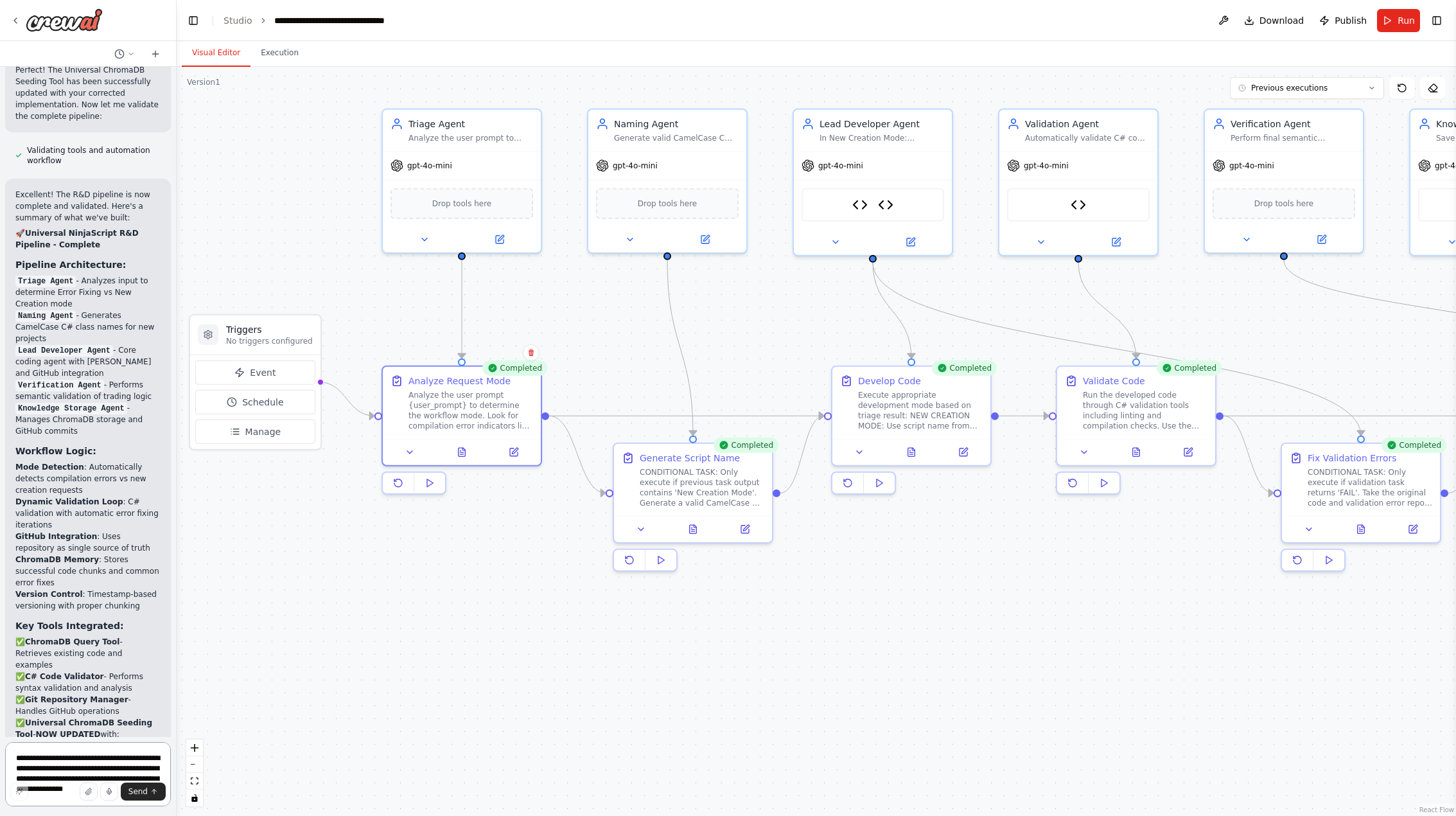
scroll to position [42500, 0]
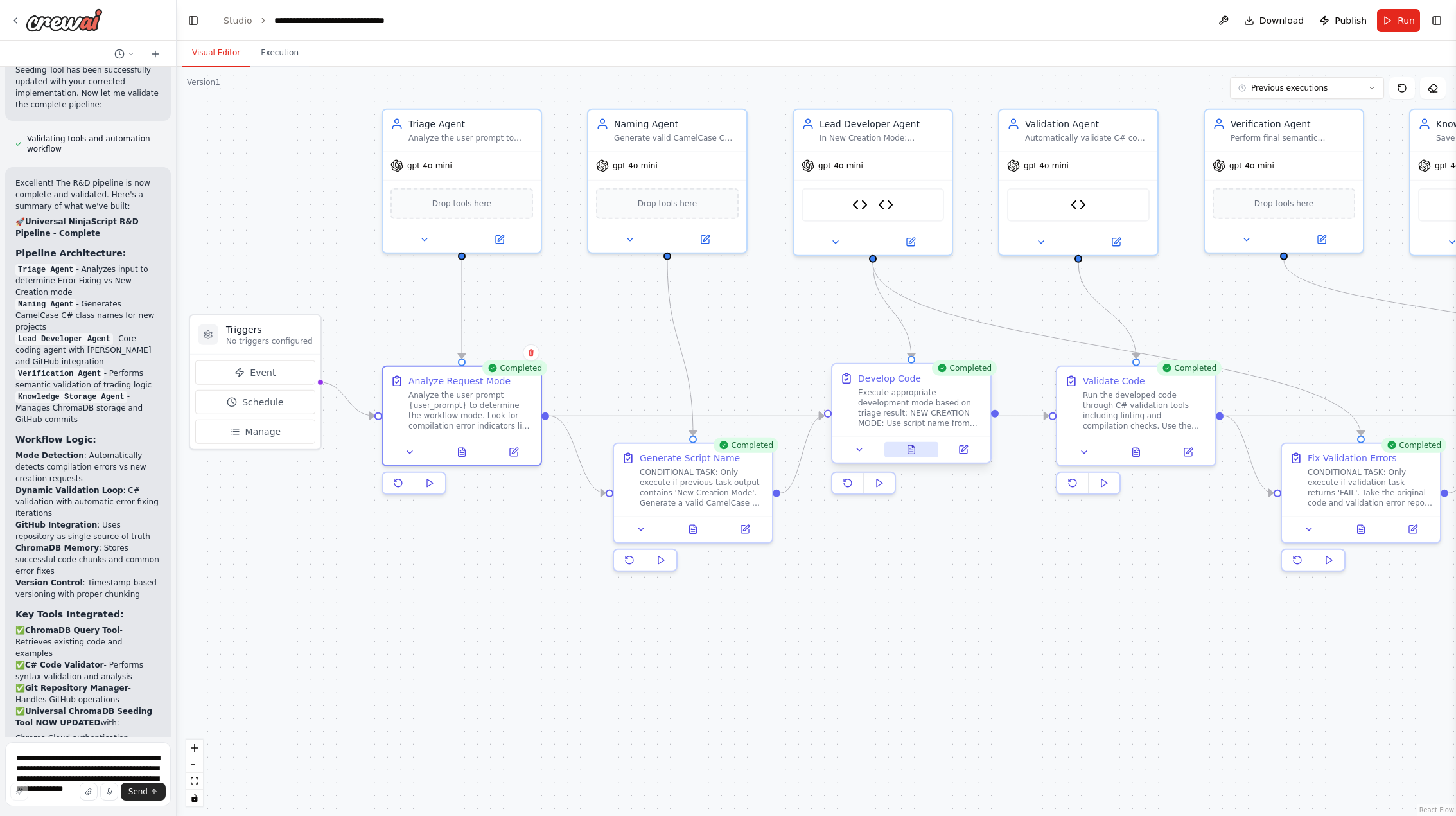
click at [913, 453] on icon at bounding box center [912, 450] width 7 height 9
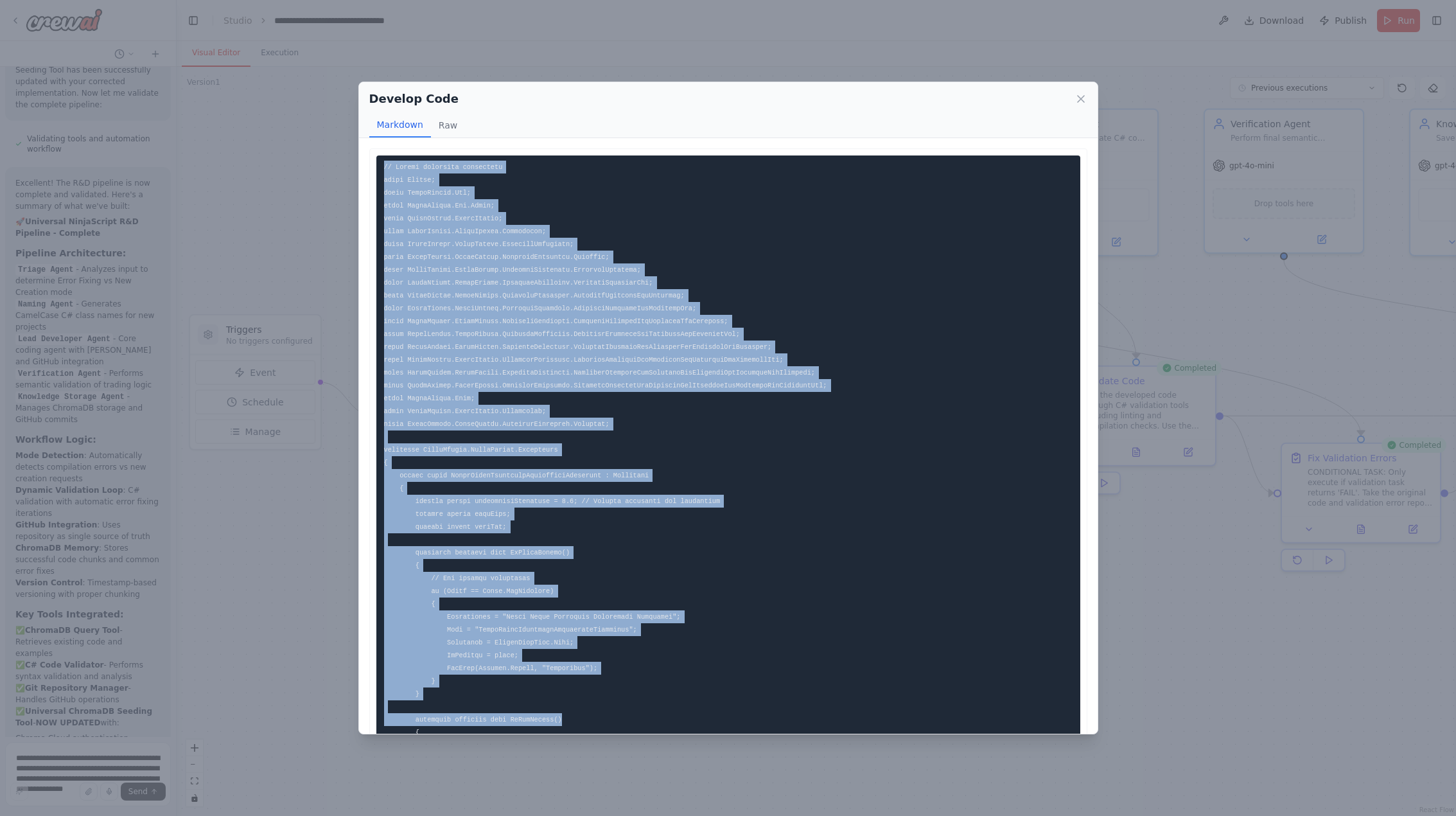
scroll to position [368, 0]
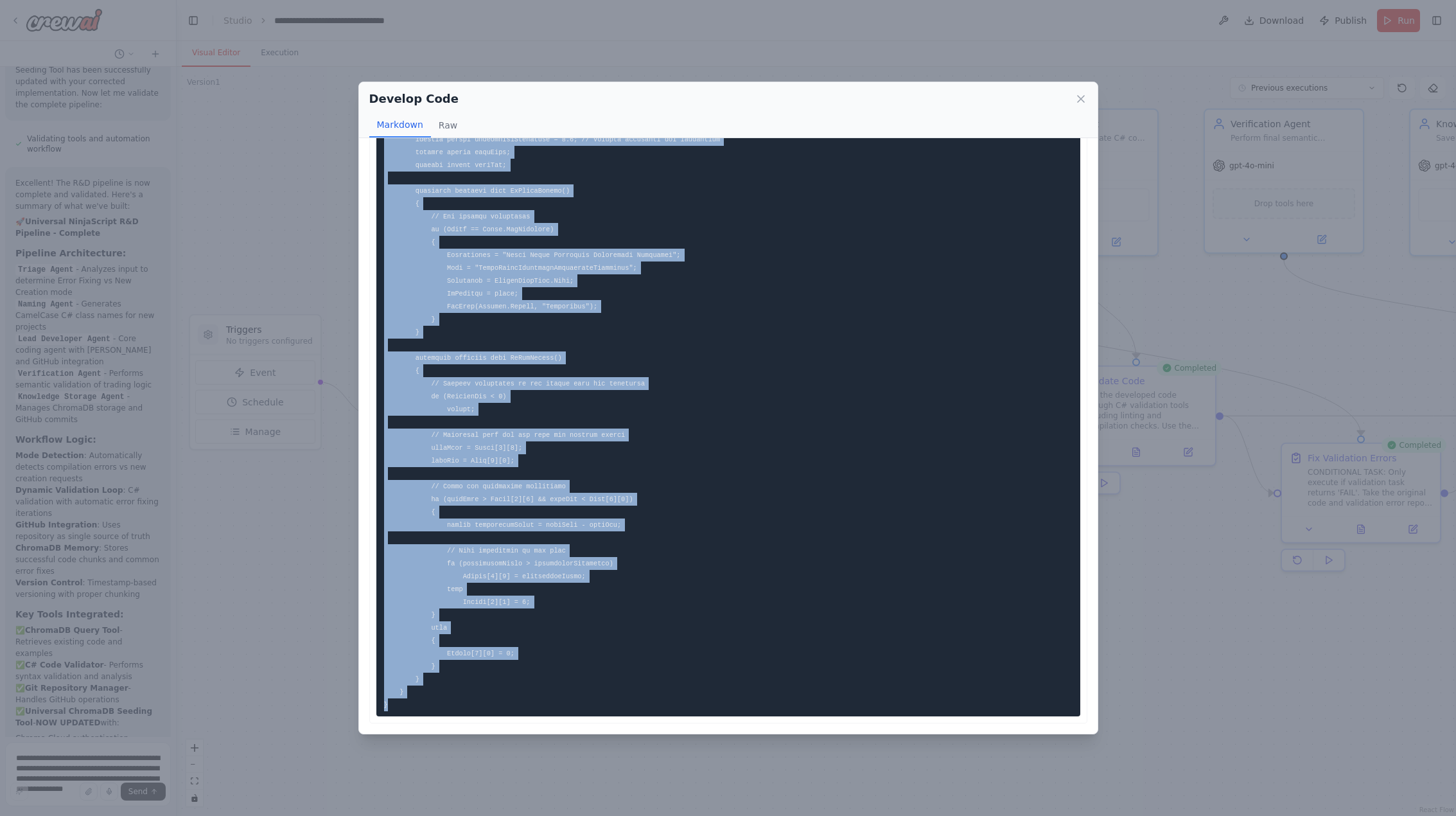
drag, startPoint x: 384, startPoint y: 168, endPoint x: 607, endPoint y: 799, distance: 669.2
click at [614, 777] on div "Develop Code Markdown Raw ... Show more Not valid JSON" at bounding box center [728, 408] width 1456 height 816
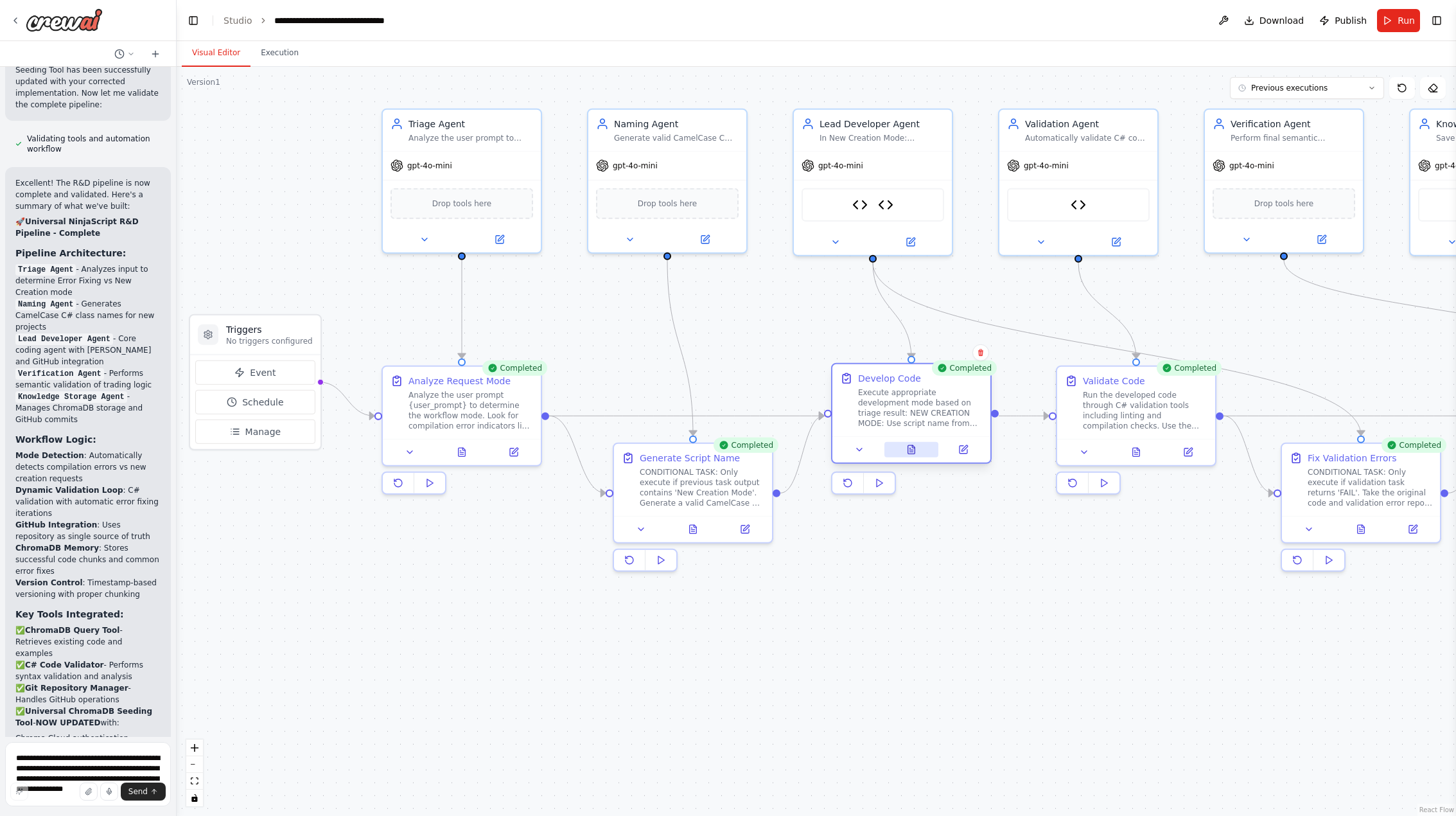
click at [920, 450] on button at bounding box center [912, 449] width 55 height 15
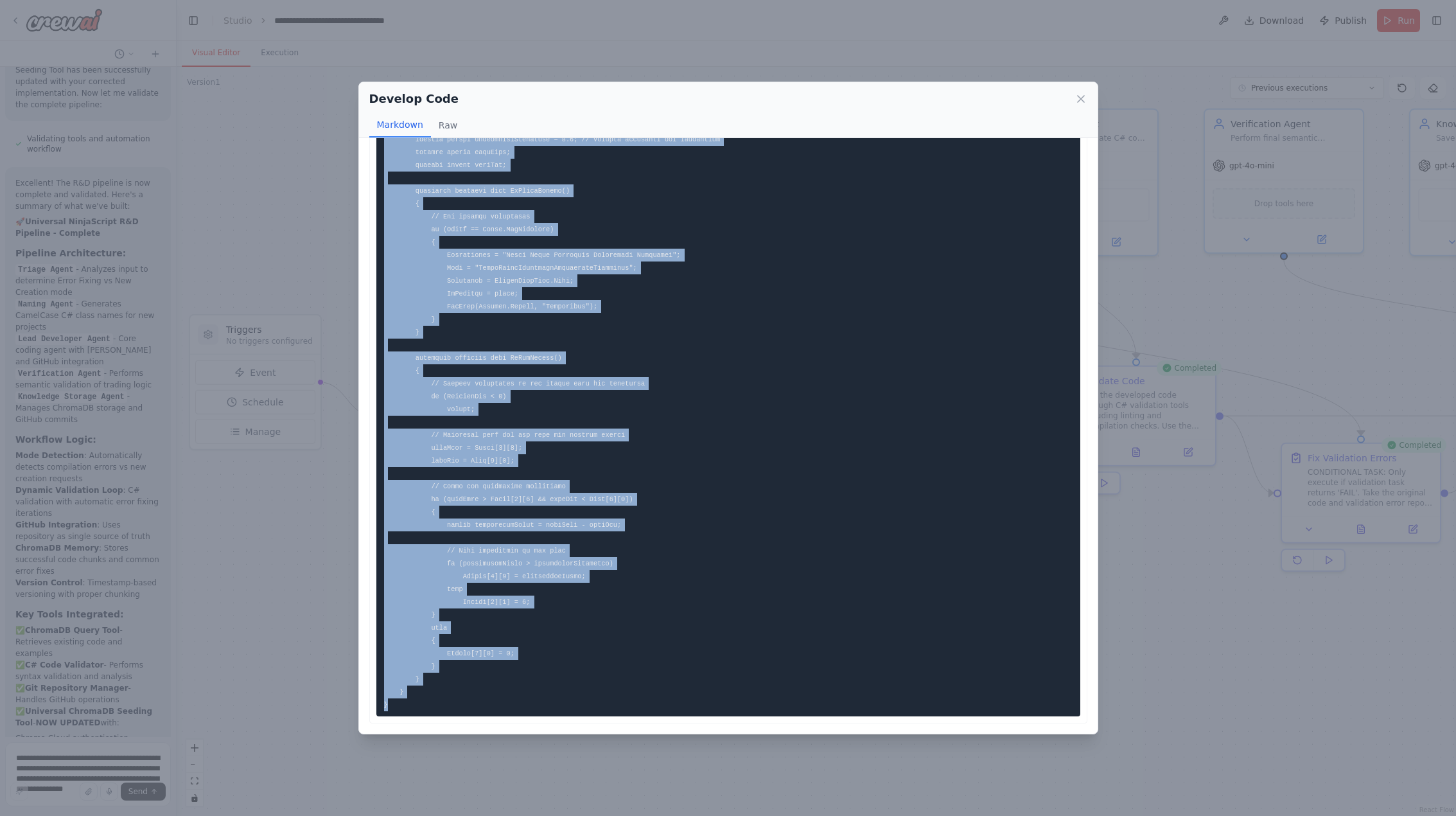
drag, startPoint x: 385, startPoint y: 166, endPoint x: 467, endPoint y: 702, distance: 542.2
click at [467, 702] on pre at bounding box center [728, 255] width 704 height 922
copy code "// Import necessary namespaces using System; using NinjaTrader.Cbi; using Ninja…"
click at [492, 408] on pre at bounding box center [728, 255] width 704 height 922
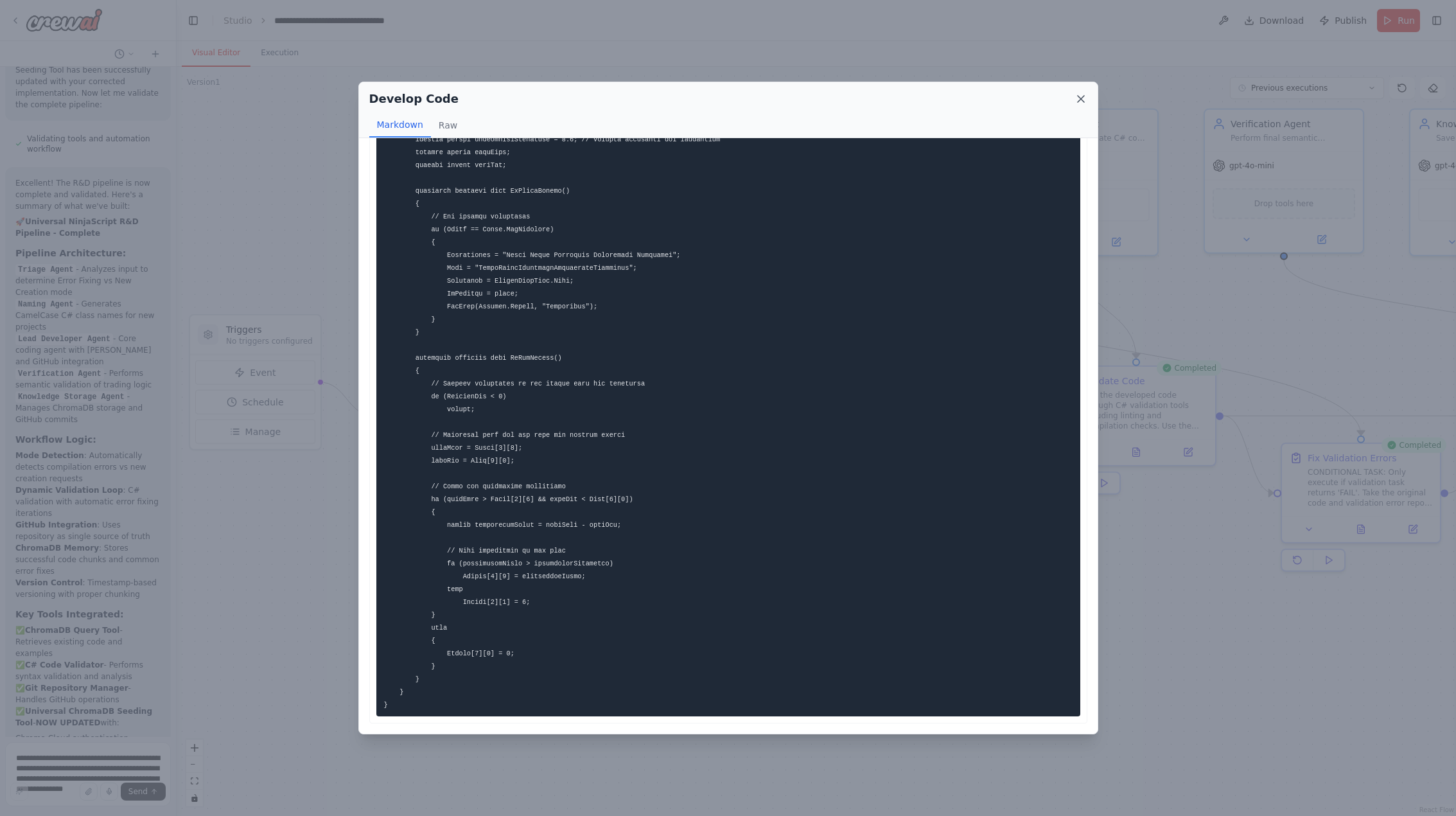
click at [1080, 97] on icon at bounding box center [1081, 99] width 13 height 13
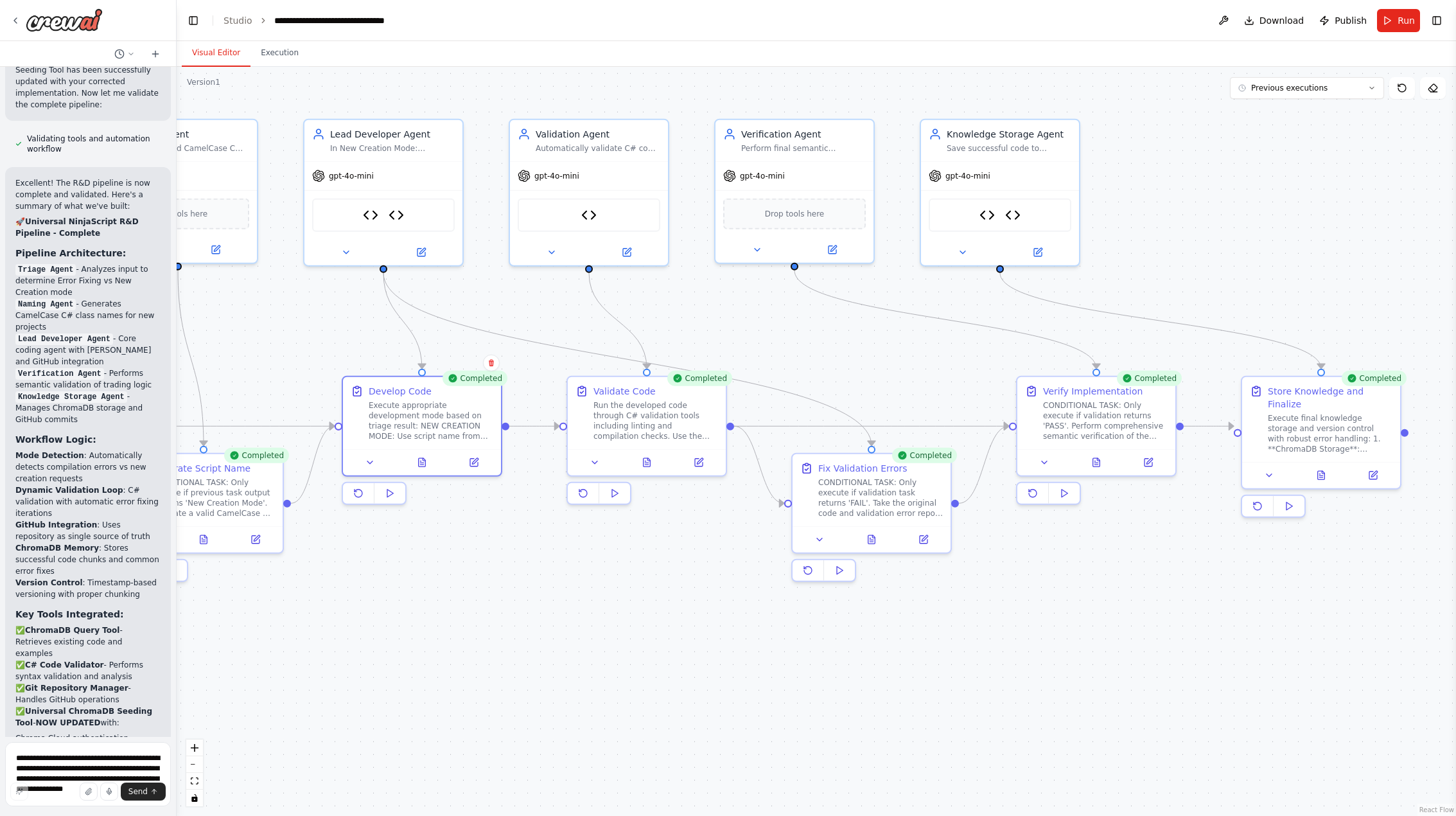
drag, startPoint x: 921, startPoint y: 662, endPoint x: 432, endPoint y: 672, distance: 489.1
click at [432, 672] on div ".deletable-edge-delete-btn { width: 20px; height: 20px; border: 0px solid #ffff…" at bounding box center [816, 441] width 1280 height 749
click at [786, 222] on div "Drop tools here" at bounding box center [795, 211] width 143 height 31
click at [768, 251] on button at bounding box center [756, 247] width 73 height 15
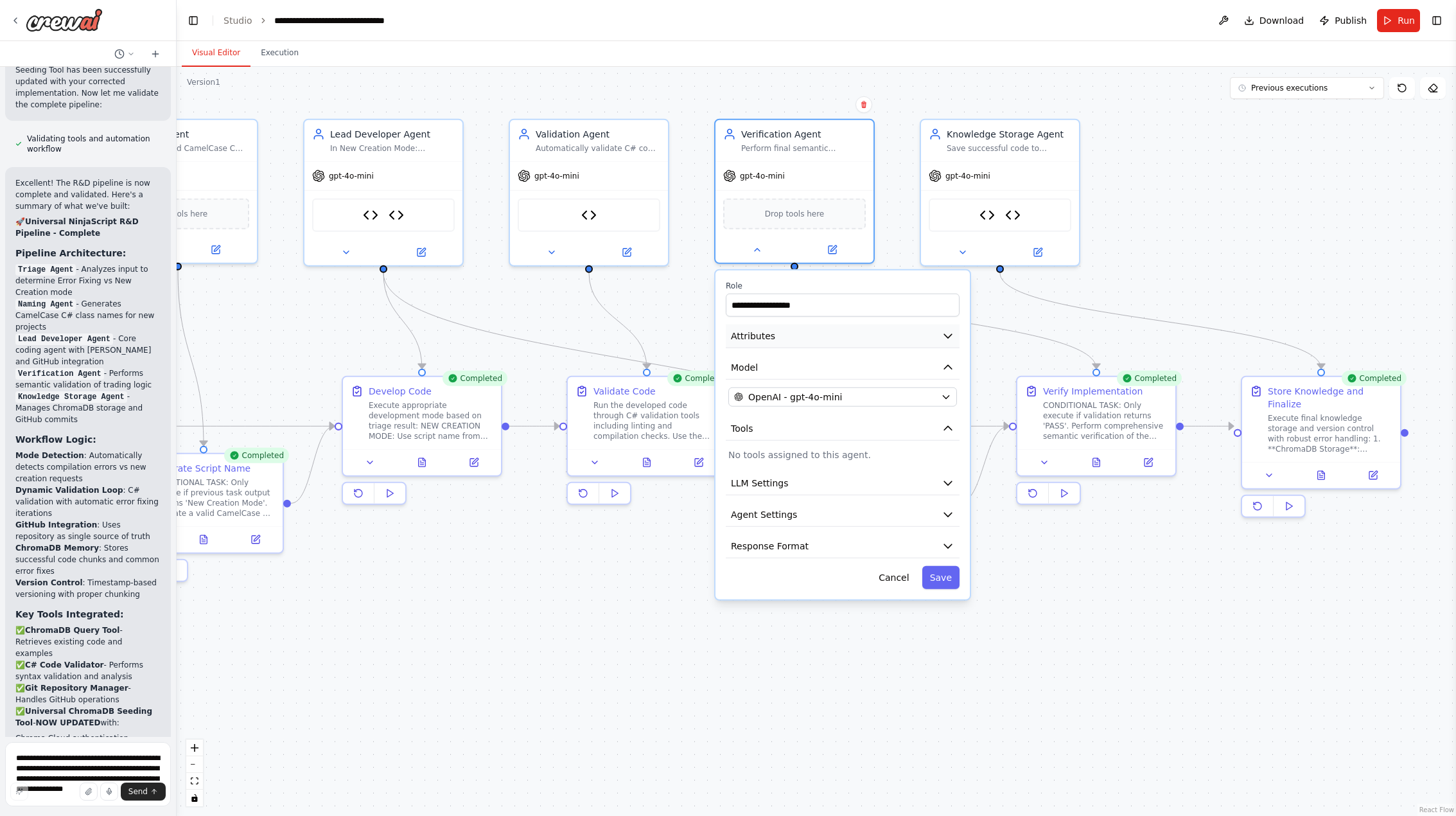
click at [795, 332] on button "Attributes" at bounding box center [843, 336] width 234 height 24
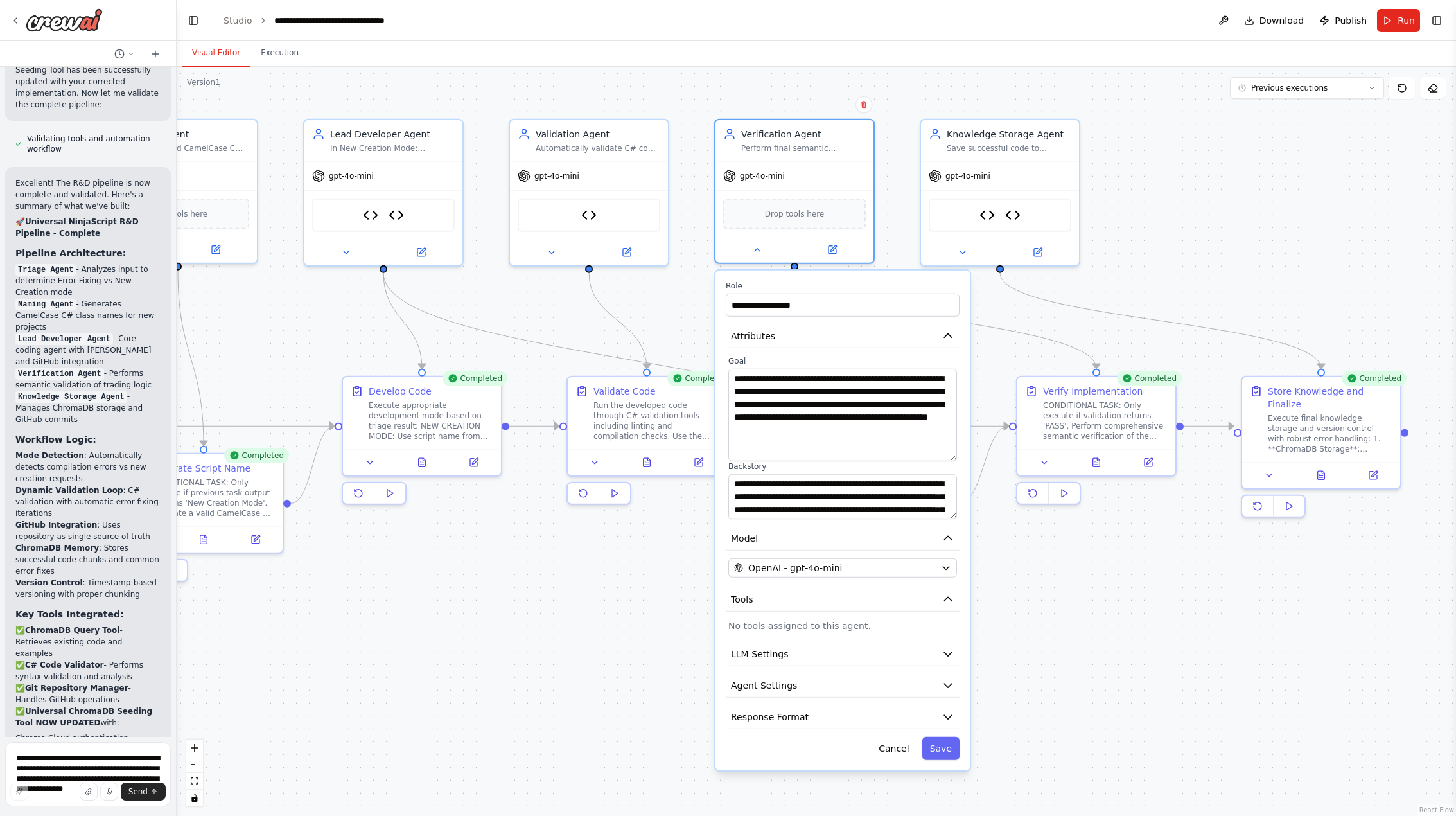
drag, startPoint x: 951, startPoint y: 409, endPoint x: 942, endPoint y: 457, distance: 48.8
click at [942, 457] on textarea "**********" at bounding box center [843, 414] width 229 height 93
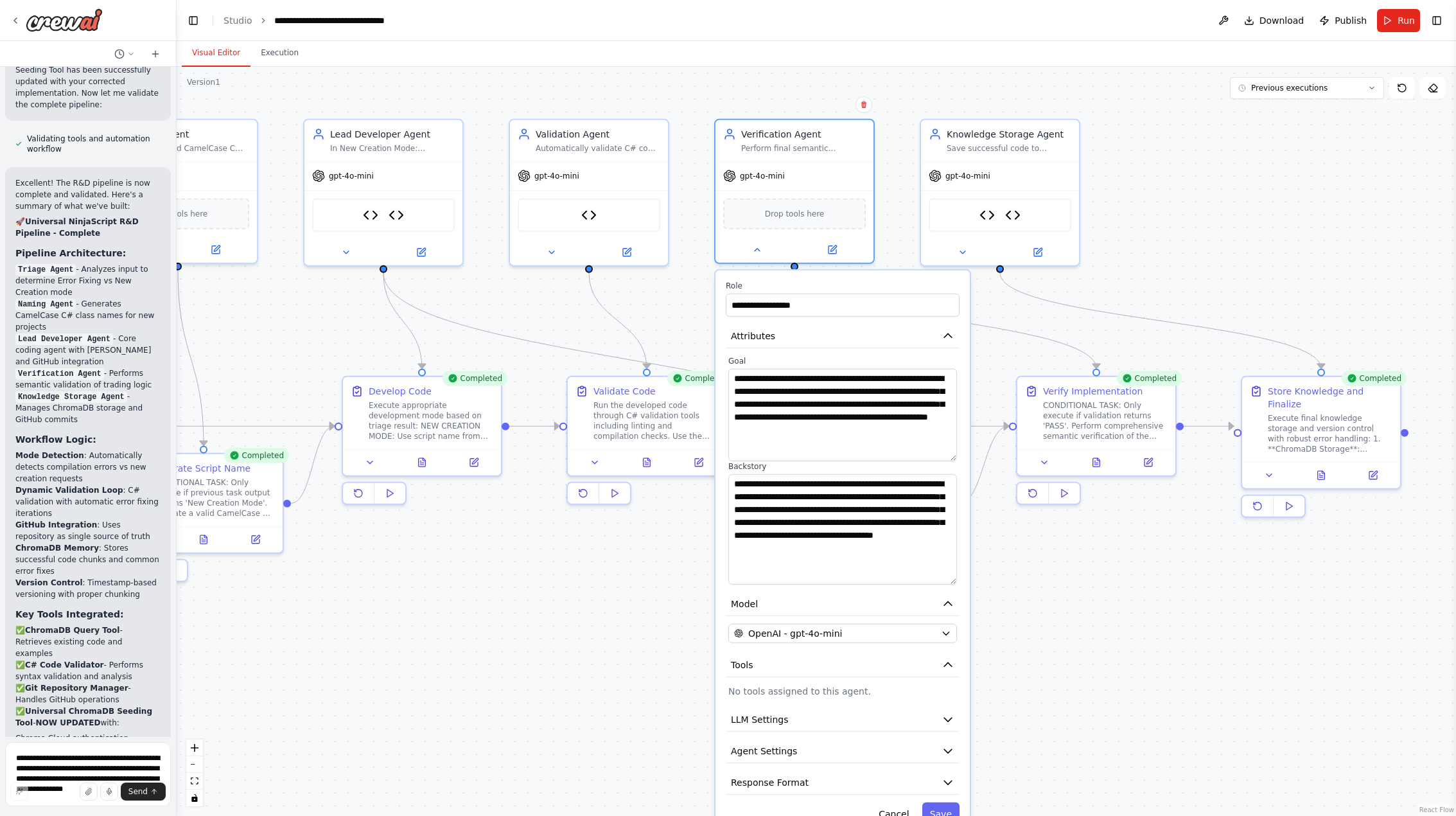
drag, startPoint x: 949, startPoint y: 517, endPoint x: 946, endPoint y: 583, distance: 66.1
click at [946, 583] on textarea "**********" at bounding box center [843, 530] width 229 height 111
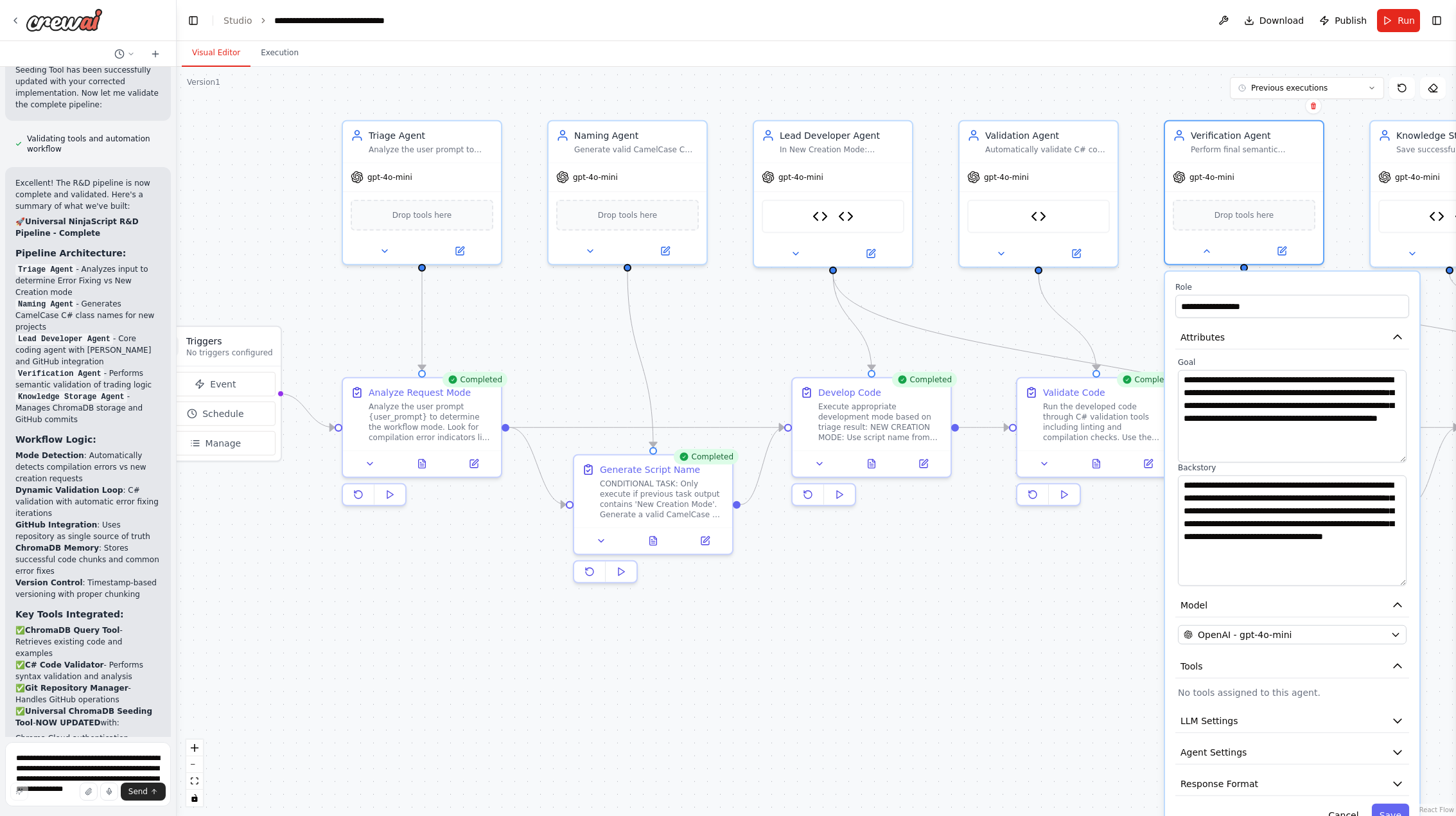
drag, startPoint x: 241, startPoint y: 650, endPoint x: 690, endPoint y: 651, distance: 449.0
click at [690, 651] on div ".deletable-edge-delete-btn { width: 20px; height: 20px; border: 0px solid #ffff…" at bounding box center [816, 441] width 1280 height 749
click at [389, 248] on icon at bounding box center [384, 248] width 10 height 10
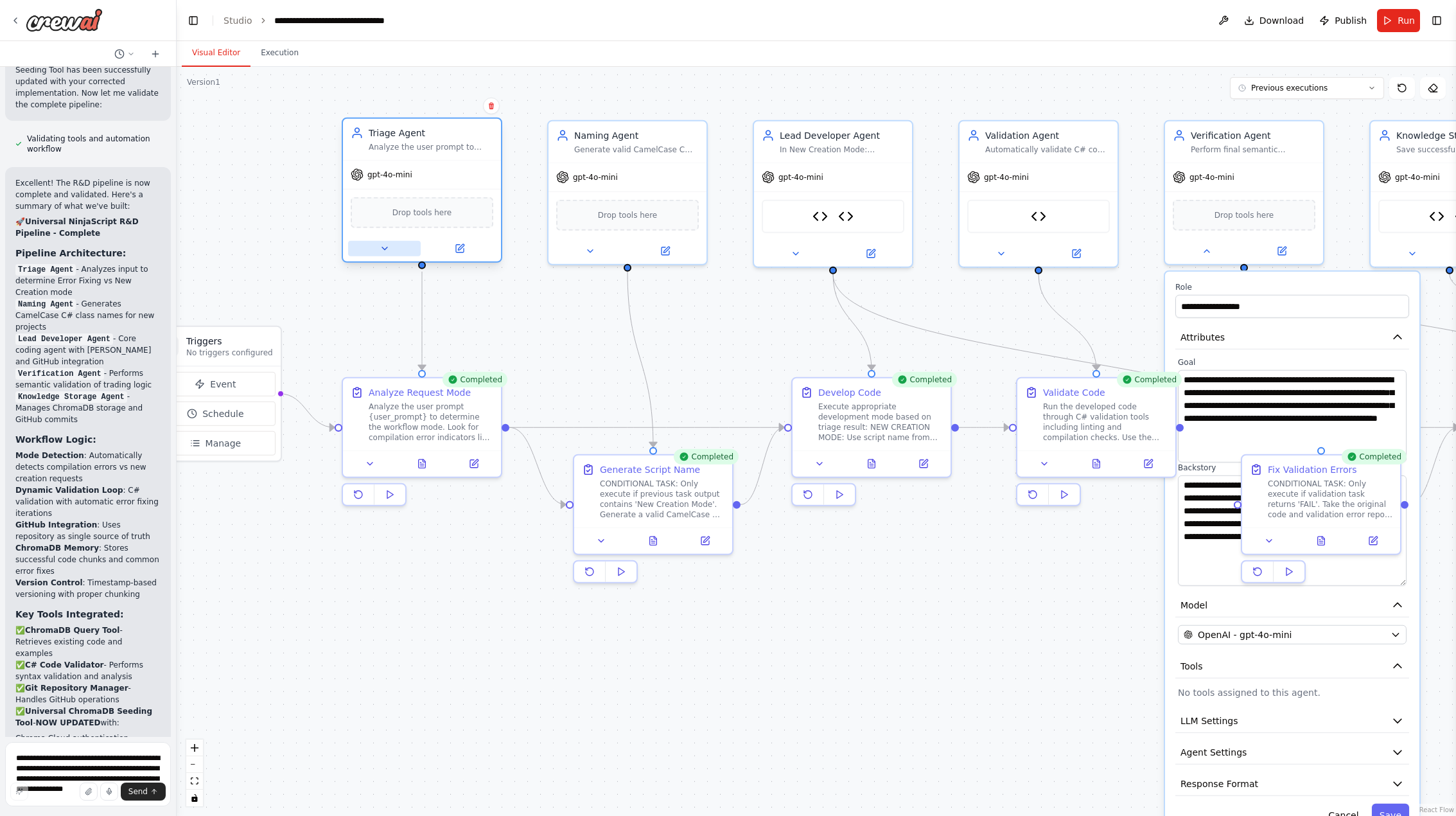
click at [376, 248] on button at bounding box center [384, 248] width 73 height 15
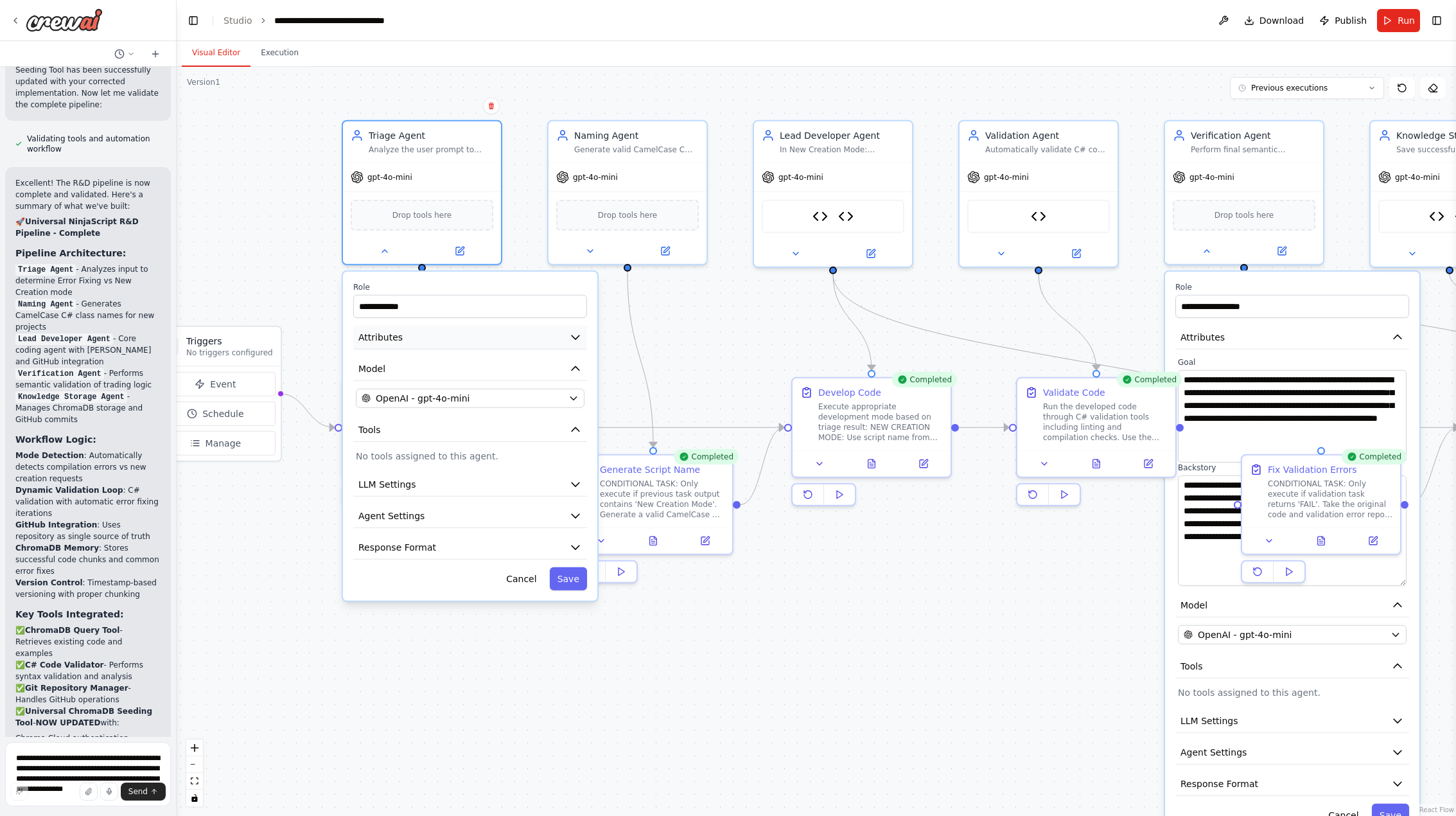
click at [388, 335] on span "Attributes" at bounding box center [381, 337] width 45 height 13
click at [569, 338] on icon "button" at bounding box center [576, 337] width 13 height 13
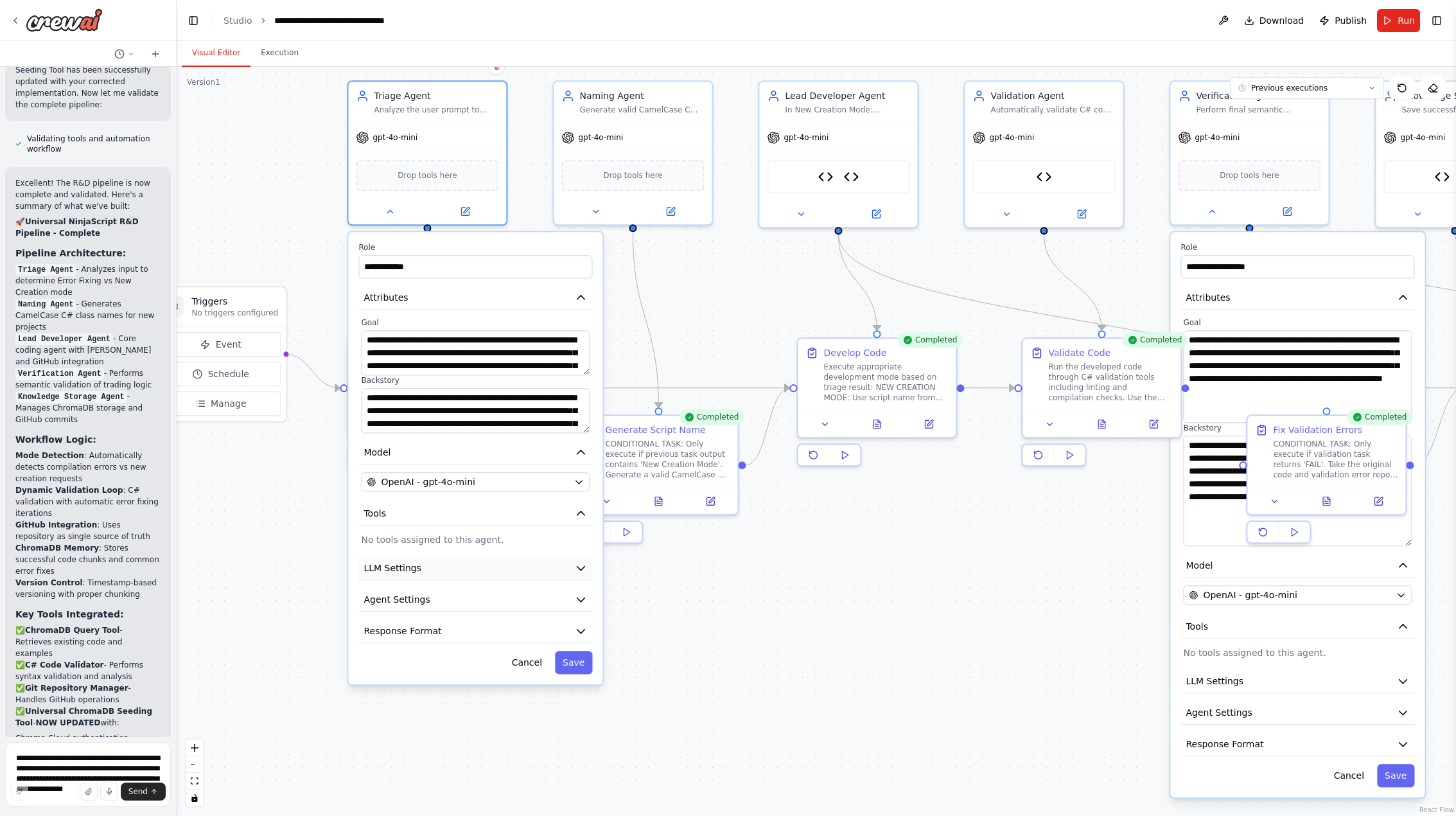
click at [582, 563] on icon "button" at bounding box center [581, 568] width 13 height 13
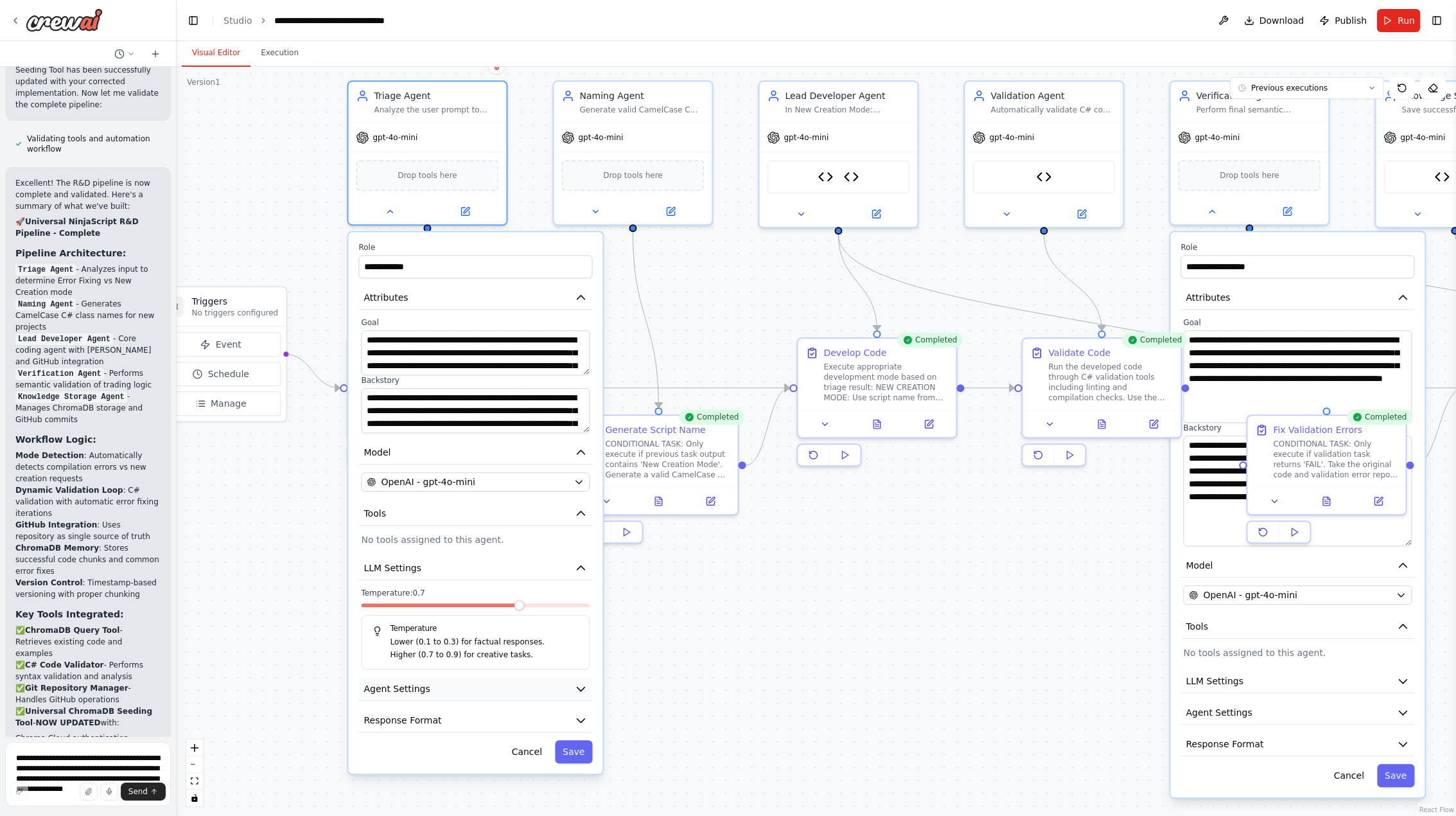
click at [579, 689] on icon "button" at bounding box center [581, 689] width 8 height 4
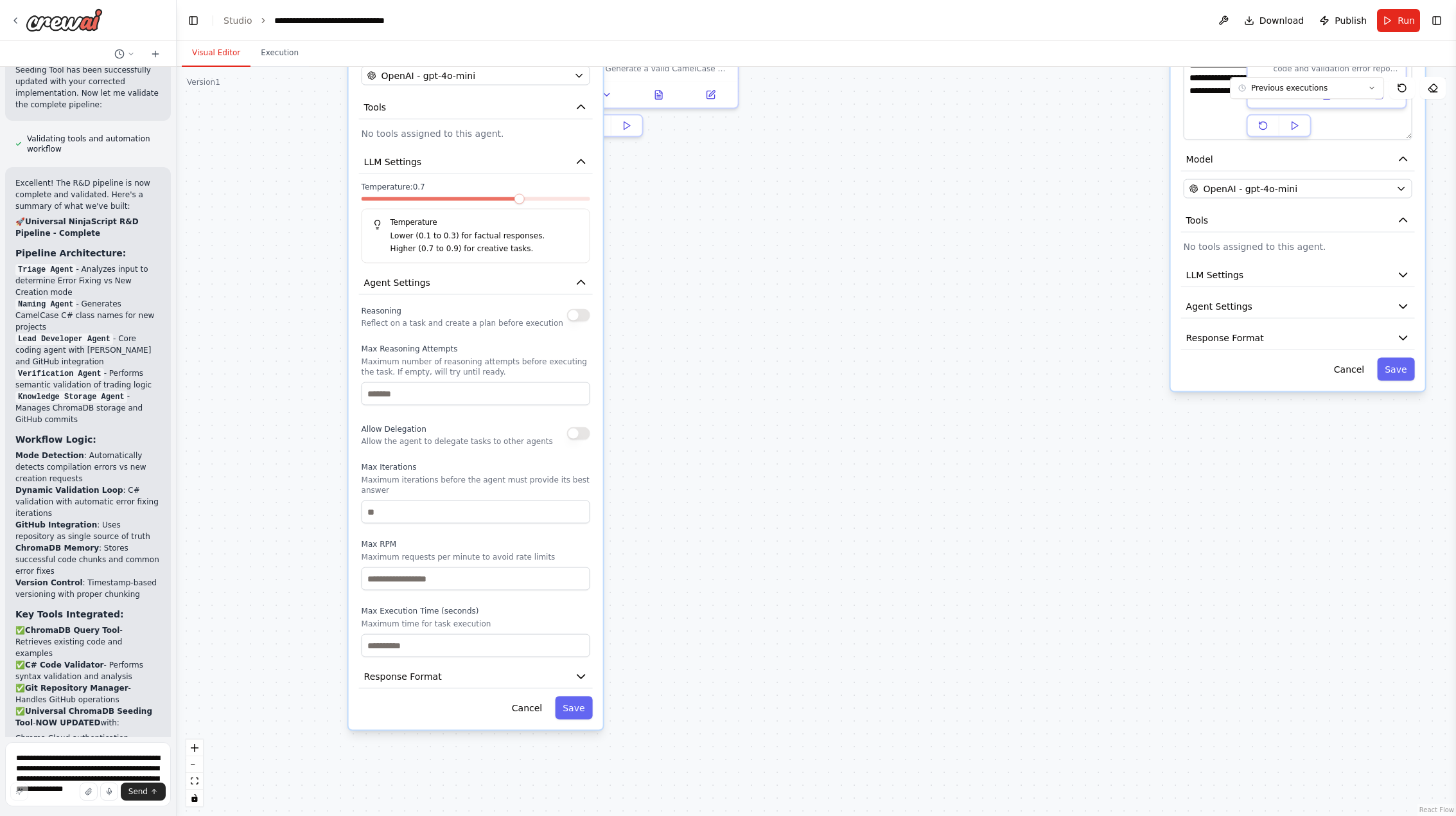
drag, startPoint x: 666, startPoint y: 698, endPoint x: 664, endPoint y: 294, distance: 404.0
click at [664, 294] on div ".deletable-edge-delete-btn { width: 20px; height: 20px; border: 0px solid #ffff…" at bounding box center [816, 441] width 1280 height 749
click at [586, 670] on icon "button" at bounding box center [582, 676] width 13 height 13
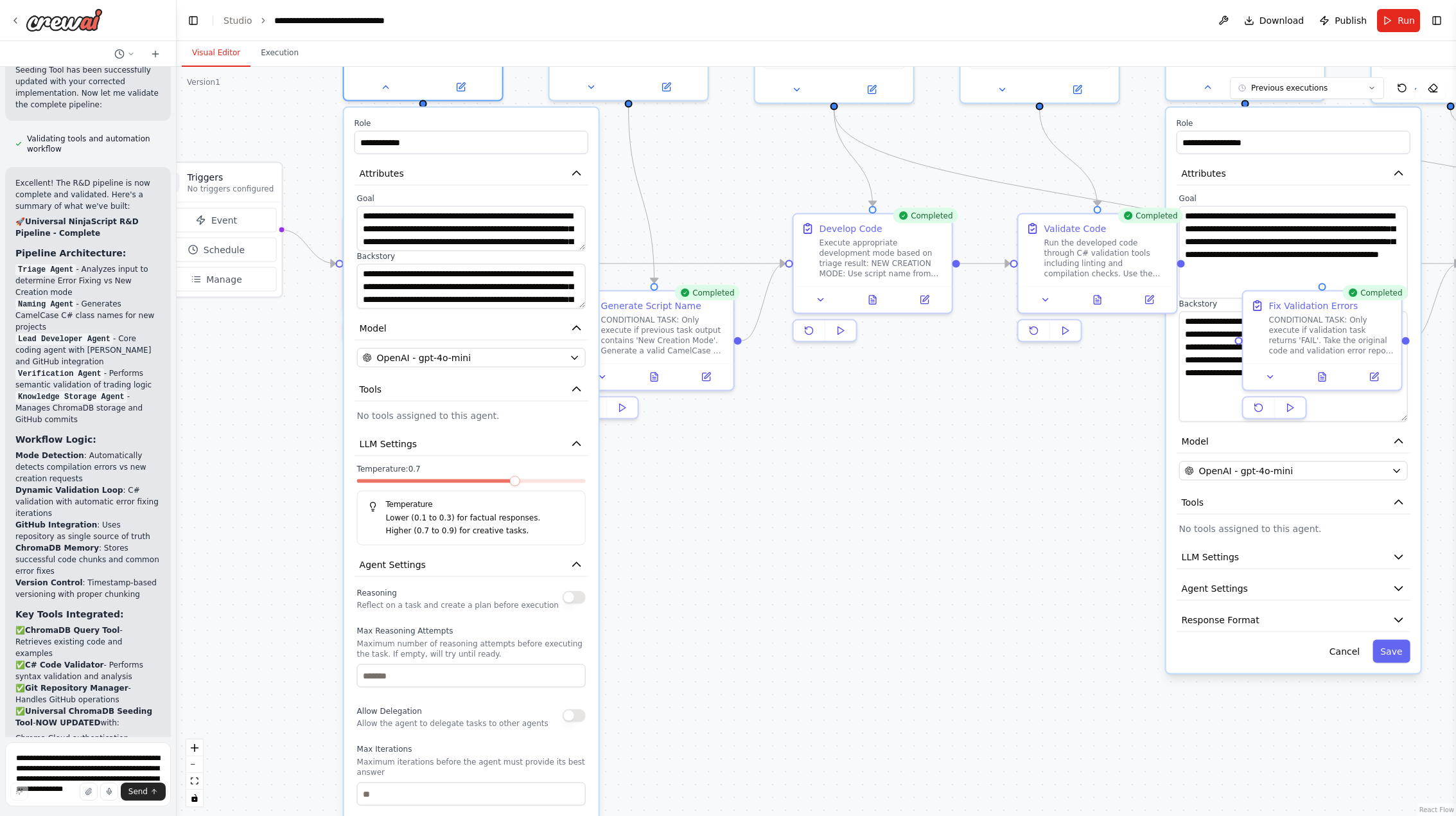
drag, startPoint x: 679, startPoint y: 397, endPoint x: 667, endPoint y: 684, distance: 287.3
click at [668, 721] on div ".deletable-edge-delete-btn { width: 20px; height: 20px; border: 0px solid #ffff…" at bounding box center [816, 441] width 1280 height 749
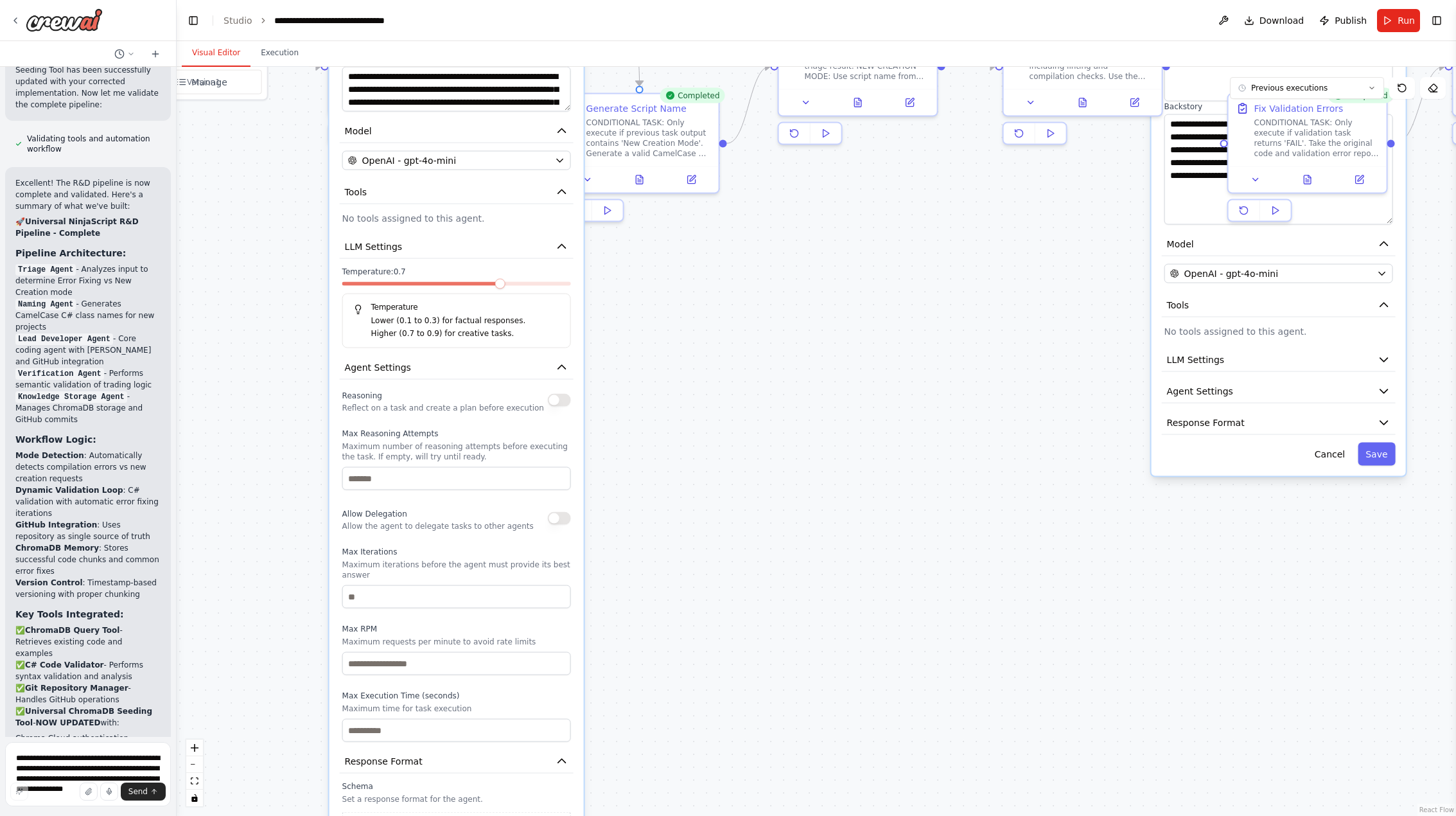
drag, startPoint x: 696, startPoint y: 525, endPoint x: 681, endPoint y: 253, distance: 272.4
click at [681, 253] on div ".deletable-edge-delete-btn { width: 20px; height: 20px; border: 0px solid #ffff…" at bounding box center [816, 441] width 1280 height 749
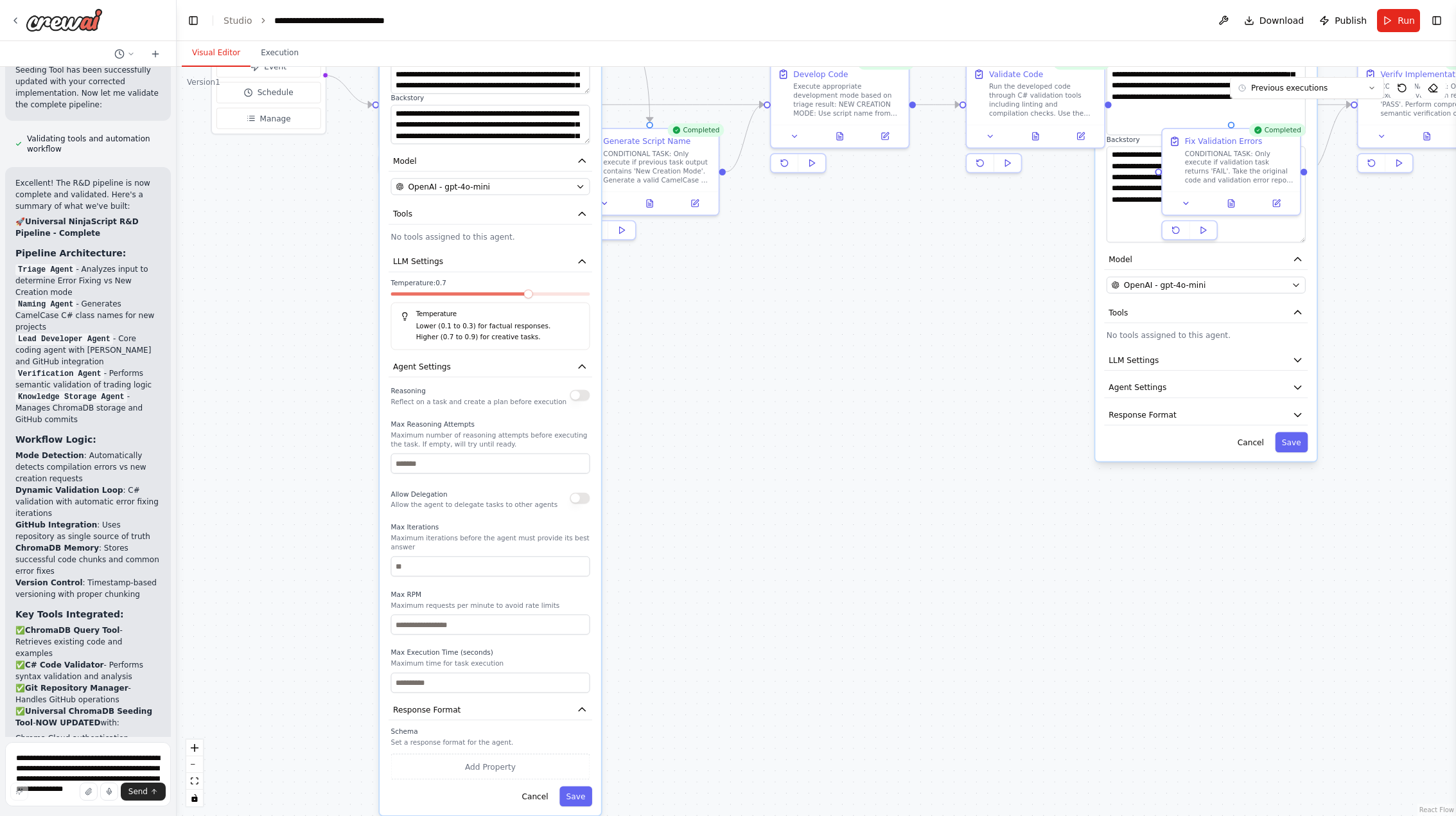
drag, startPoint x: 683, startPoint y: 412, endPoint x: 690, endPoint y: 420, distance: 10.6
click at [690, 420] on div ".deletable-edge-delete-btn { width: 20px; height: 20px; border: 0px solid #ffff…" at bounding box center [816, 441] width 1280 height 749
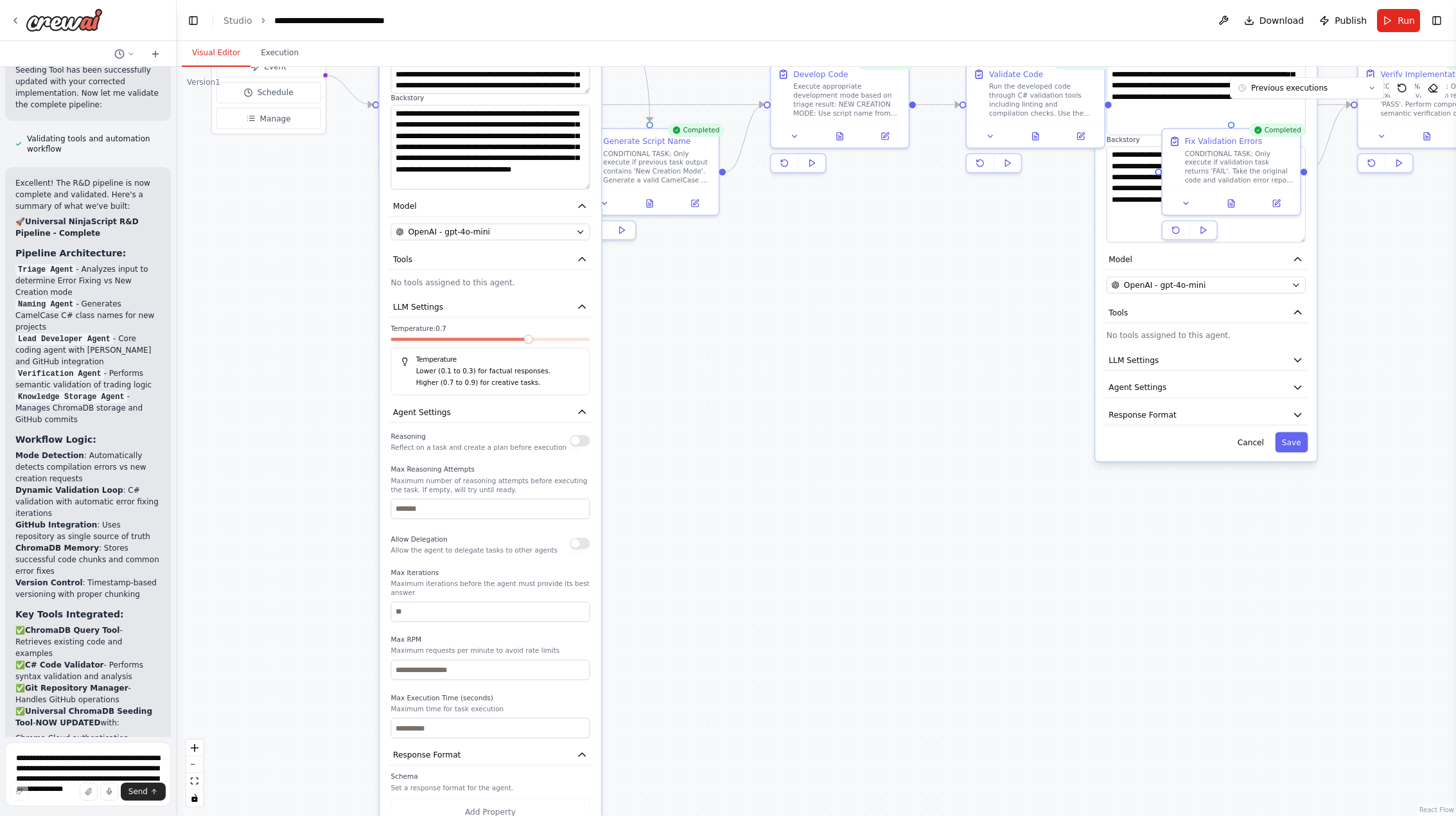
drag, startPoint x: 583, startPoint y: 140, endPoint x: 579, endPoint y: 185, distance: 45.2
click at [579, 185] on textarea "**********" at bounding box center [491, 146] width 199 height 84
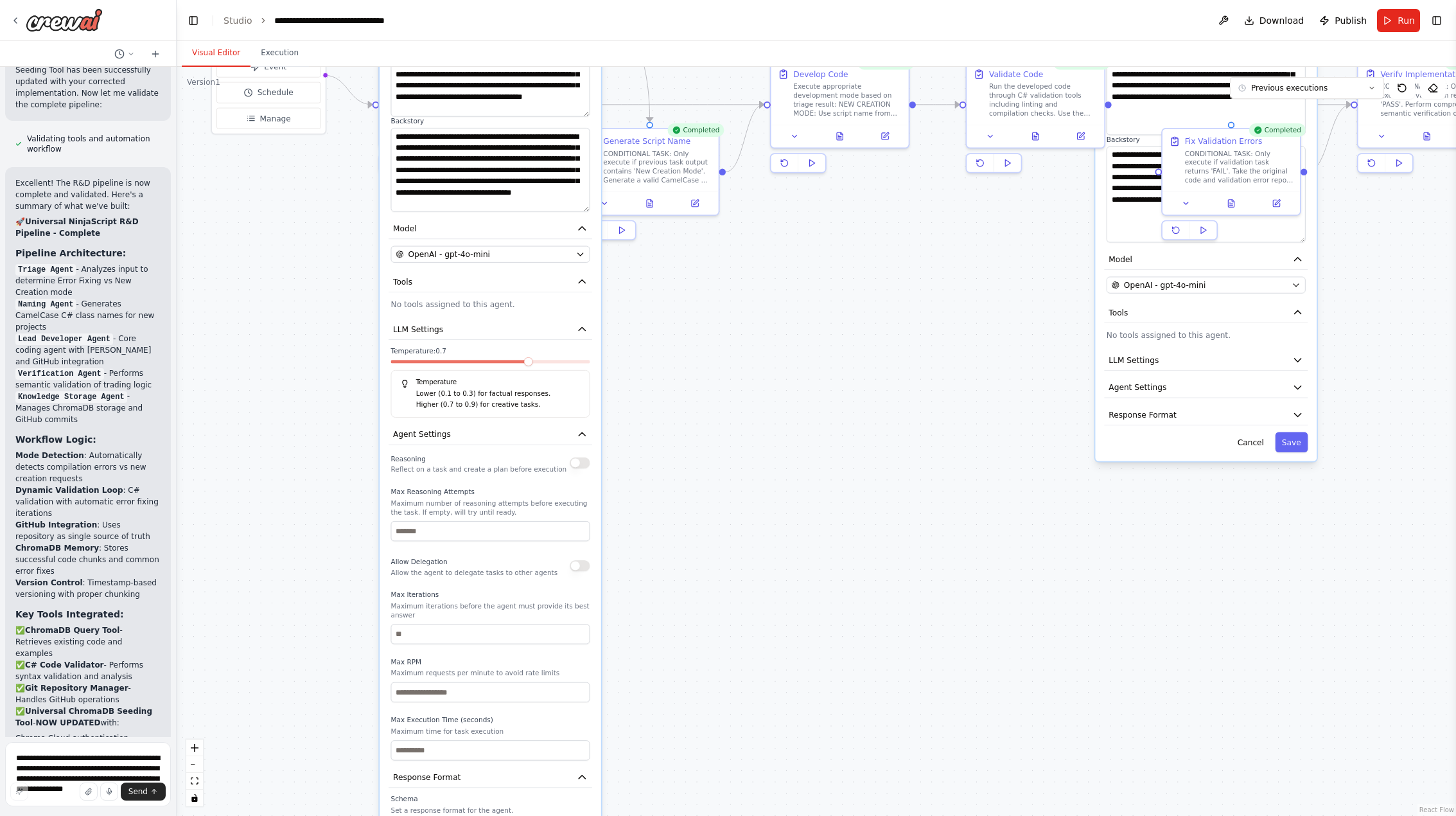
drag, startPoint x: 586, startPoint y: 91, endPoint x: 584, endPoint y: 114, distance: 23.1
click at [584, 114] on textarea "**********" at bounding box center [491, 86] width 199 height 63
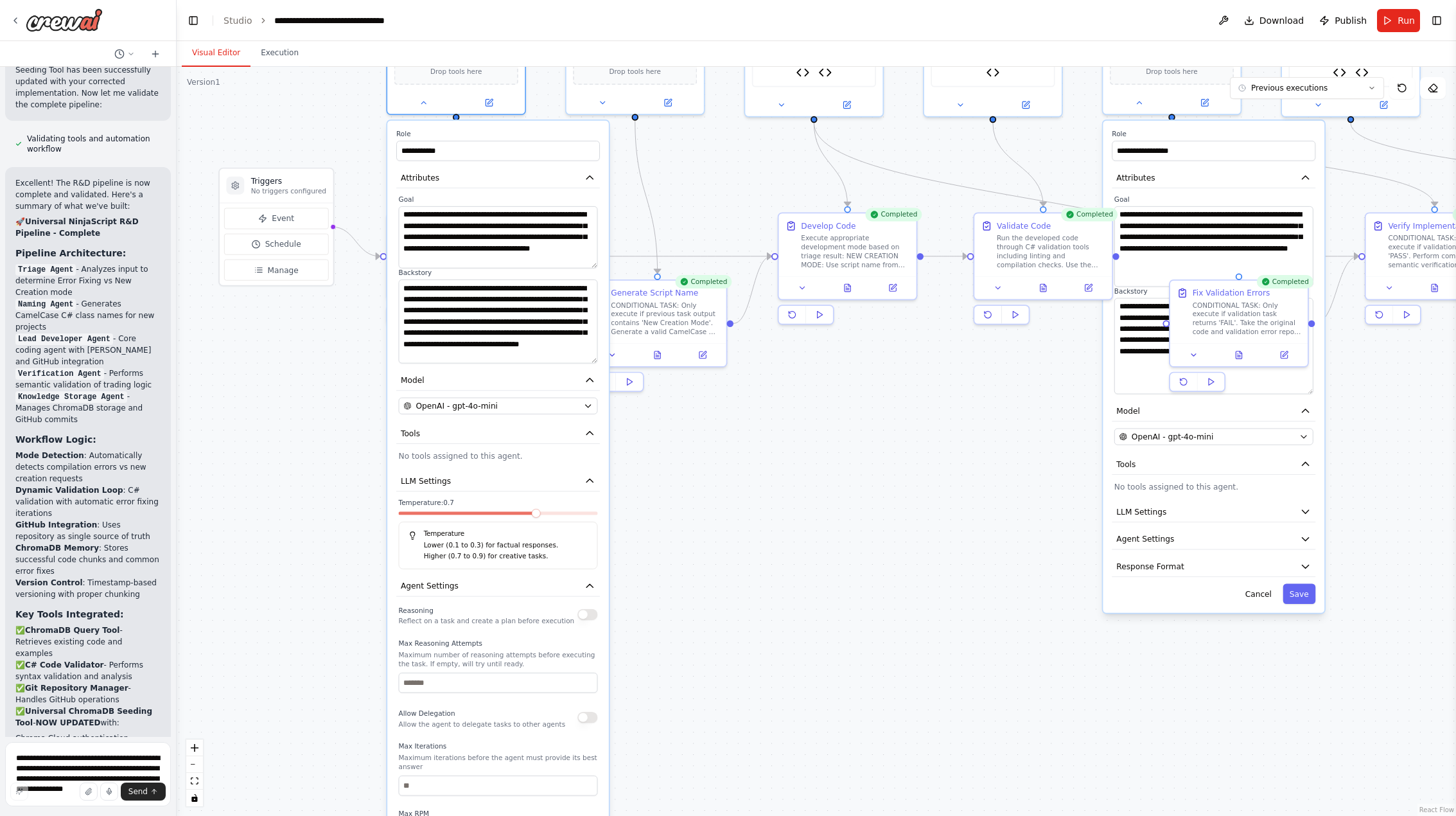
drag, startPoint x: 718, startPoint y: 460, endPoint x: 725, endPoint y: 612, distance: 152.2
click at [725, 612] on div ".deletable-edge-delete-btn { width: 20px; height: 20px; border: 0px solid #ffff…" at bounding box center [816, 441] width 1280 height 749
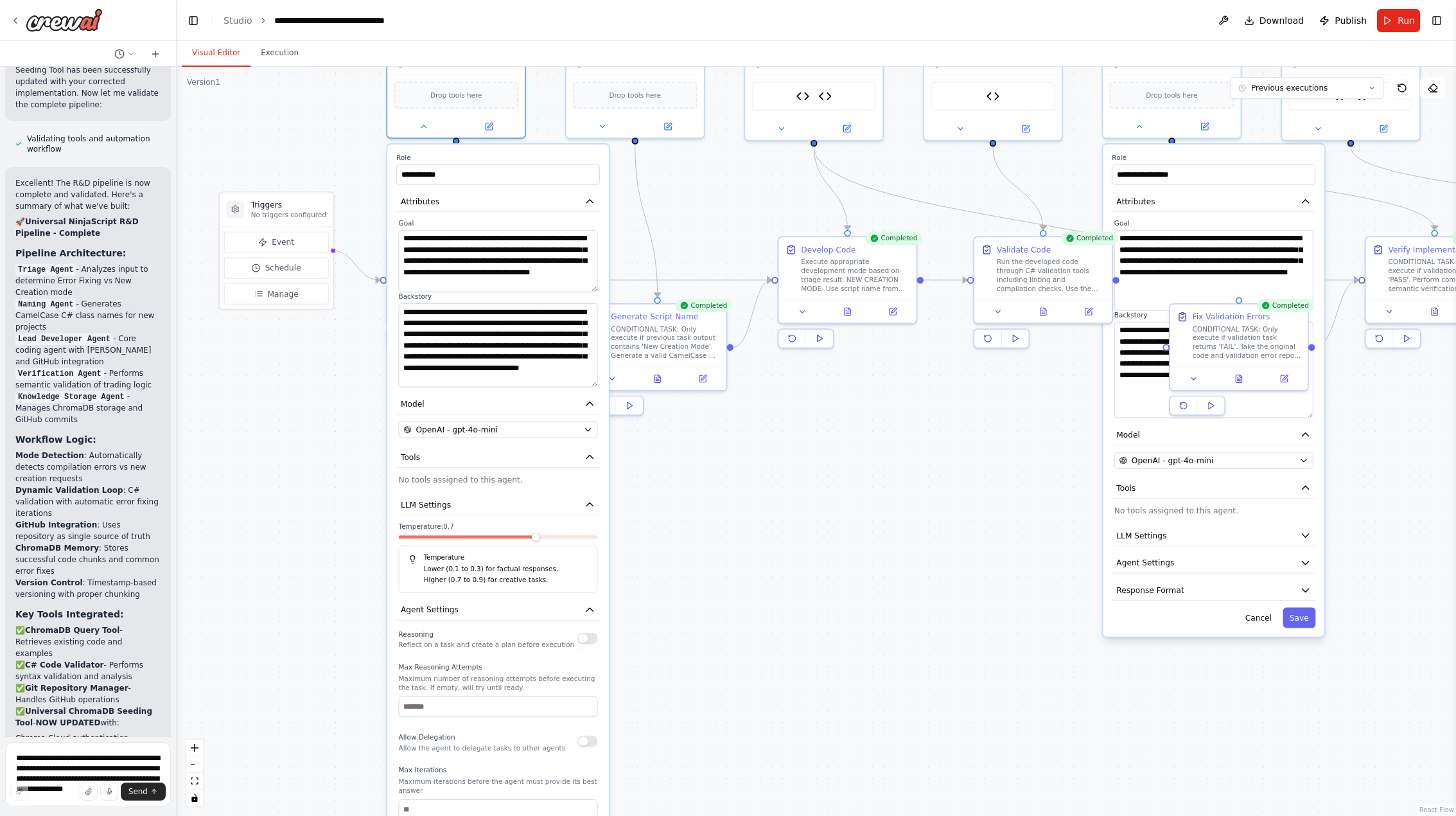
drag, startPoint x: 798, startPoint y: 494, endPoint x: 791, endPoint y: 600, distance: 106.2
click at [791, 601] on div ".deletable-edge-delete-btn { width: 20px; height: 20px; border: 0px solid #ffff…" at bounding box center [816, 441] width 1280 height 749
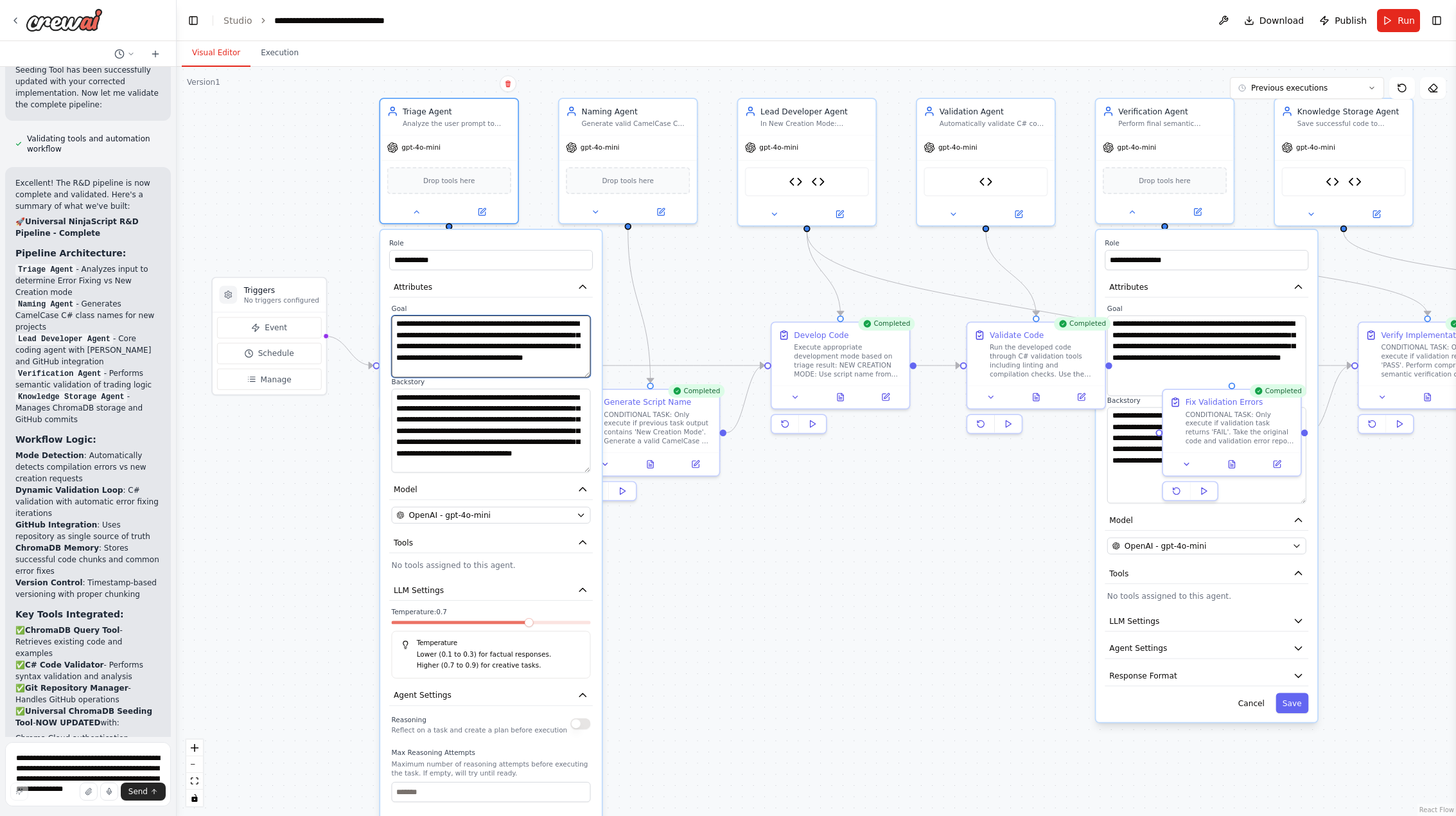
click at [559, 355] on textarea "**********" at bounding box center [491, 346] width 199 height 63
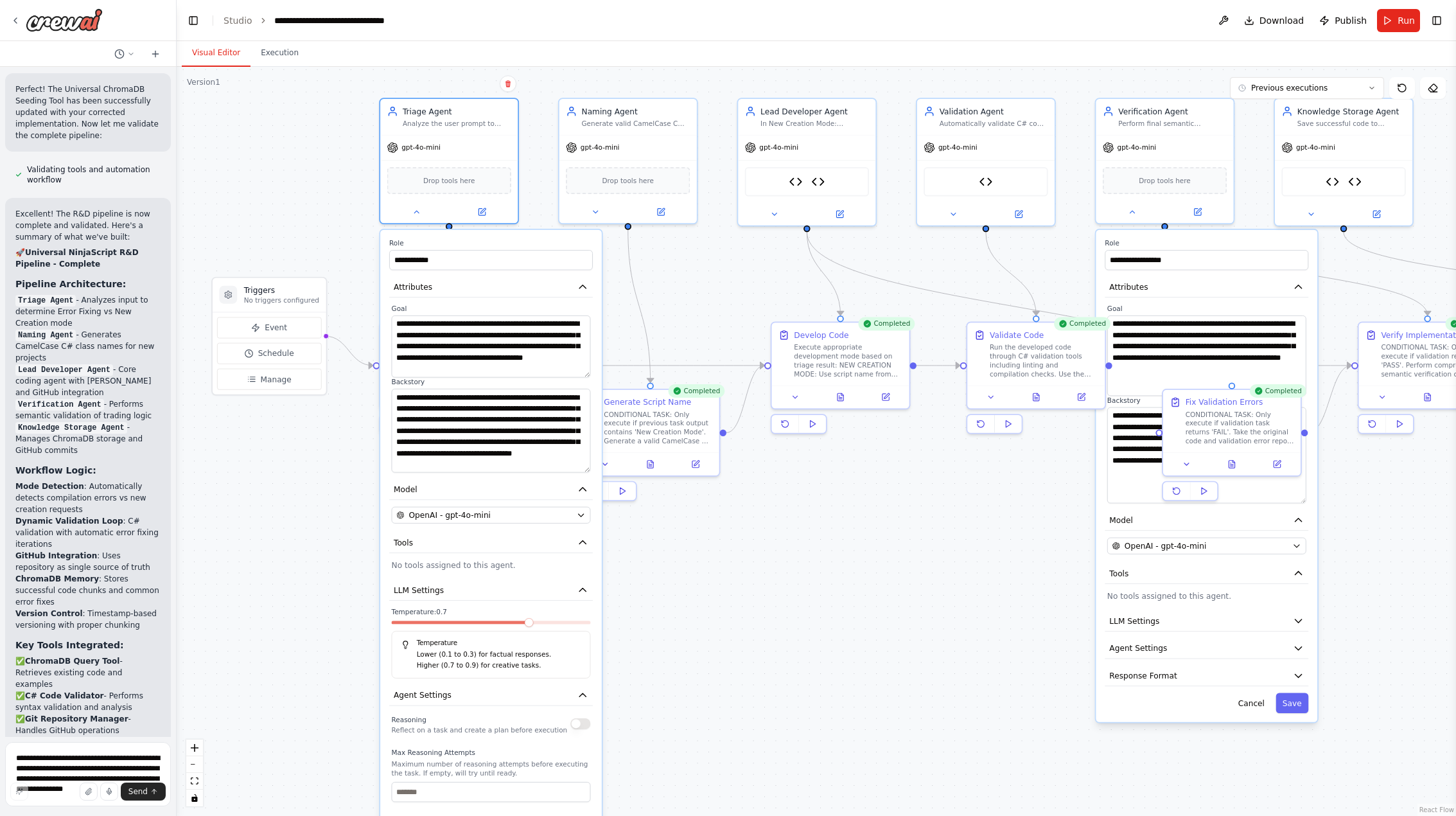
scroll to position [42500, 0]
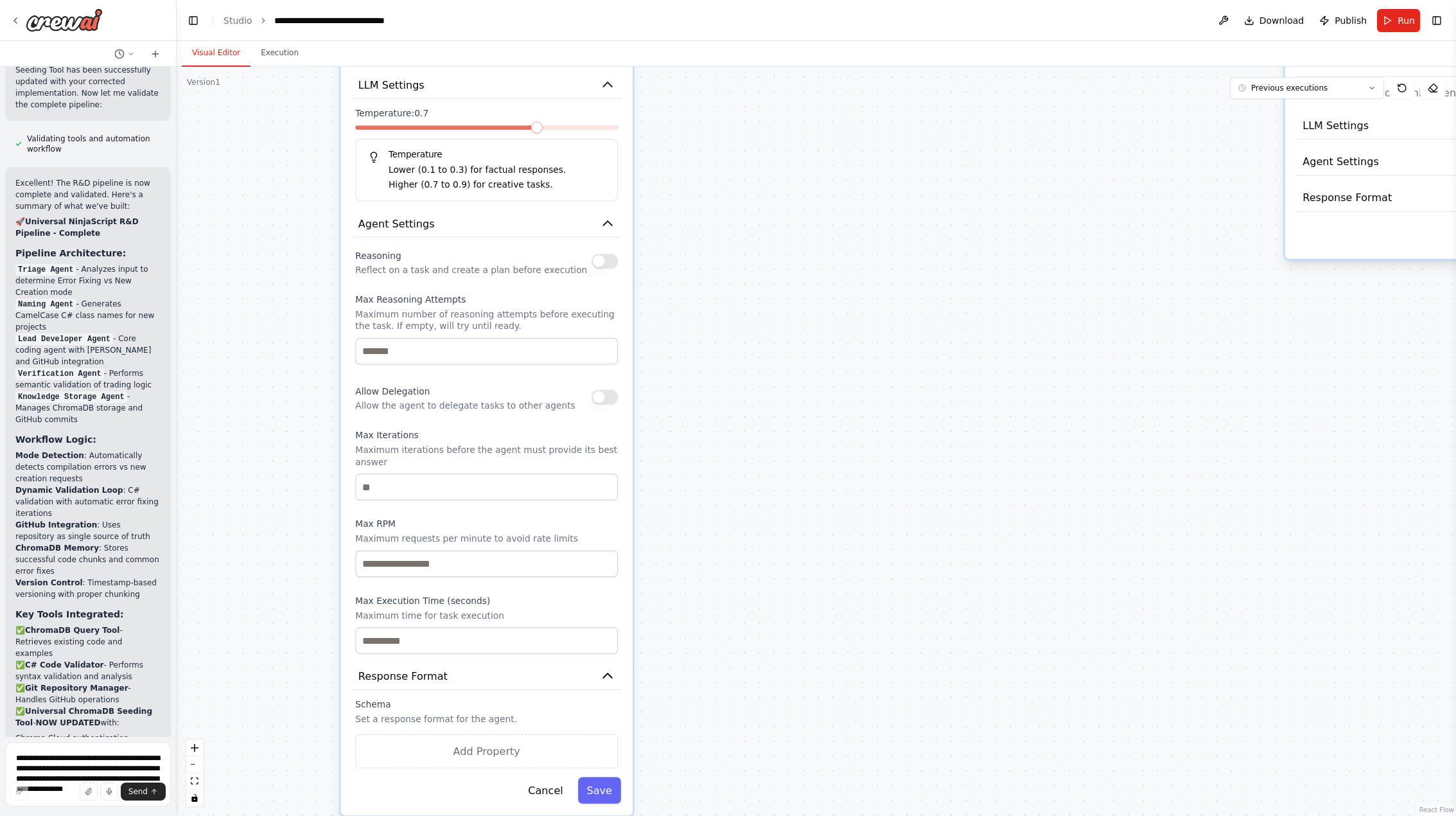
drag, startPoint x: 733, startPoint y: 640, endPoint x: 726, endPoint y: 386, distance: 254.1
click at [728, 388] on div ".deletable-edge-delete-btn { width: 20px; height: 20px; border: 0px solid #ffff…" at bounding box center [816, 441] width 1280 height 749
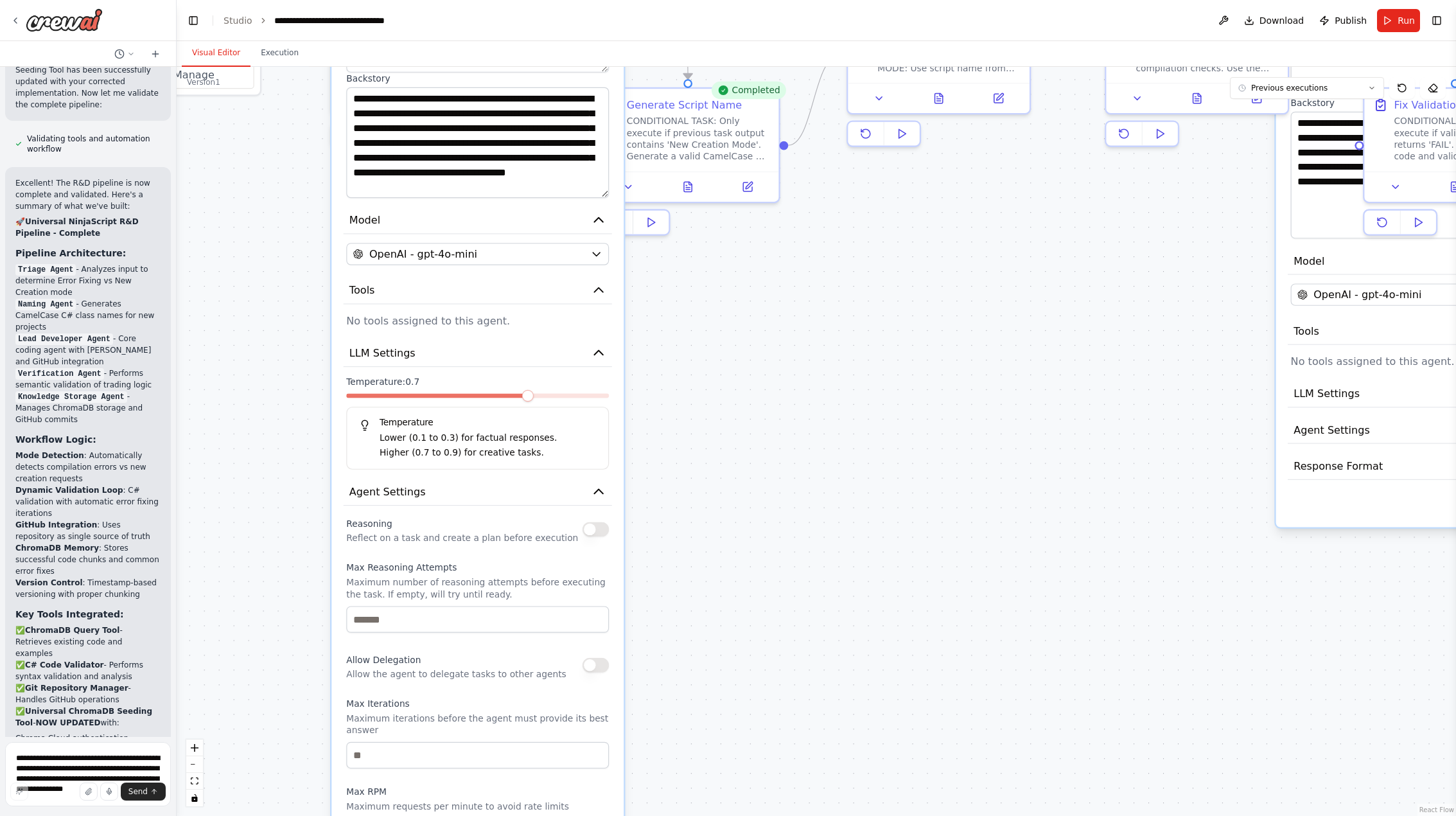
drag, startPoint x: 770, startPoint y: 381, endPoint x: 761, endPoint y: 671, distance: 290.1
click at [761, 674] on div ".deletable-edge-delete-btn { width: 20px; height: 20px; border: 0px solid #ffff…" at bounding box center [816, 441] width 1280 height 749
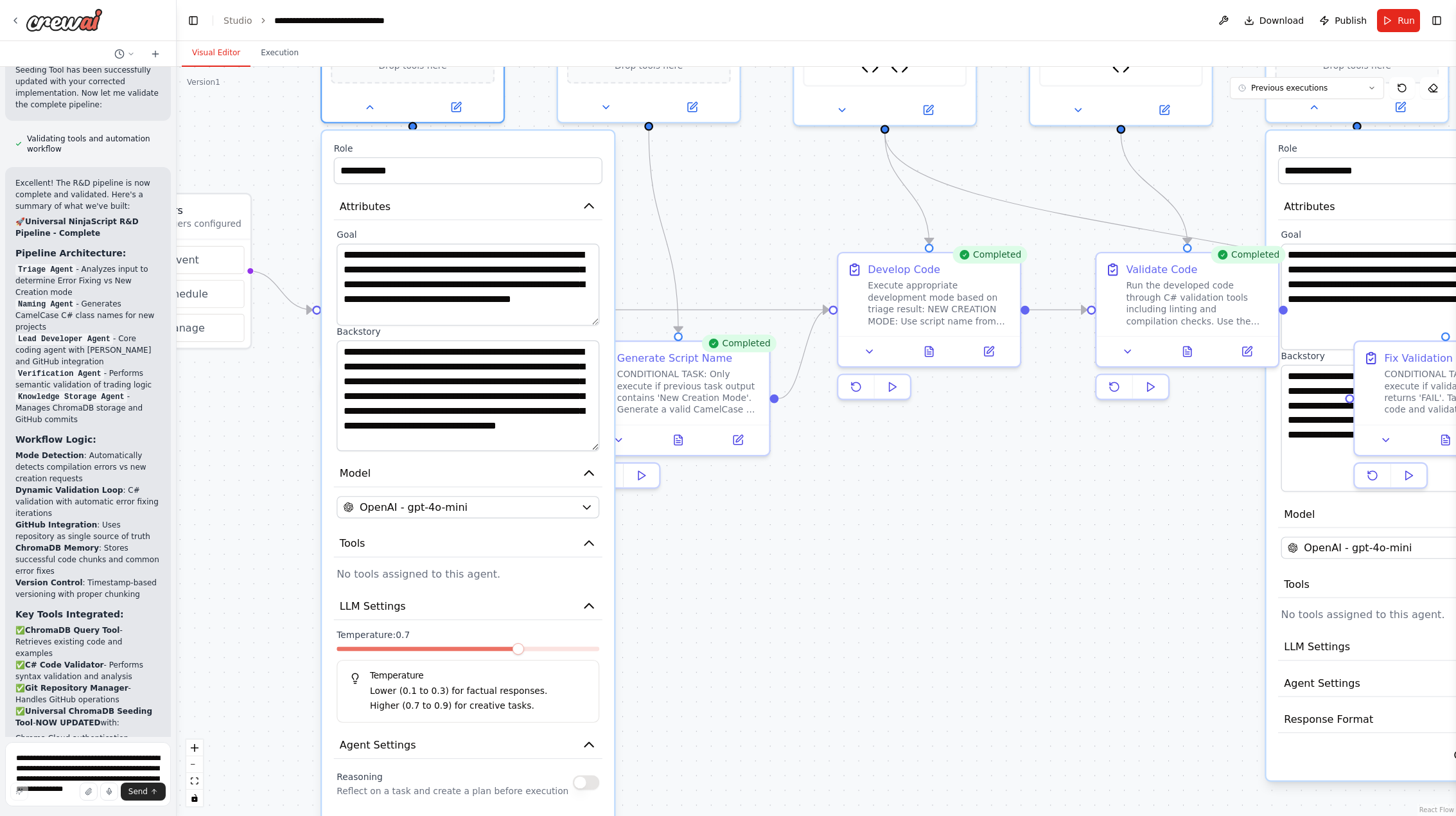
drag, startPoint x: 766, startPoint y: 319, endPoint x: 759, endPoint y: 562, distance: 243.1
click at [759, 562] on div ".deletable-edge-delete-btn { width: 20px; height: 20px; border: 0px solid #ffff…" at bounding box center [816, 441] width 1280 height 749
click at [399, 302] on textarea "**********" at bounding box center [468, 284] width 263 height 82
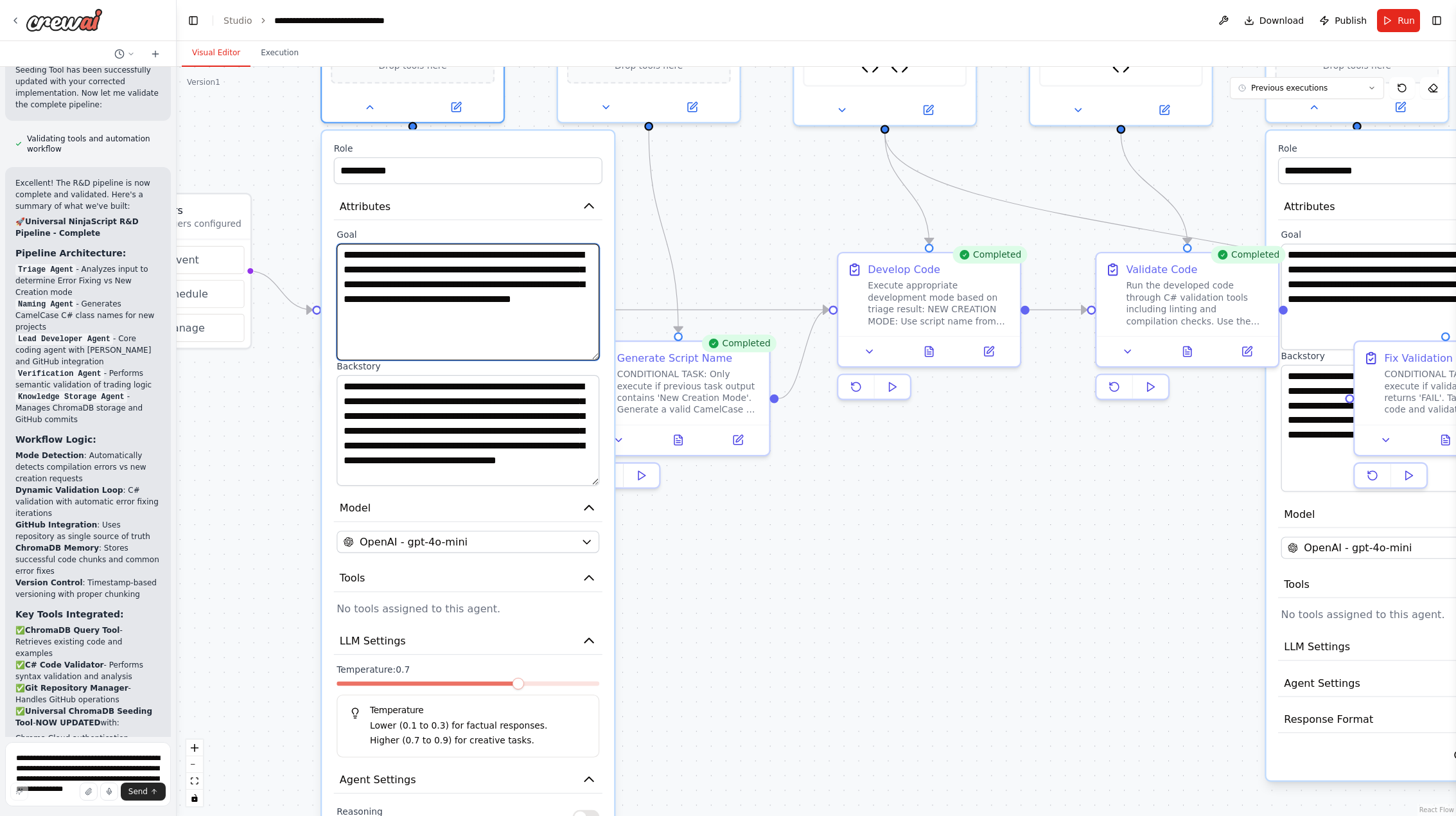
drag, startPoint x: 598, startPoint y: 319, endPoint x: 604, endPoint y: 355, distance: 36.5
click at [604, 355] on div "**********" at bounding box center [468, 751] width 292 height 1240
drag, startPoint x: 582, startPoint y: 324, endPoint x: 320, endPoint y: 250, distance: 272.2
click at [320, 250] on div ".deletable-edge-delete-btn { width: 20px; height: 20px; border: 0px solid #ffff…" at bounding box center [816, 441] width 1280 height 749
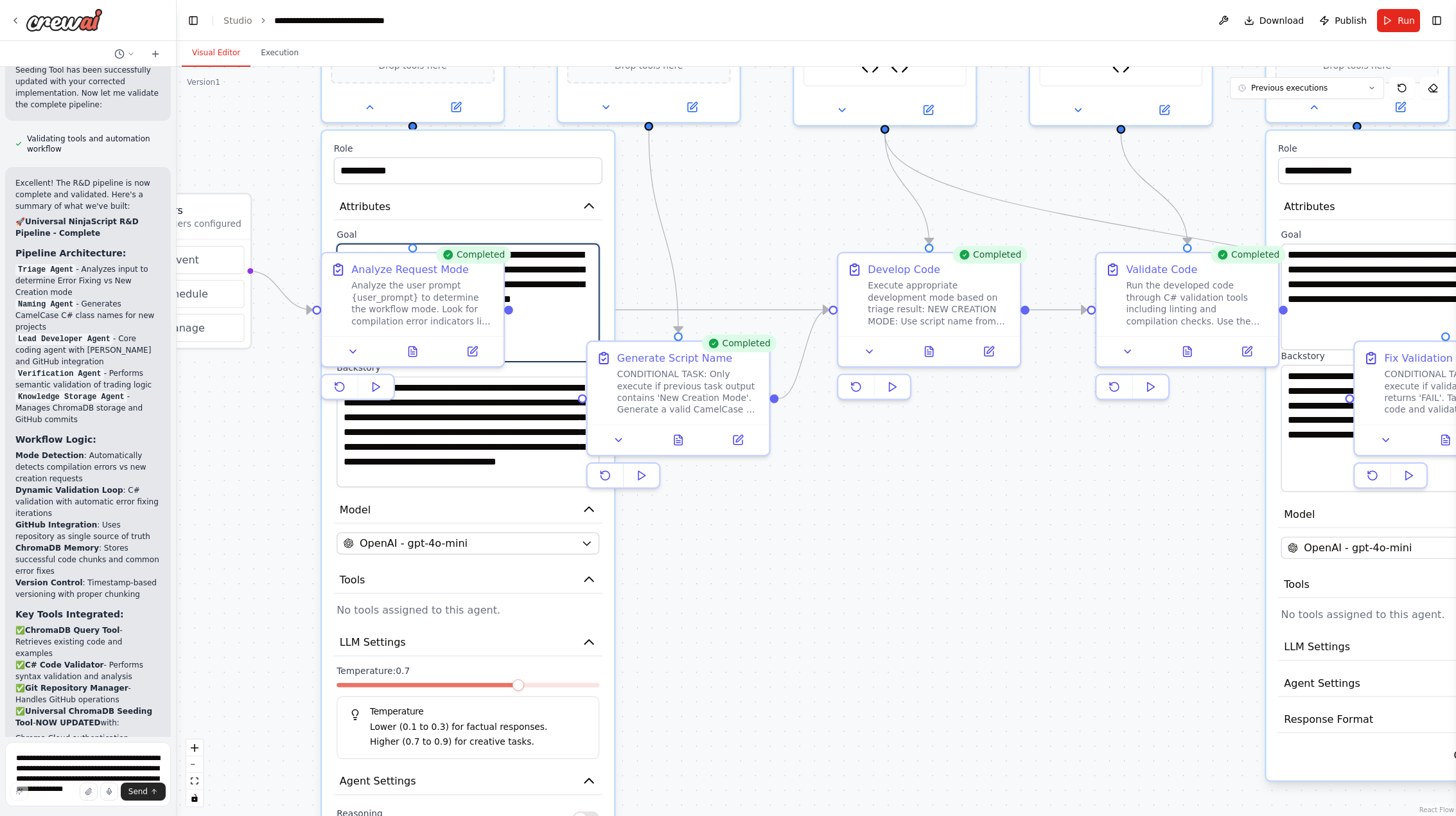
click at [543, 302] on textarea "**********" at bounding box center [468, 302] width 263 height 118
click at [490, 205] on button "Attributes" at bounding box center [468, 207] width 268 height 27
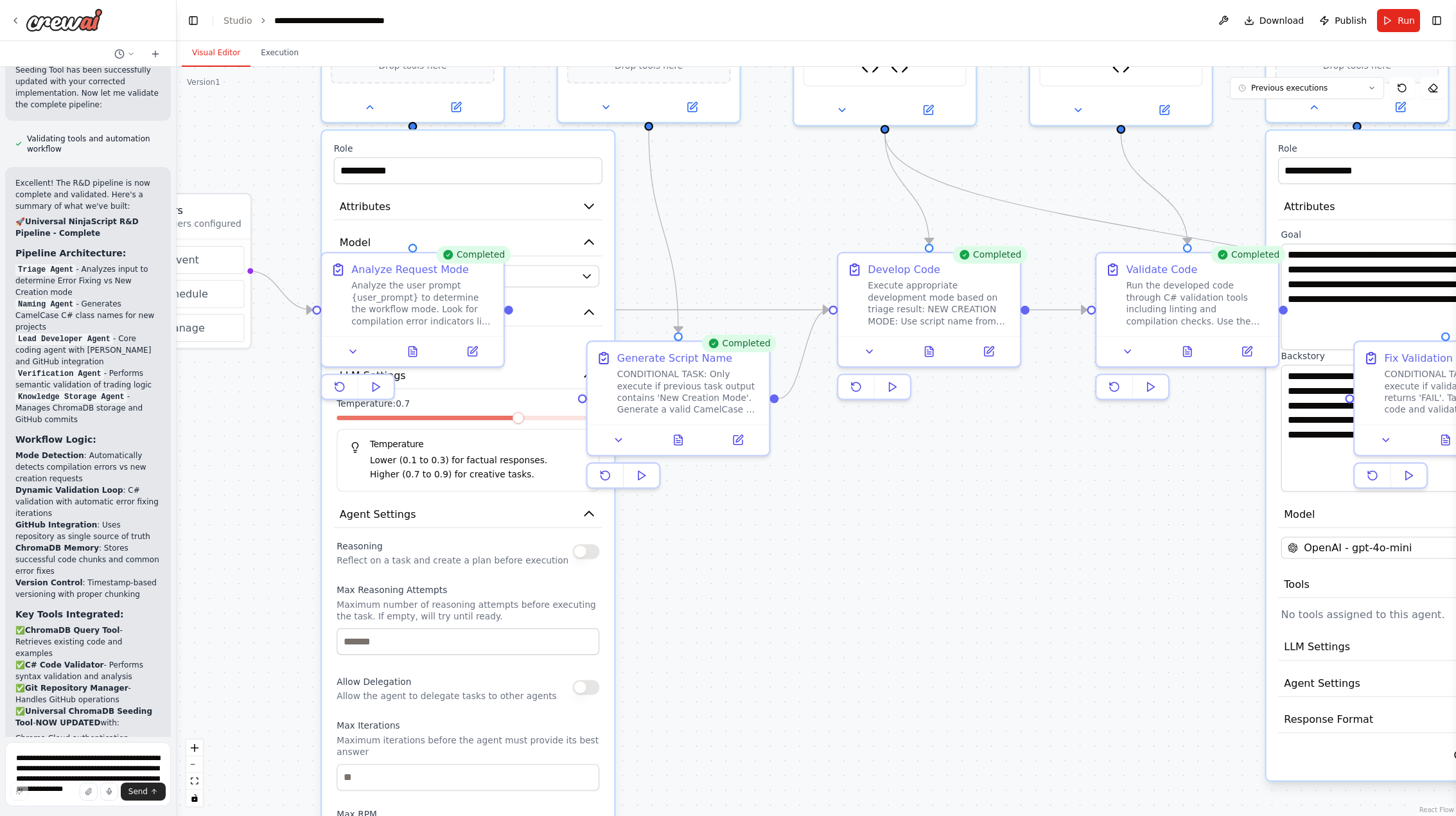
click at [282, 529] on div ".deletable-edge-delete-btn { width: 20px; height: 20px; border: 0px solid #ffff…" at bounding box center [816, 441] width 1280 height 749
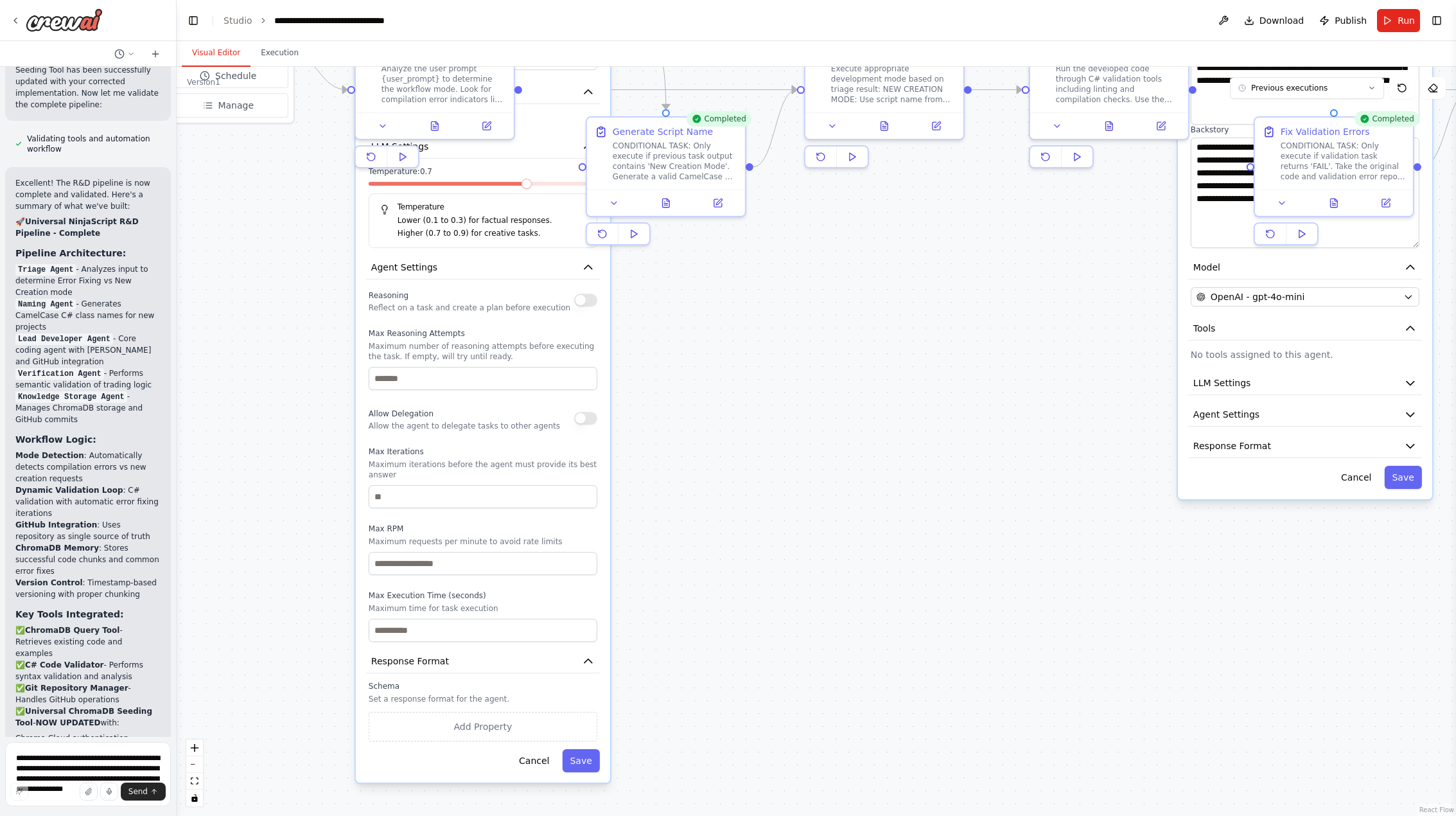
drag, startPoint x: 713, startPoint y: 690, endPoint x: 696, endPoint y: 417, distance: 273.5
click at [696, 417] on div ".deletable-edge-delete-btn { width: 20px; height: 20px; border: 0px solid #ffff…" at bounding box center [816, 441] width 1280 height 749
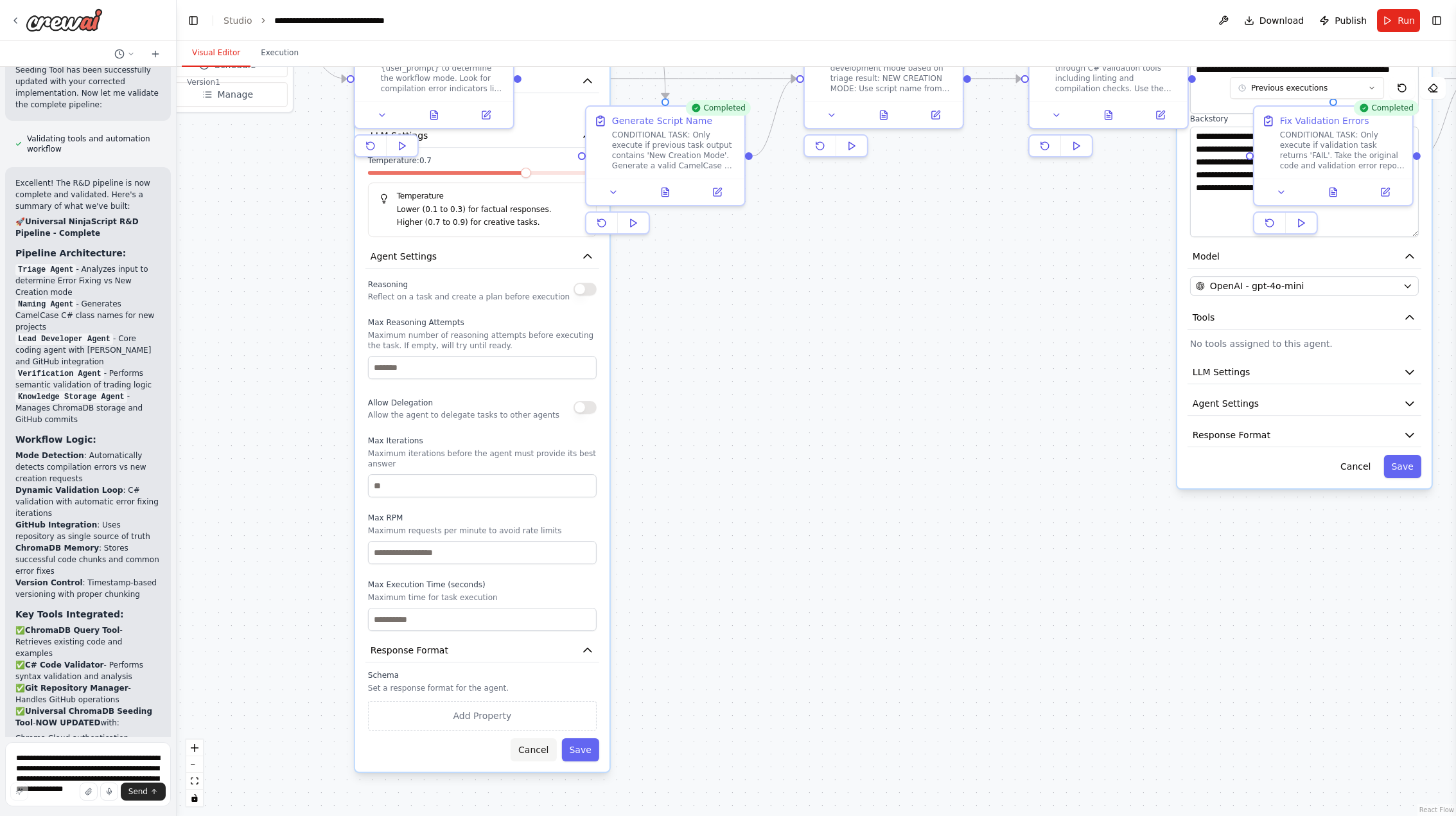
click at [531, 740] on button "Cancel" at bounding box center [533, 750] width 45 height 23
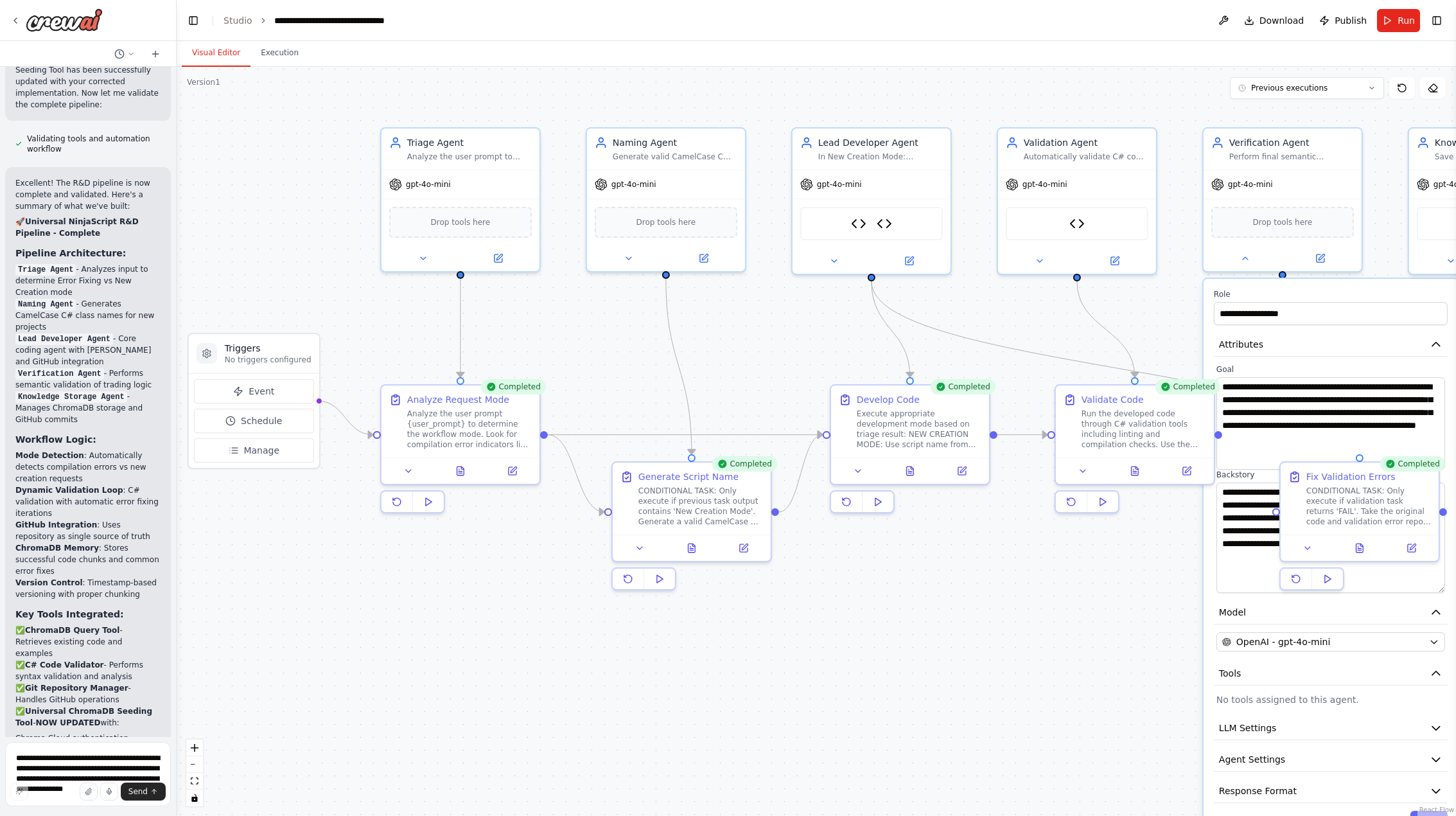
drag, startPoint x: 475, startPoint y: 490, endPoint x: 500, endPoint y: 846, distance: 356.9
click at [500, 777] on html "Overall Goal Create a CrewAI Flow that orchestrates multiple specialized Crews …" at bounding box center [728, 408] width 1456 height 816
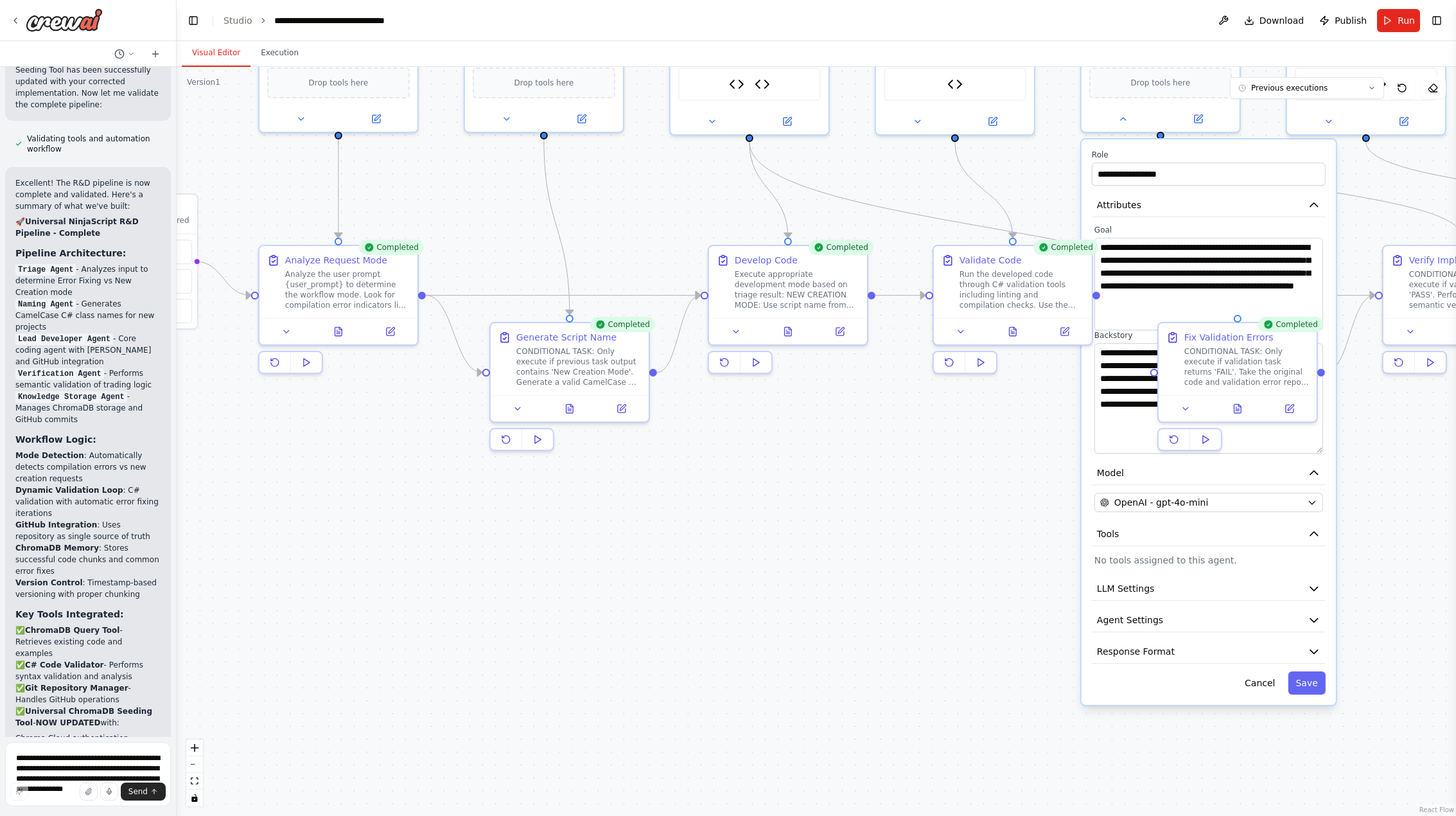
drag, startPoint x: 412, startPoint y: 674, endPoint x: 289, endPoint y: 512, distance: 203.4
click at [289, 512] on div ".deletable-edge-delete-btn { width: 20px; height: 20px; border: 0px solid #ffff…" at bounding box center [816, 441] width 1280 height 749
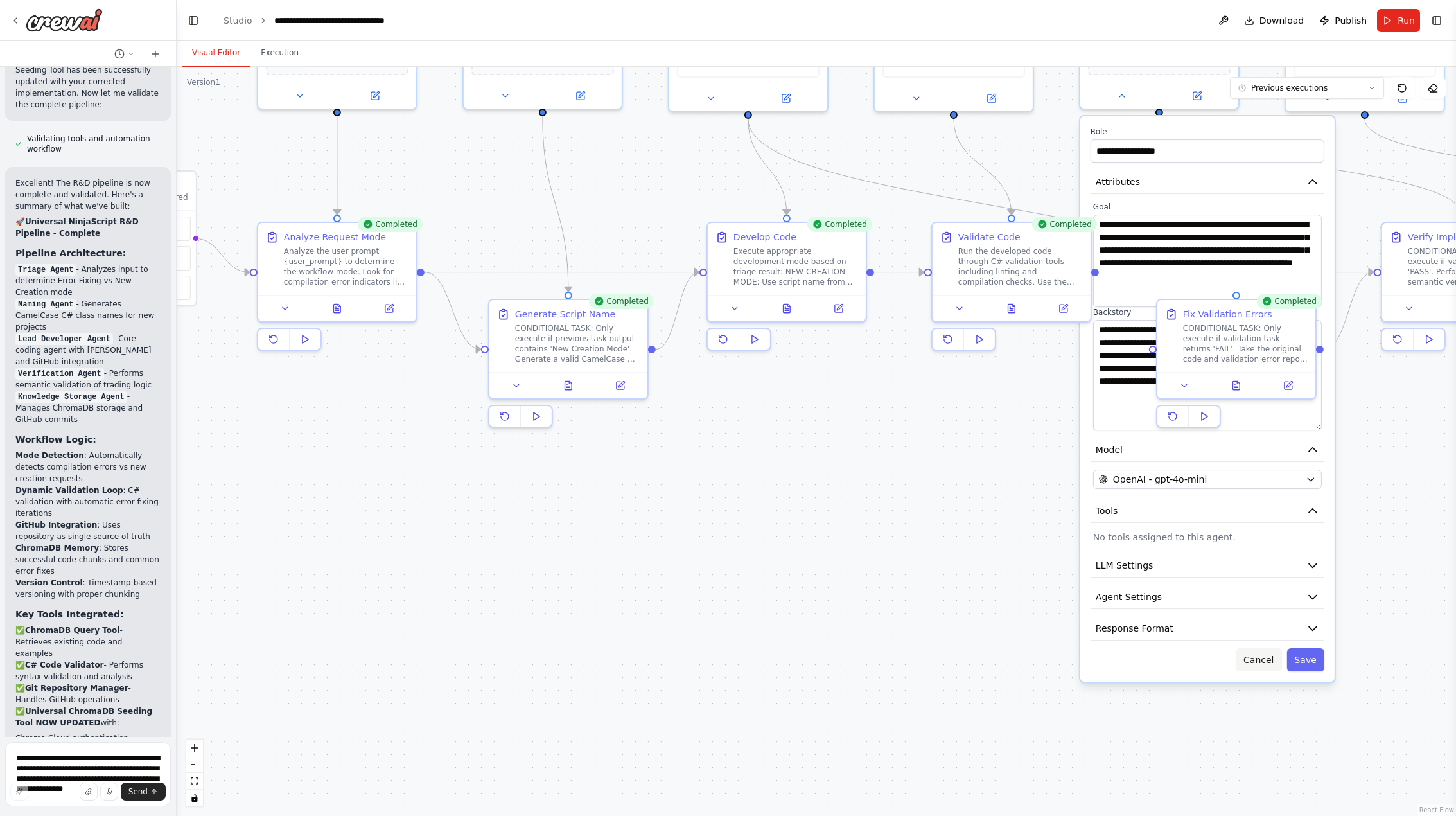
click at [1262, 657] on button "Cancel" at bounding box center [1258, 660] width 45 height 23
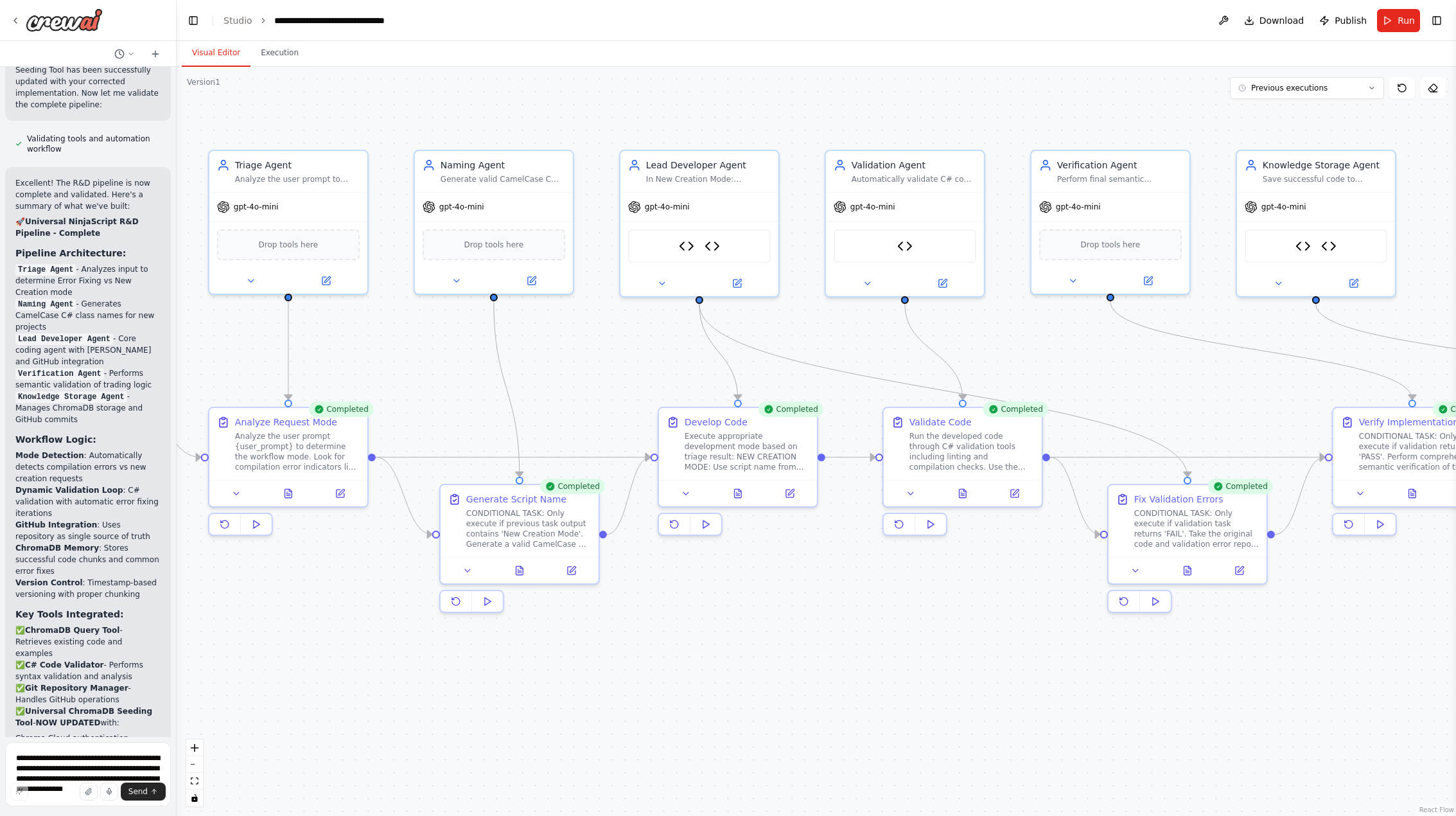
drag, startPoint x: 738, startPoint y: 571, endPoint x: 690, endPoint y: 722, distance: 158.4
click at [690, 722] on div ".deletable-edge-delete-btn { width: 20px; height: 20px; border: 0px solid #ffff…" at bounding box center [816, 441] width 1280 height 749
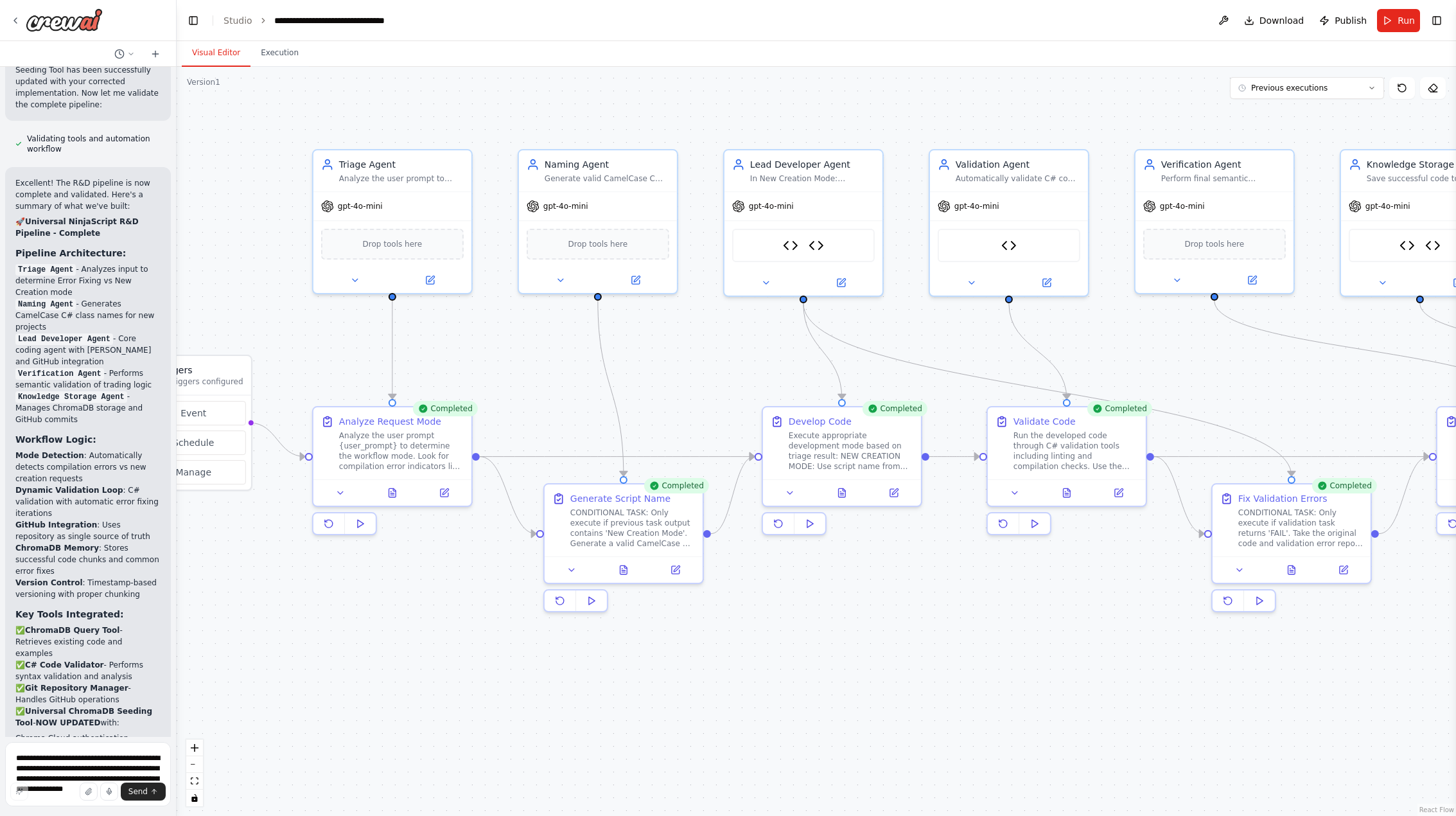
drag, startPoint x: 903, startPoint y: 686, endPoint x: 1007, endPoint y: 686, distance: 104.0
click at [1007, 686] on div ".deletable-edge-delete-btn { width: 20px; height: 20px; border: 0px solid #ffff…" at bounding box center [816, 441] width 1280 height 749
click at [354, 284] on button at bounding box center [355, 277] width 73 height 15
click at [356, 277] on icon at bounding box center [354, 278] width 5 height 3
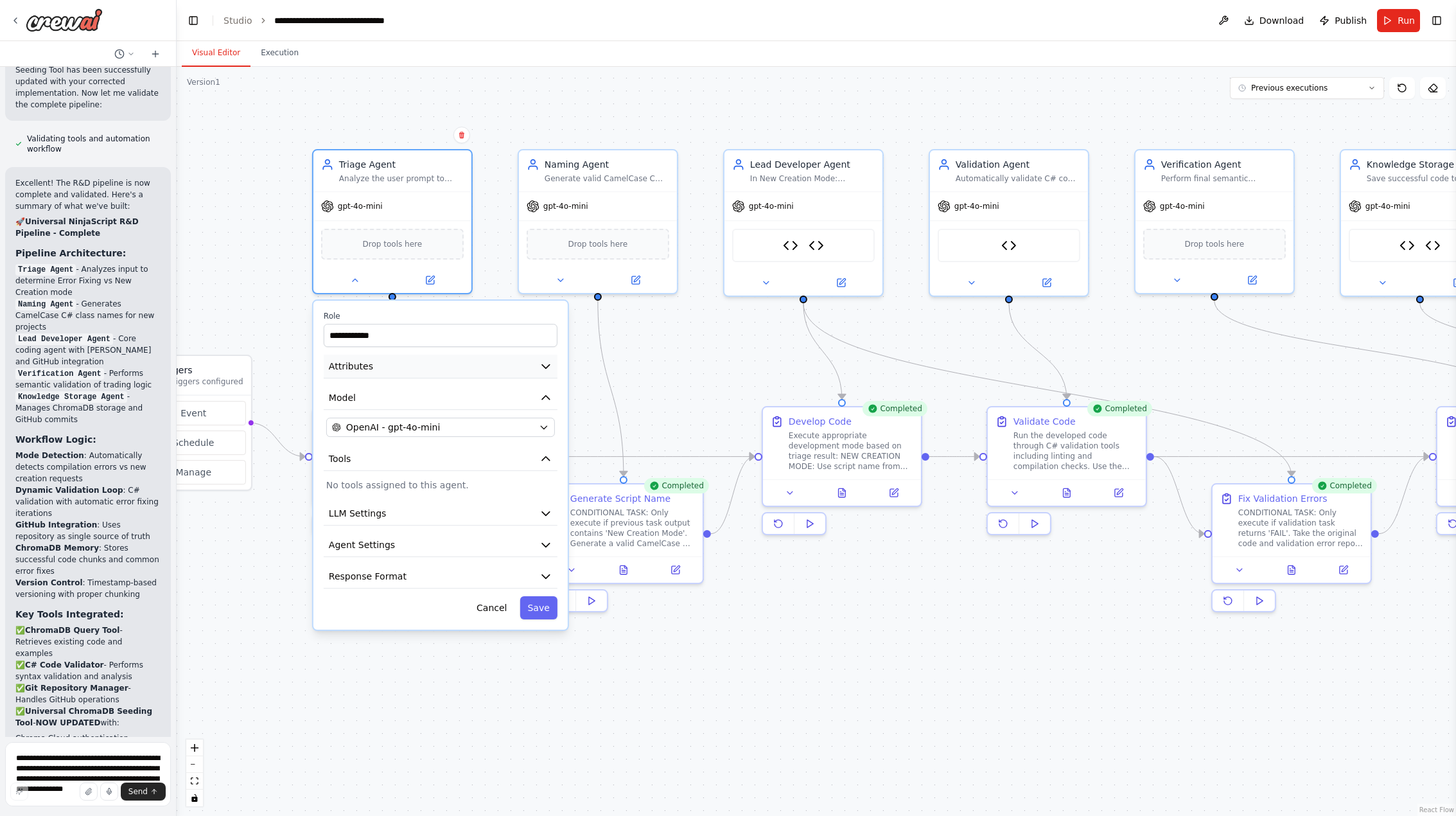
click at [360, 366] on span "Attributes" at bounding box center [351, 366] width 45 height 13
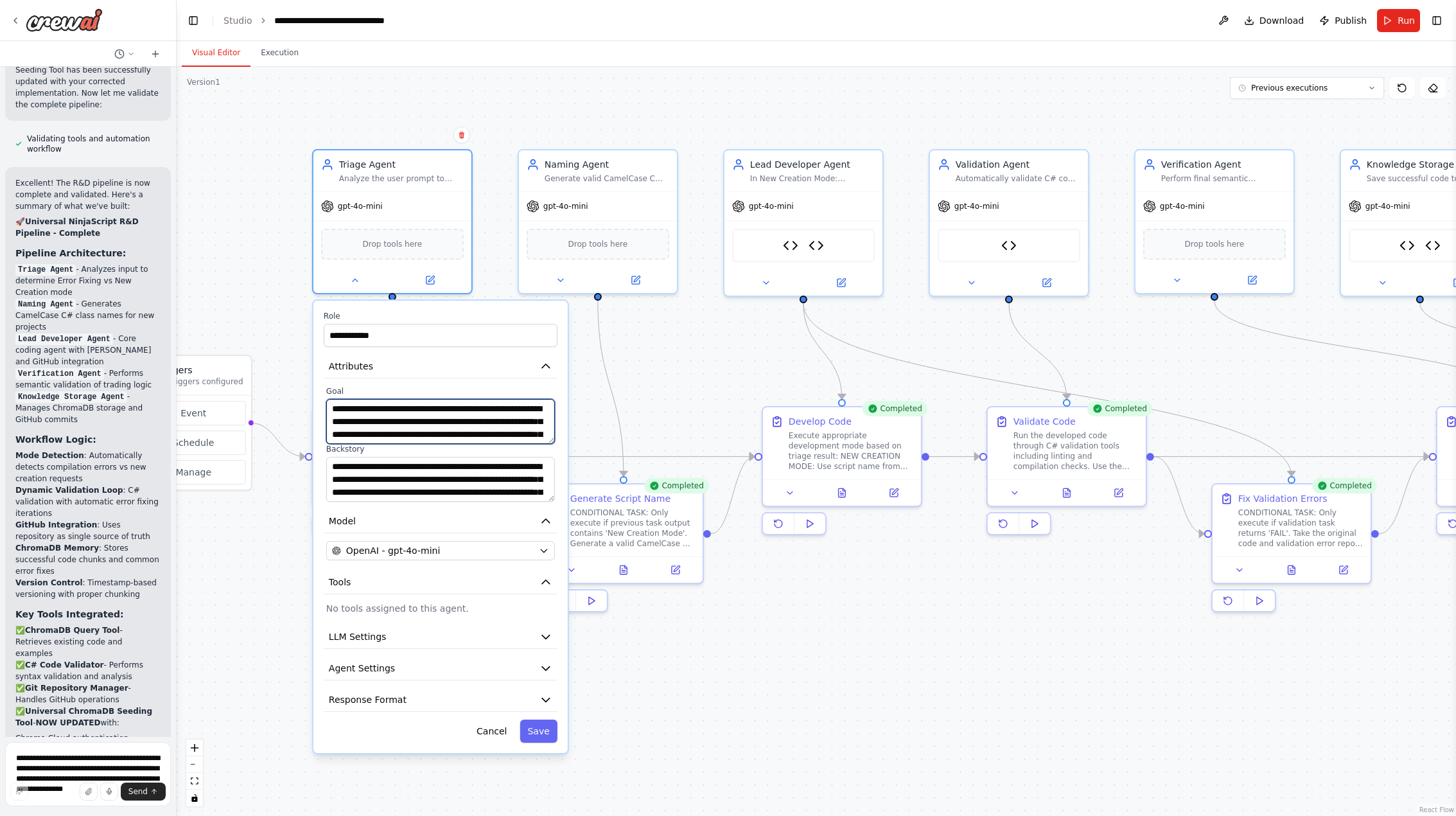
click at [461, 422] on textarea "**********" at bounding box center [440, 421] width 229 height 45
paste textarea
type textarea "**********"
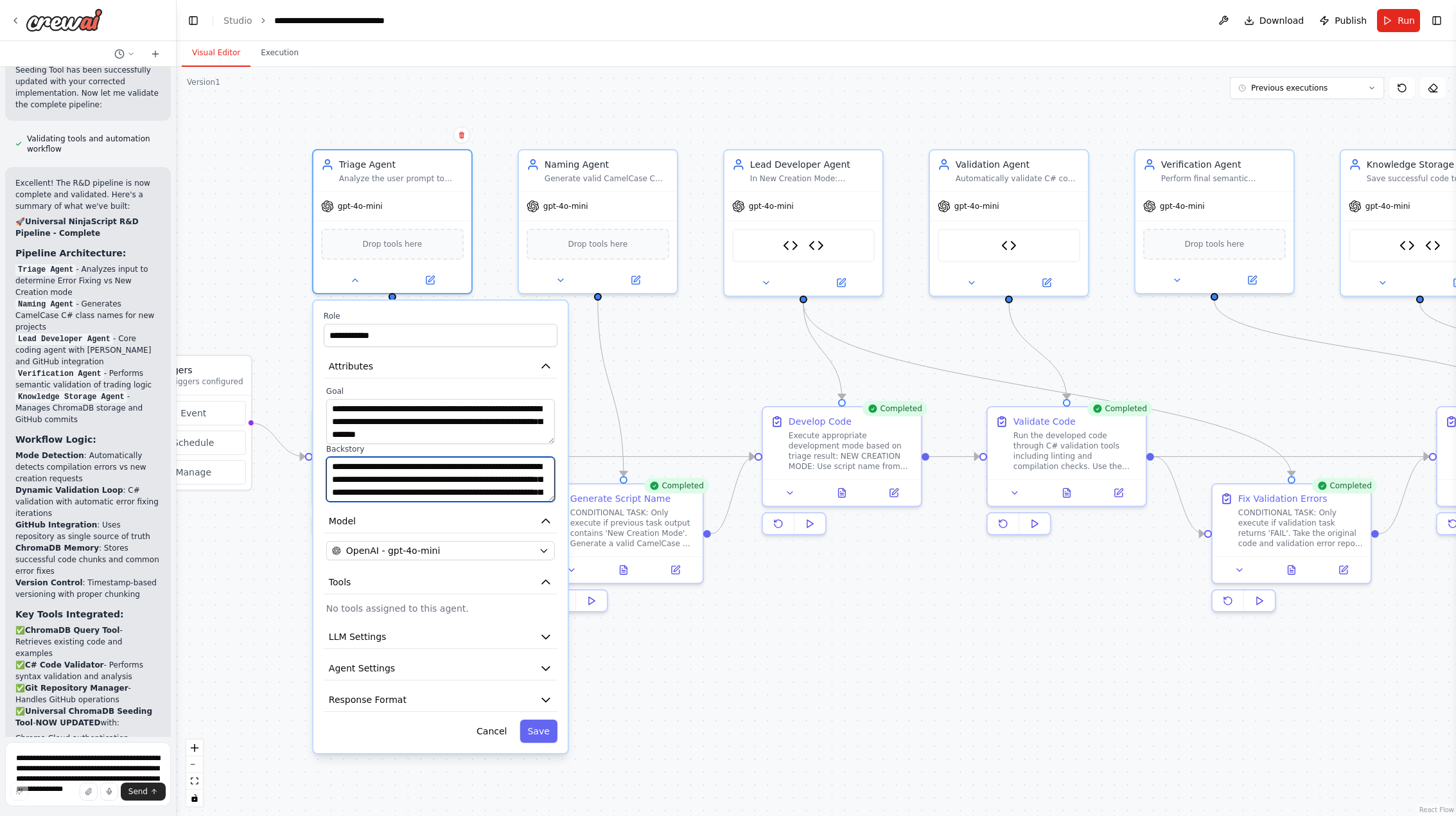
click at [478, 471] on textarea "**********" at bounding box center [440, 479] width 229 height 45
paste textarea
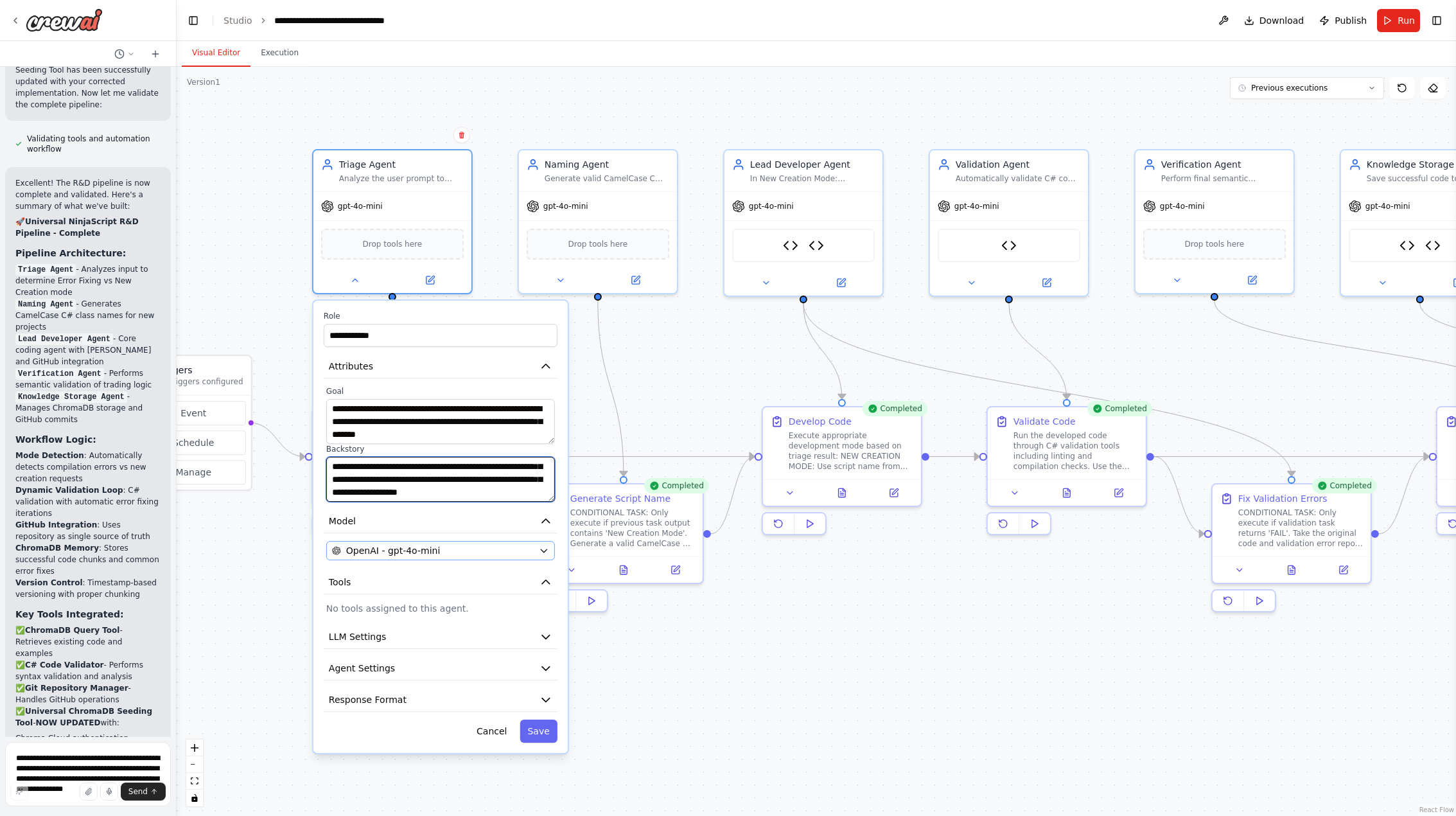
type textarea "**********"
click at [407, 549] on span "OpenAI - gpt-4o-mini" at bounding box center [393, 550] width 94 height 13
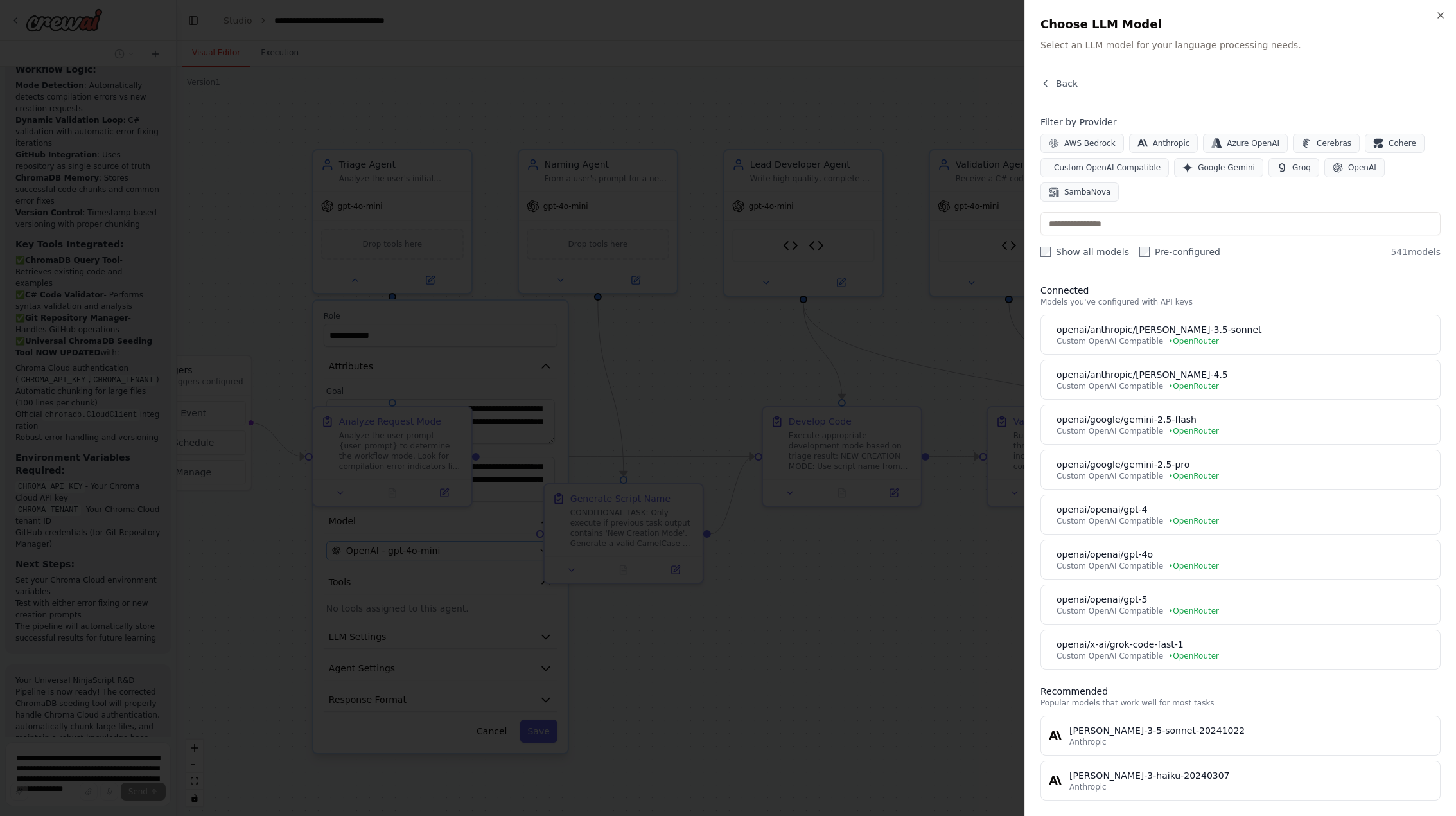
scroll to position [42906, 0]
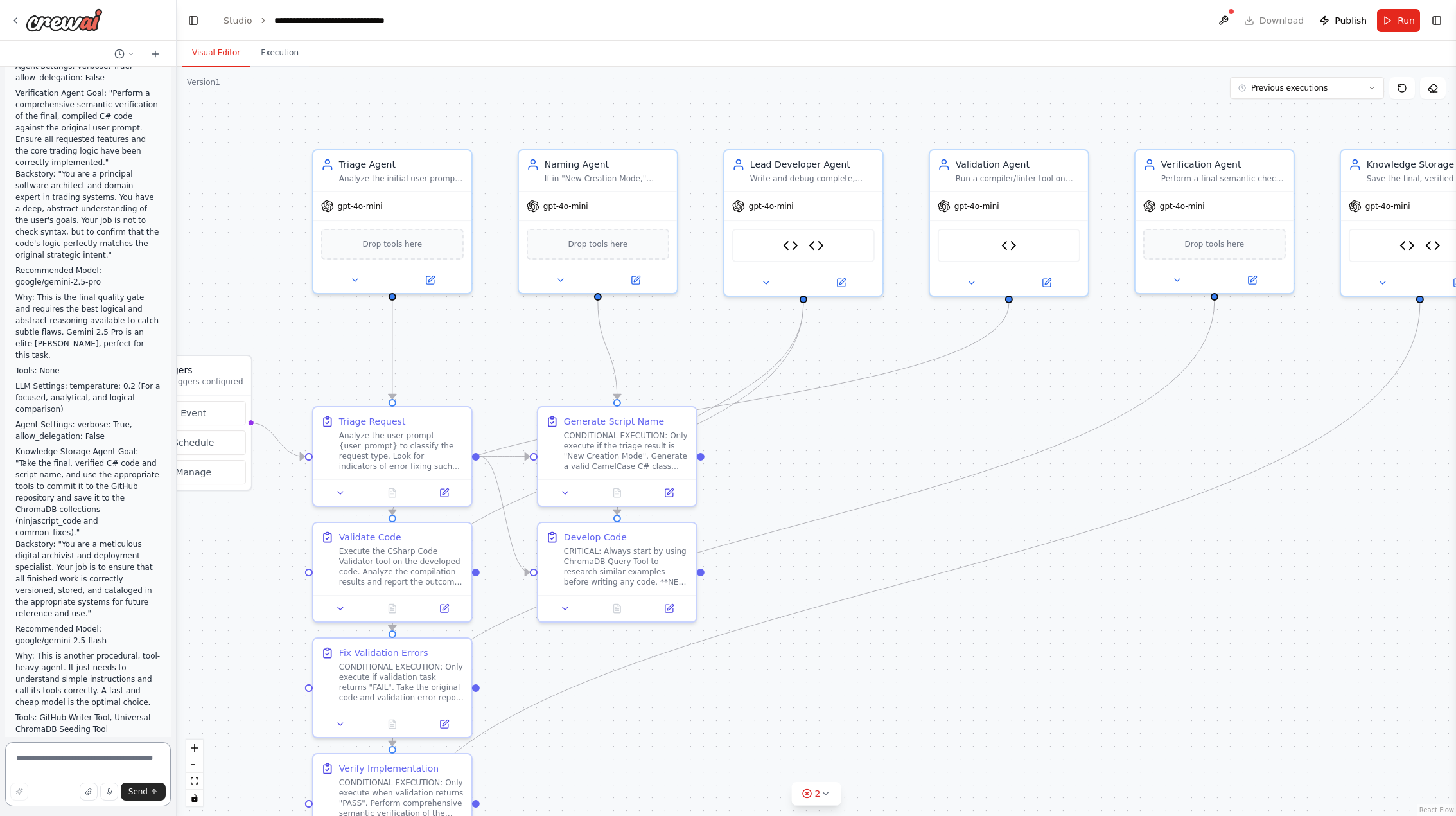
scroll to position [49430, 0]
